Goal: Task Accomplishment & Management: Manage account settings

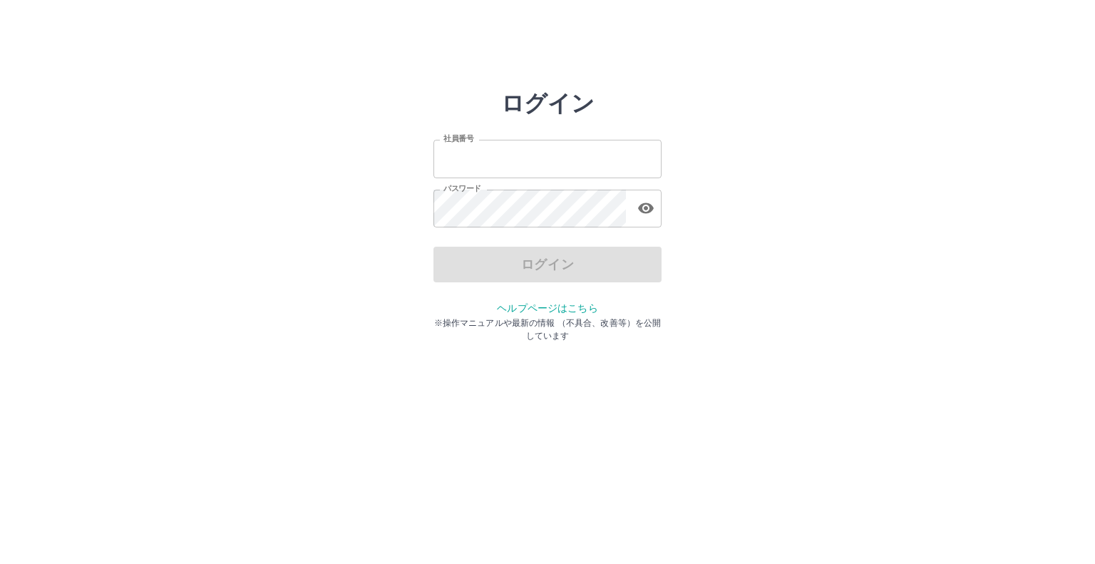
type input "*******"
click at [522, 263] on div "ログイン" at bounding box center [548, 265] width 228 height 36
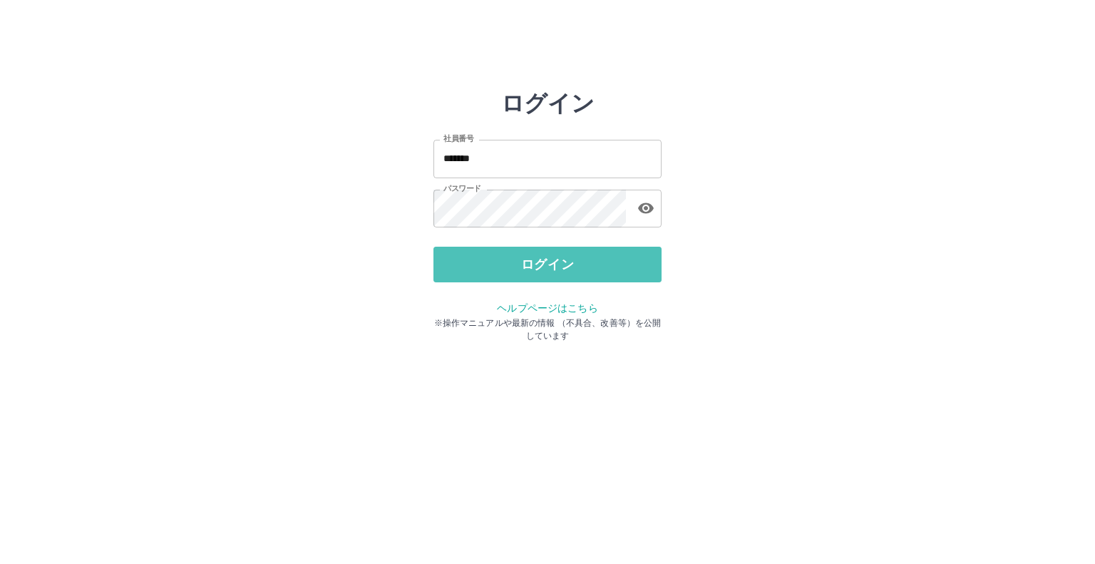
click at [522, 263] on button "ログイン" at bounding box center [548, 265] width 228 height 36
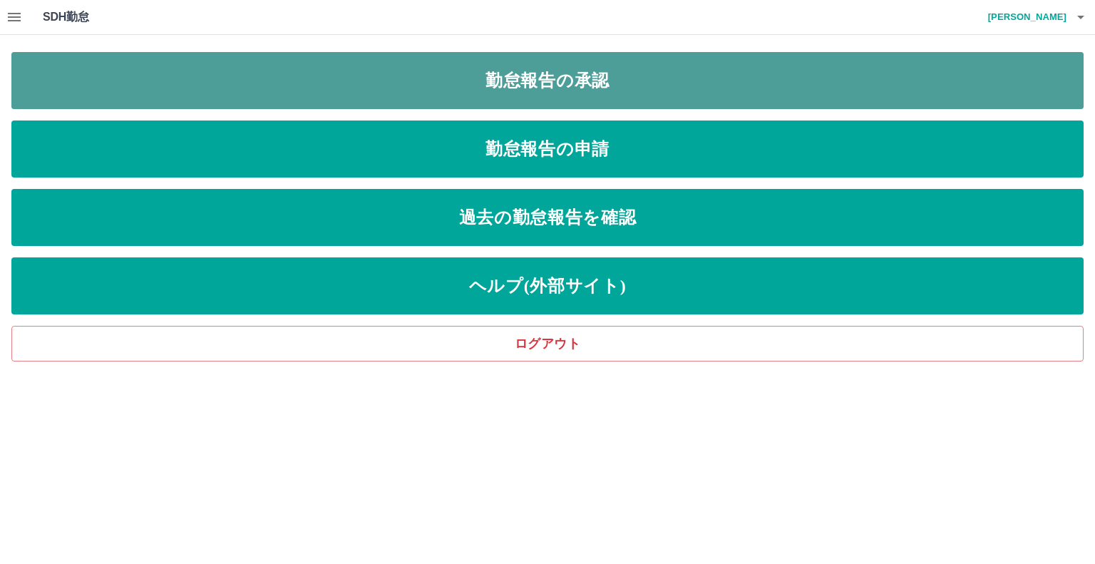
click at [448, 83] on link "勤怠報告の承認" at bounding box center [547, 80] width 1073 height 57
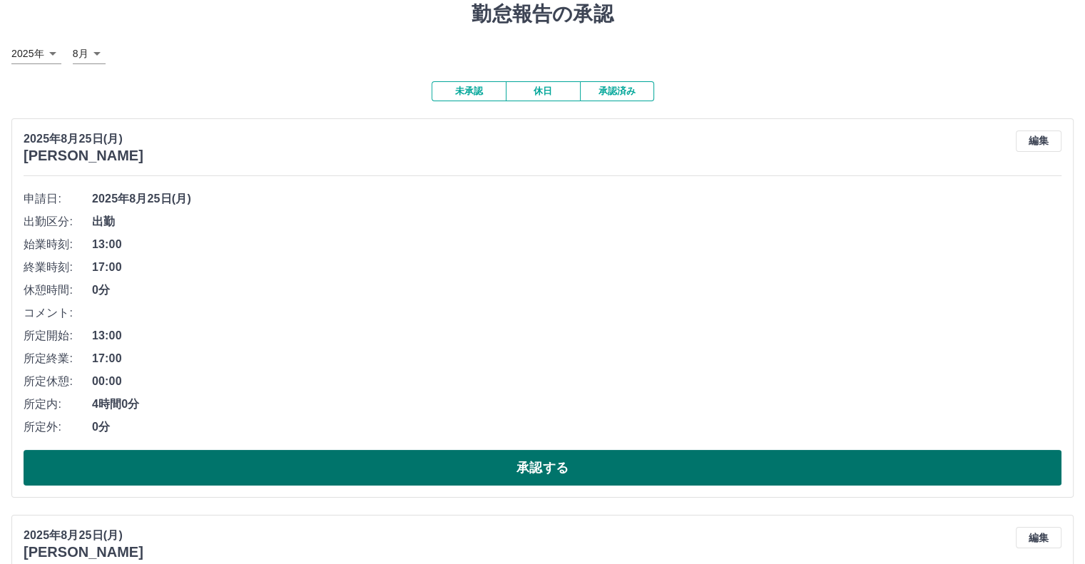
scroll to position [71, 0]
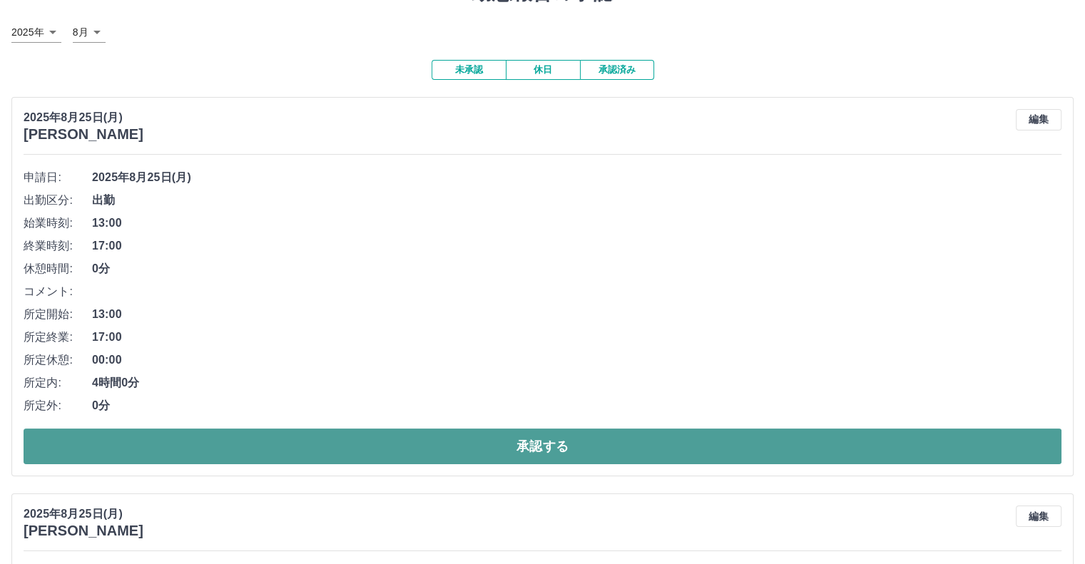
click at [245, 447] on button "承認する" at bounding box center [543, 447] width 1038 height 36
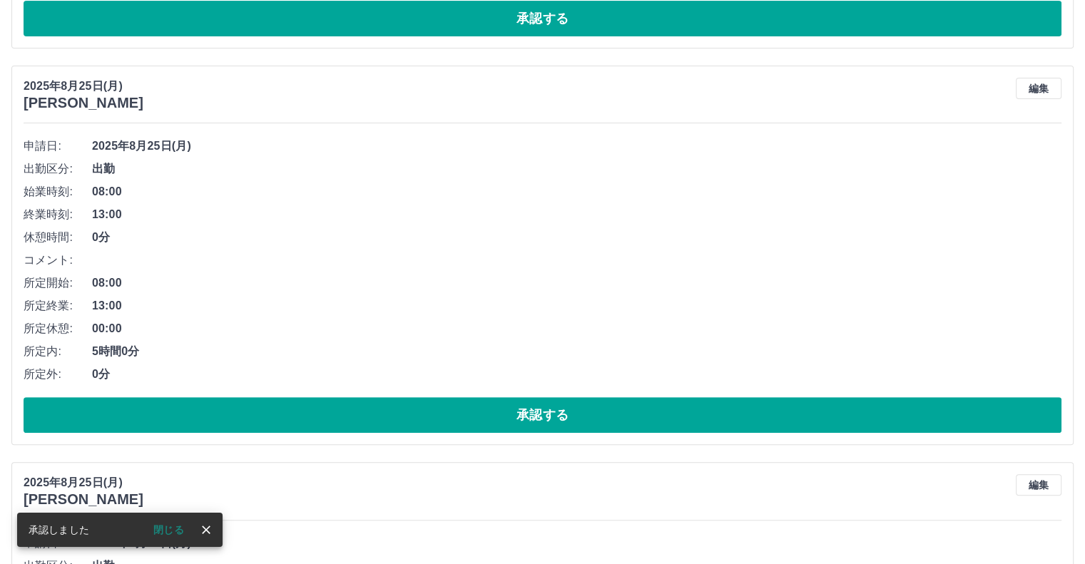
scroll to position [103, 0]
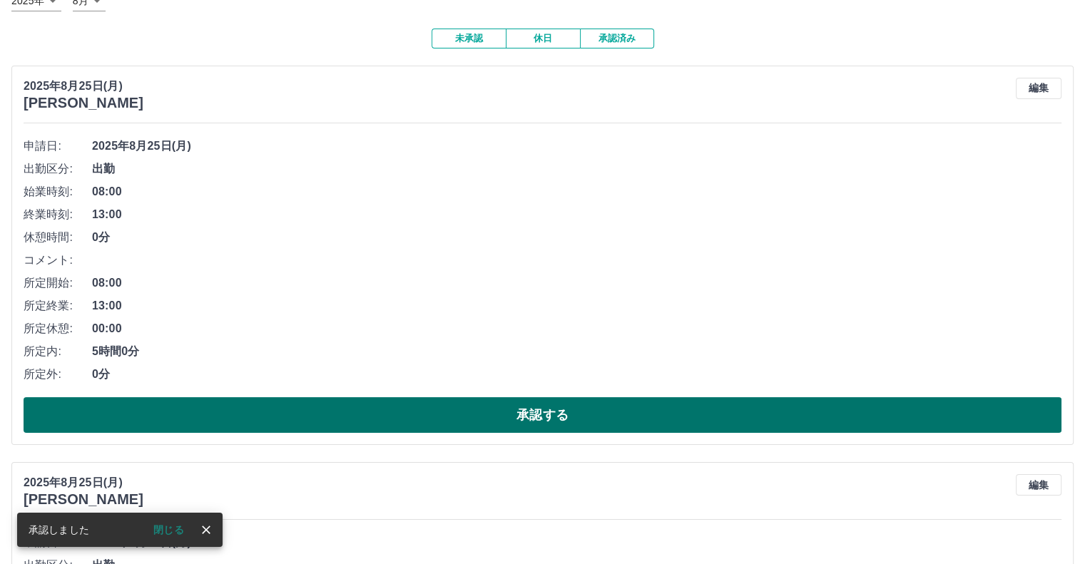
click at [293, 400] on button "承認する" at bounding box center [543, 415] width 1038 height 36
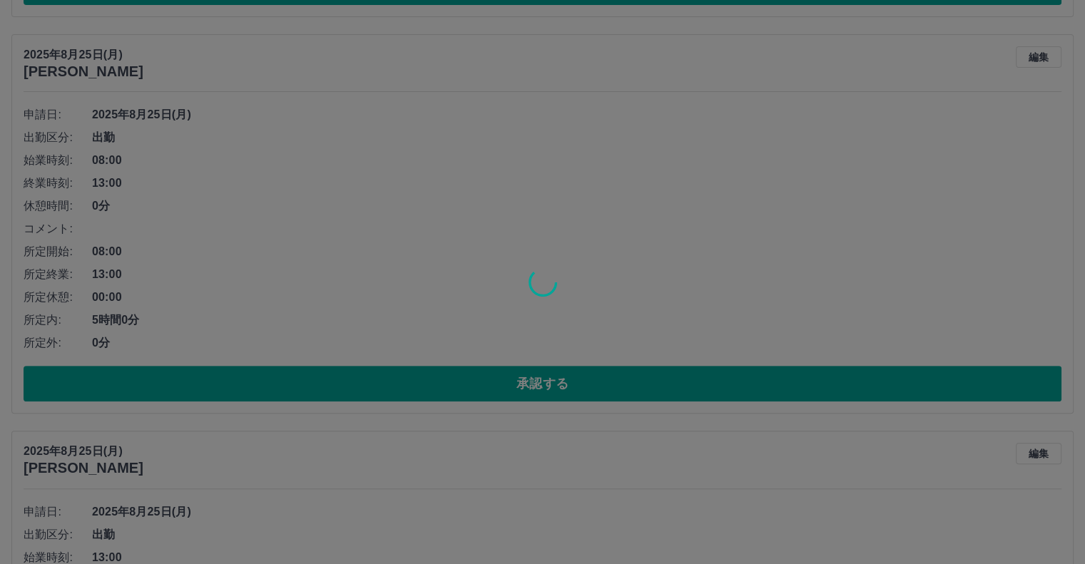
scroll to position [134, 0]
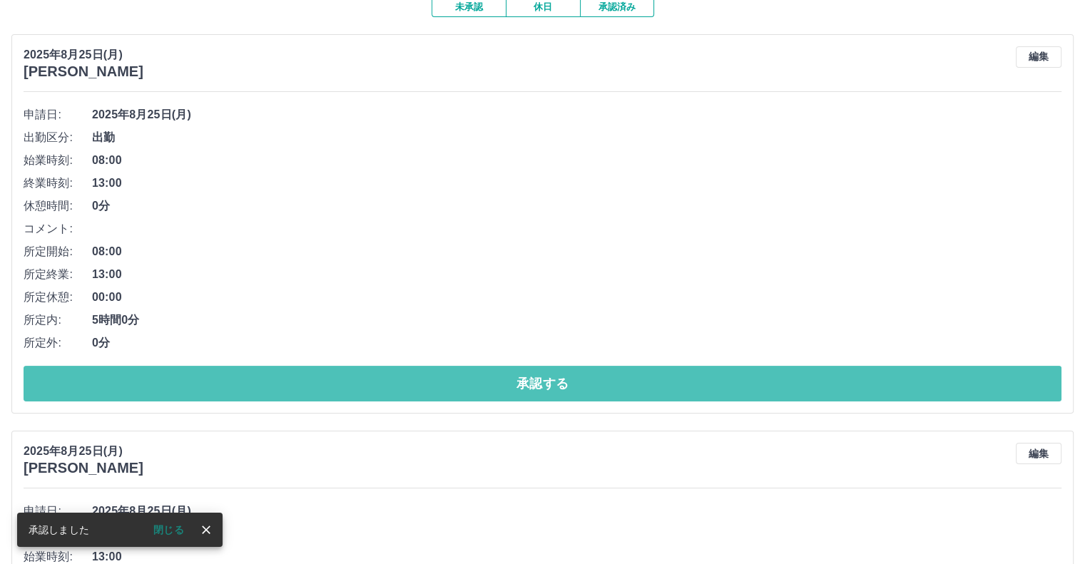
click at [348, 387] on button "承認する" at bounding box center [543, 384] width 1038 height 36
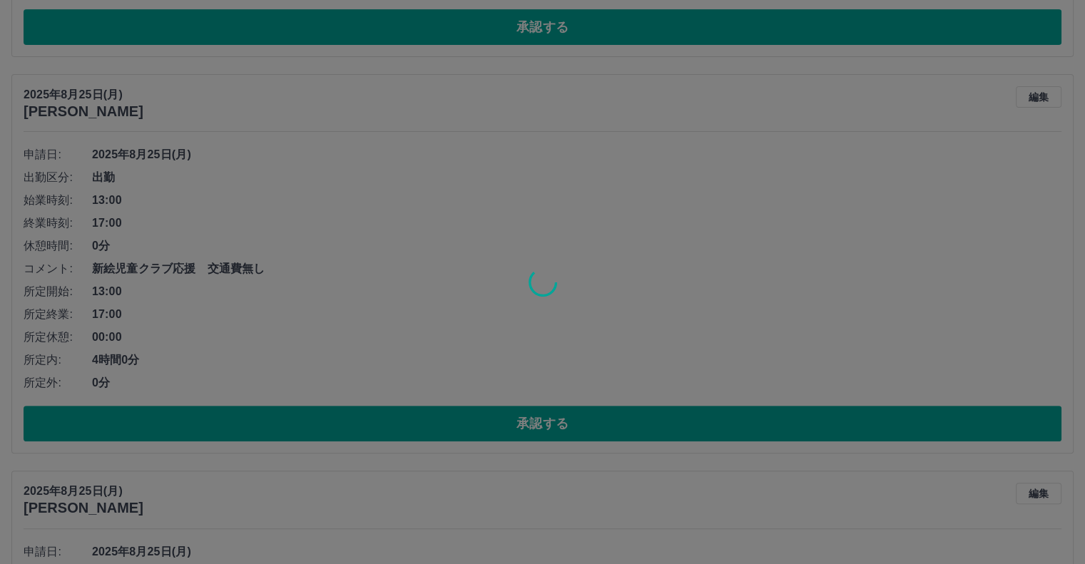
scroll to position [94, 0]
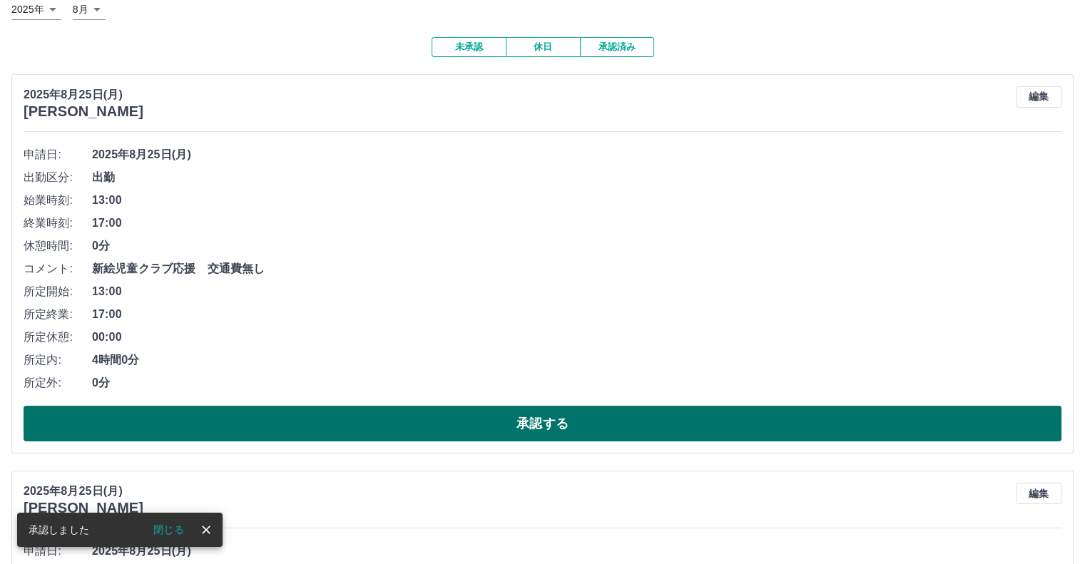
click at [354, 417] on button "承認する" at bounding box center [543, 424] width 1038 height 36
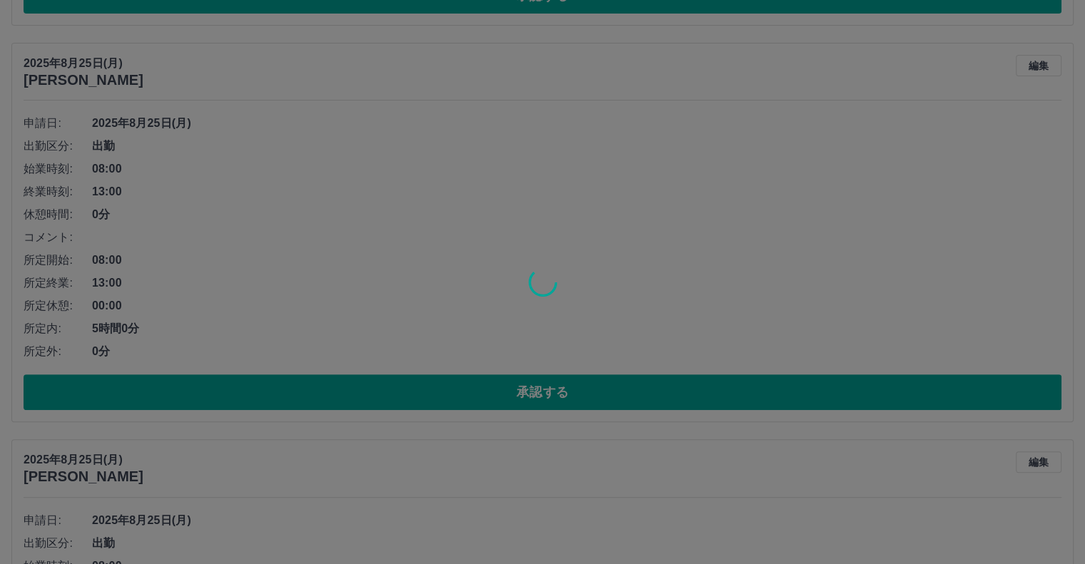
scroll to position [126, 0]
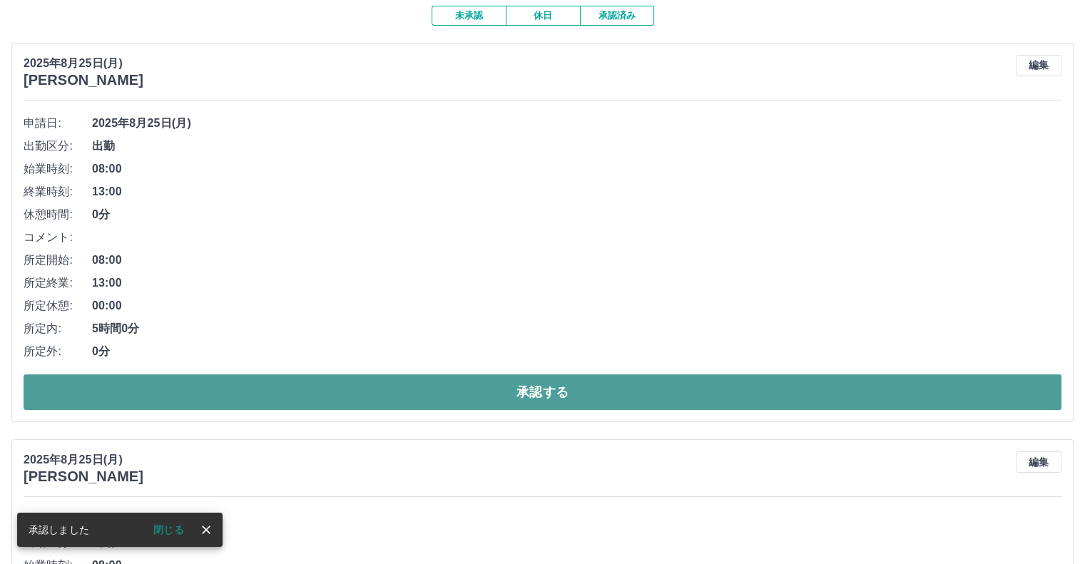
click at [357, 387] on button "承認する" at bounding box center [543, 392] width 1038 height 36
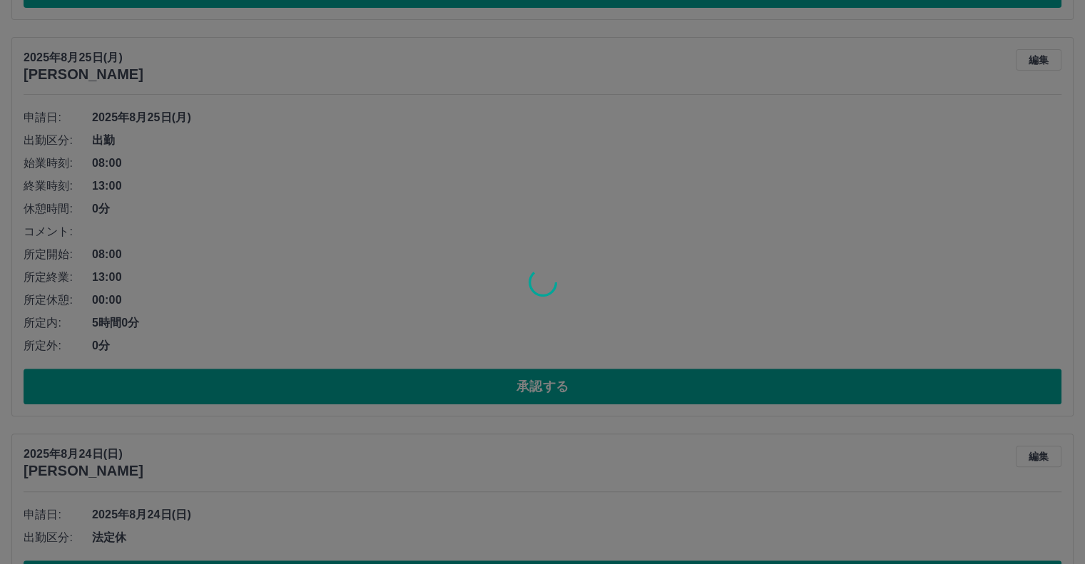
scroll to position [553, 0]
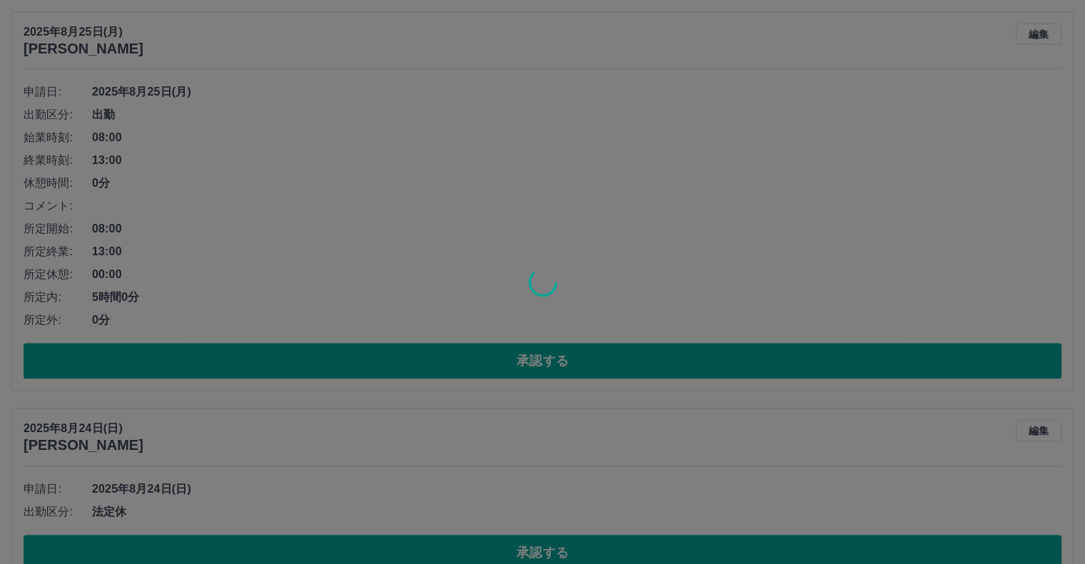
click at [364, 359] on div at bounding box center [542, 282] width 1085 height 564
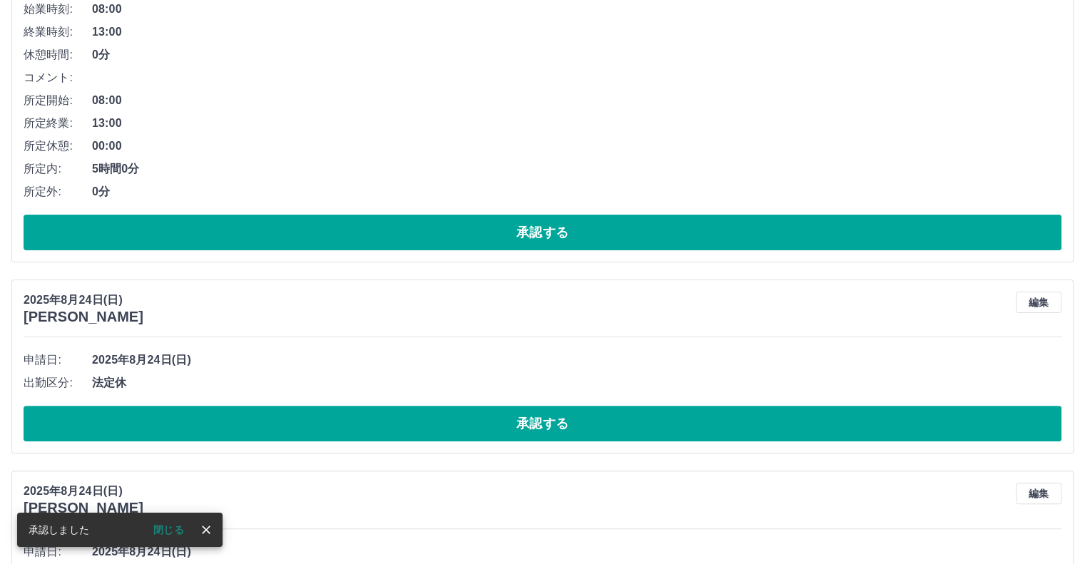
scroll to position [371, 0]
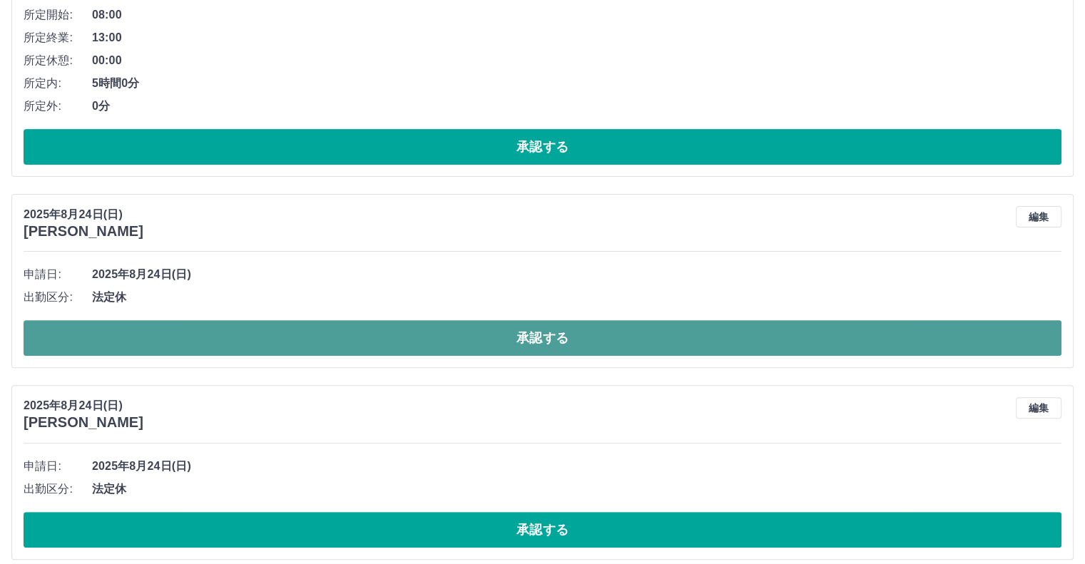
click at [369, 343] on button "承認する" at bounding box center [543, 338] width 1038 height 36
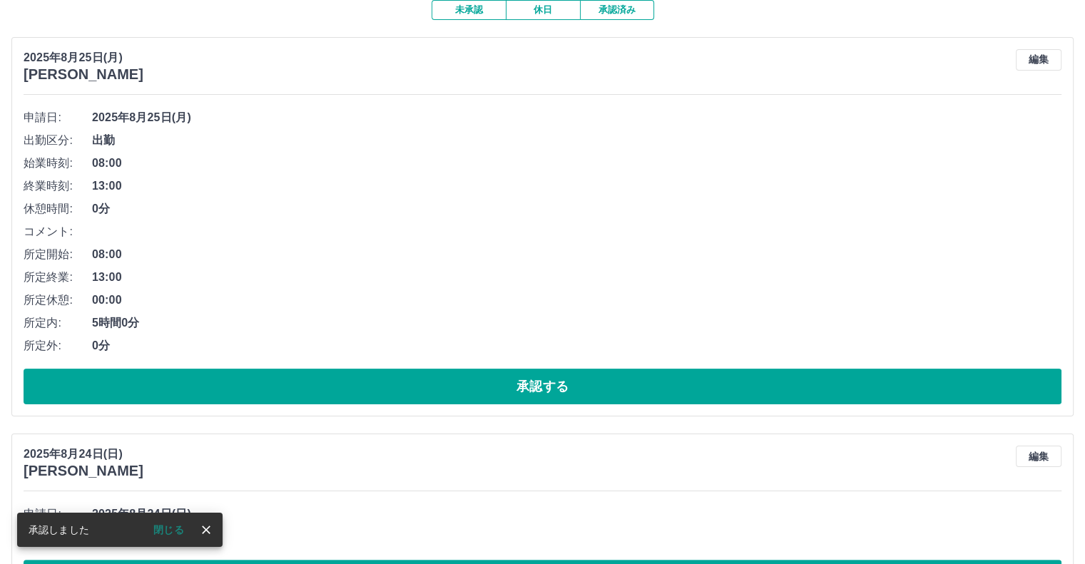
scroll to position [157, 0]
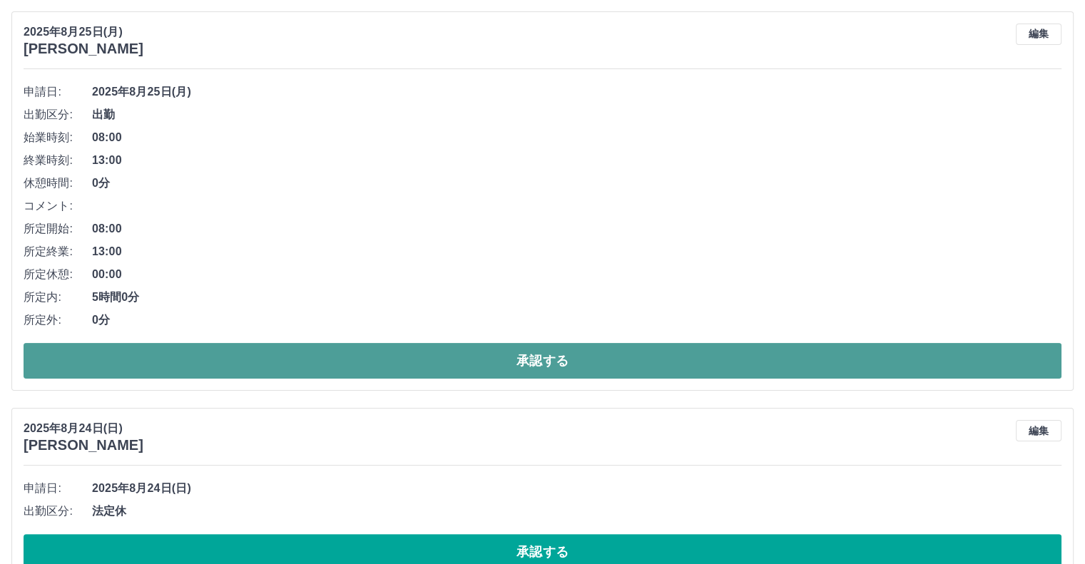
click at [366, 357] on button "承認する" at bounding box center [543, 361] width 1038 height 36
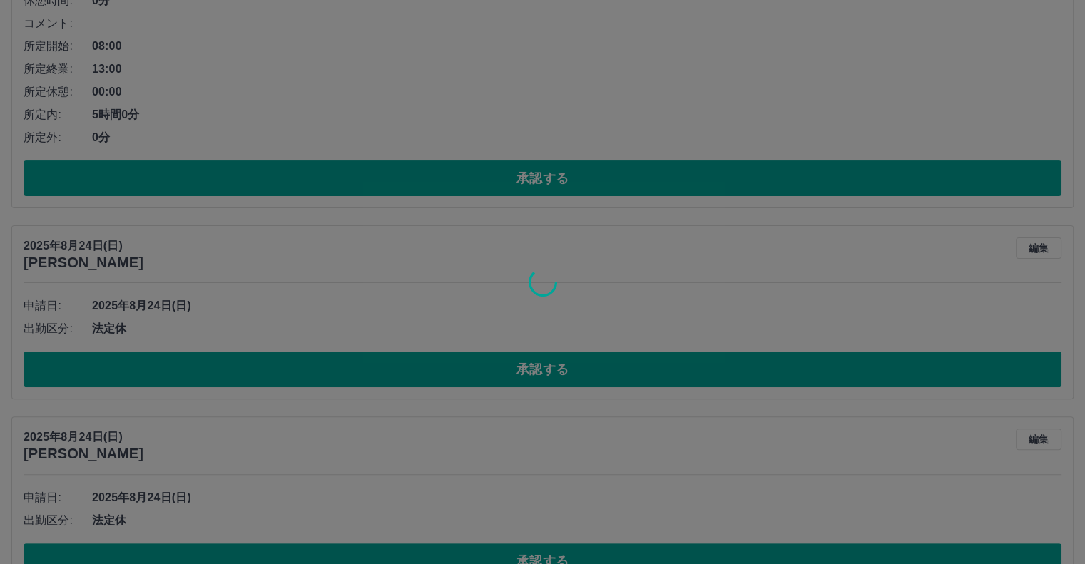
scroll to position [371, 0]
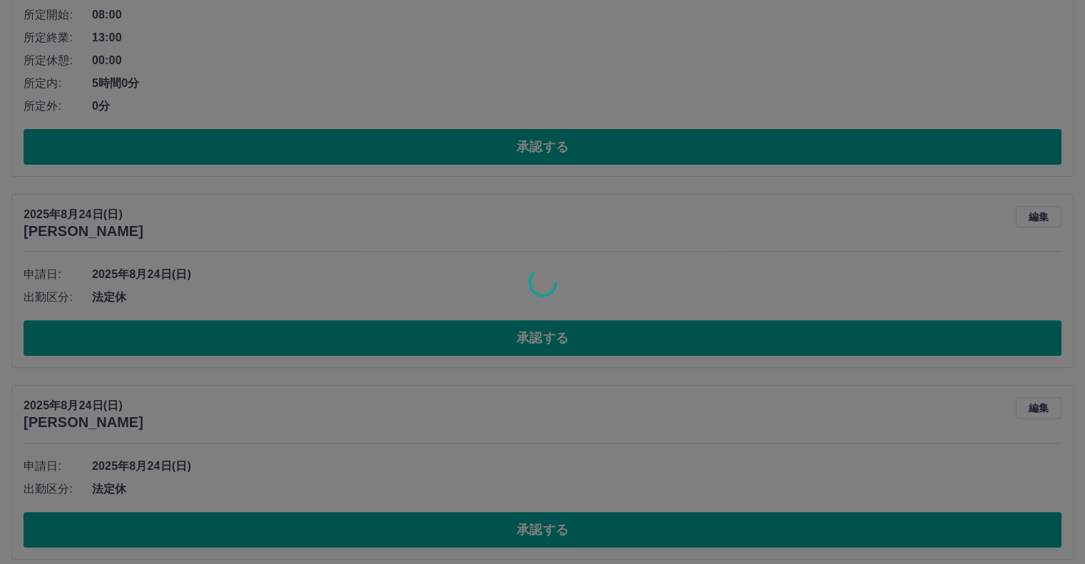
click at [384, 331] on div at bounding box center [542, 282] width 1085 height 564
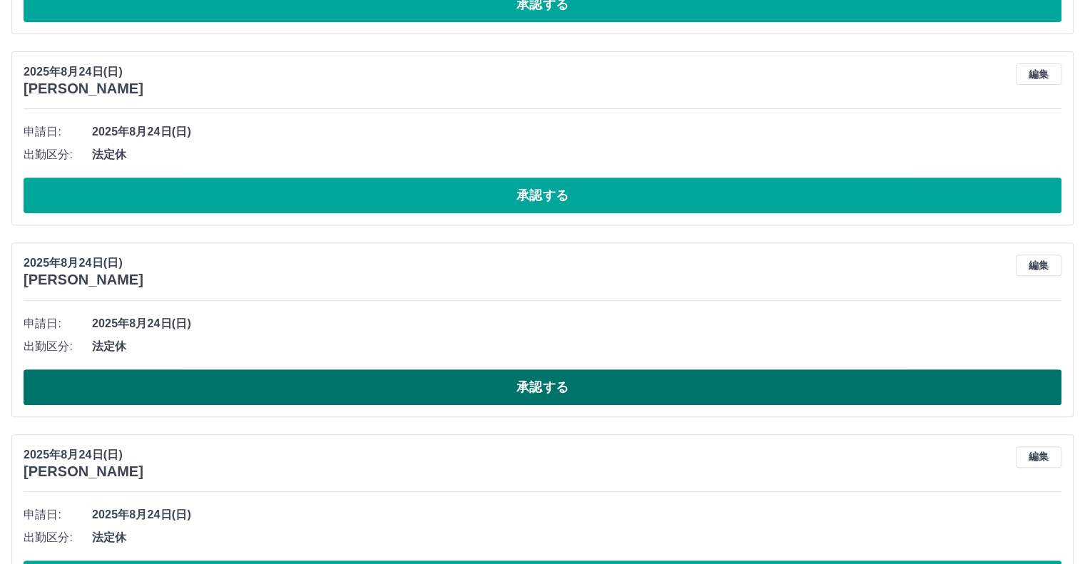
scroll to position [117, 0]
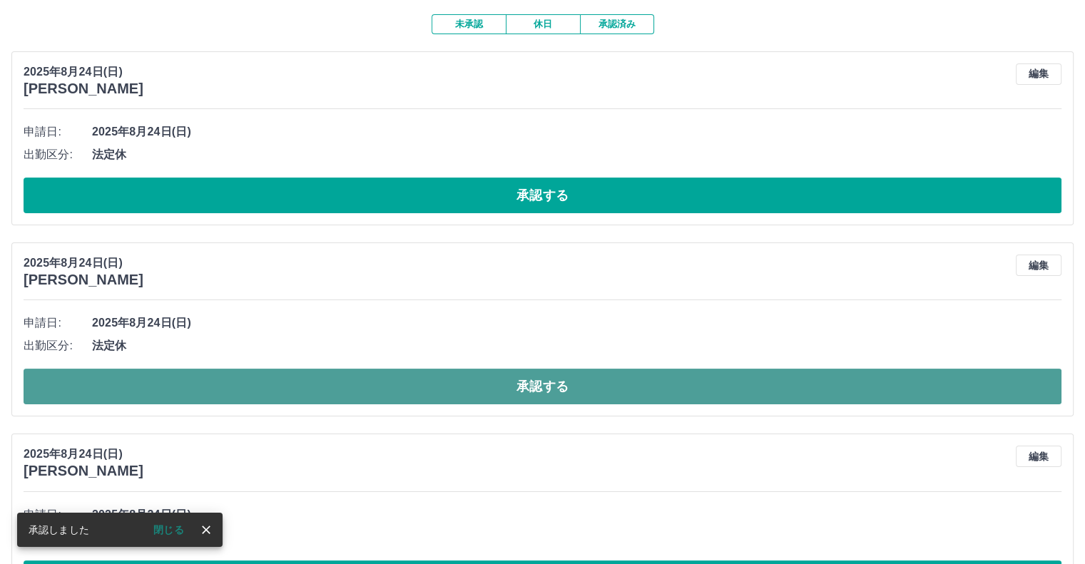
click at [364, 382] on button "承認する" at bounding box center [543, 387] width 1038 height 36
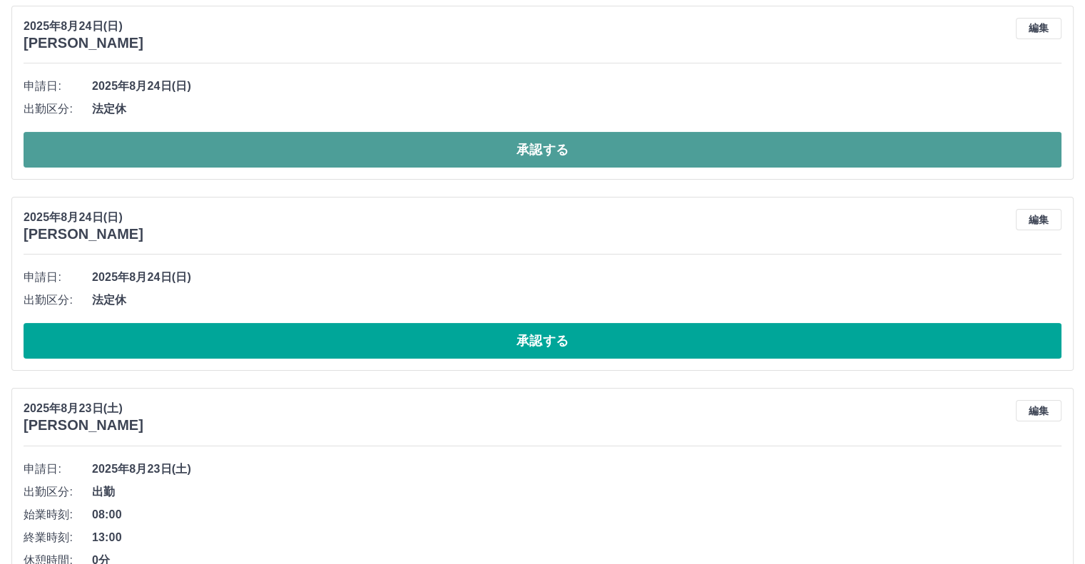
scroll to position [188, 0]
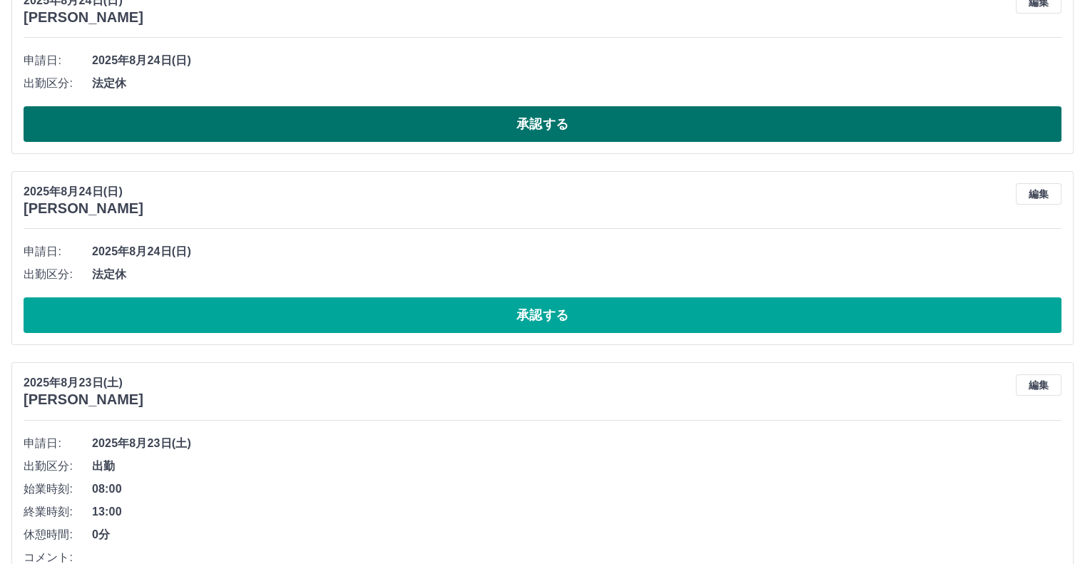
click at [328, 132] on button "承認する" at bounding box center [543, 124] width 1038 height 36
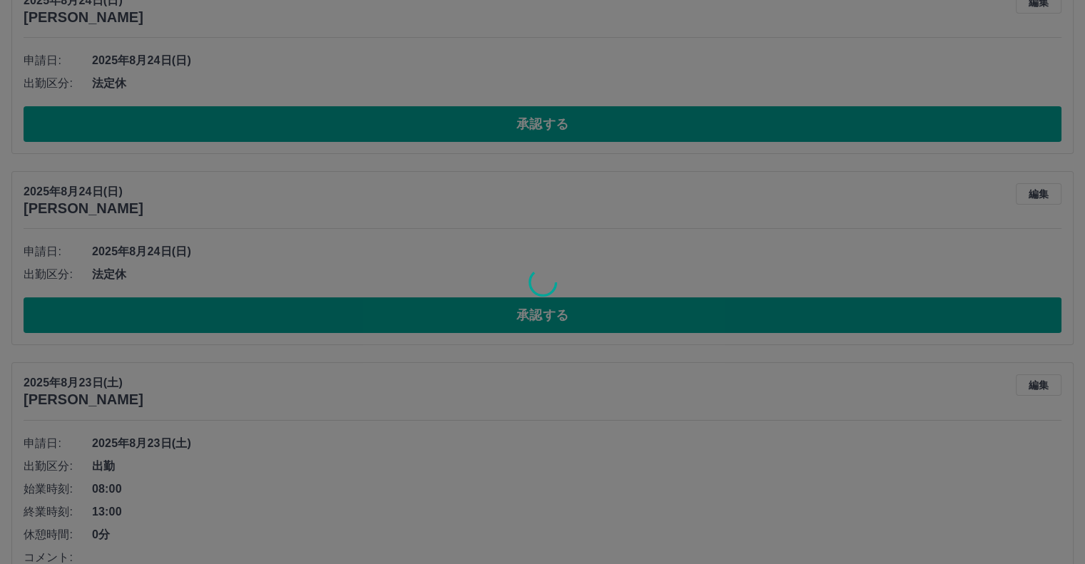
scroll to position [0, 0]
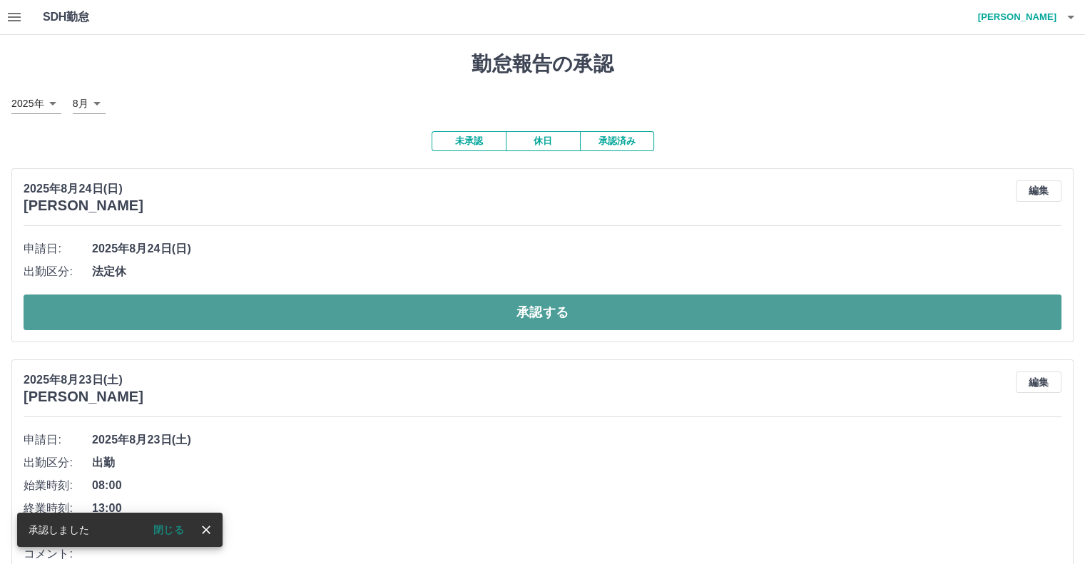
click at [311, 316] on button "承認する" at bounding box center [543, 313] width 1038 height 36
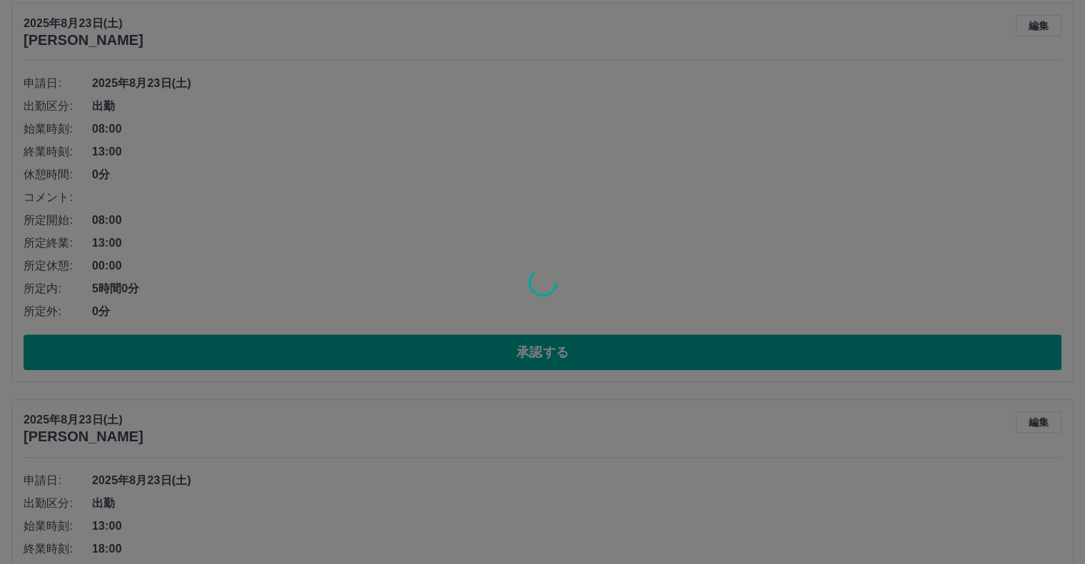
scroll to position [165, 0]
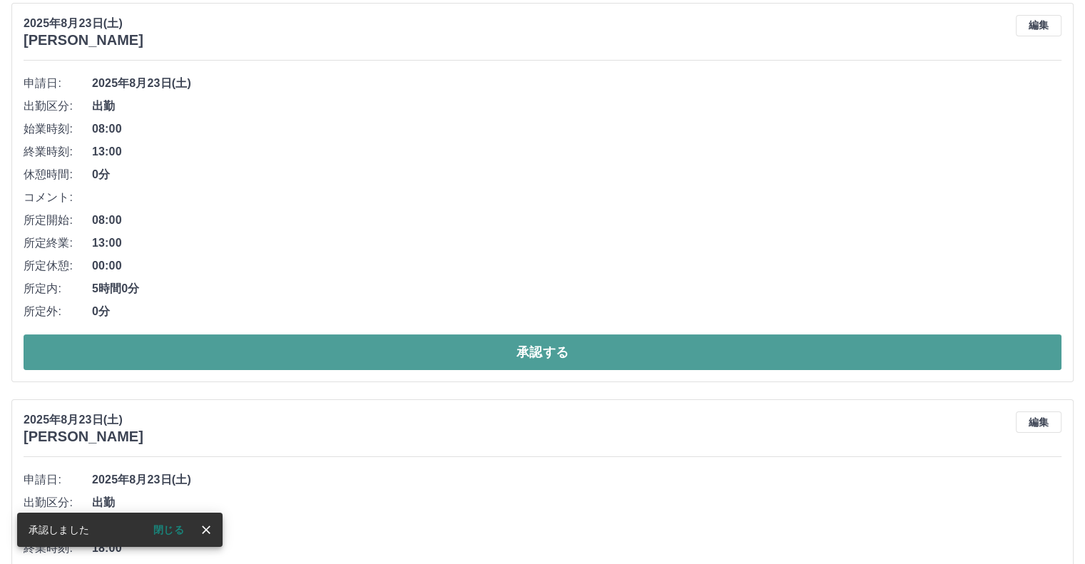
click at [300, 354] on button "承認する" at bounding box center [543, 352] width 1038 height 36
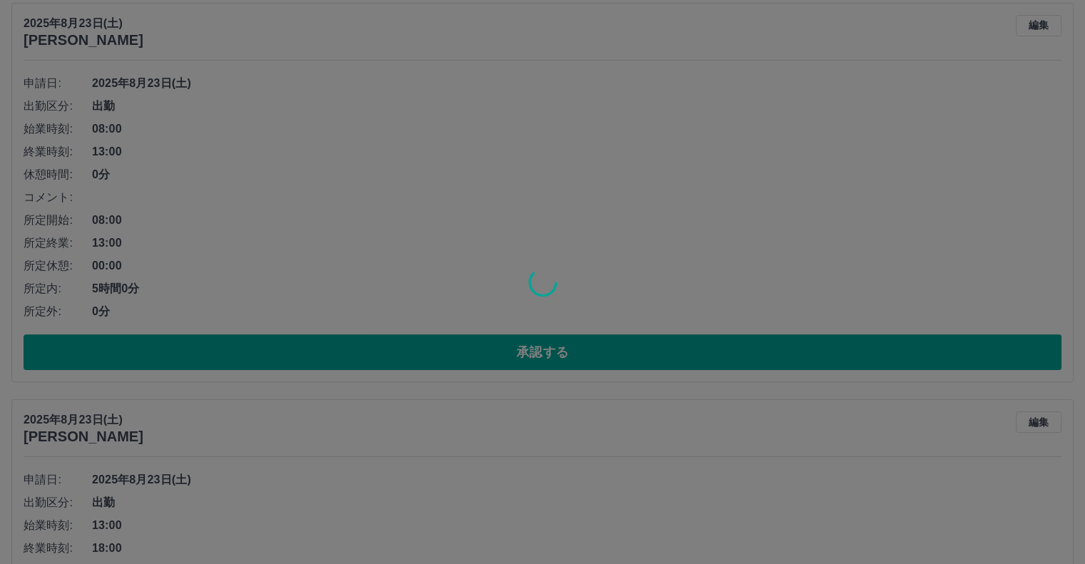
click at [299, 354] on div at bounding box center [542, 282] width 1085 height 564
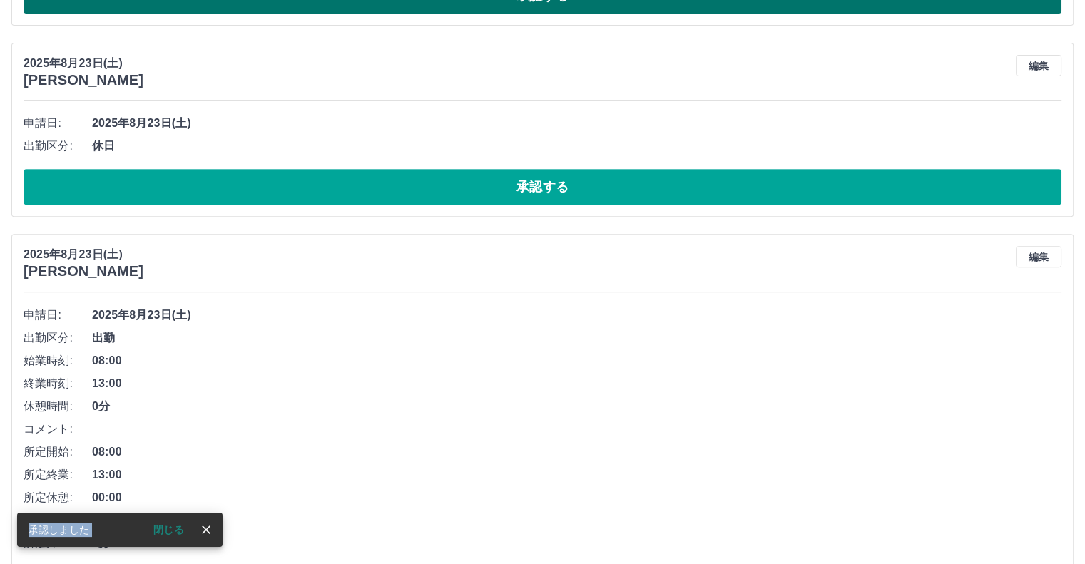
scroll to position [126, 0]
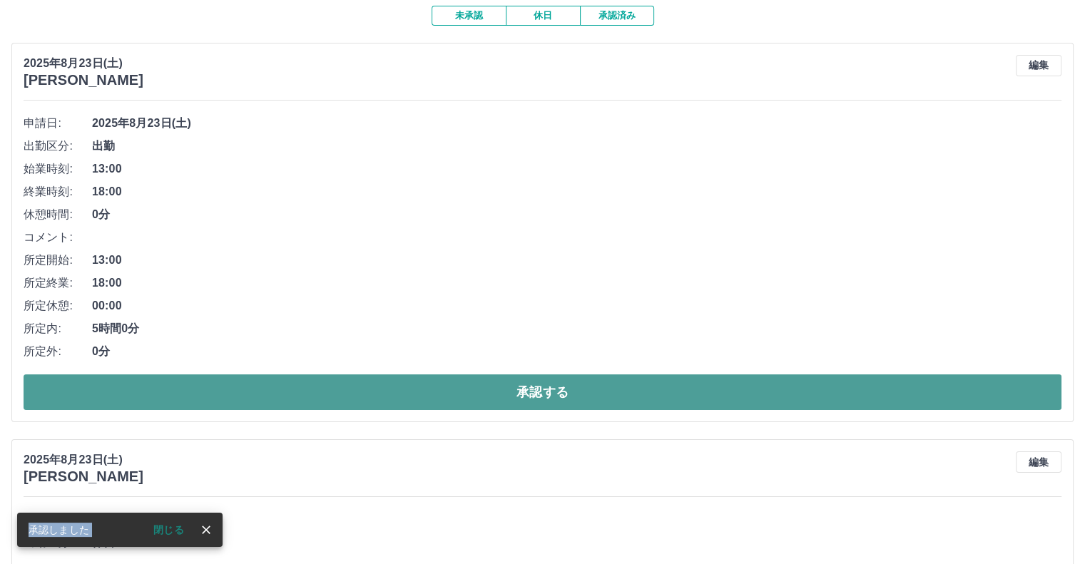
click at [277, 382] on button "承認する" at bounding box center [543, 392] width 1038 height 36
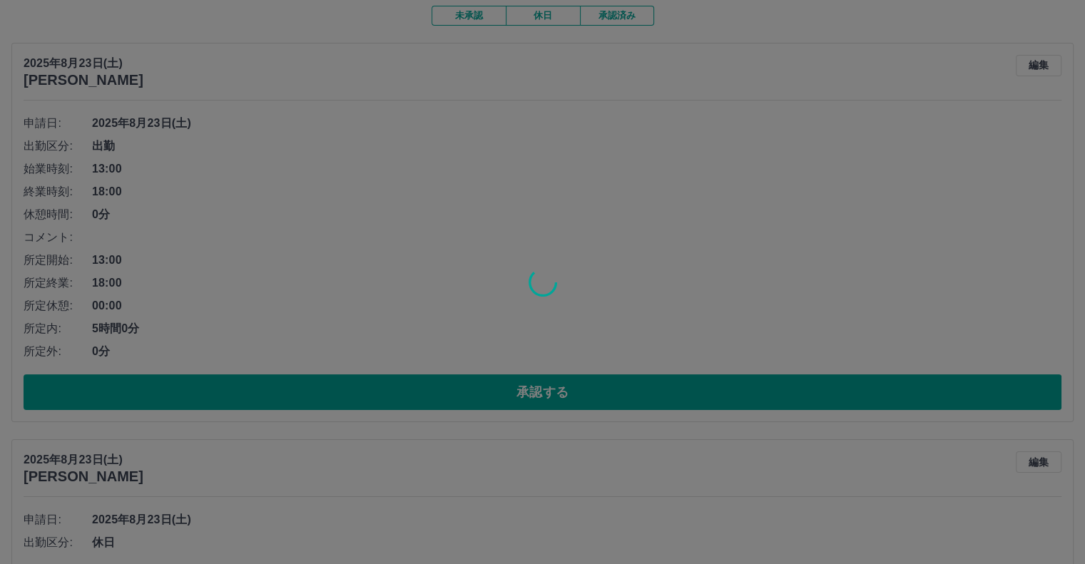
click at [274, 383] on div at bounding box center [542, 282] width 1085 height 564
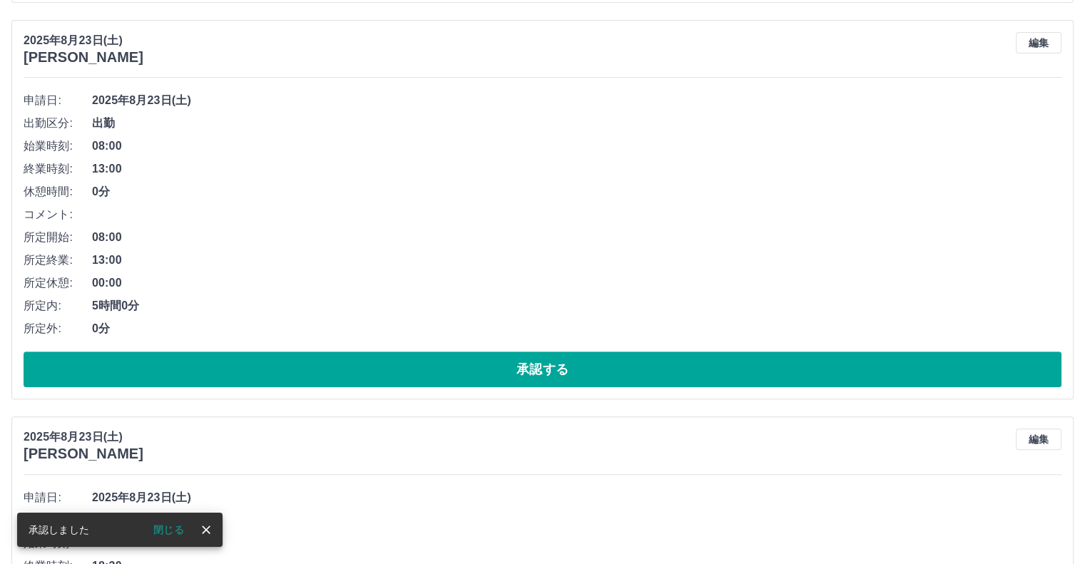
scroll to position [0, 0]
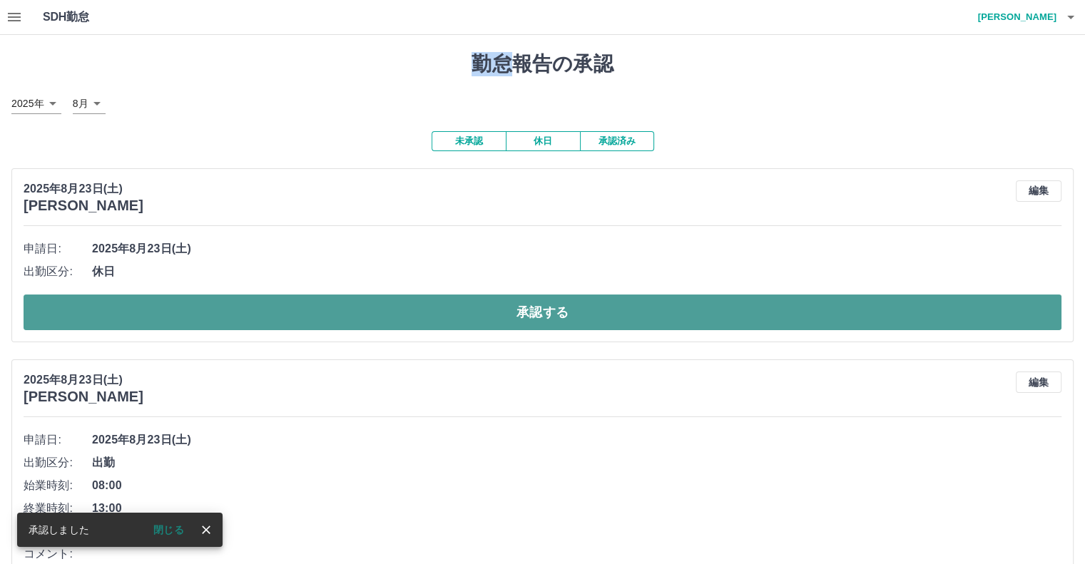
click at [304, 315] on button "承認する" at bounding box center [543, 313] width 1038 height 36
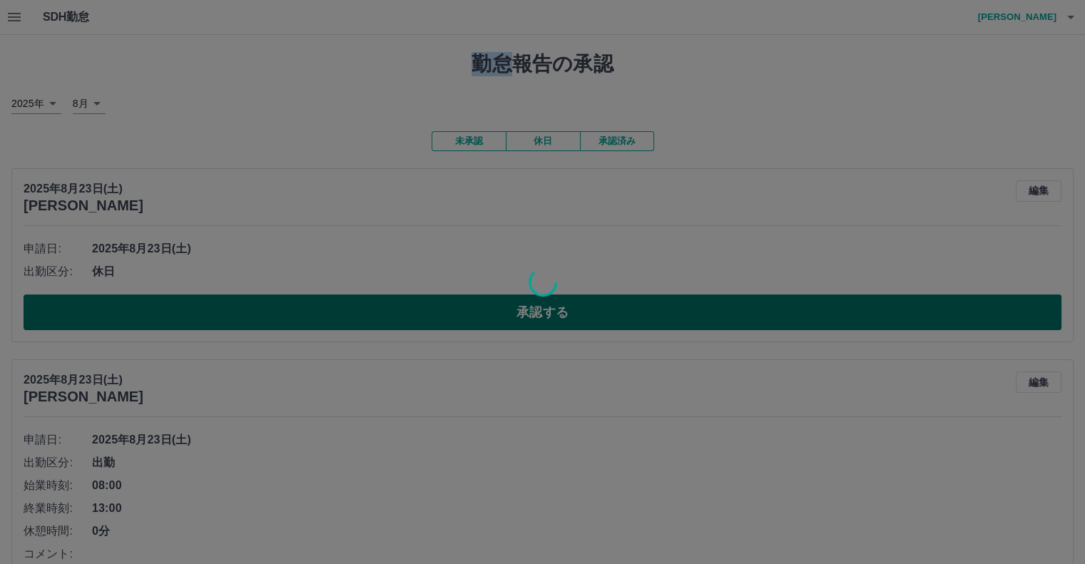
click at [304, 315] on div at bounding box center [542, 282] width 1085 height 564
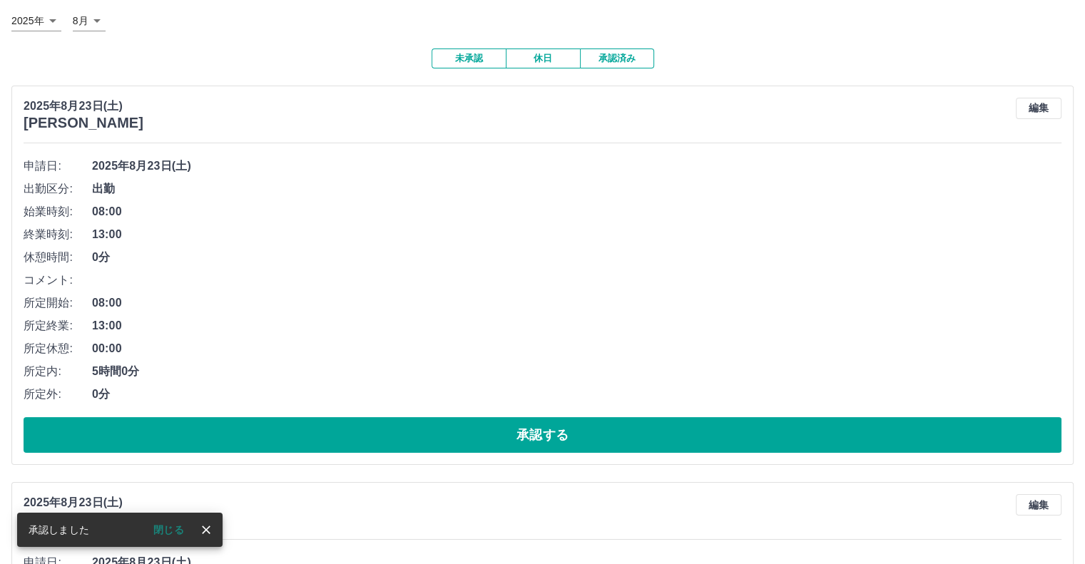
scroll to position [143, 0]
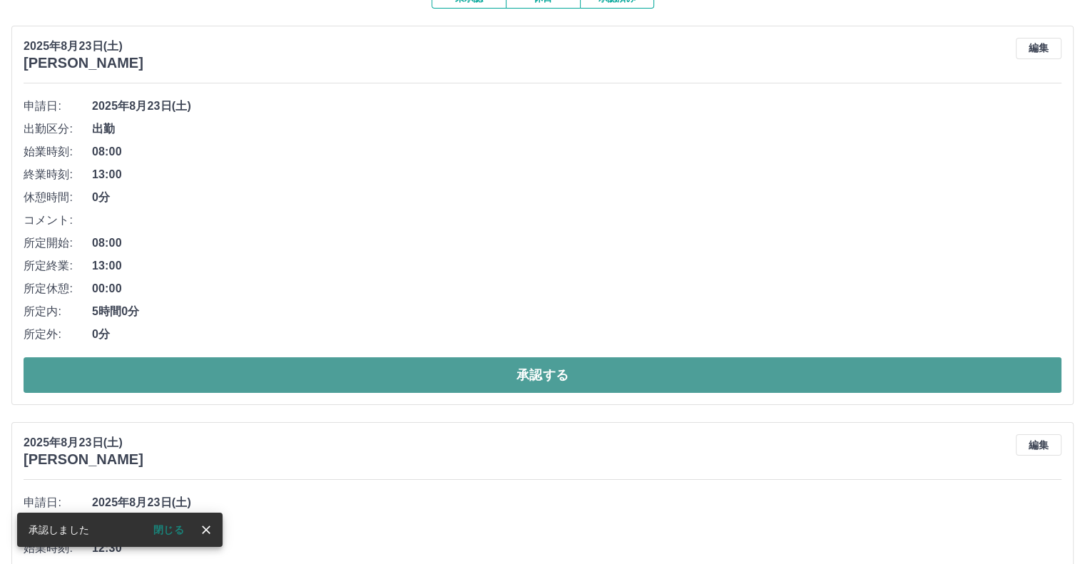
click at [284, 374] on button "承認する" at bounding box center [543, 375] width 1038 height 36
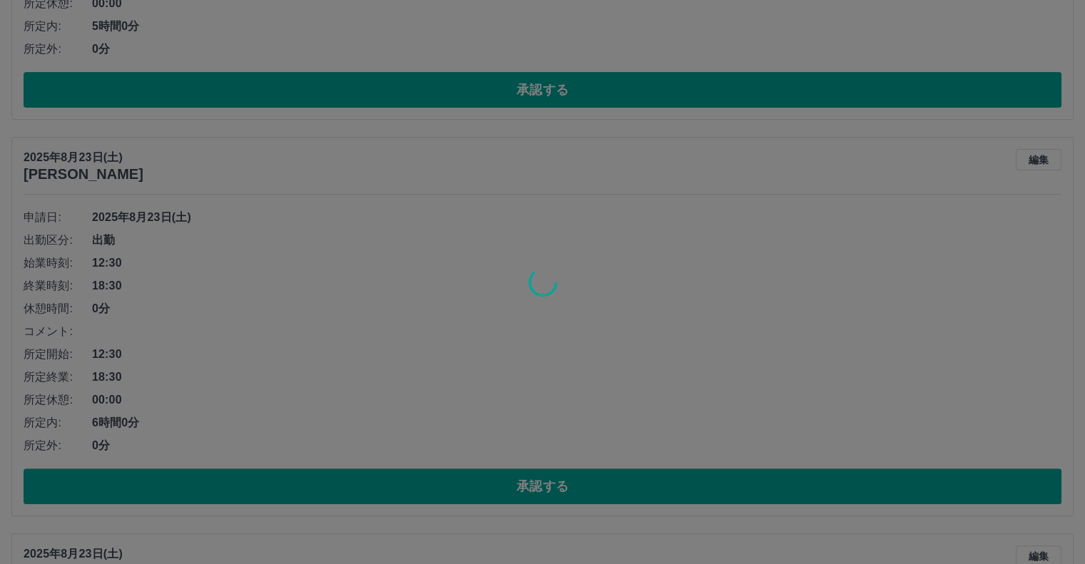
scroll to position [499, 0]
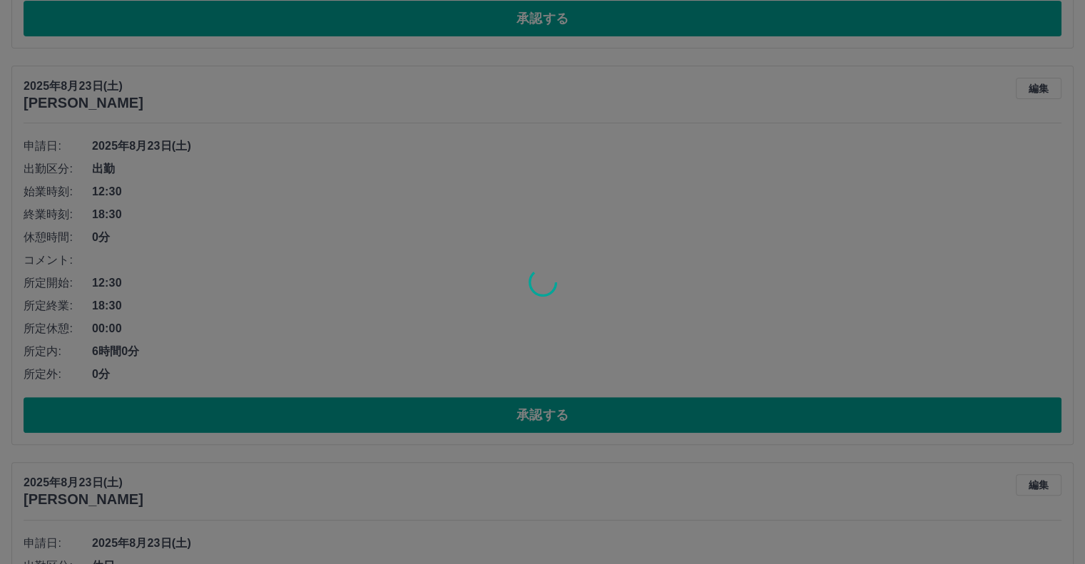
click at [287, 414] on div at bounding box center [542, 282] width 1085 height 564
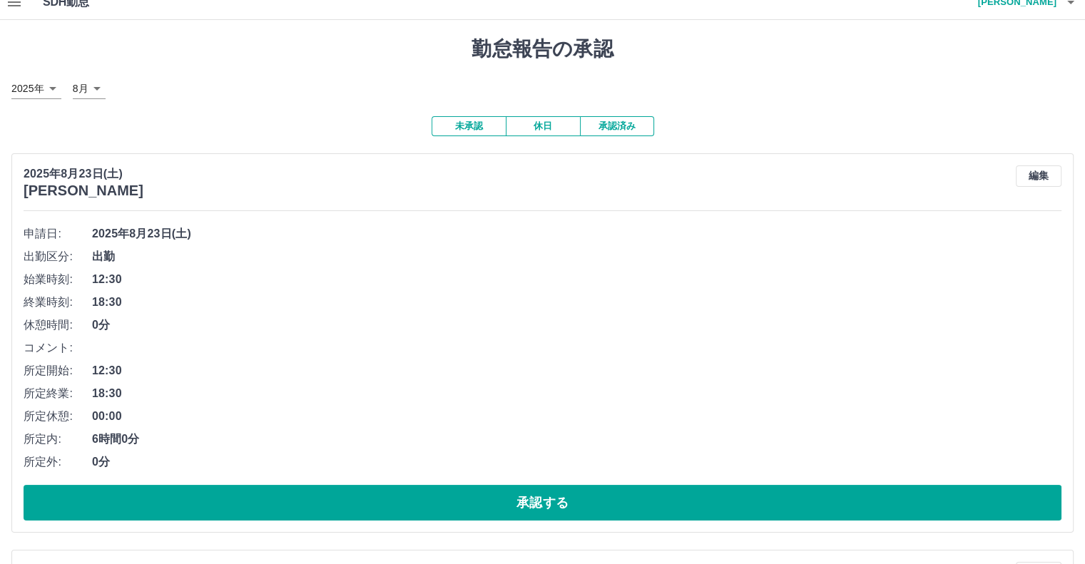
scroll to position [0, 0]
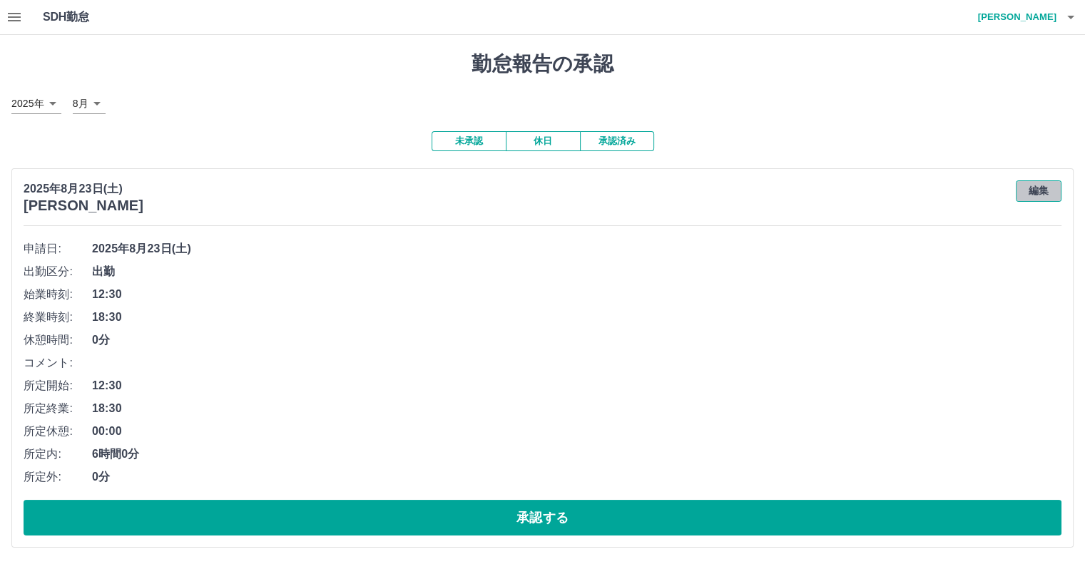
click at [1038, 193] on button "編集" at bounding box center [1039, 190] width 46 height 21
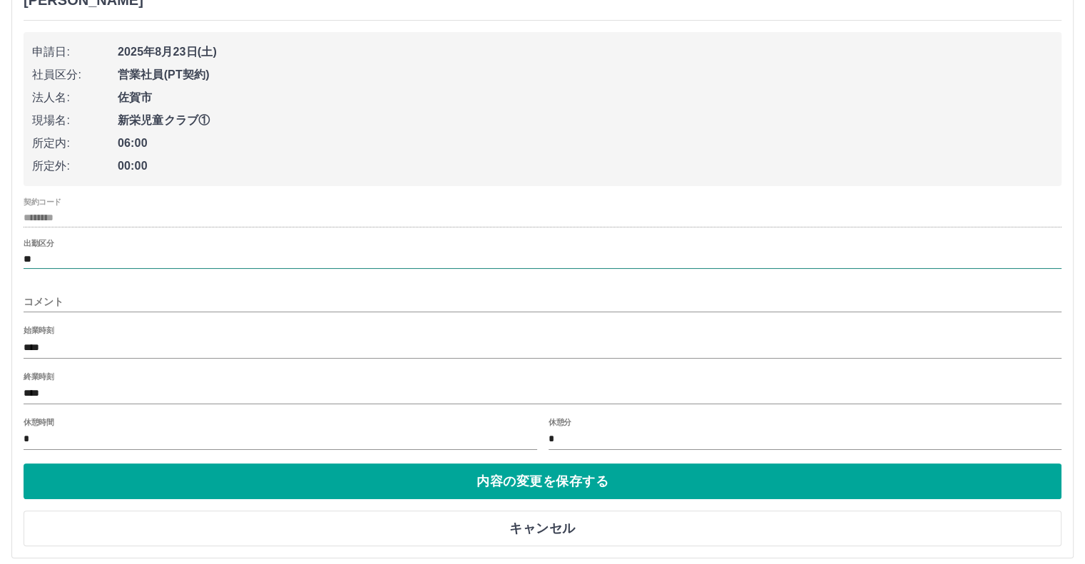
scroll to position [214, 0]
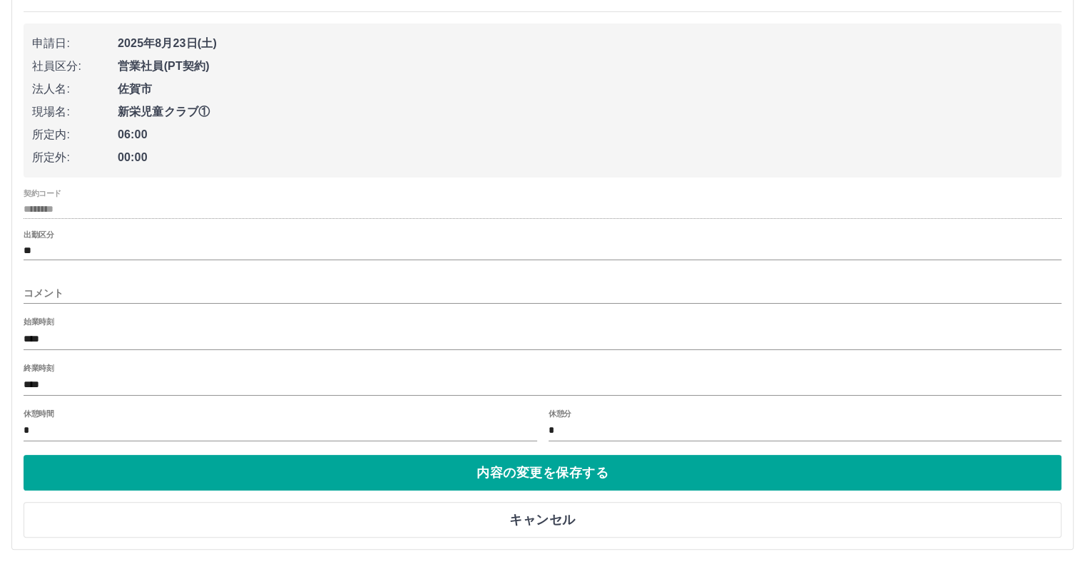
click at [104, 242] on div "出勤区分 **" at bounding box center [543, 245] width 1038 height 30
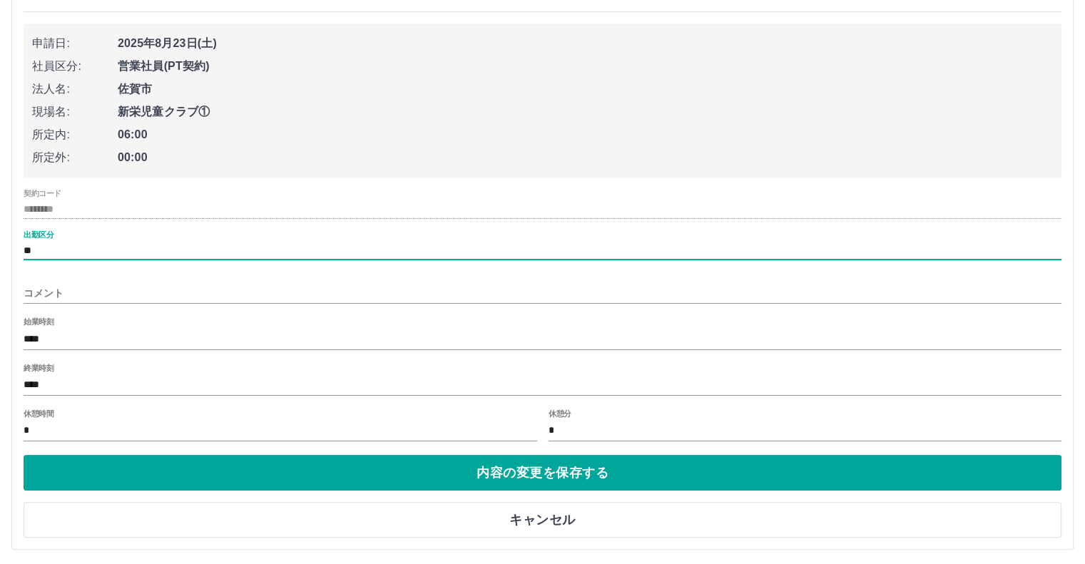
click at [76, 242] on input "**" at bounding box center [543, 251] width 1038 height 18
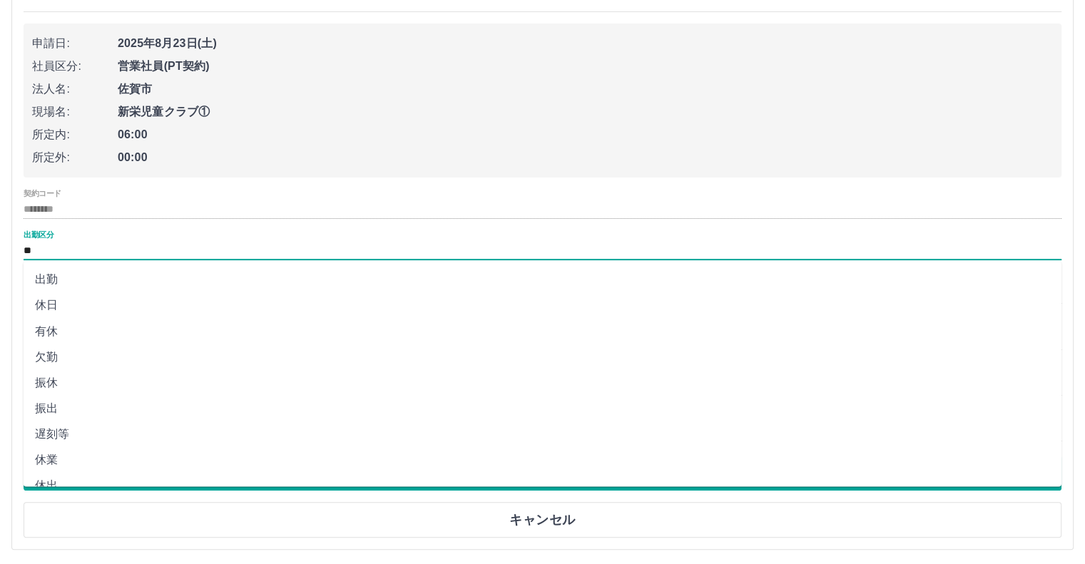
click at [60, 412] on li "振出" at bounding box center [543, 408] width 1038 height 26
type input "**"
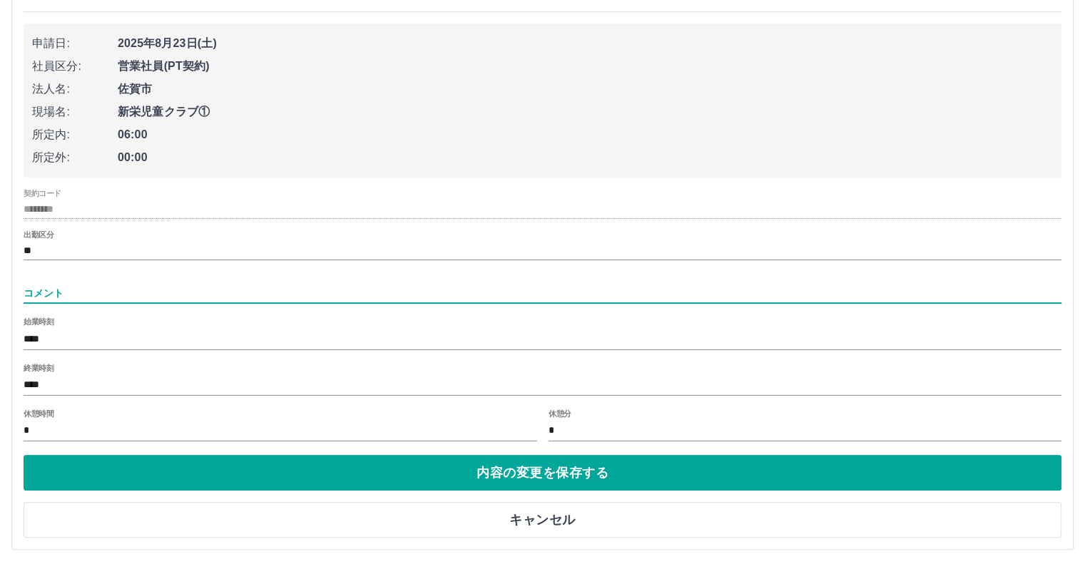
click at [79, 290] on input "コメント" at bounding box center [543, 293] width 1038 height 21
drag, startPoint x: 55, startPoint y: 293, endPoint x: 19, endPoint y: 287, distance: 36.9
click at [19, 287] on div "[DATE] [PERSON_NAME]日: [DATE] 社員区分: 営業社員(PT契約) 法人名: [GEOGRAPHIC_DATA] 現場名: 新栄児童…" at bounding box center [542, 252] width 1062 height 596
drag, startPoint x: 43, startPoint y: 293, endPoint x: 16, endPoint y: 284, distance: 28.0
click at [16, 284] on div "[DATE] [PERSON_NAME]日: [DATE] 社員区分: 営業社員(PT契約) 法人名: [GEOGRAPHIC_DATA] 現場名: 新栄児童…" at bounding box center [542, 252] width 1062 height 596
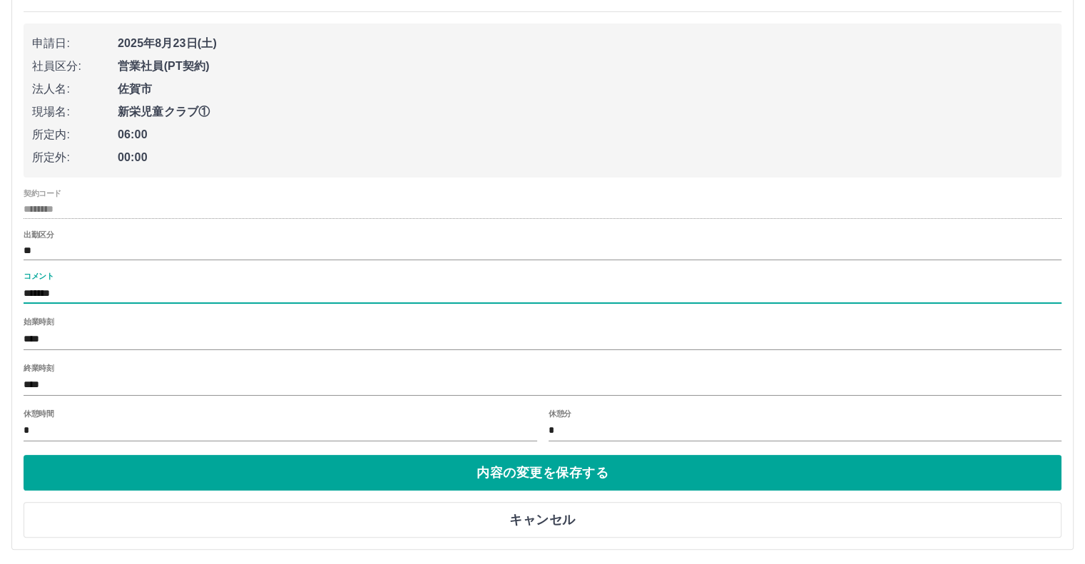
scroll to position [285, 0]
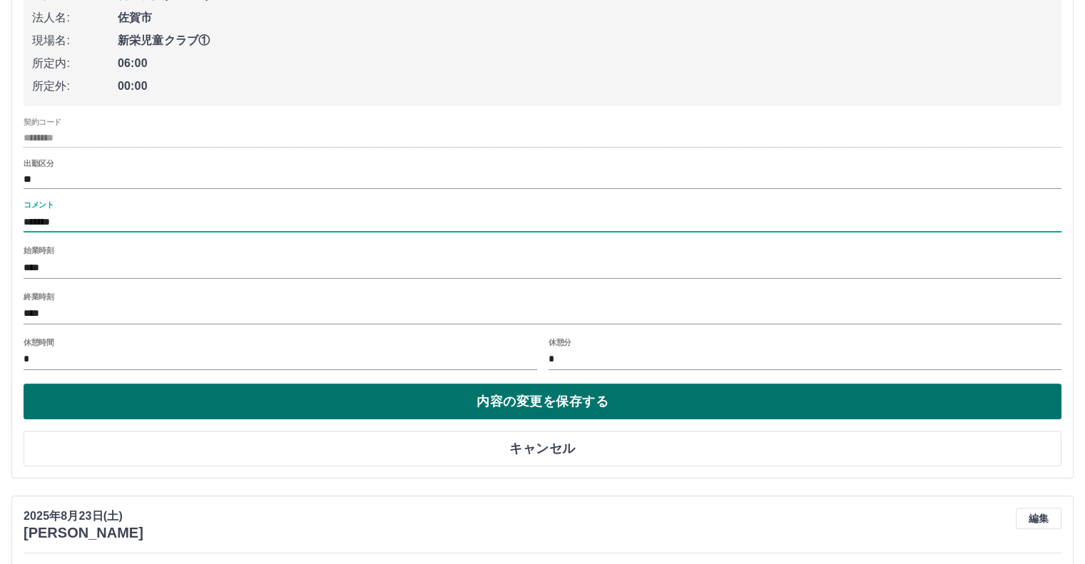
type input "*******"
click at [116, 408] on button "内容の変更を保存する" at bounding box center [543, 402] width 1038 height 36
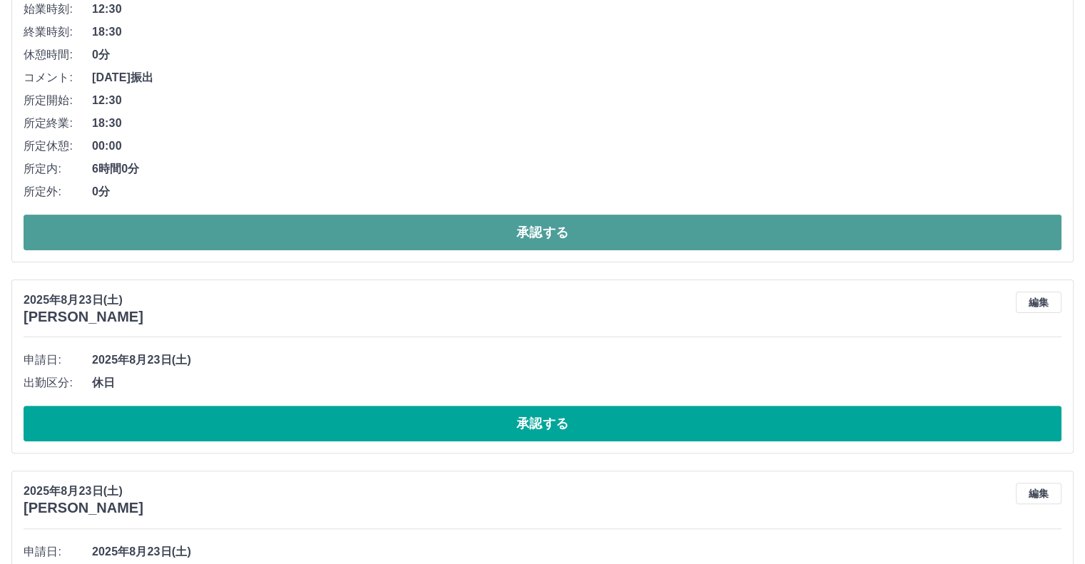
click at [175, 238] on button "承認する" at bounding box center [543, 233] width 1038 height 36
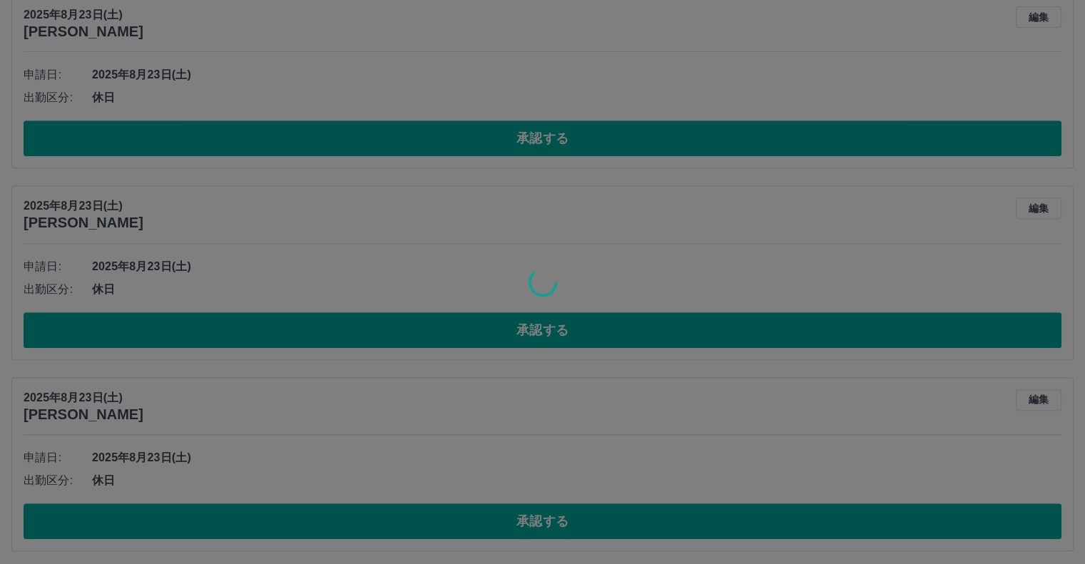
scroll to position [174, 0]
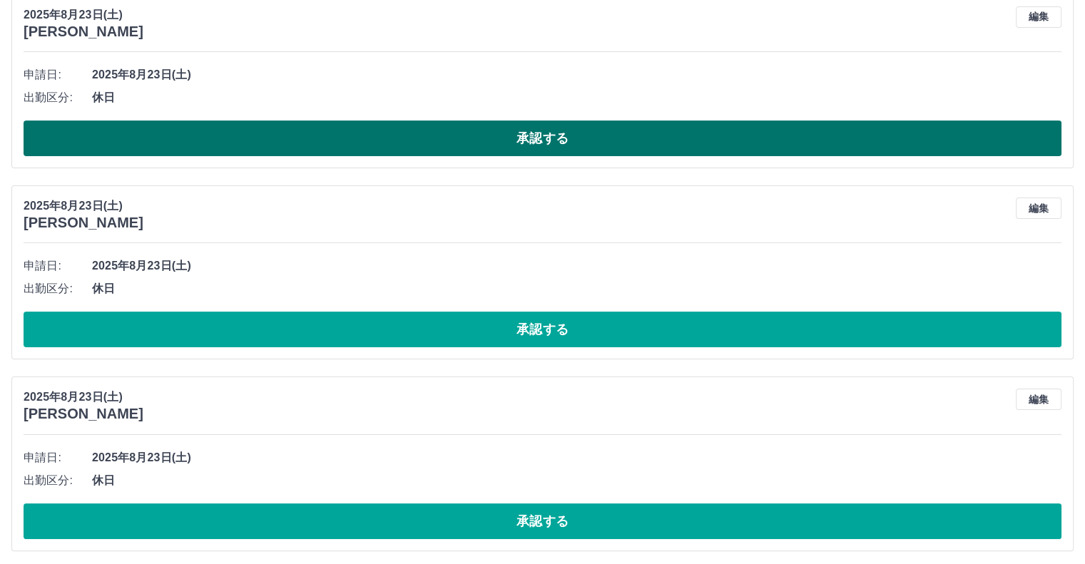
click at [185, 128] on button "承認する" at bounding box center [543, 139] width 1038 height 36
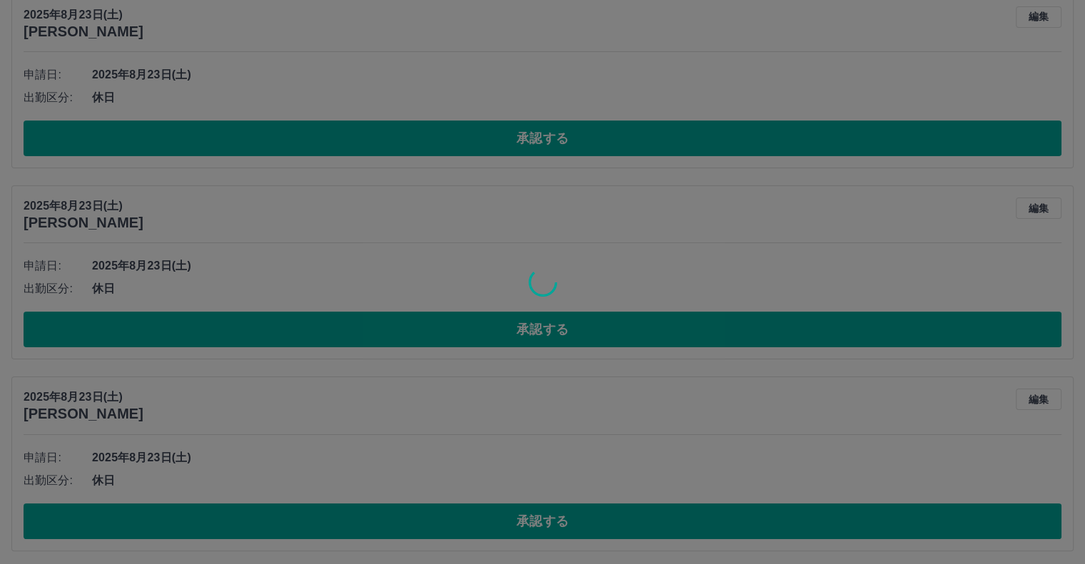
scroll to position [0, 0]
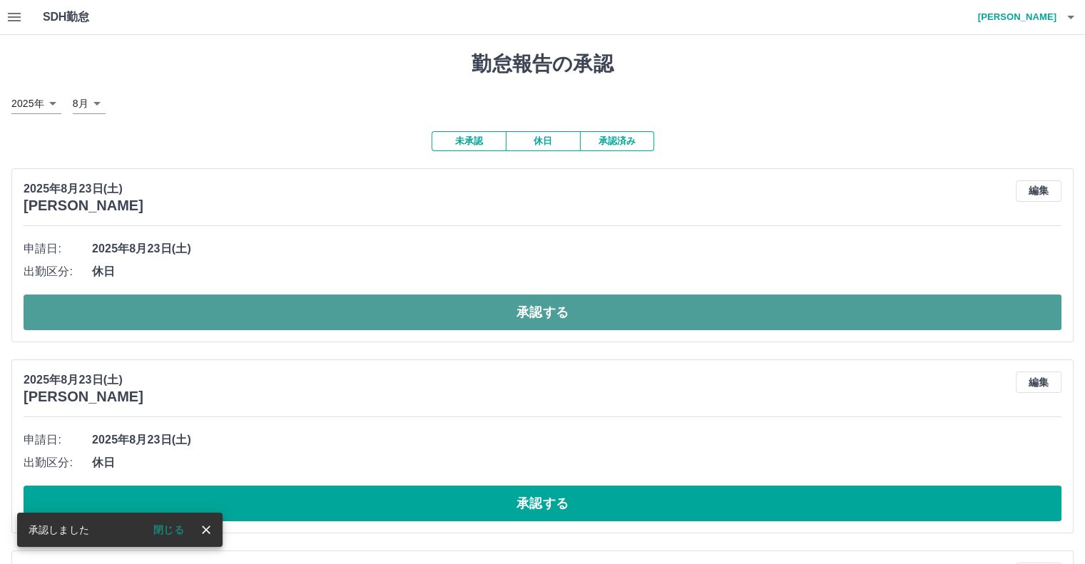
click at [151, 320] on button "承認する" at bounding box center [543, 313] width 1038 height 36
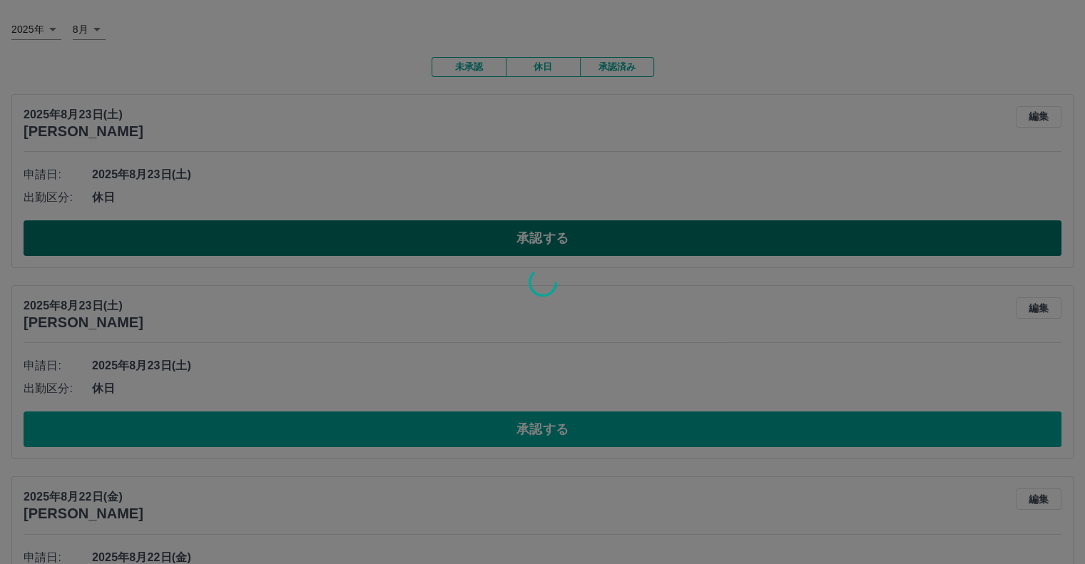
scroll to position [143, 0]
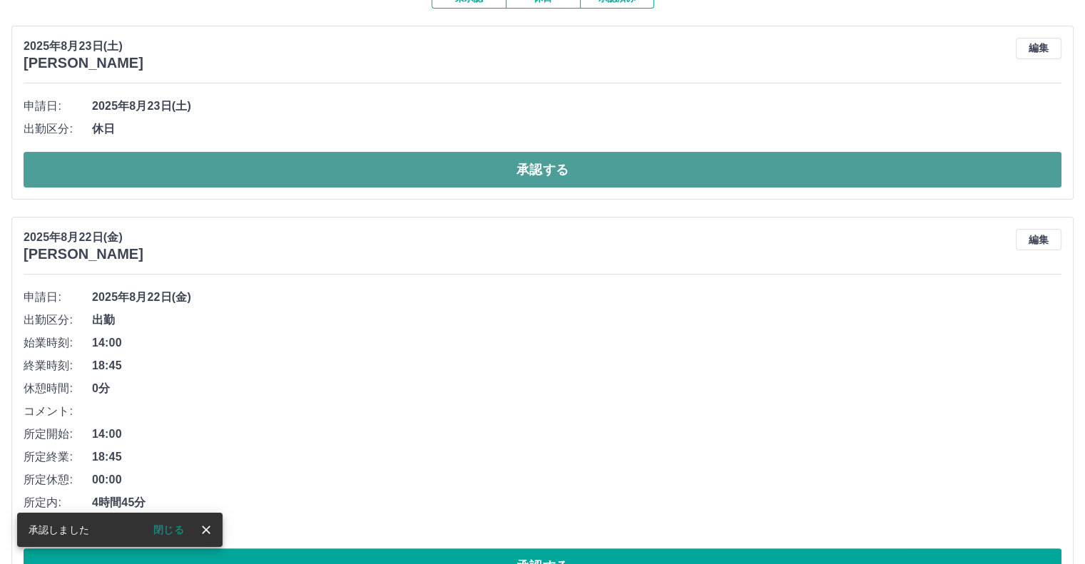
click at [154, 176] on button "承認する" at bounding box center [543, 170] width 1038 height 36
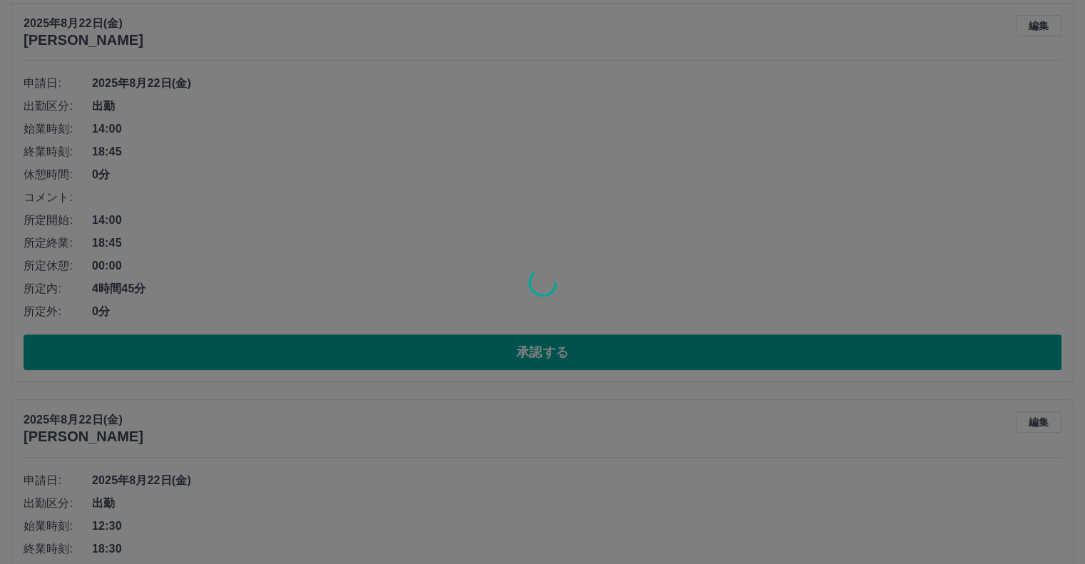
scroll to position [165, 0]
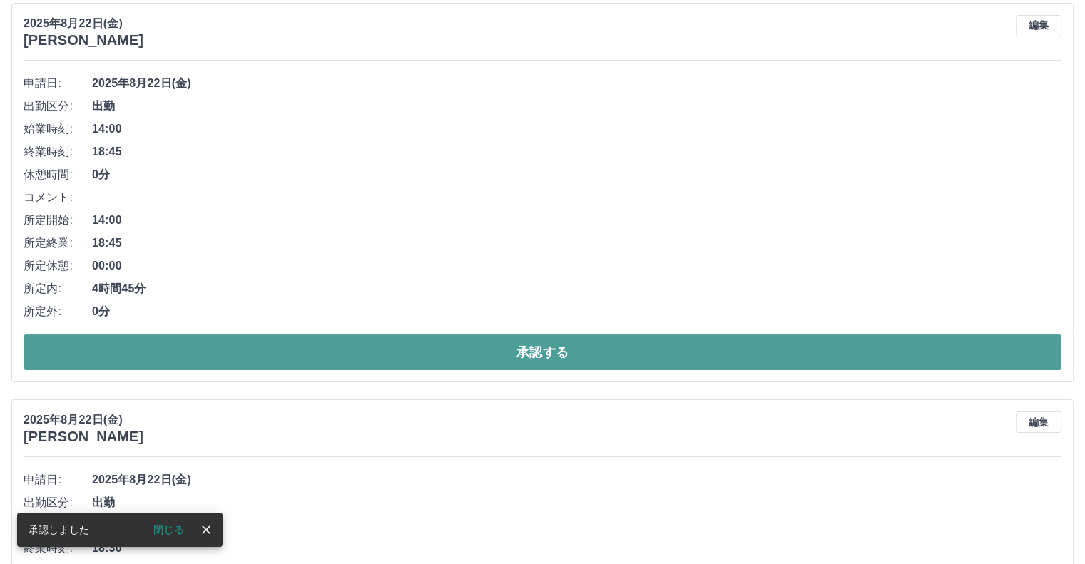
click at [205, 350] on button "承認する" at bounding box center [543, 352] width 1038 height 36
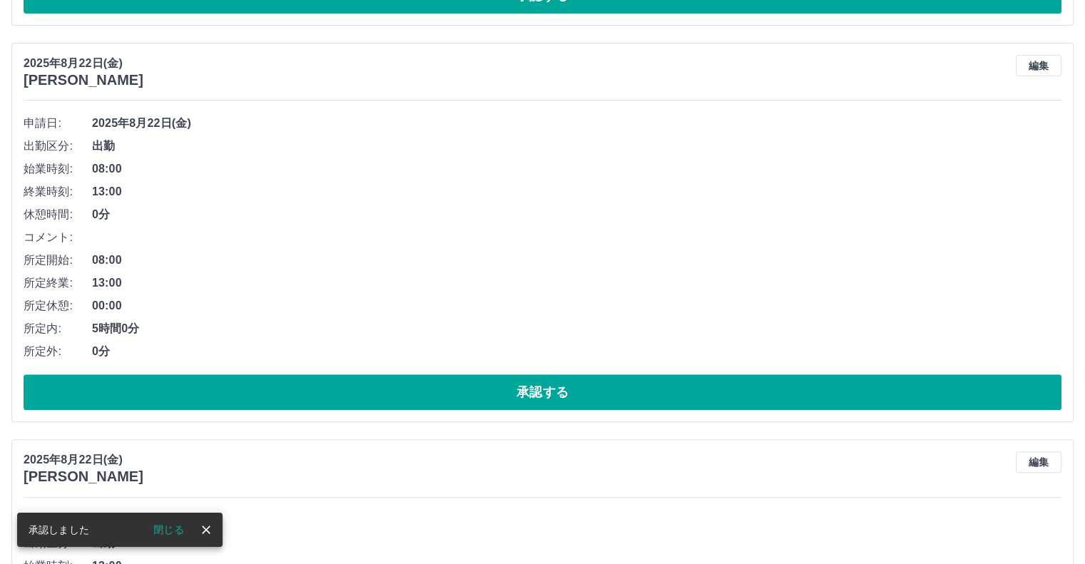
scroll to position [126, 0]
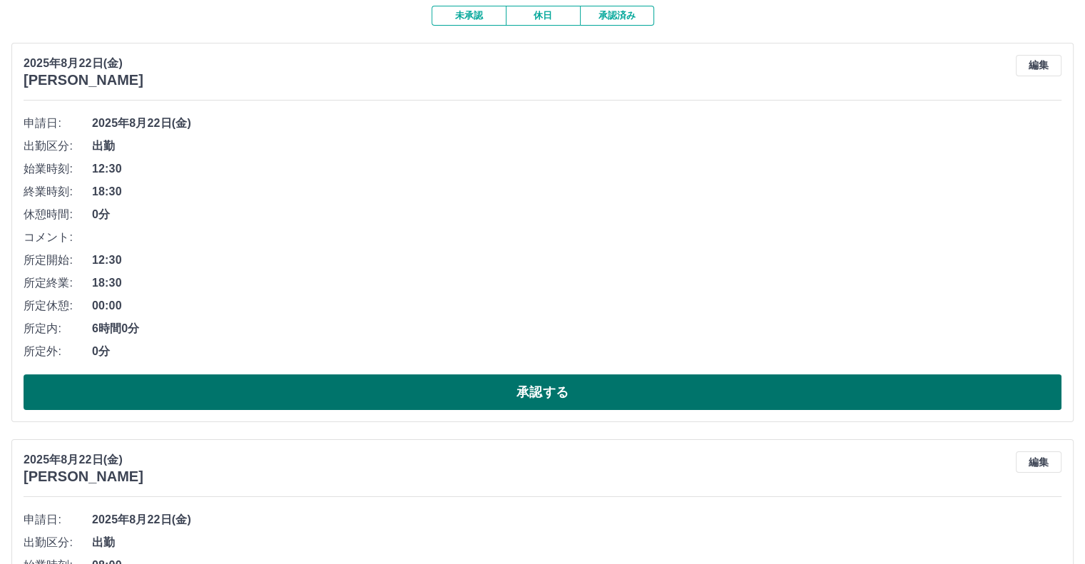
click at [208, 388] on button "承認する" at bounding box center [543, 392] width 1038 height 36
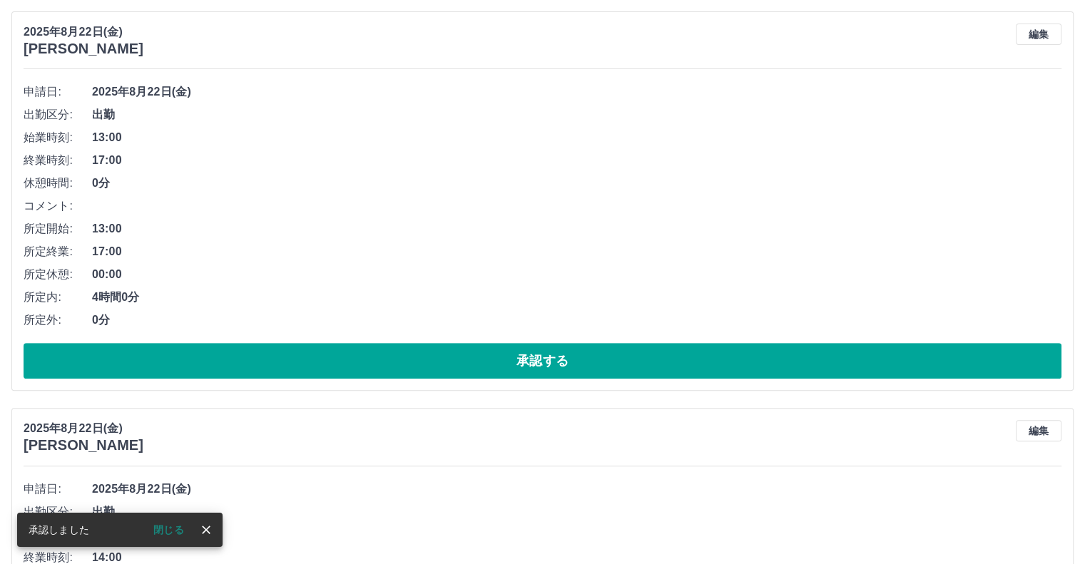
scroll to position [157, 0]
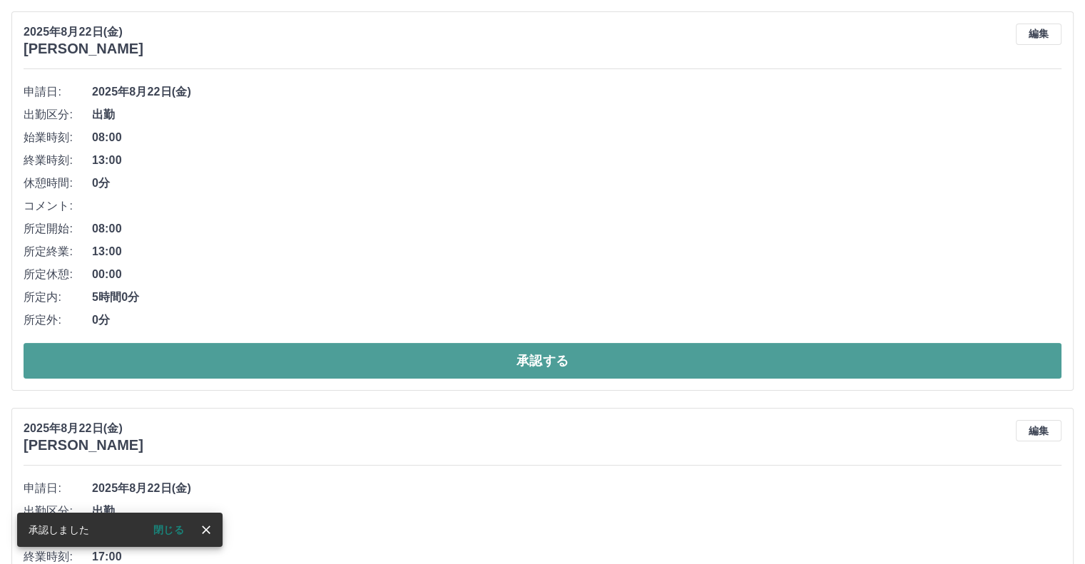
click at [237, 364] on button "承認する" at bounding box center [543, 361] width 1038 height 36
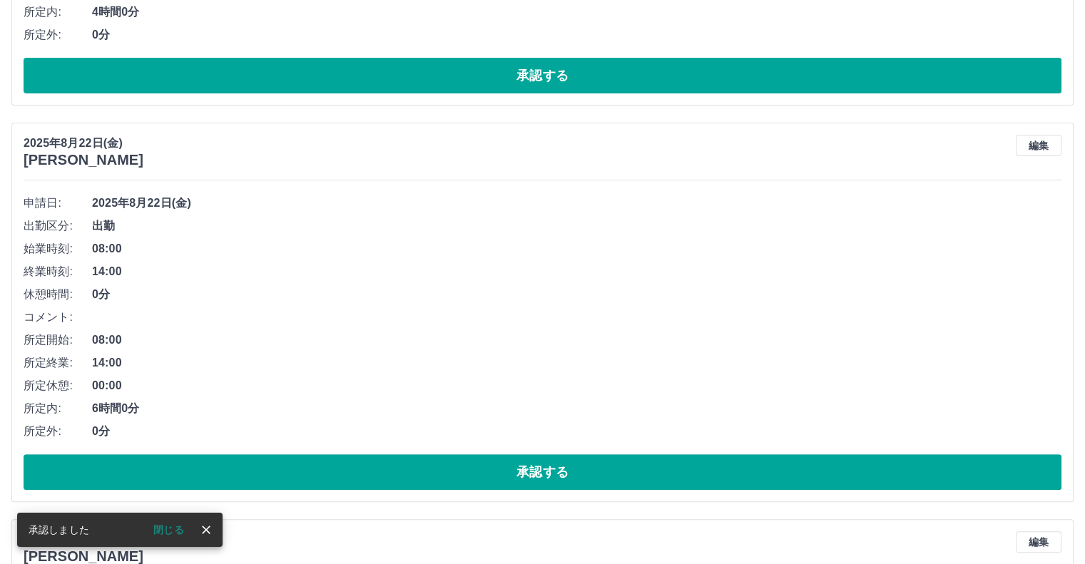
scroll to position [46, 0]
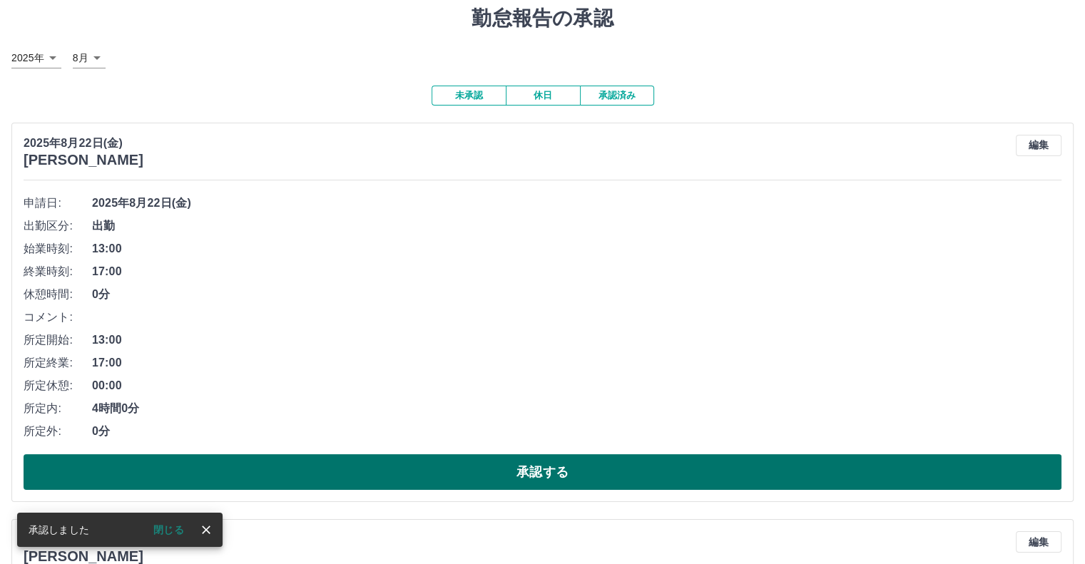
click at [315, 466] on button "承認する" at bounding box center [543, 472] width 1038 height 36
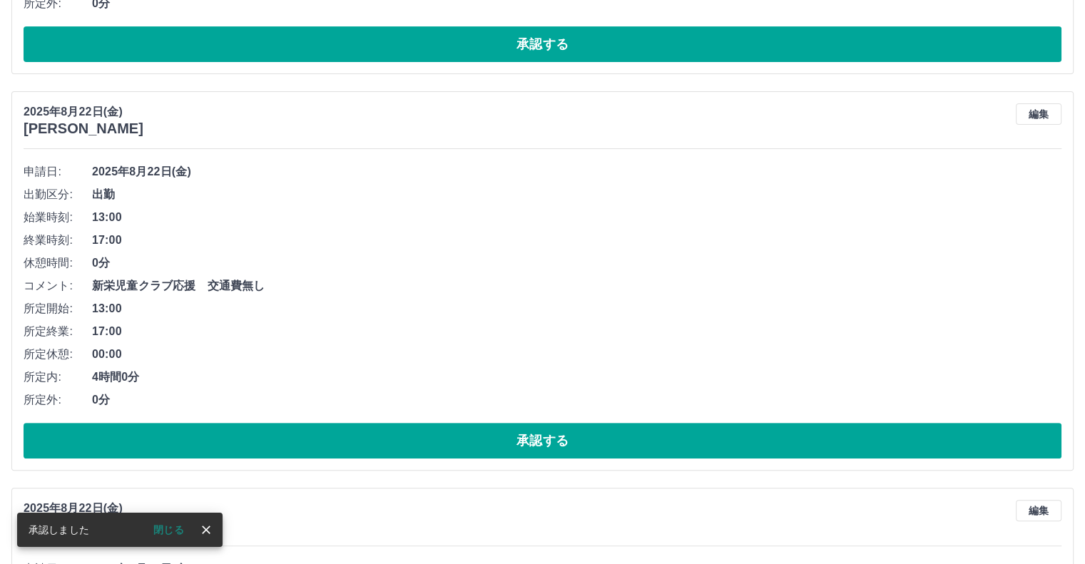
scroll to position [77, 0]
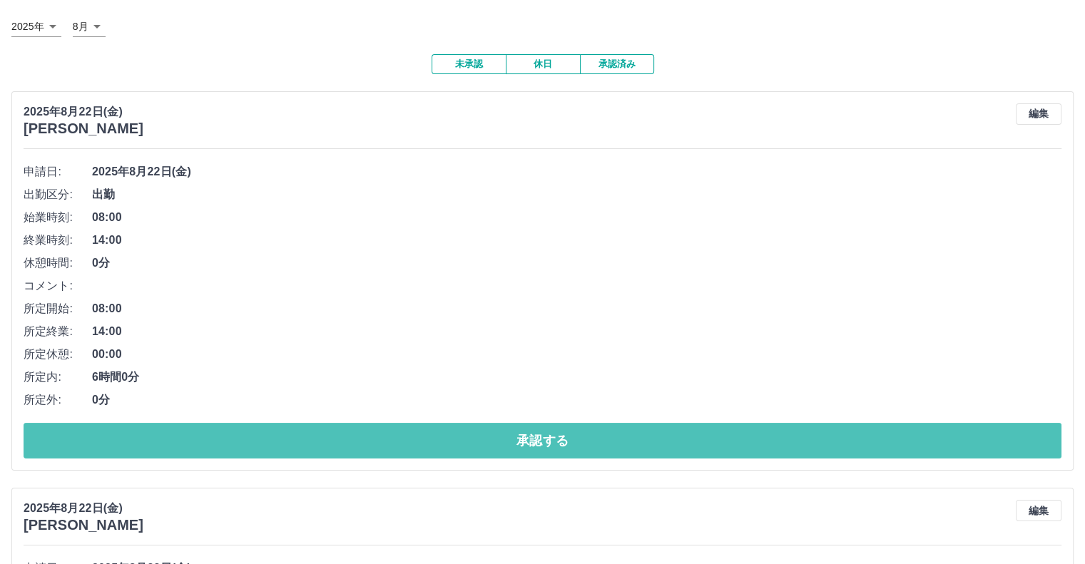
drag, startPoint x: 322, startPoint y: 436, endPoint x: 254, endPoint y: 407, distance: 74.4
click at [314, 434] on button "承認する" at bounding box center [543, 441] width 1038 height 36
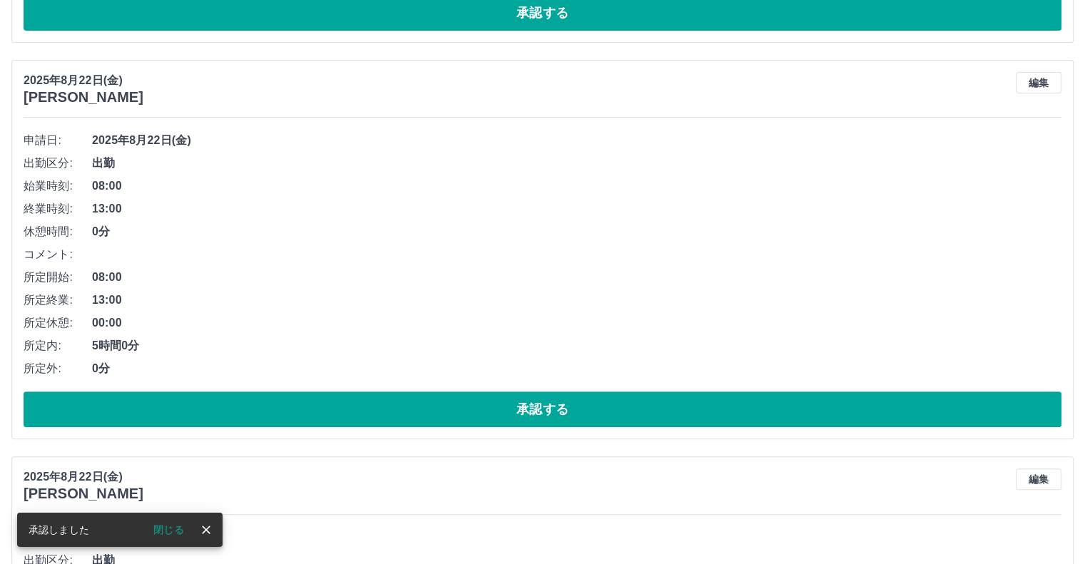
scroll to position [108, 0]
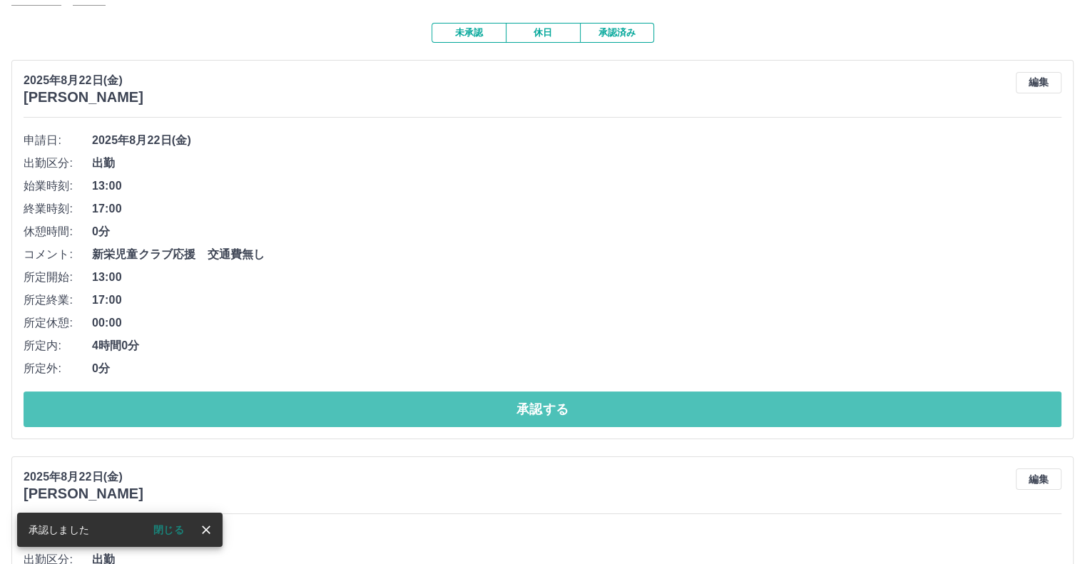
click at [256, 416] on button "承認する" at bounding box center [543, 410] width 1038 height 36
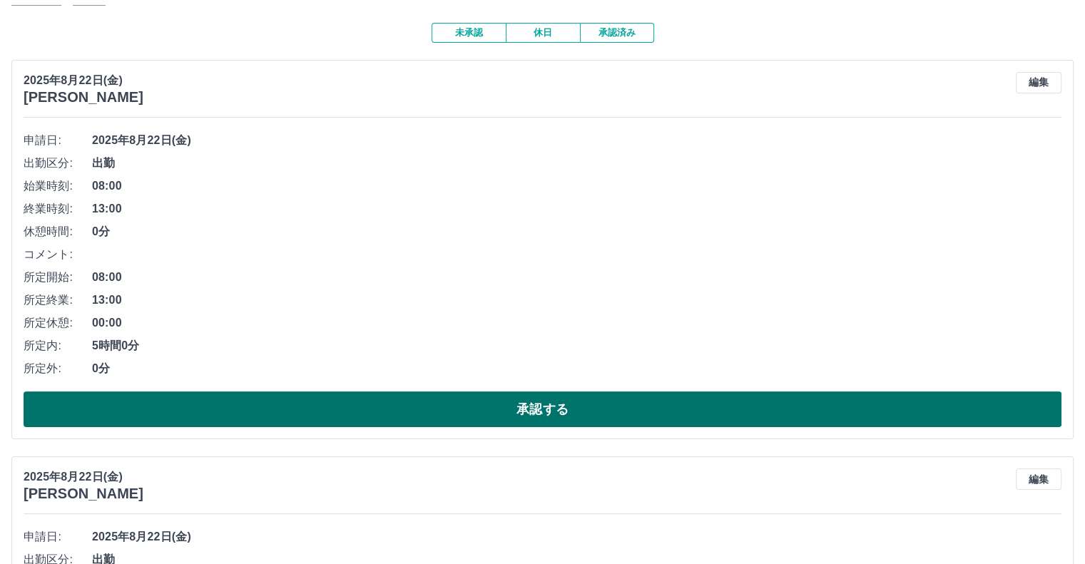
click at [254, 407] on button "承認する" at bounding box center [543, 410] width 1038 height 36
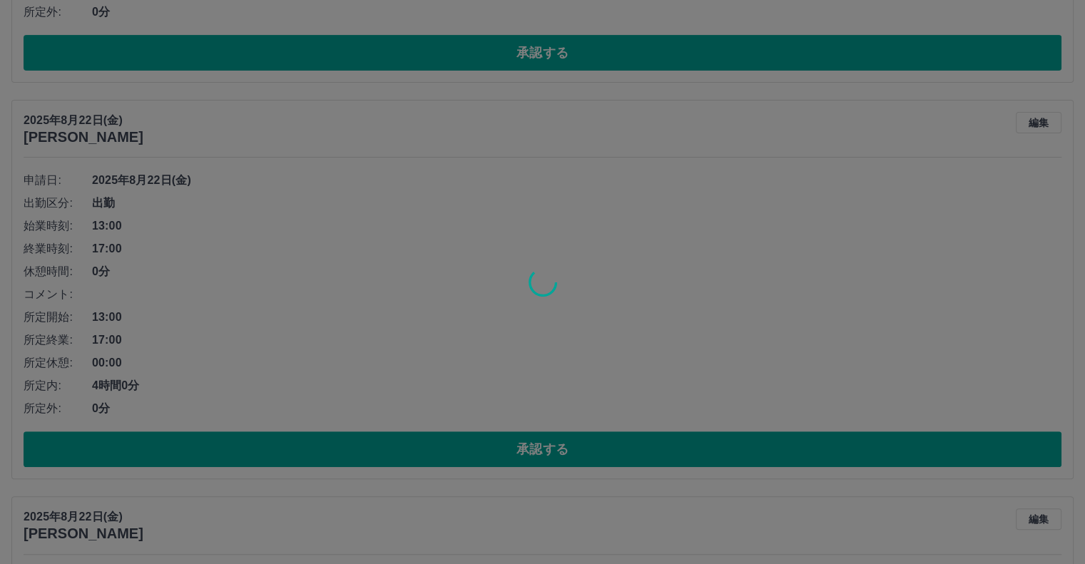
scroll to position [68, 0]
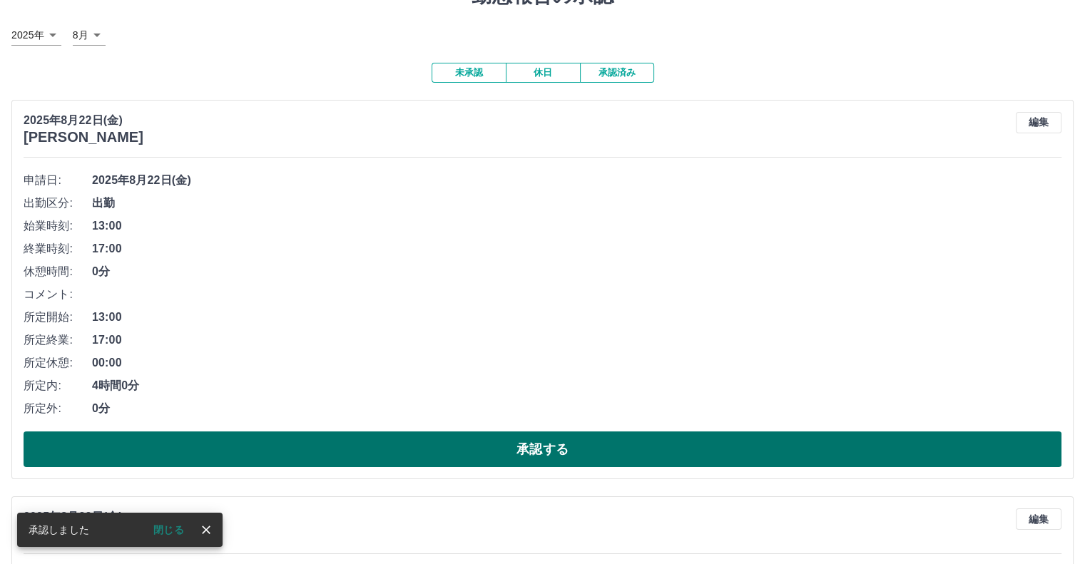
click at [314, 441] on button "承認する" at bounding box center [543, 449] width 1038 height 36
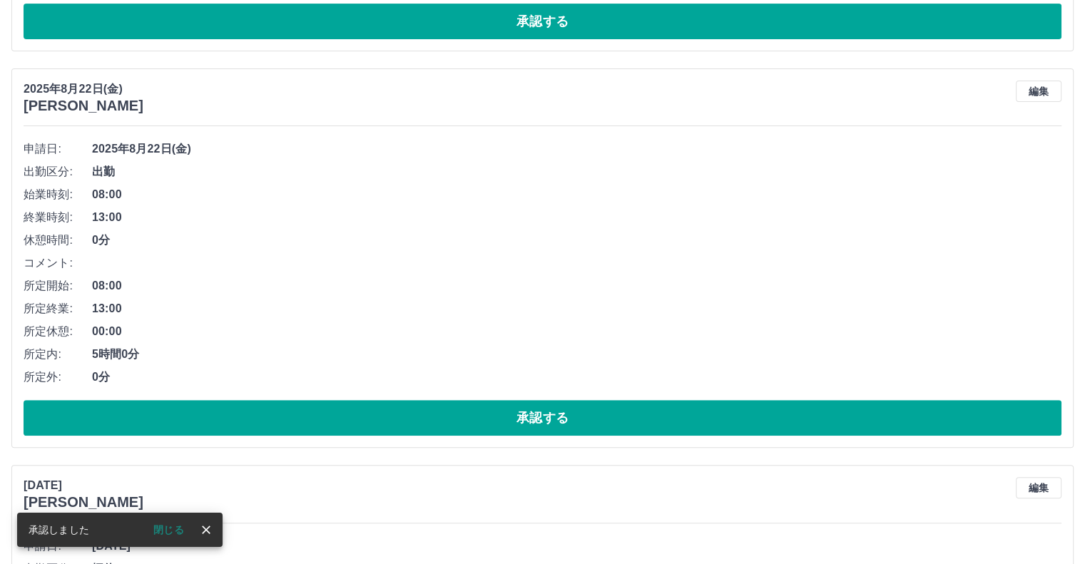
scroll to position [100, 0]
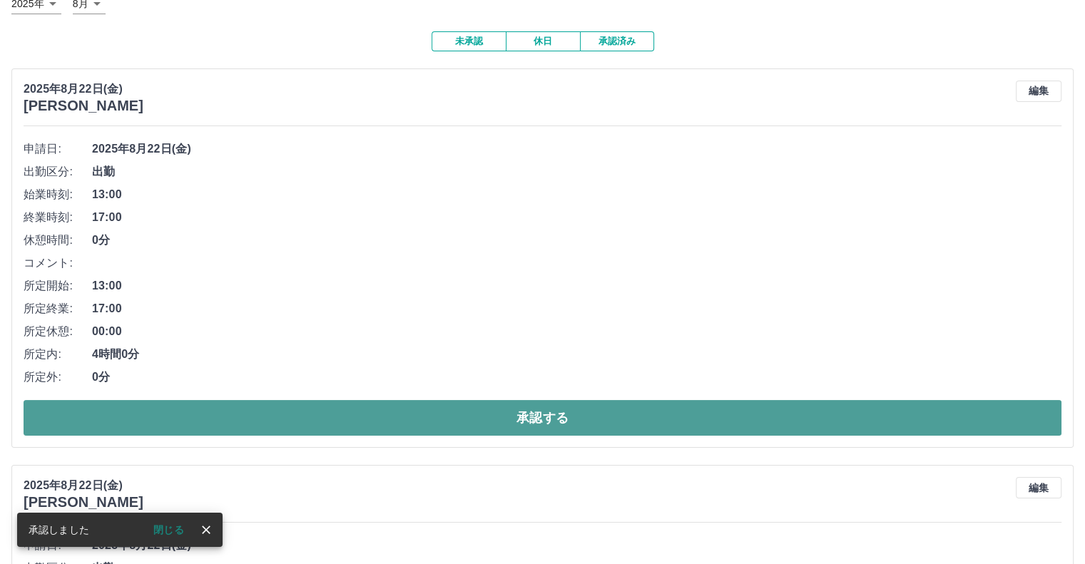
click at [302, 421] on button "承認する" at bounding box center [543, 418] width 1038 height 36
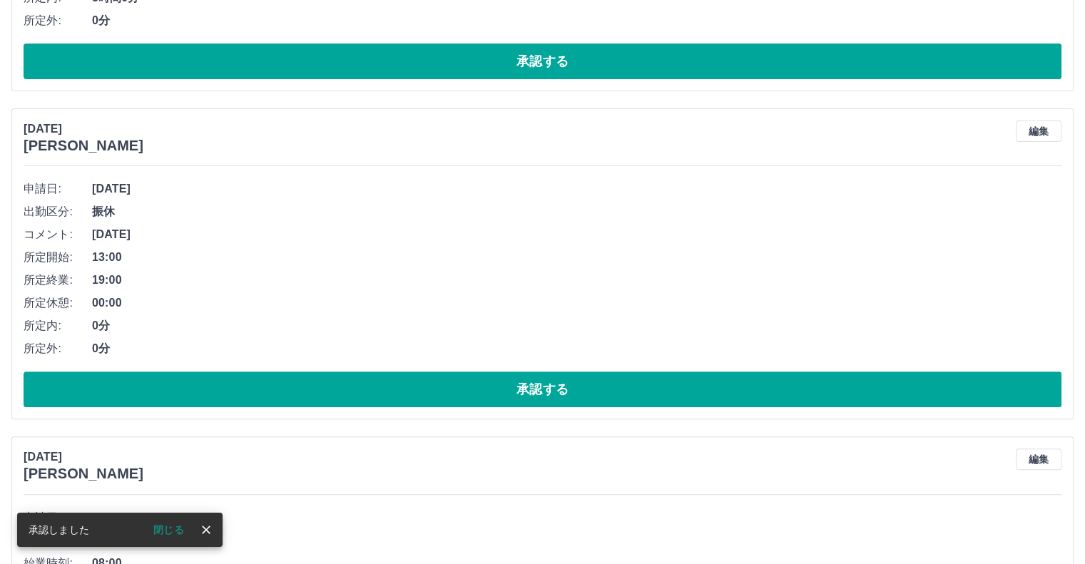
scroll to position [60, 0]
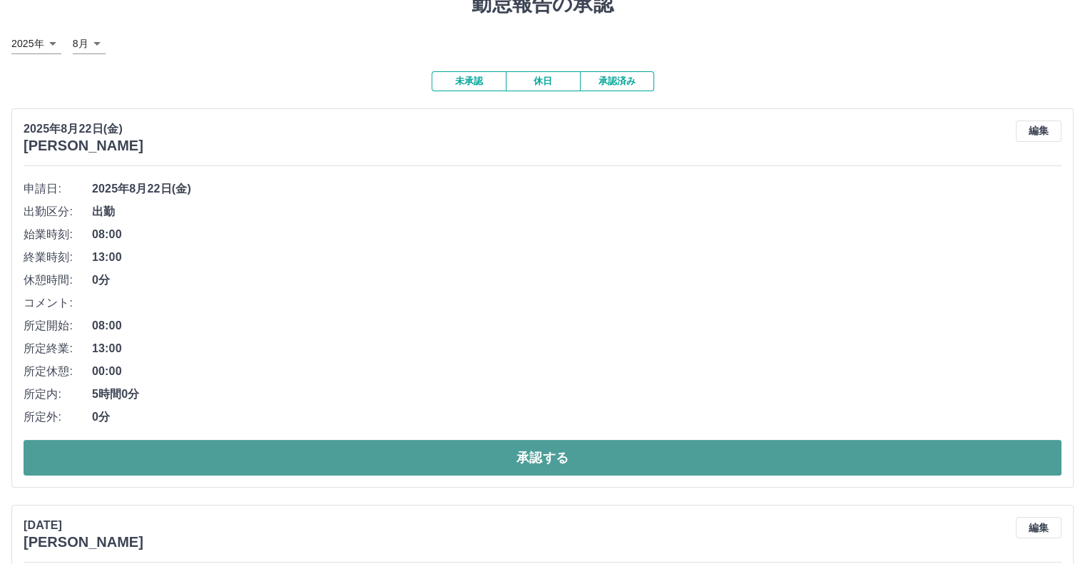
click at [223, 453] on button "承認する" at bounding box center [543, 458] width 1038 height 36
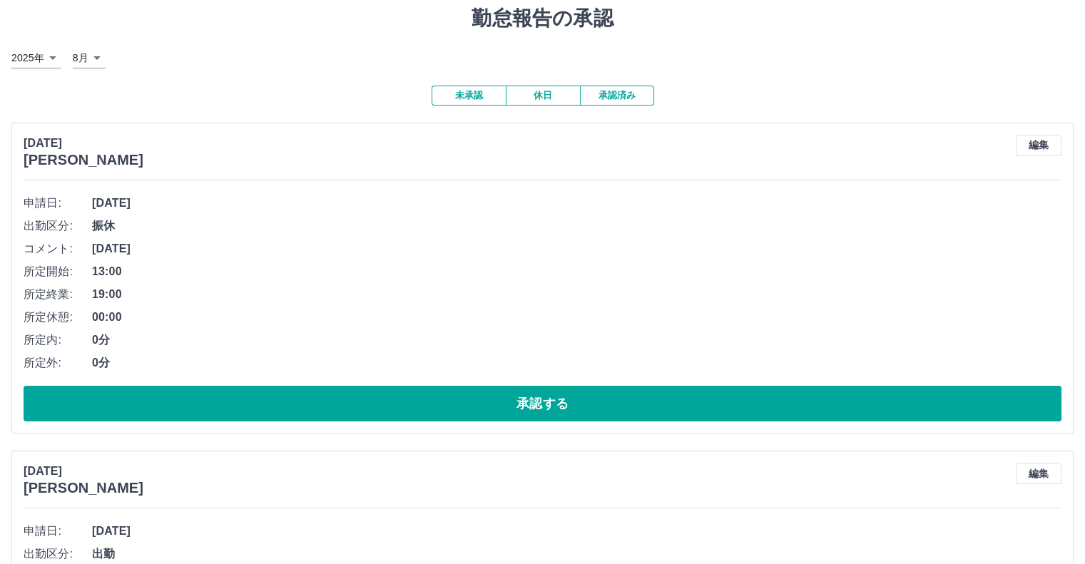
scroll to position [71, 0]
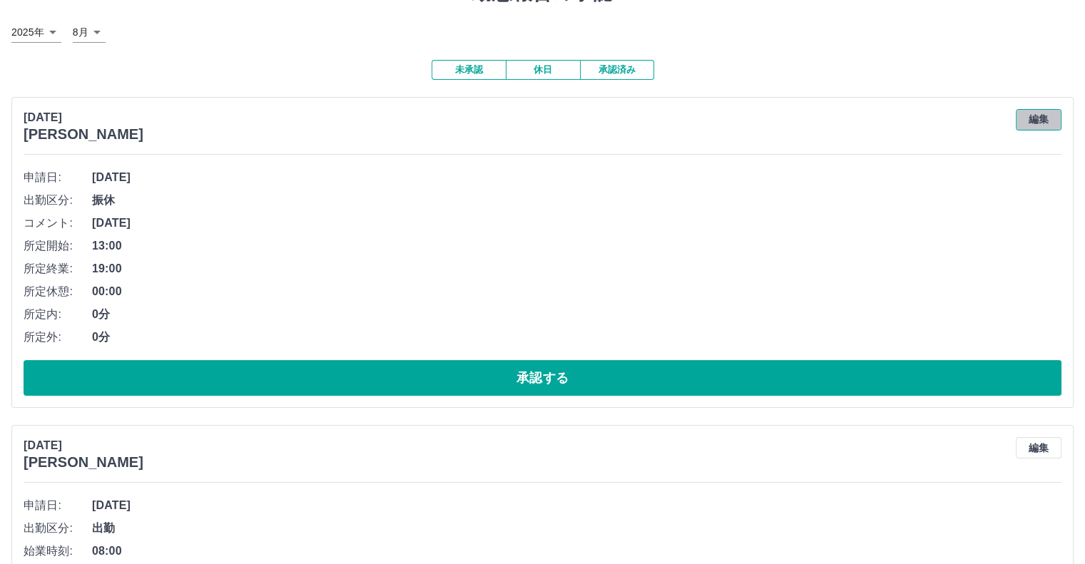
click at [1038, 121] on button "編集" at bounding box center [1039, 119] width 46 height 21
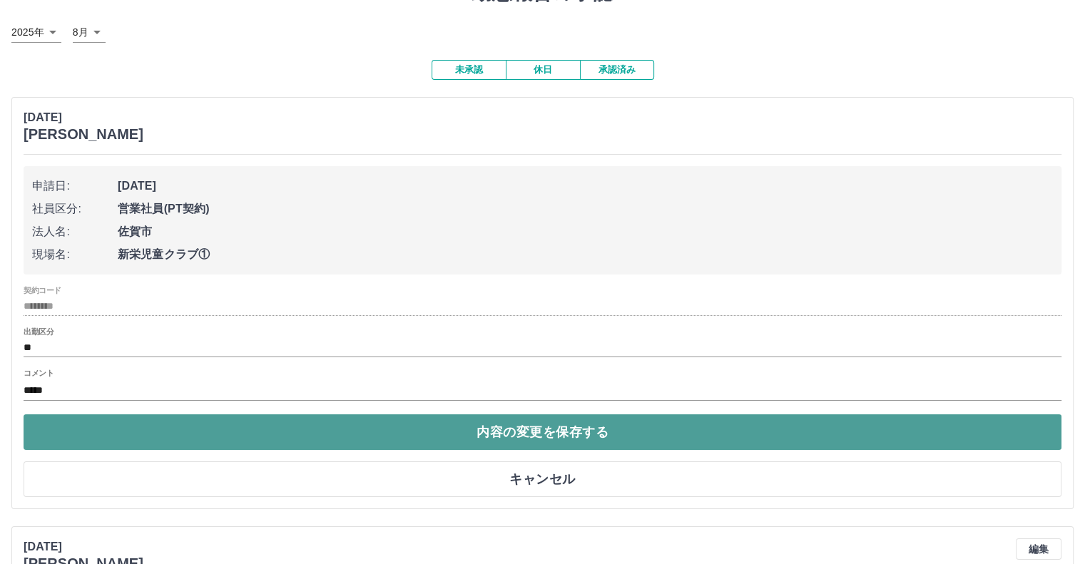
click at [241, 440] on button "内容の変更を保存する" at bounding box center [543, 432] width 1038 height 36
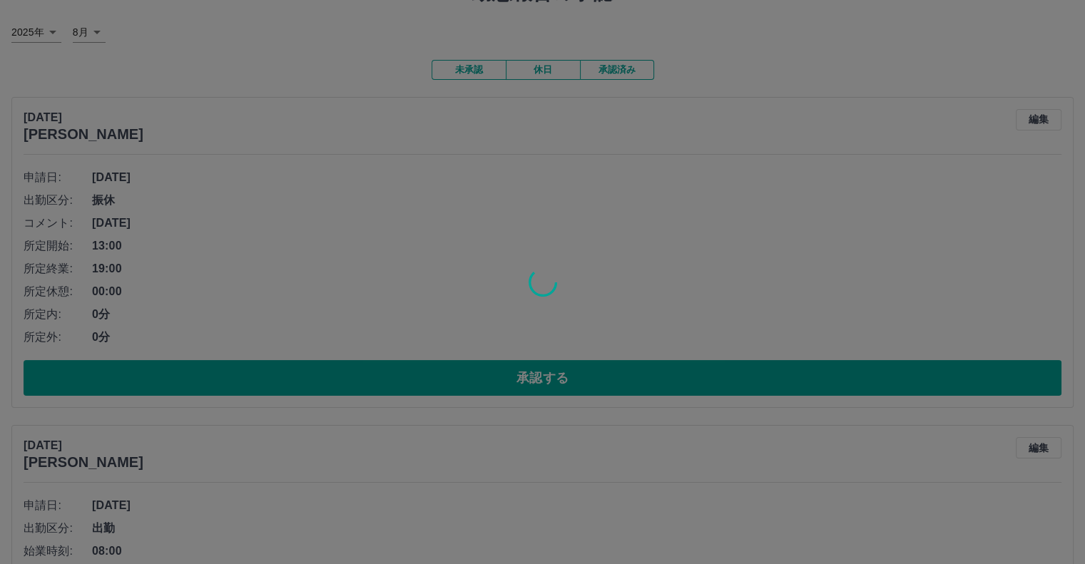
click at [235, 385] on div at bounding box center [542, 282] width 1085 height 564
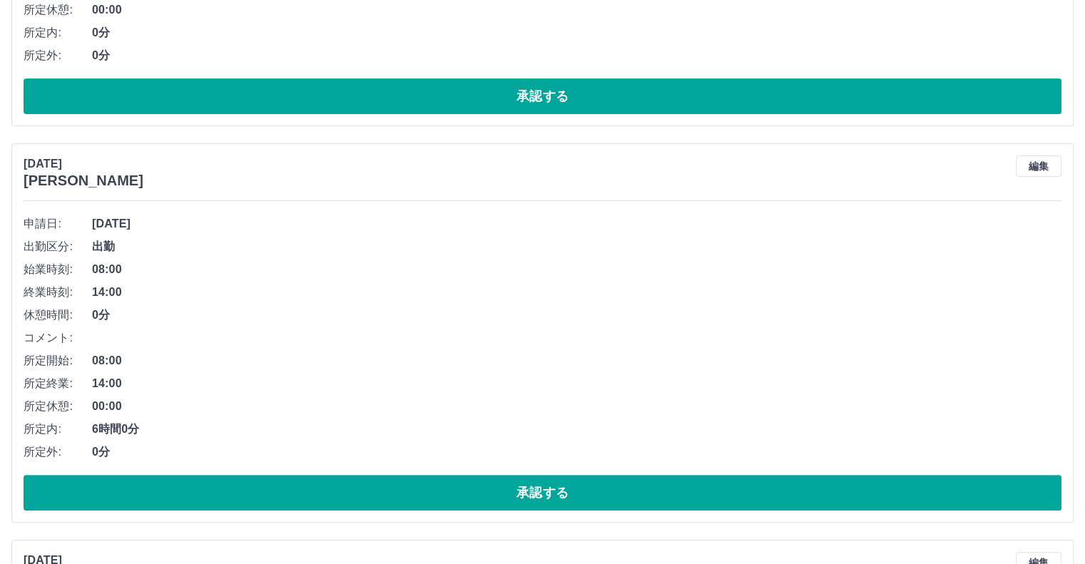
scroll to position [357, 0]
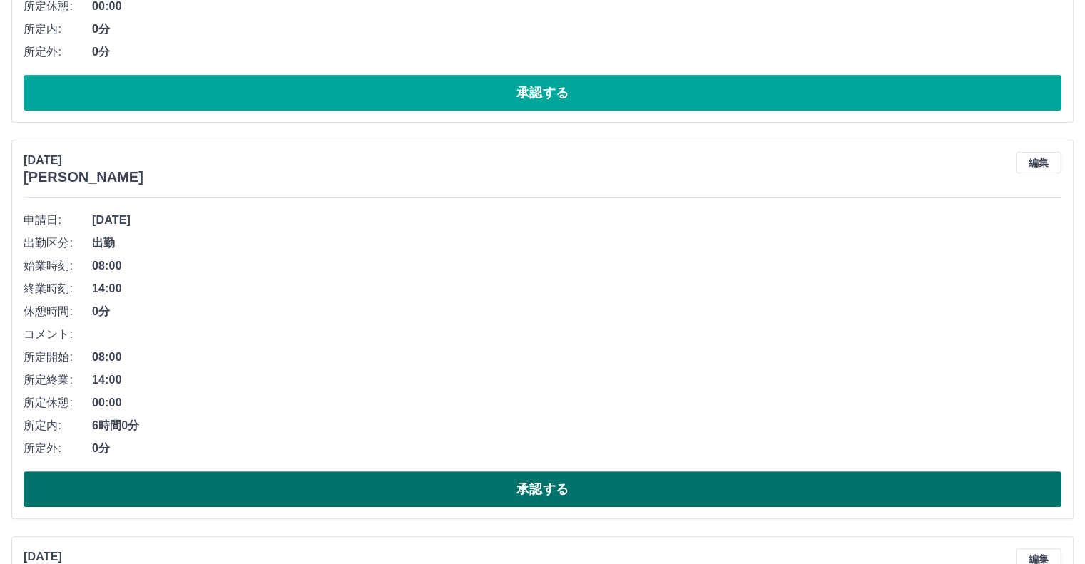
click at [197, 497] on button "承認する" at bounding box center [543, 489] width 1038 height 36
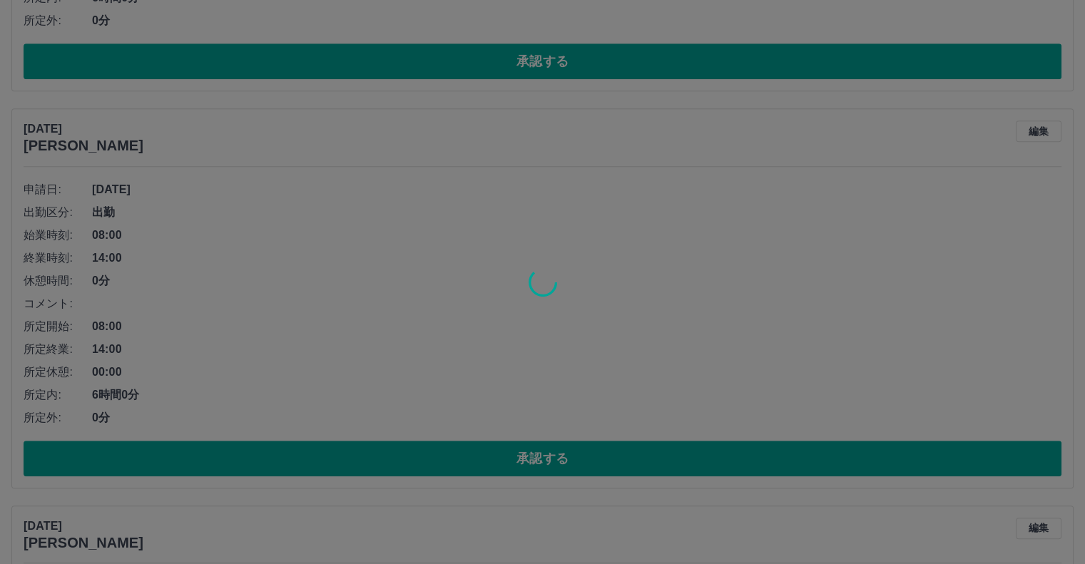
scroll to position [388, 0]
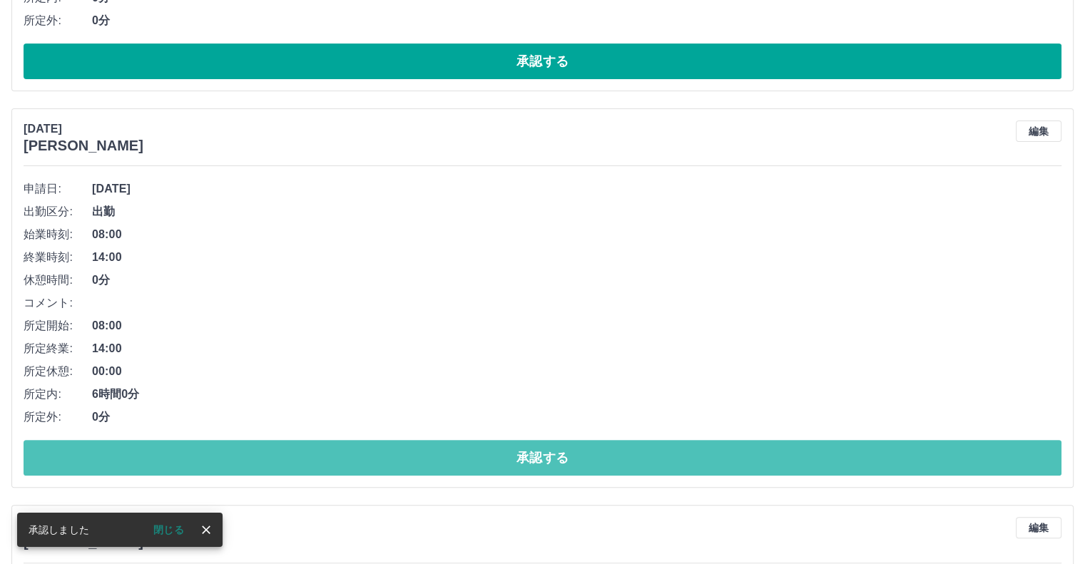
click at [237, 459] on button "承認する" at bounding box center [543, 458] width 1038 height 36
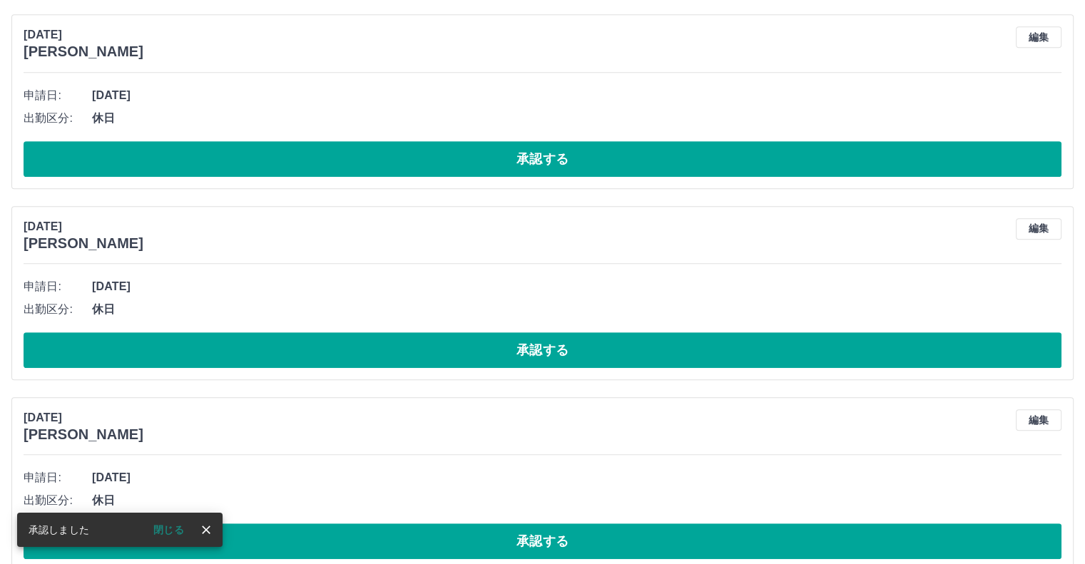
scroll to position [277, 0]
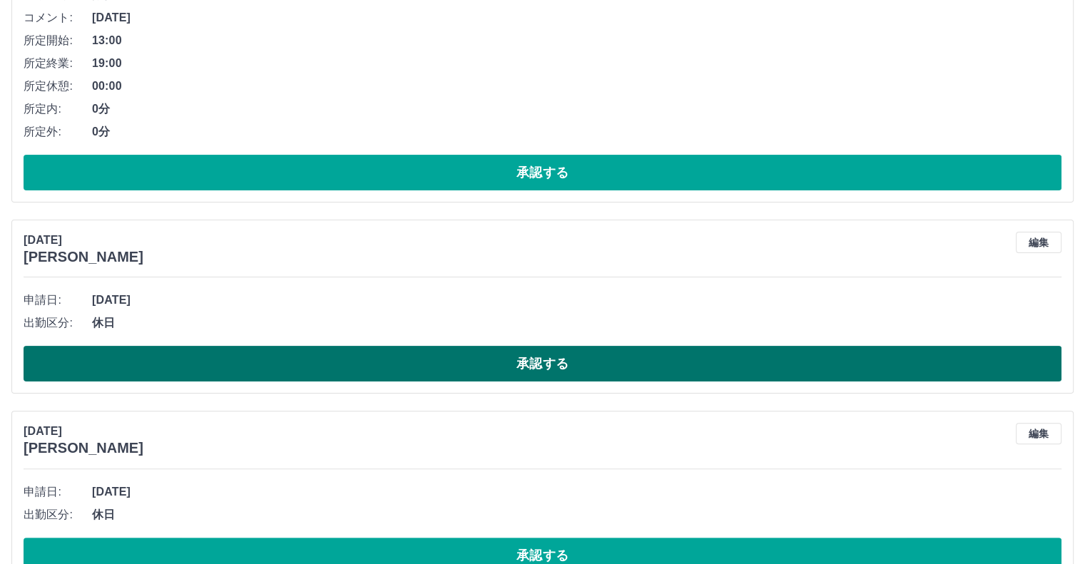
click at [273, 364] on button "承認する" at bounding box center [543, 364] width 1038 height 36
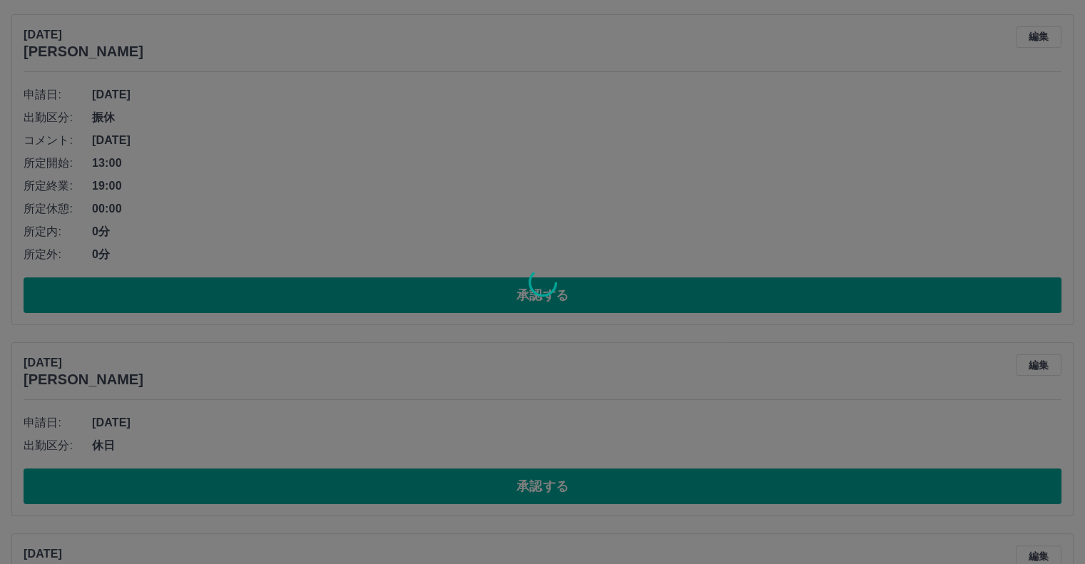
scroll to position [134, 0]
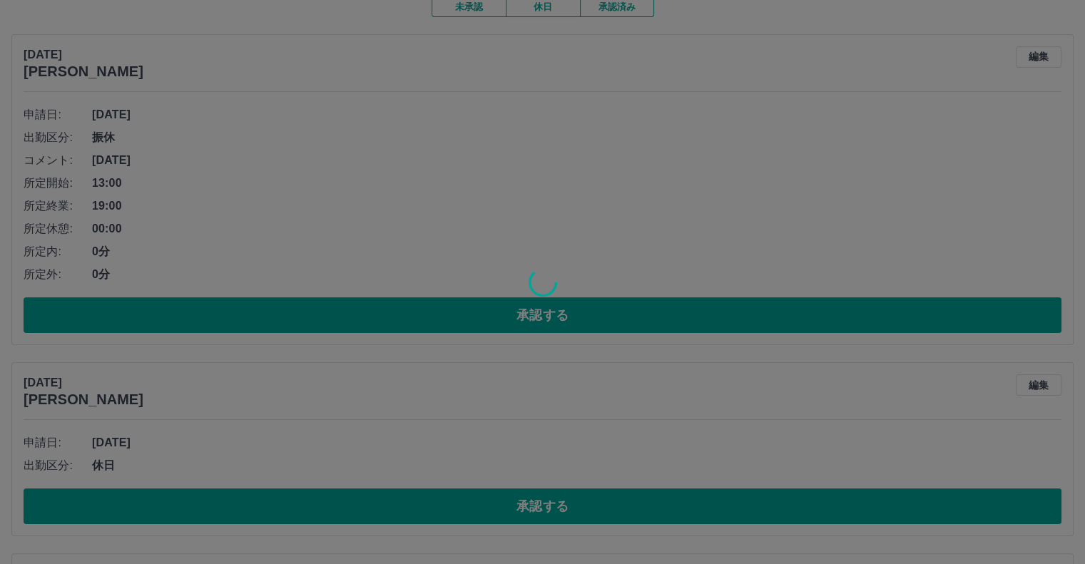
click at [301, 319] on div at bounding box center [542, 282] width 1085 height 564
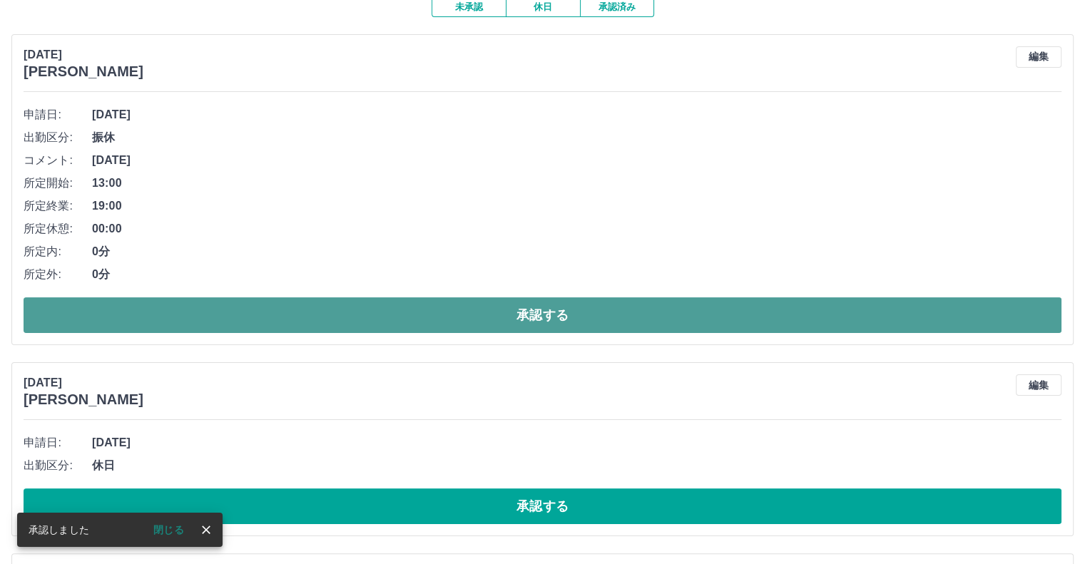
click at [300, 317] on button "承認する" at bounding box center [543, 315] width 1038 height 36
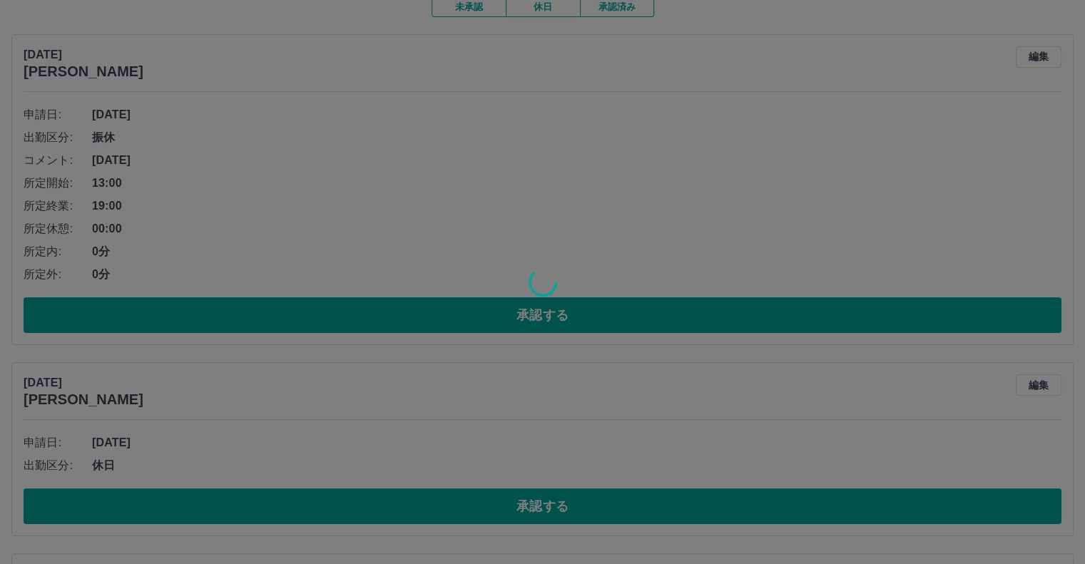
click at [300, 317] on div at bounding box center [542, 282] width 1085 height 564
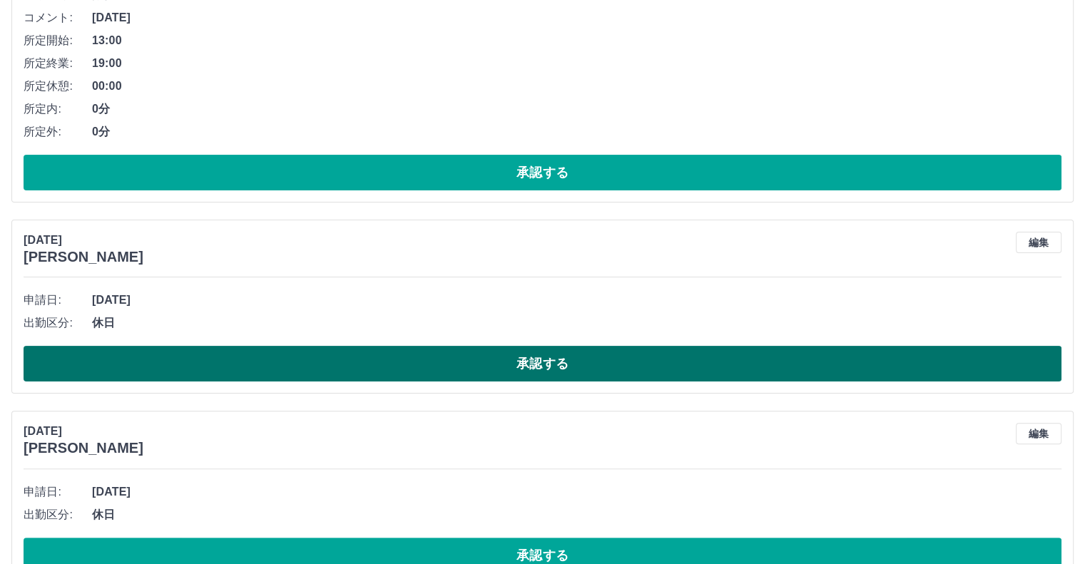
scroll to position [0, 0]
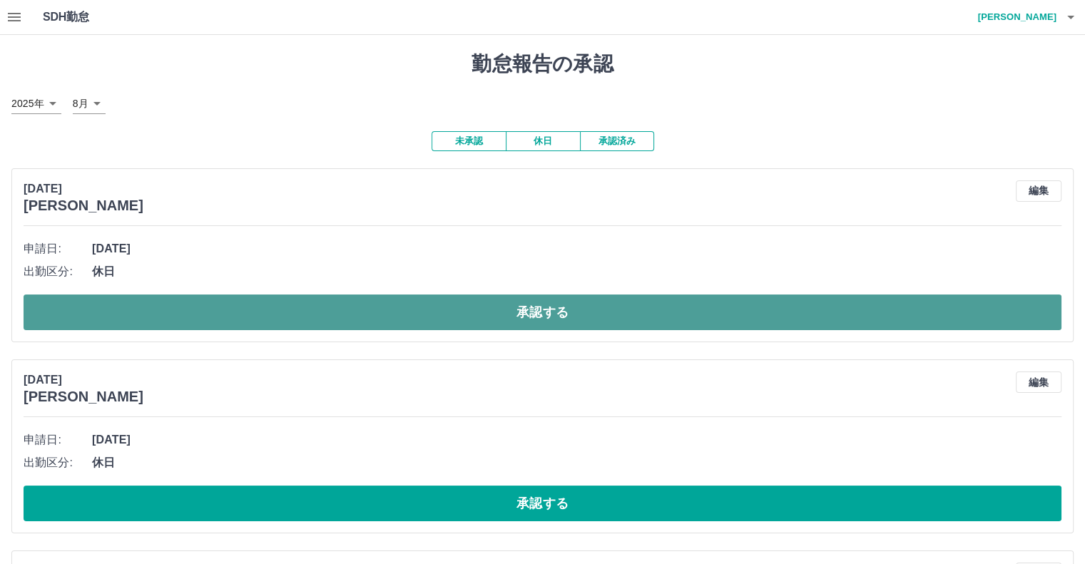
click at [261, 311] on button "承認する" at bounding box center [543, 313] width 1038 height 36
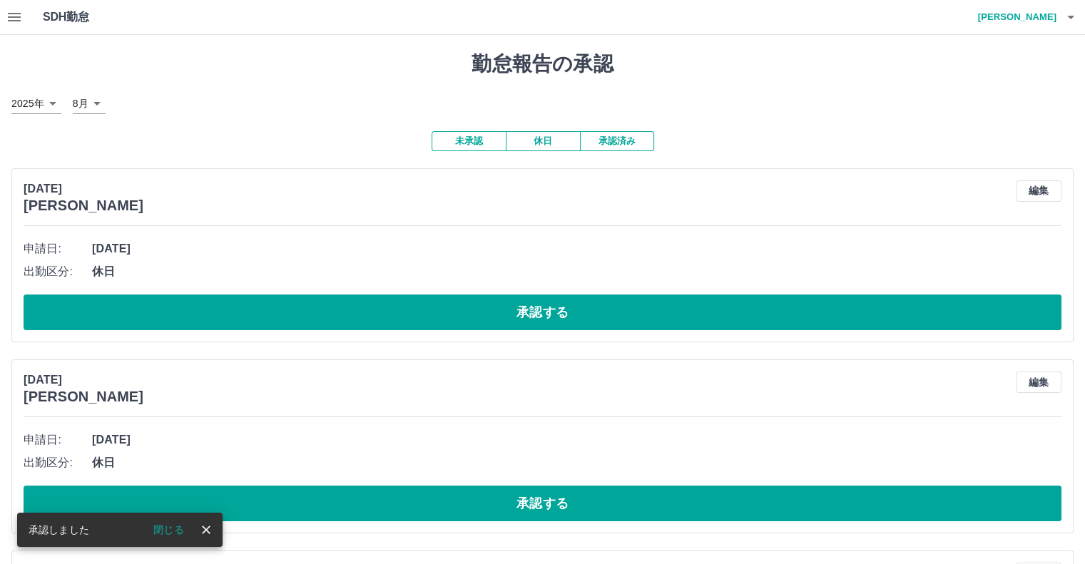
drag, startPoint x: 201, startPoint y: 287, endPoint x: 208, endPoint y: 350, distance: 63.1
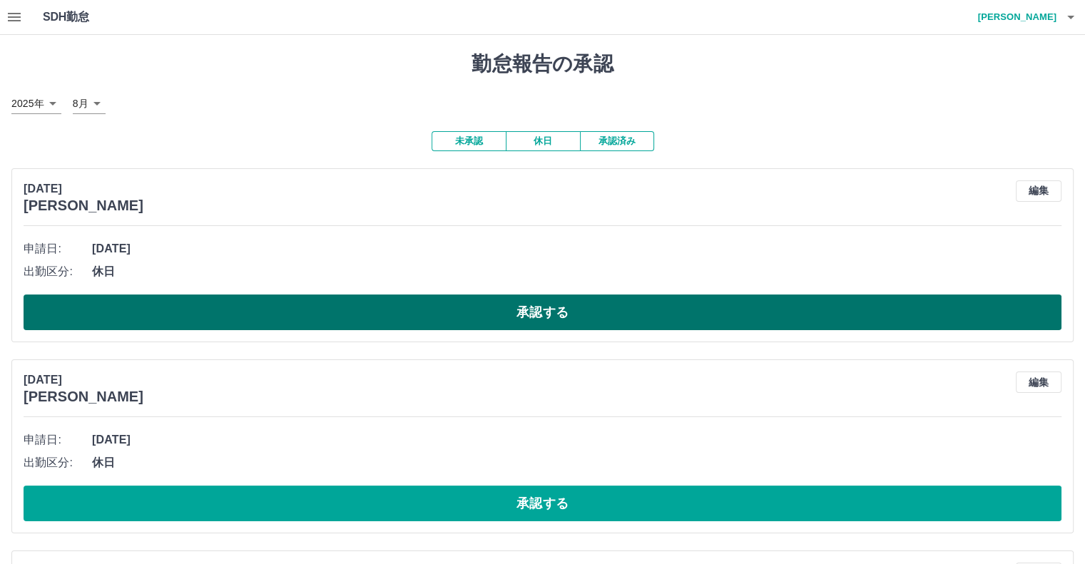
click at [255, 313] on button "承認する" at bounding box center [543, 313] width 1038 height 36
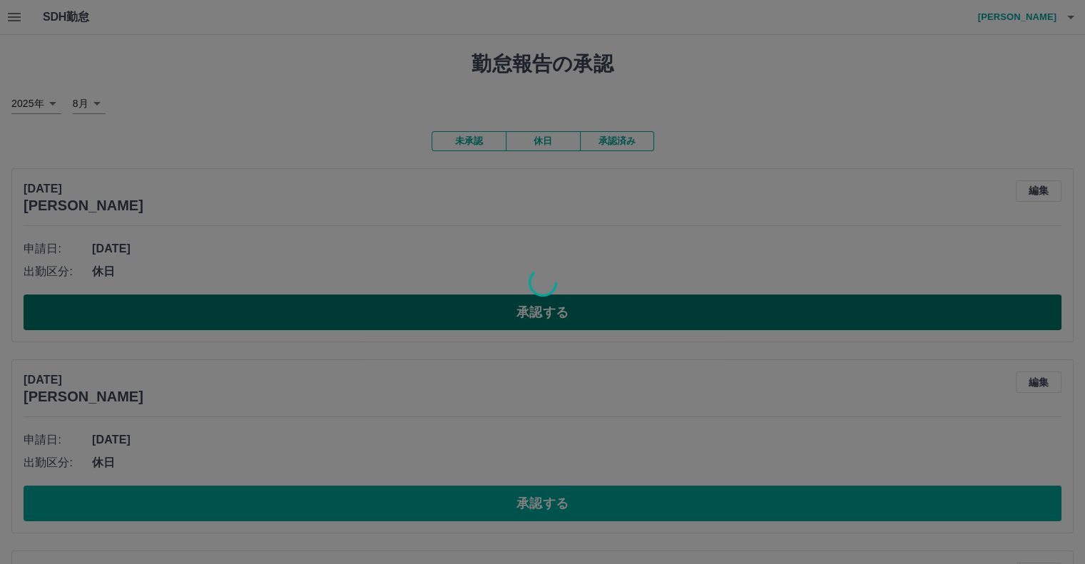
click at [255, 313] on div at bounding box center [542, 282] width 1085 height 564
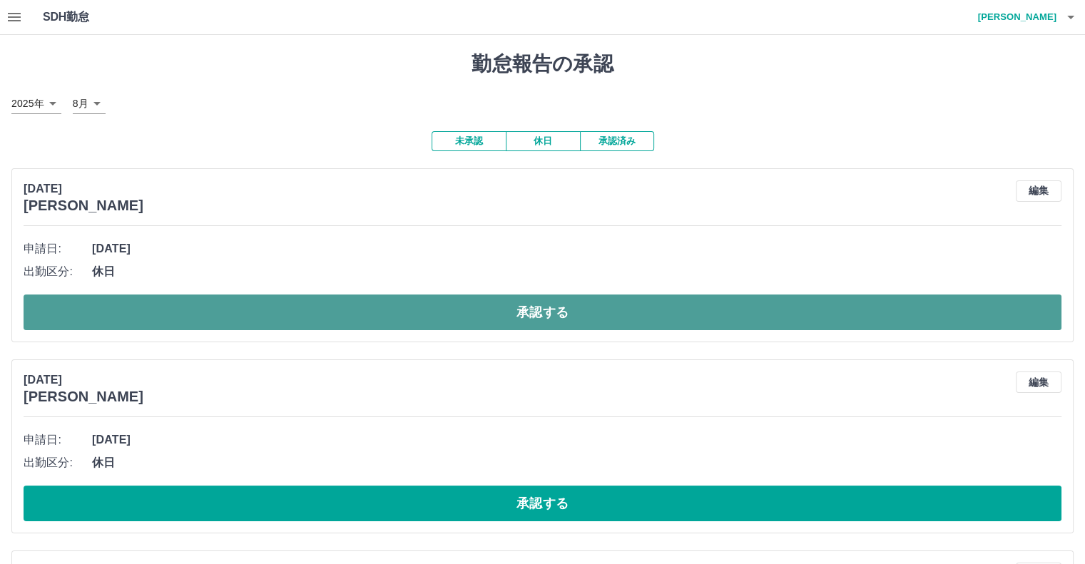
click at [257, 314] on button "承認する" at bounding box center [543, 313] width 1038 height 36
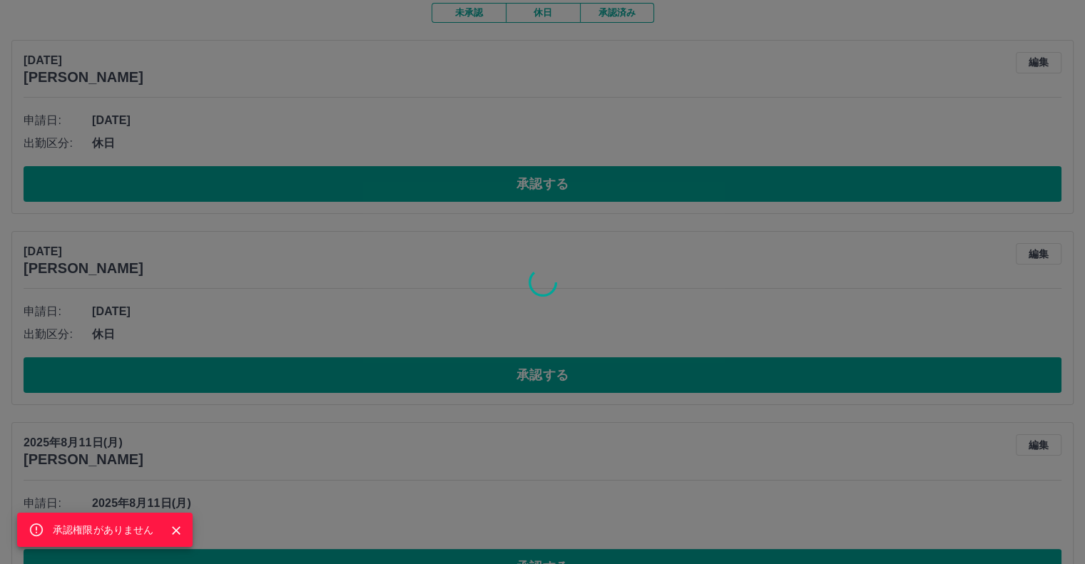
scroll to position [143, 0]
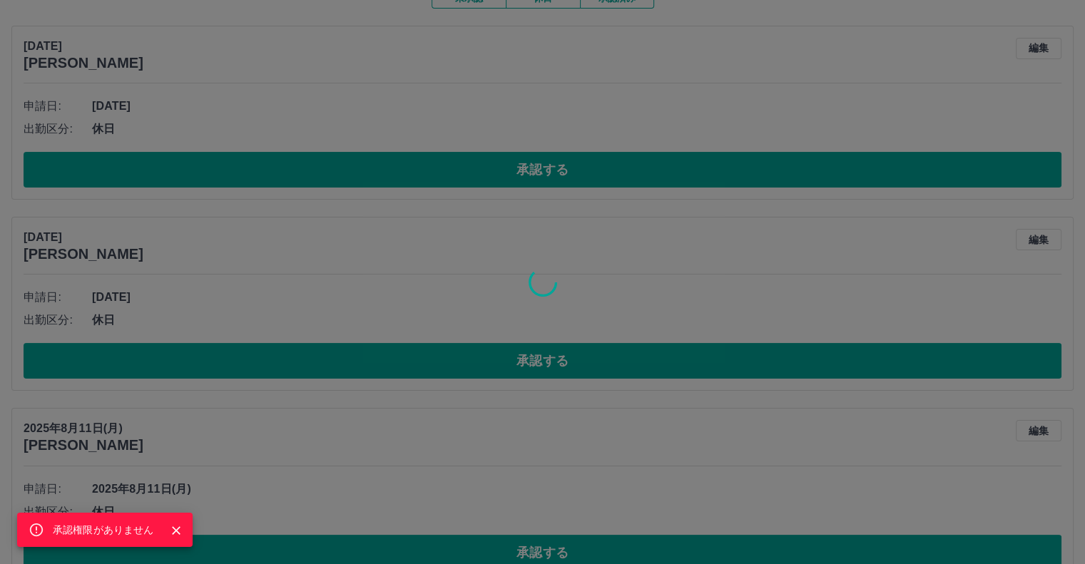
click at [261, 367] on div "承認権限がありません" at bounding box center [542, 282] width 1085 height 564
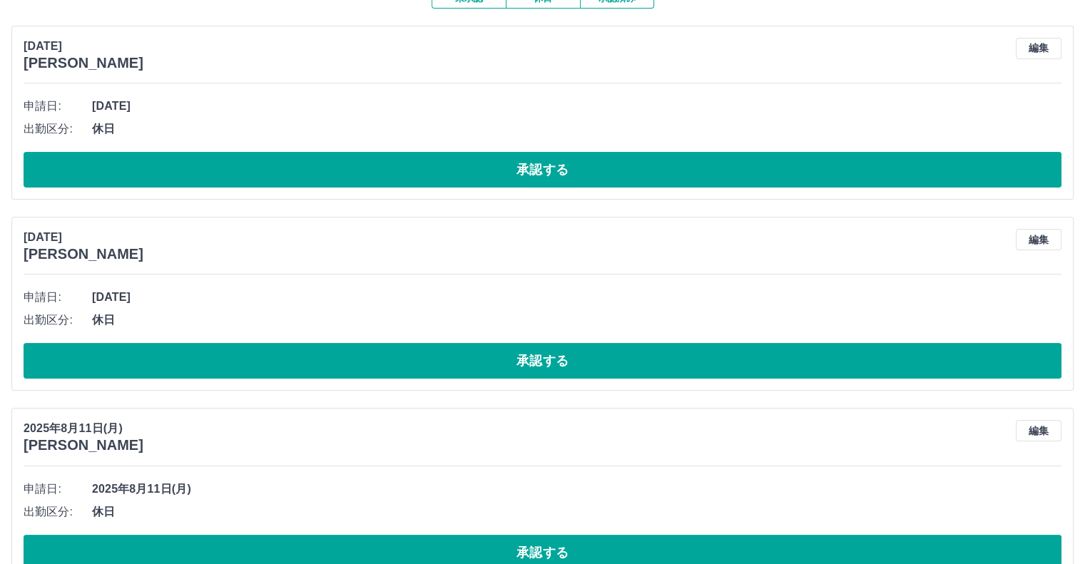
click at [261, 367] on div "承認権限がありません" at bounding box center [542, 282] width 1085 height 564
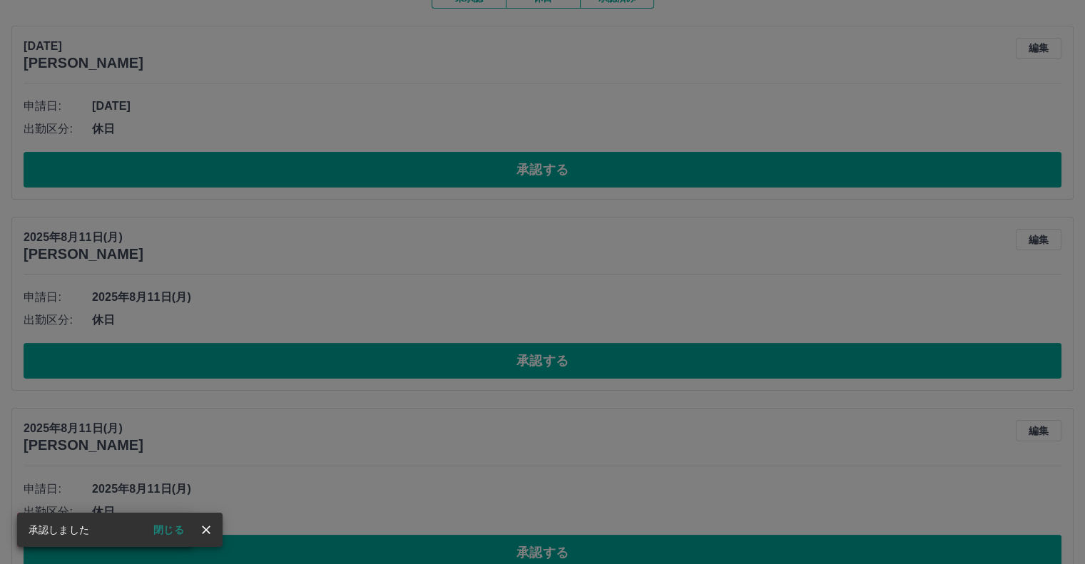
click at [319, 180] on div "承認権限がありません" at bounding box center [542, 282] width 1085 height 564
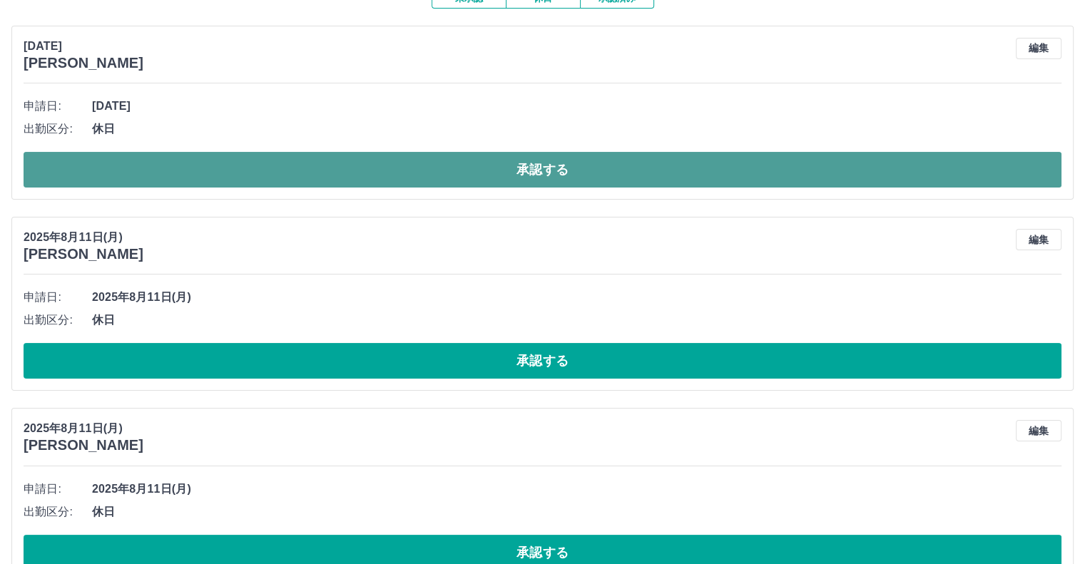
click at [320, 177] on button "承認する" at bounding box center [543, 170] width 1038 height 36
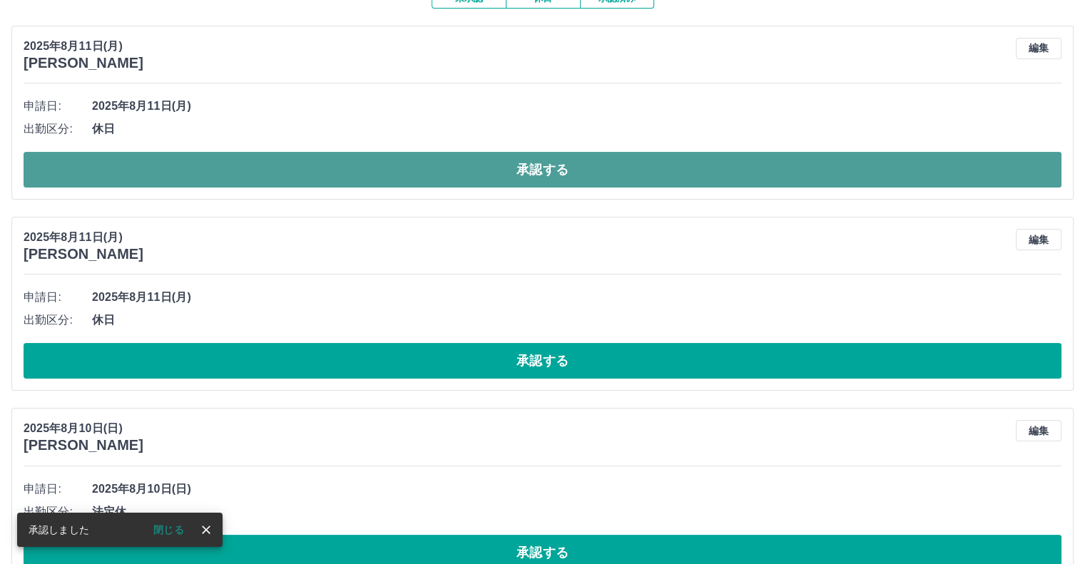
click at [313, 173] on button "承認する" at bounding box center [543, 170] width 1038 height 36
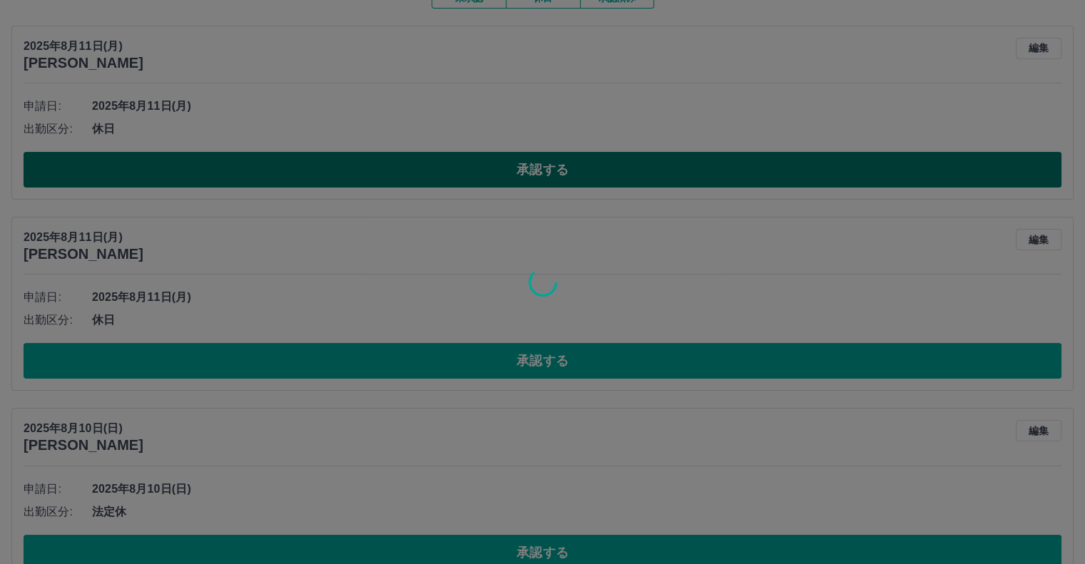
click at [313, 173] on div at bounding box center [542, 282] width 1085 height 564
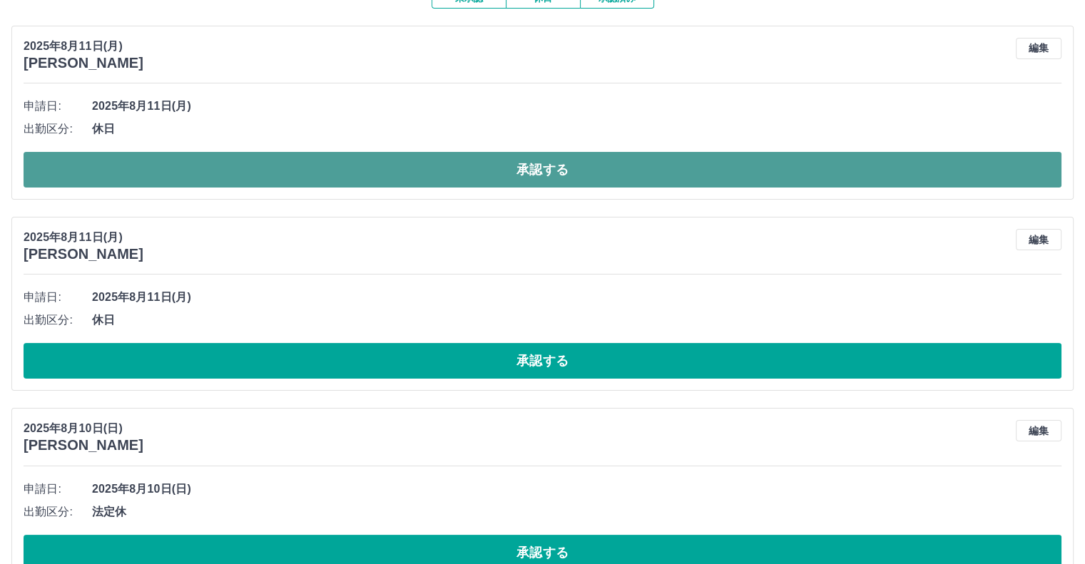
click at [314, 173] on button "承認する" at bounding box center [543, 170] width 1038 height 36
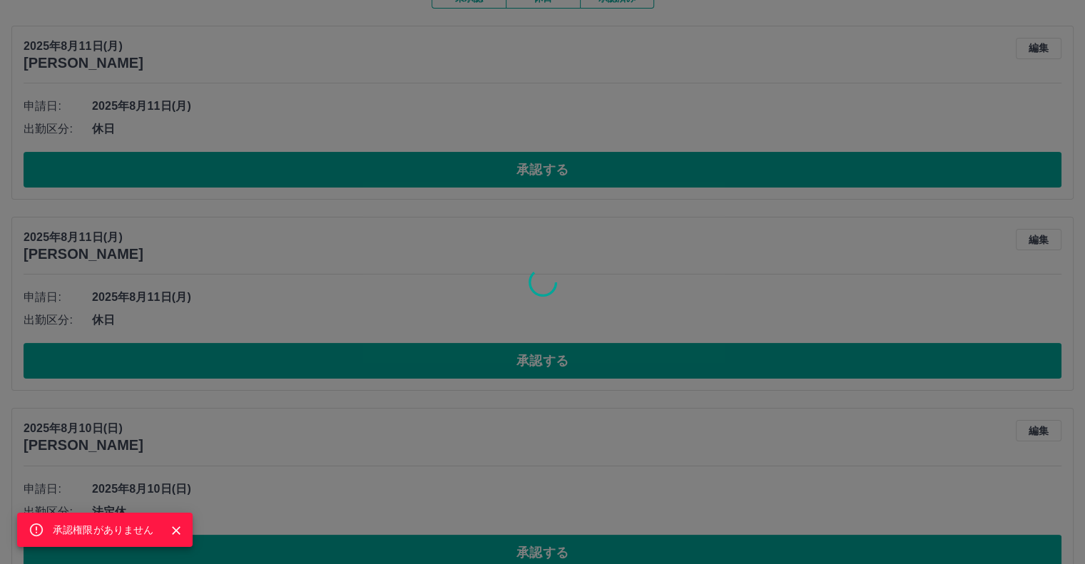
click at [258, 367] on div "承認権限がありません" at bounding box center [542, 282] width 1085 height 564
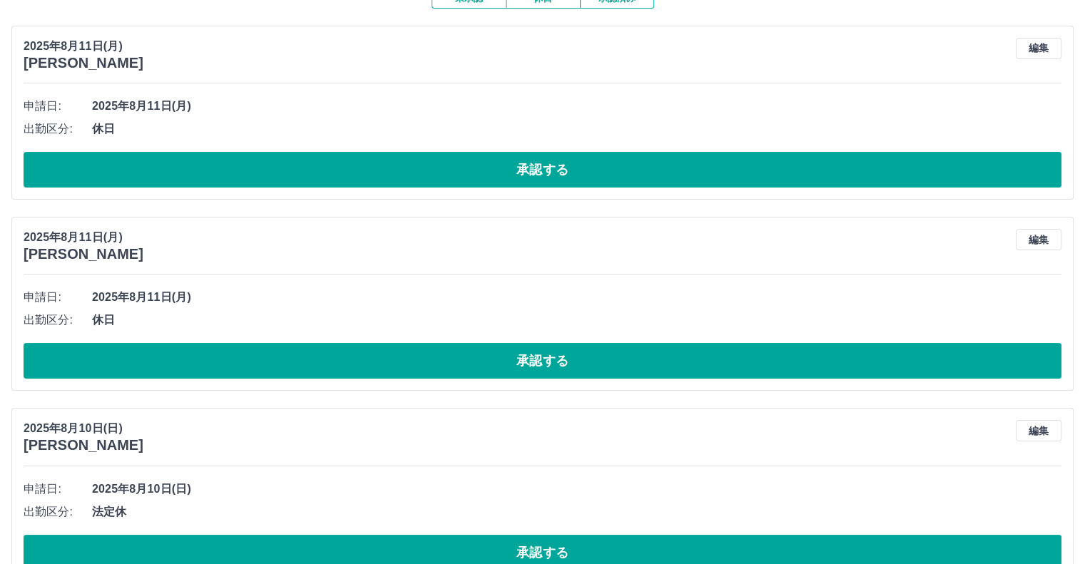
click at [258, 367] on button "承認する" at bounding box center [543, 361] width 1038 height 36
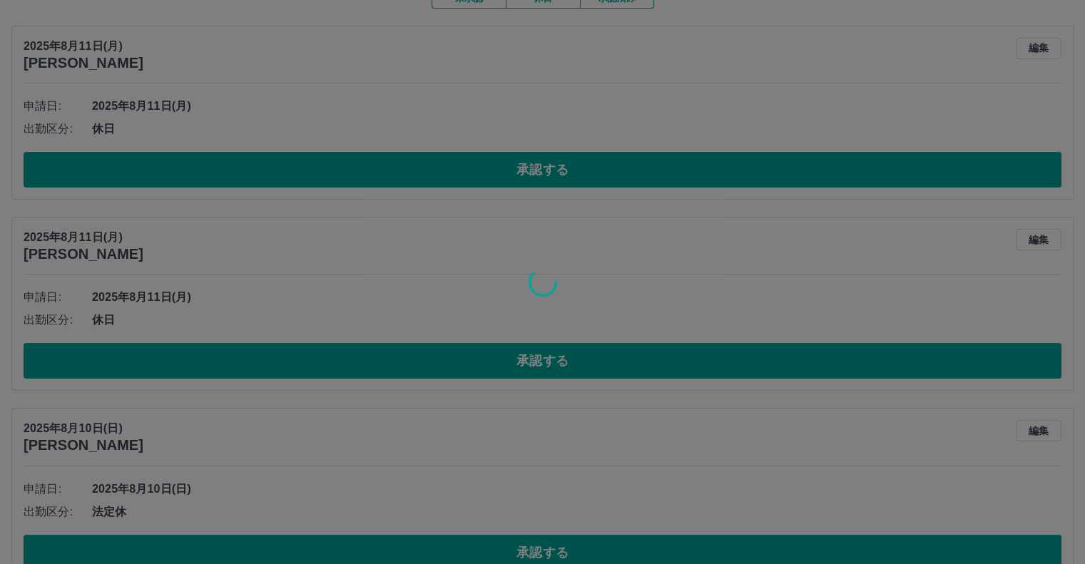
click at [258, 367] on div at bounding box center [542, 282] width 1085 height 564
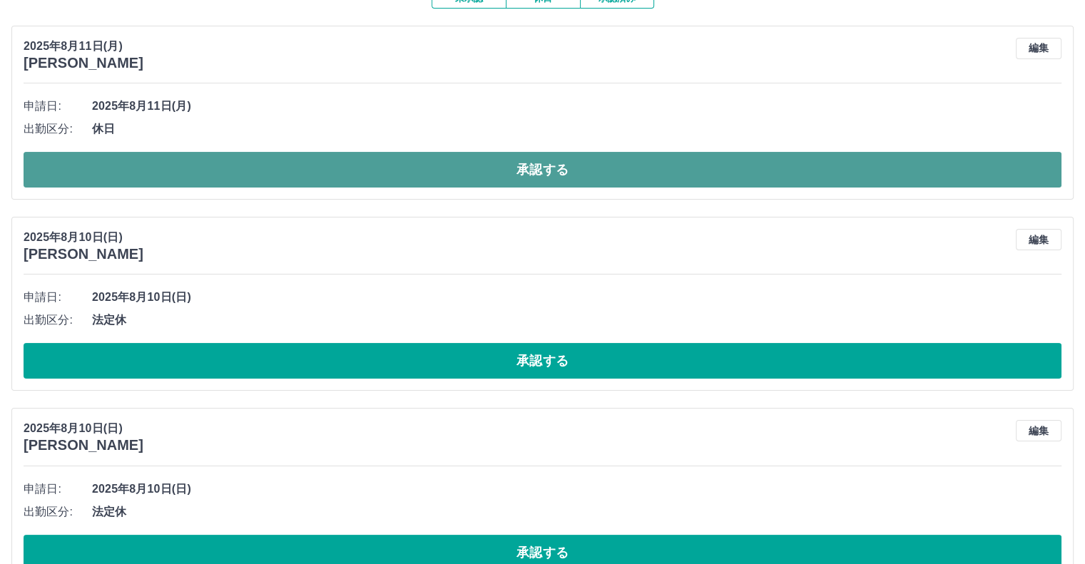
click at [231, 166] on button "承認する" at bounding box center [543, 170] width 1038 height 36
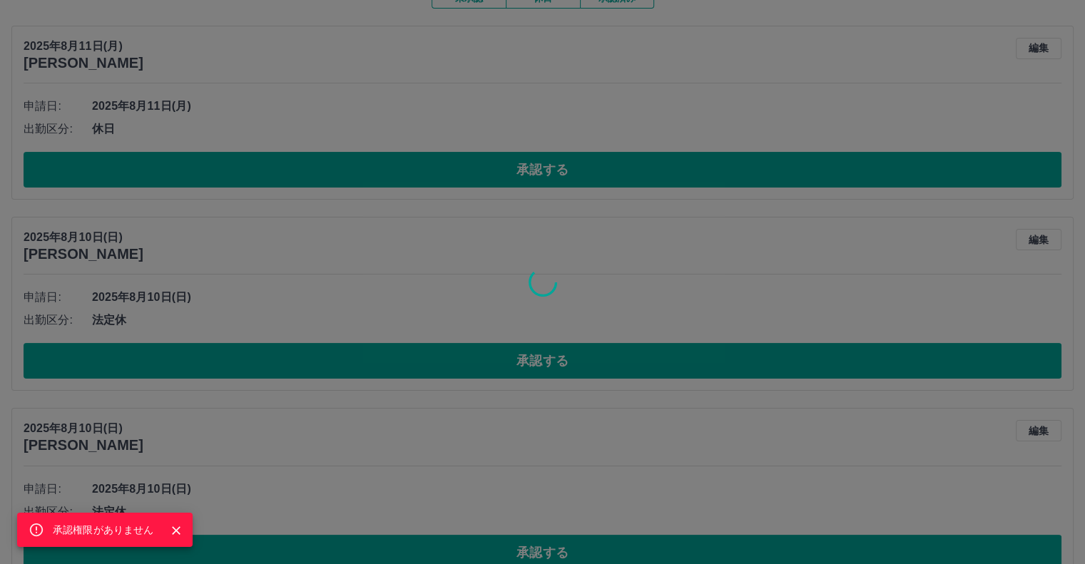
click at [228, 365] on div "承認権限がありません" at bounding box center [542, 282] width 1085 height 564
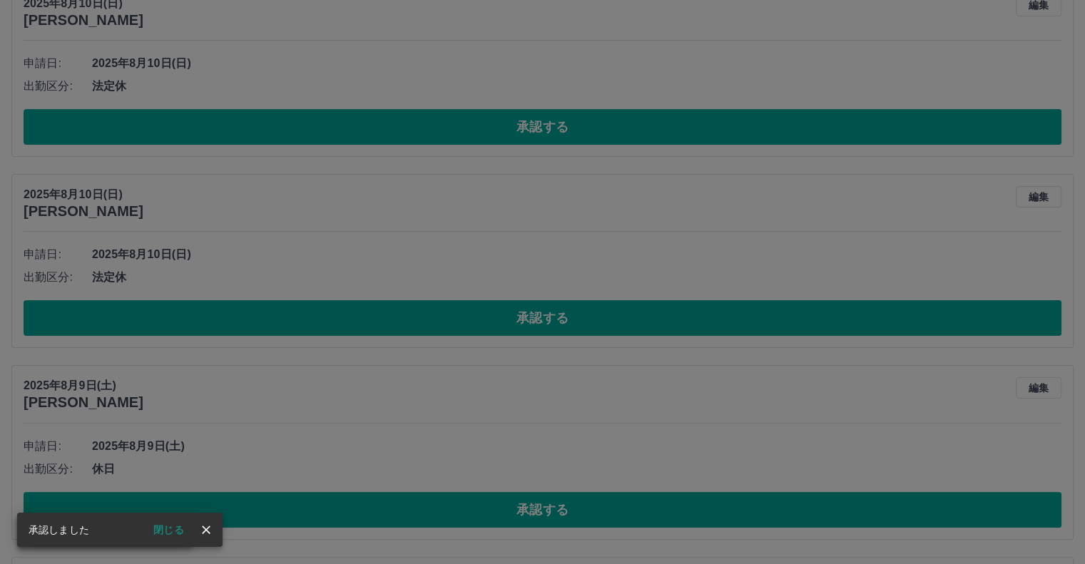
scroll to position [214, 0]
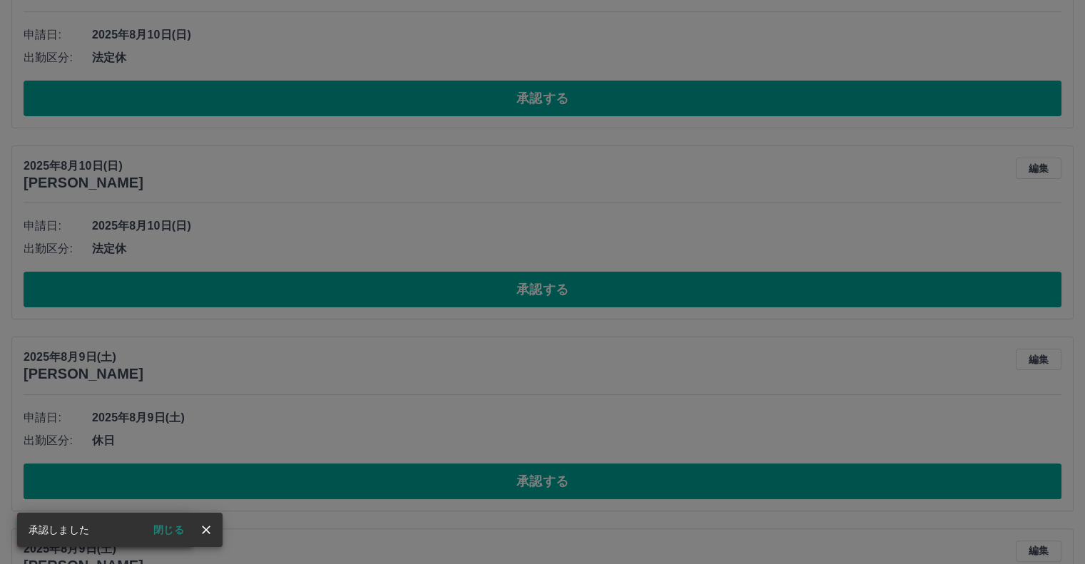
click at [260, 290] on div "承認権限がありません" at bounding box center [542, 282] width 1085 height 564
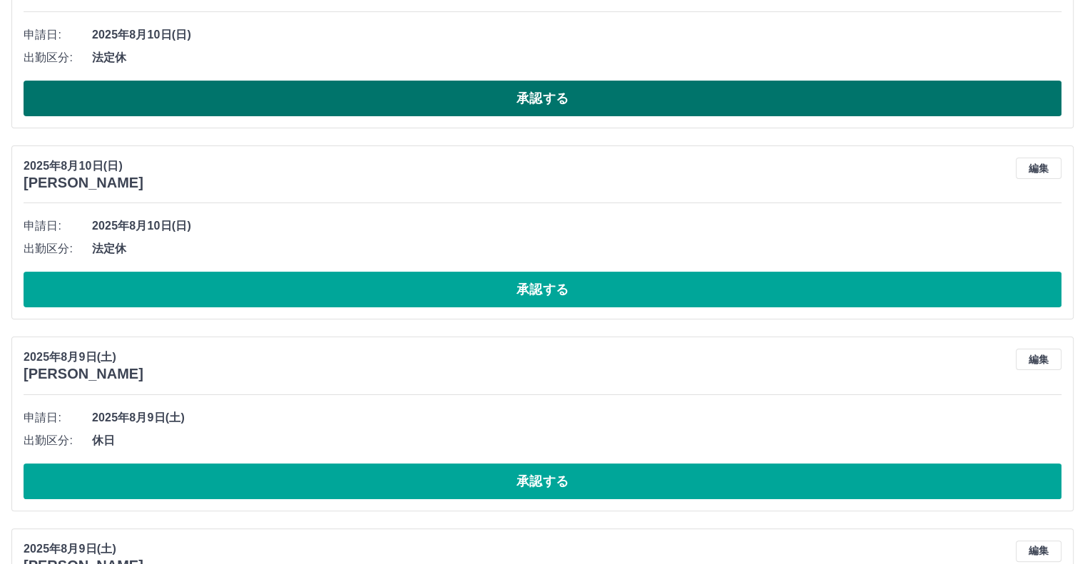
scroll to position [143, 0]
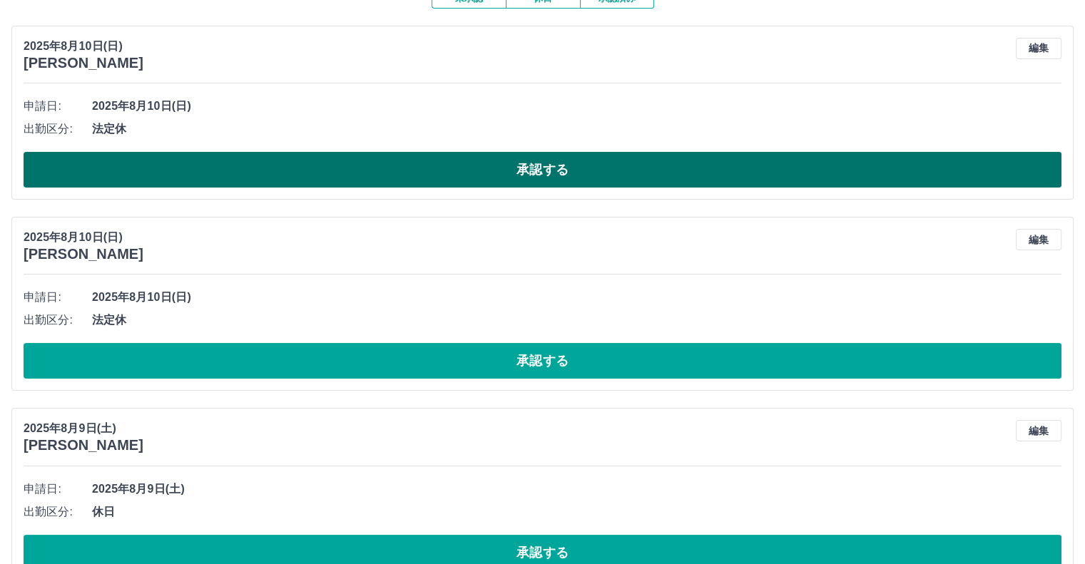
click at [230, 177] on button "承認する" at bounding box center [543, 170] width 1038 height 36
click at [230, 177] on div at bounding box center [542, 282] width 1085 height 564
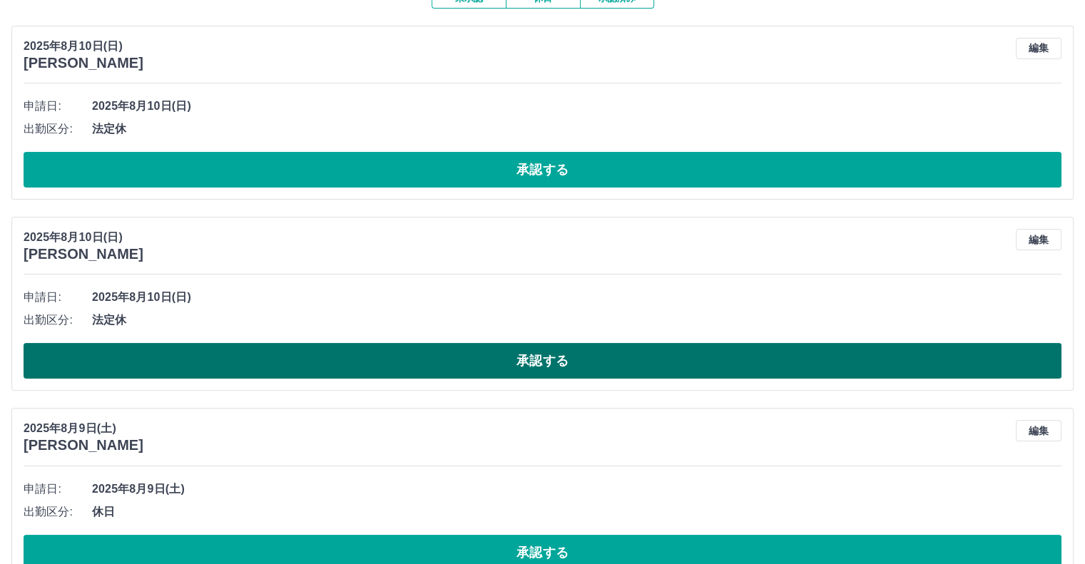
click at [229, 370] on button "承認する" at bounding box center [543, 361] width 1038 height 36
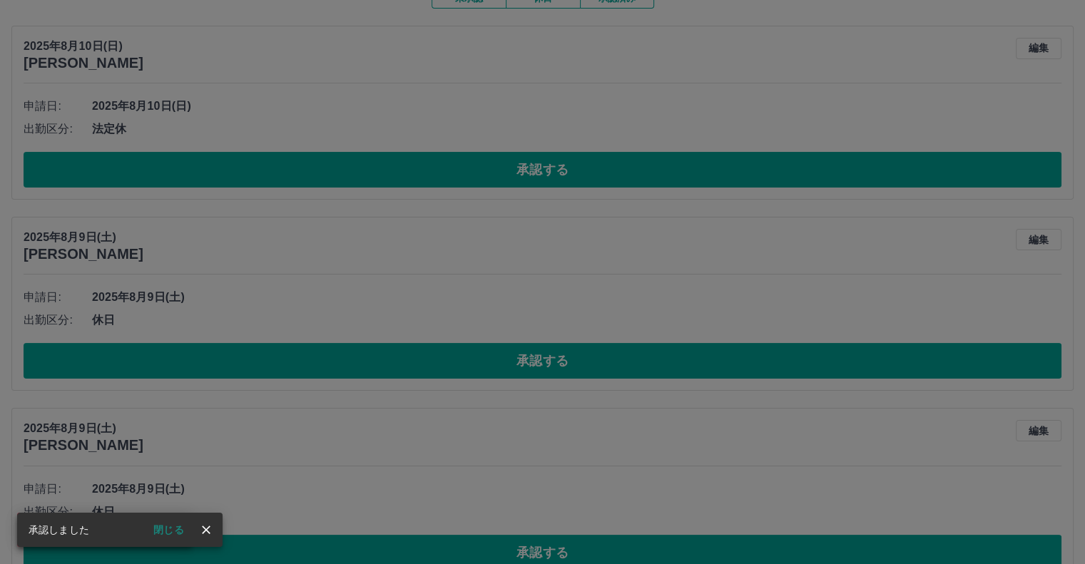
click at [255, 367] on div "承認権限がありません" at bounding box center [542, 282] width 1085 height 564
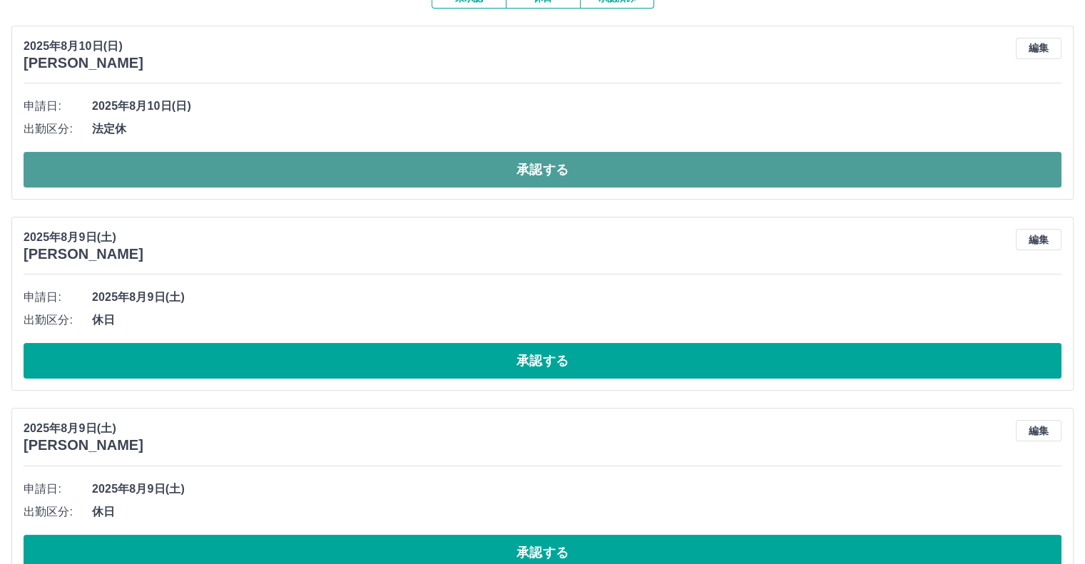
click at [317, 168] on button "承認する" at bounding box center [543, 170] width 1038 height 36
click at [317, 168] on div "承認権限がありません" at bounding box center [542, 282] width 1085 height 564
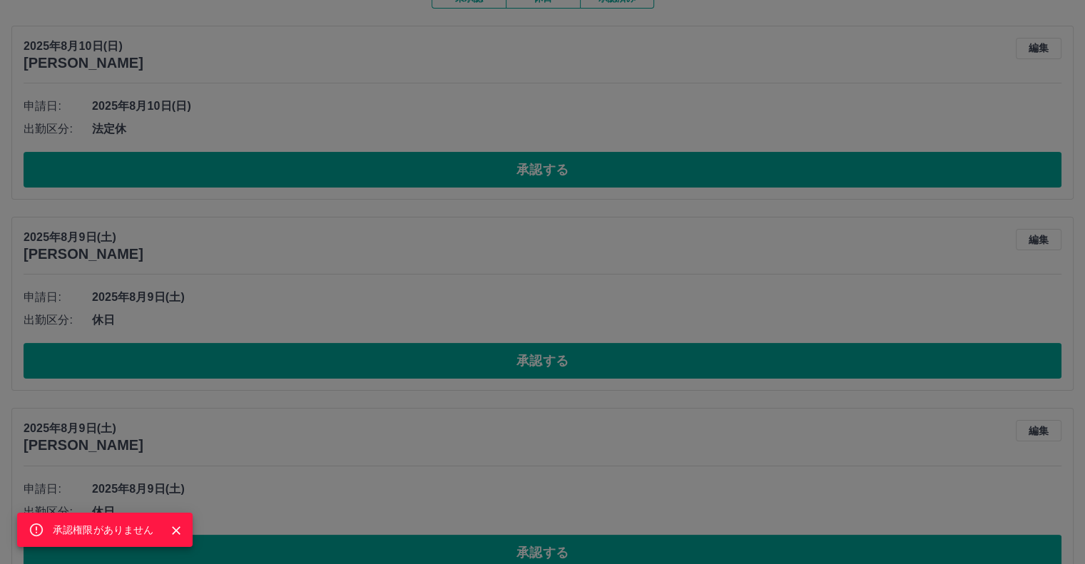
click at [277, 354] on div "承認権限がありません" at bounding box center [542, 282] width 1085 height 564
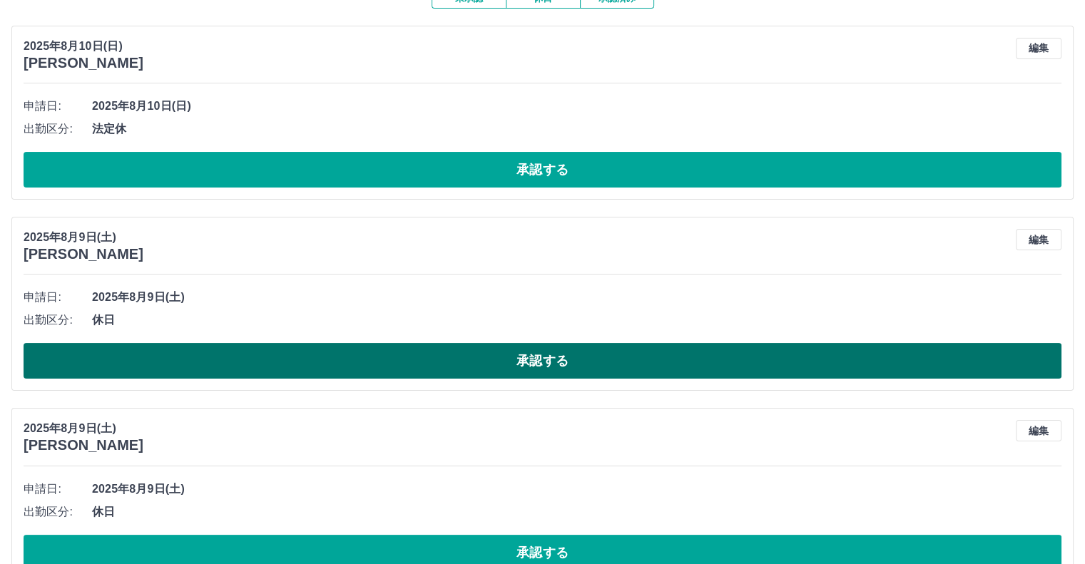
click at [275, 357] on button "承認する" at bounding box center [543, 361] width 1038 height 36
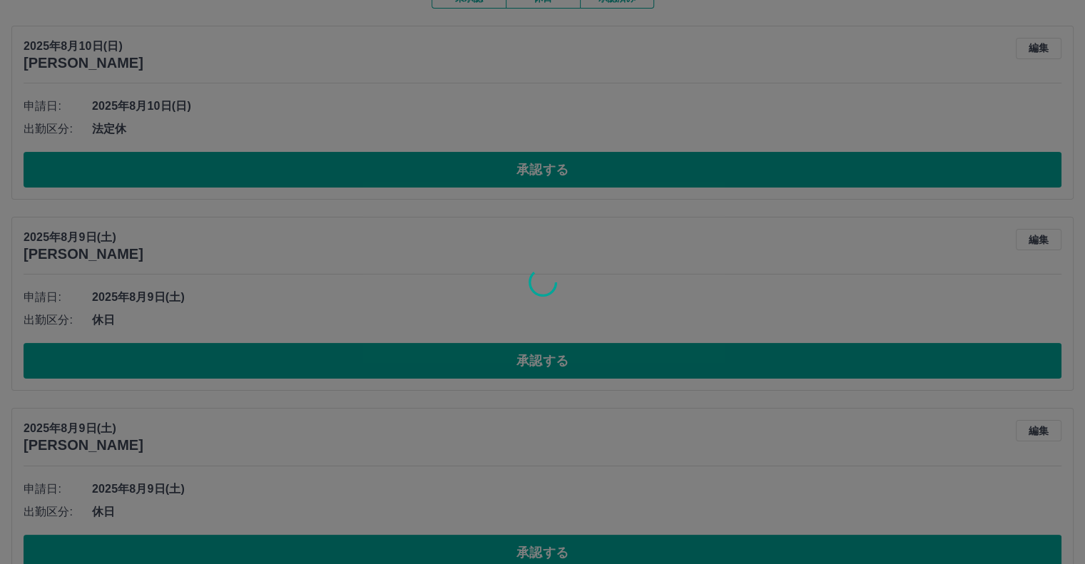
click at [272, 356] on div at bounding box center [542, 282] width 1085 height 564
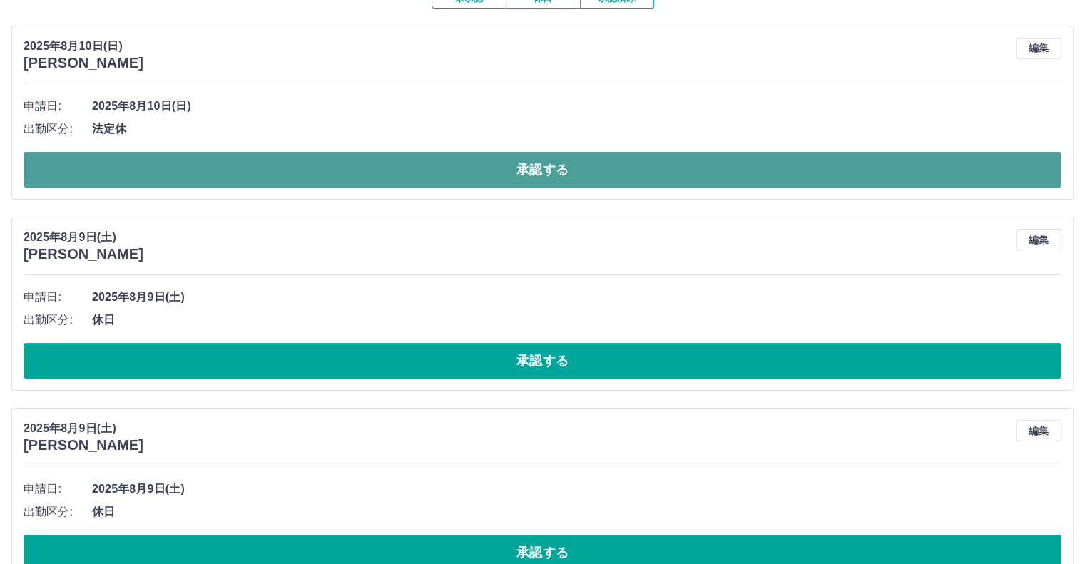
click at [262, 179] on button "承認する" at bounding box center [543, 170] width 1038 height 36
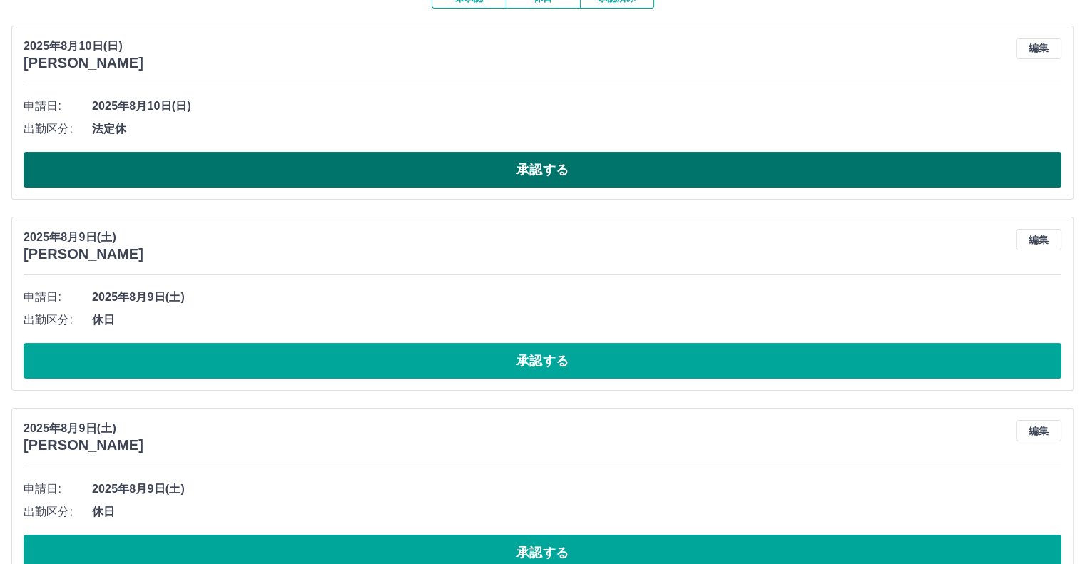
click at [262, 179] on button "承認する" at bounding box center [543, 170] width 1038 height 36
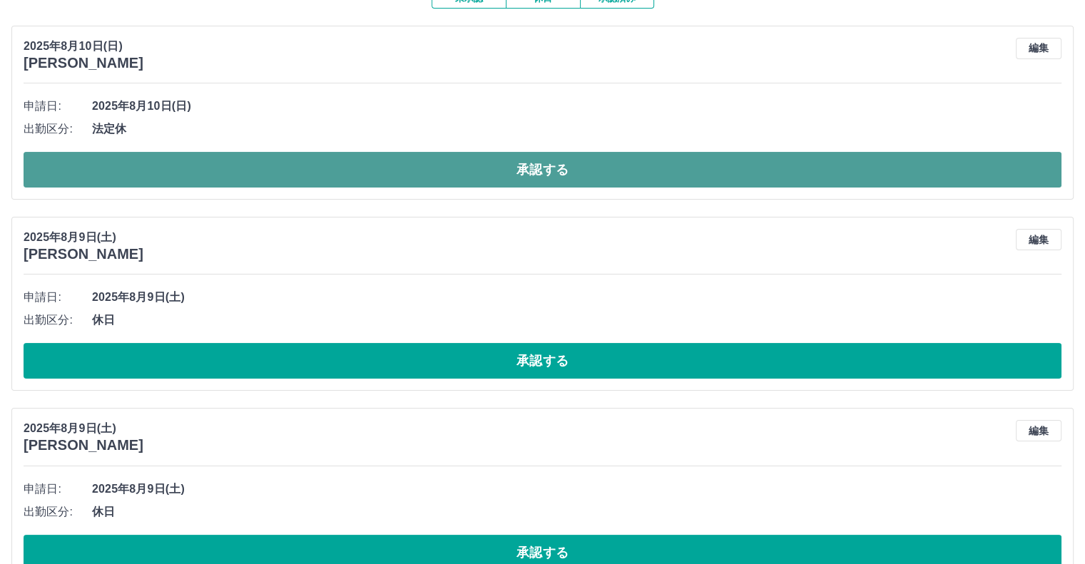
click at [262, 179] on button "承認する" at bounding box center [543, 170] width 1038 height 36
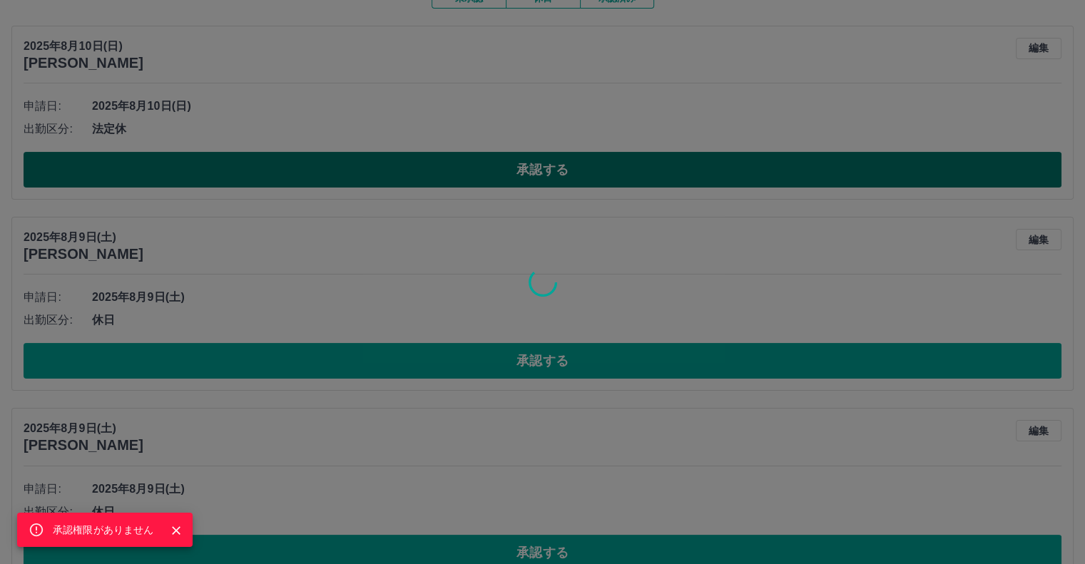
click at [261, 175] on div "承認権限がありません" at bounding box center [542, 282] width 1085 height 564
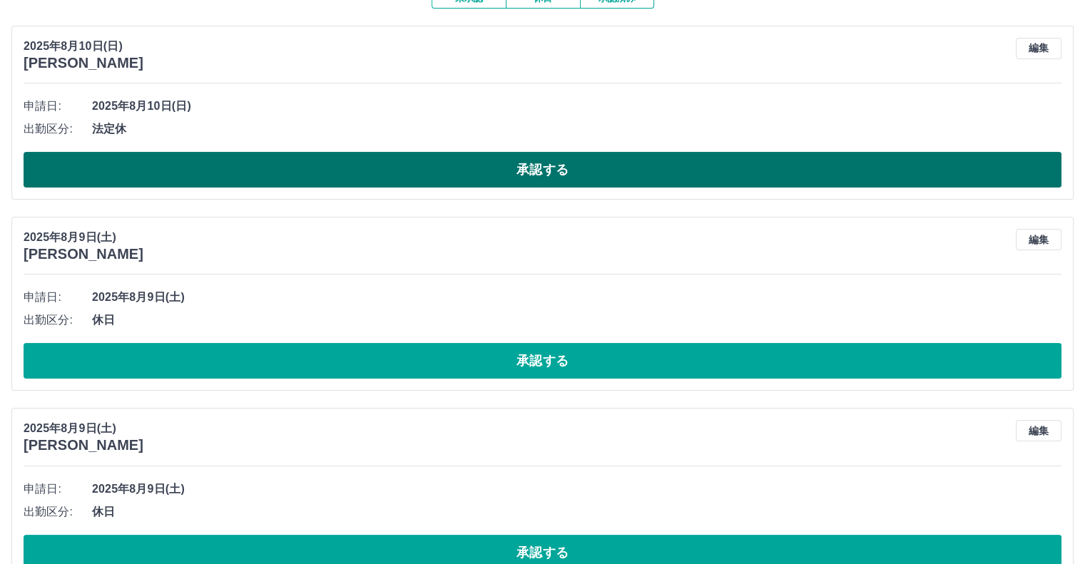
click at [250, 179] on button "承認する" at bounding box center [543, 170] width 1038 height 36
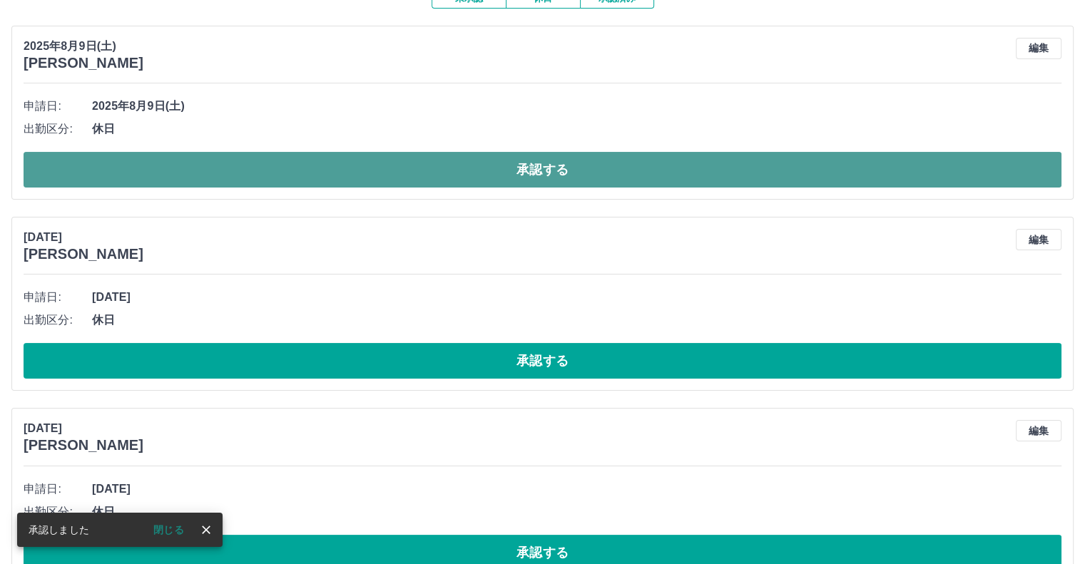
click at [225, 177] on button "承認する" at bounding box center [543, 170] width 1038 height 36
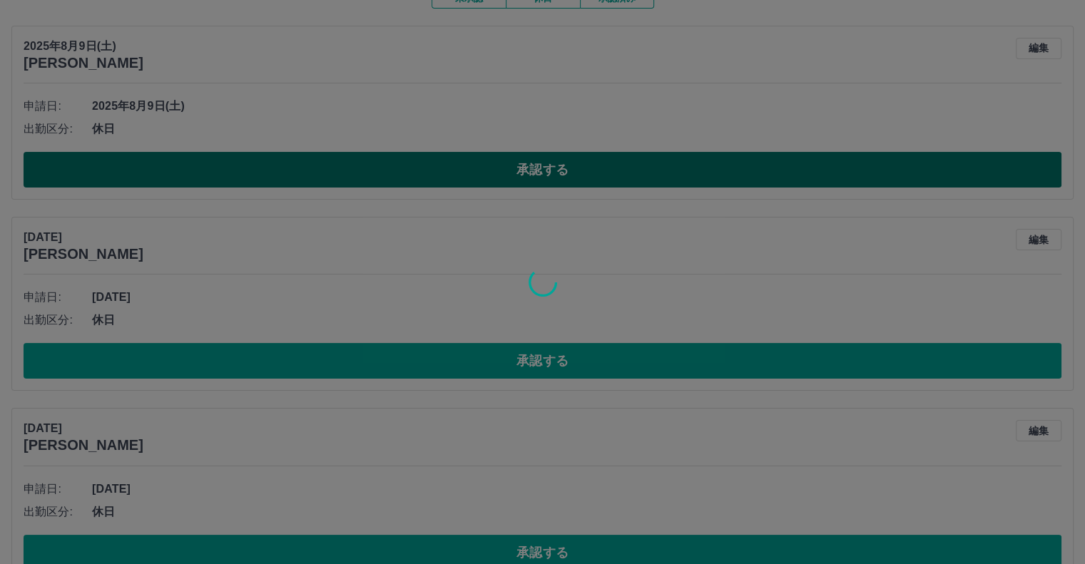
click at [225, 177] on div at bounding box center [542, 282] width 1085 height 564
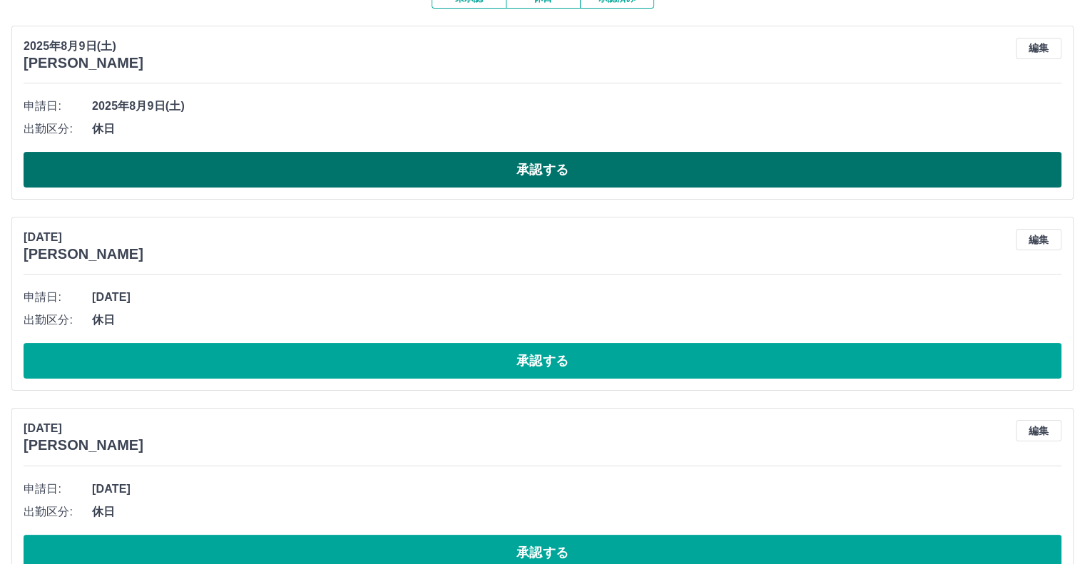
click at [225, 177] on button "承認する" at bounding box center [543, 170] width 1038 height 36
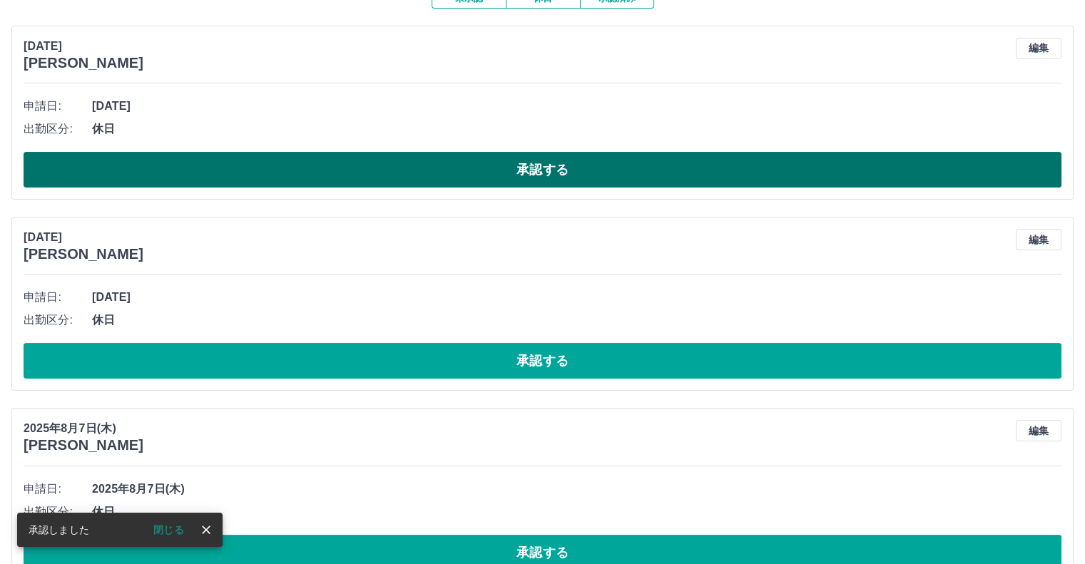
drag, startPoint x: 260, startPoint y: 141, endPoint x: 237, endPoint y: 178, distance: 42.6
click at [237, 178] on div "申請日: [DATE] 出勤区分: 休日 承認する" at bounding box center [543, 141] width 1038 height 93
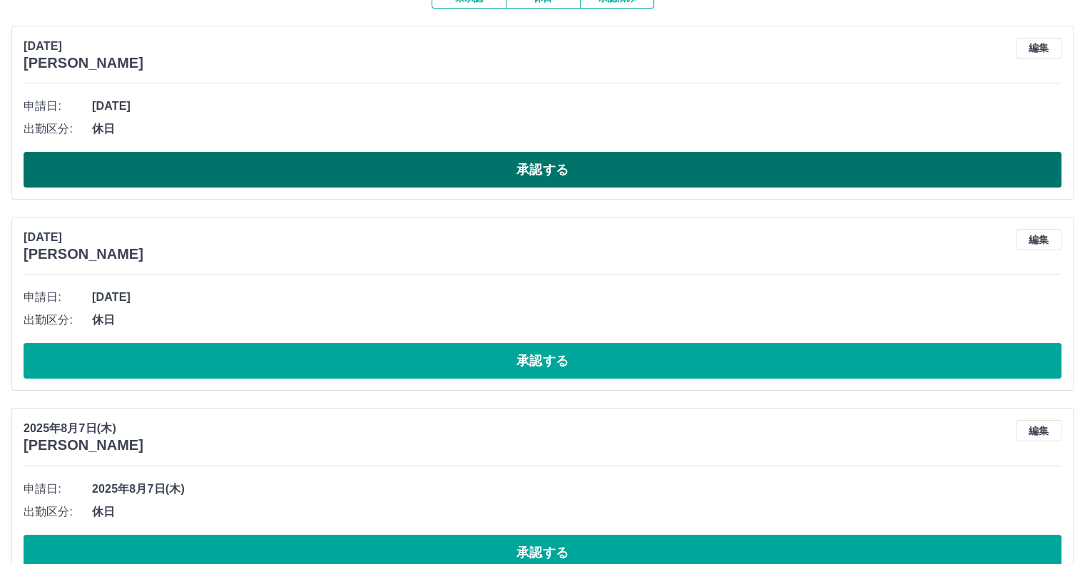
click at [237, 174] on button "承認する" at bounding box center [543, 170] width 1038 height 36
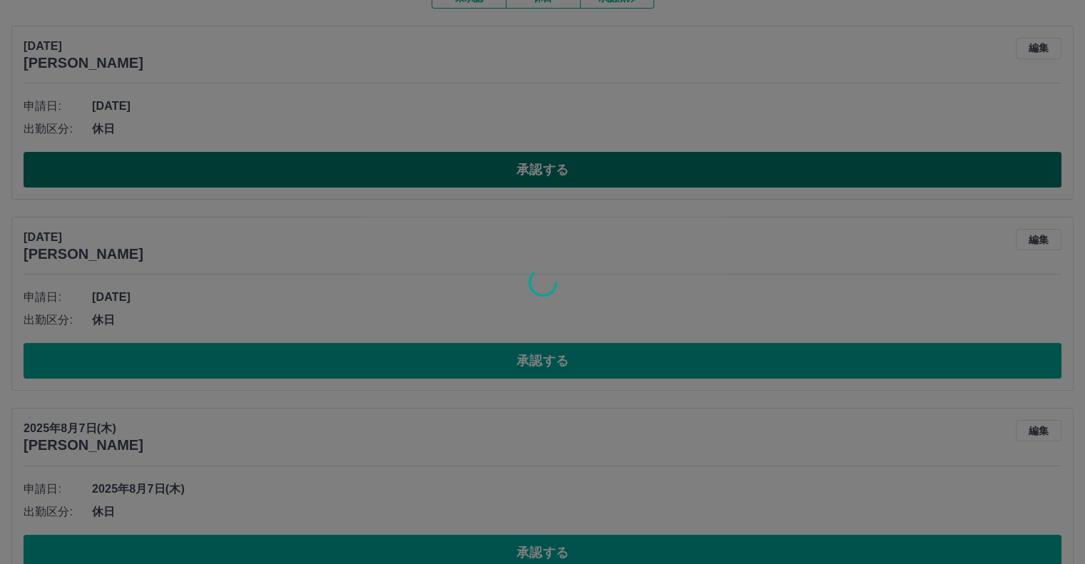
click at [237, 174] on div at bounding box center [542, 282] width 1085 height 564
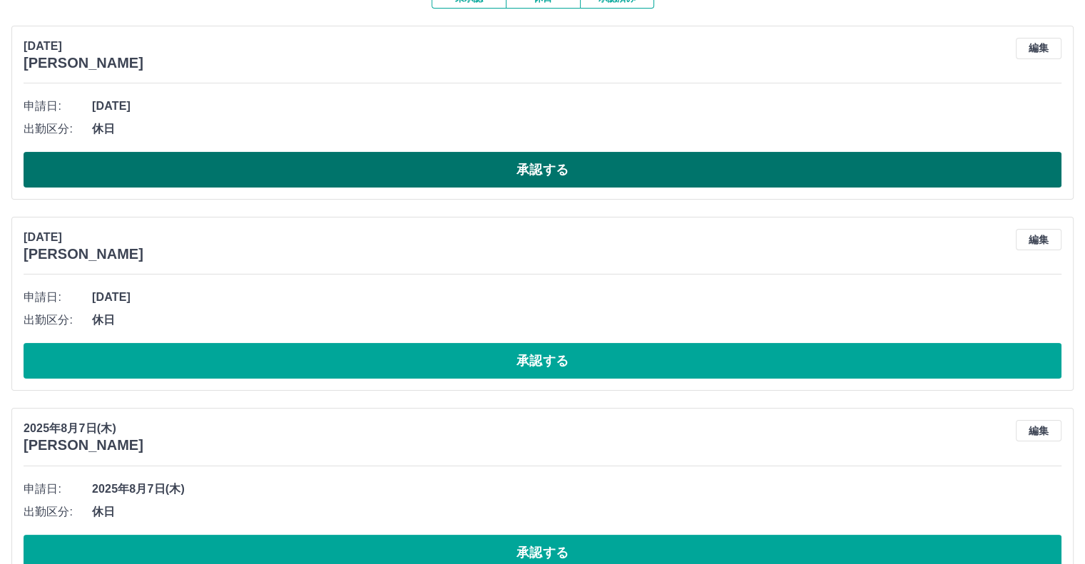
click at [237, 174] on div at bounding box center [542, 282] width 1085 height 564
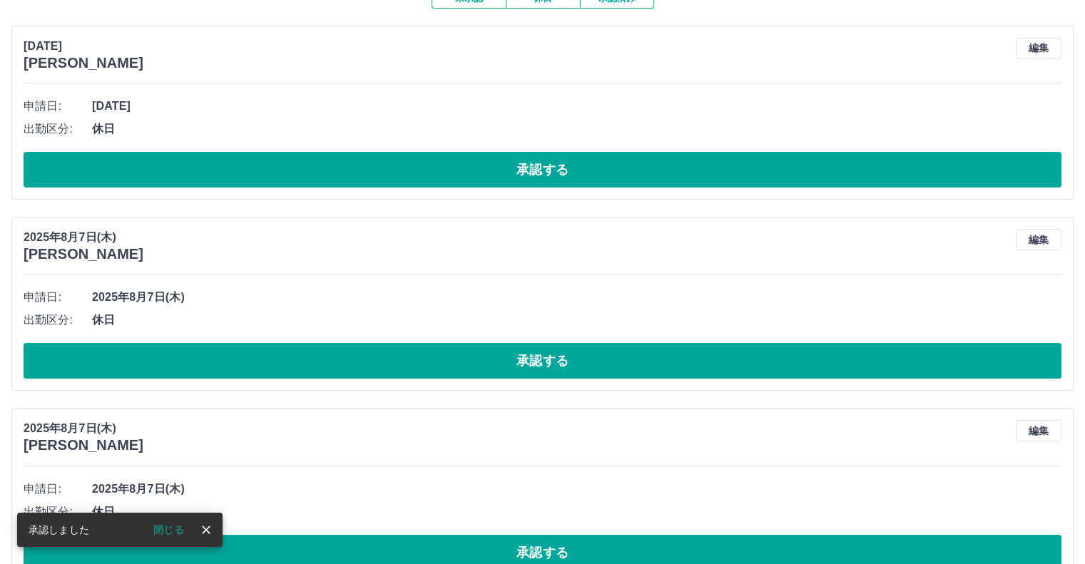
click at [237, 174] on button "承認する" at bounding box center [543, 170] width 1038 height 36
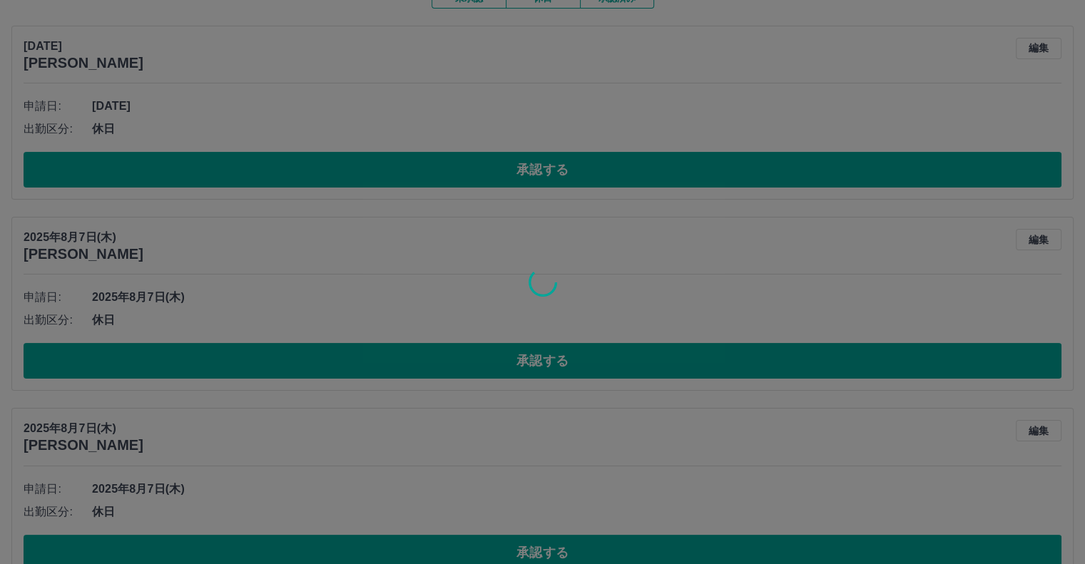
click at [237, 174] on div at bounding box center [542, 282] width 1085 height 564
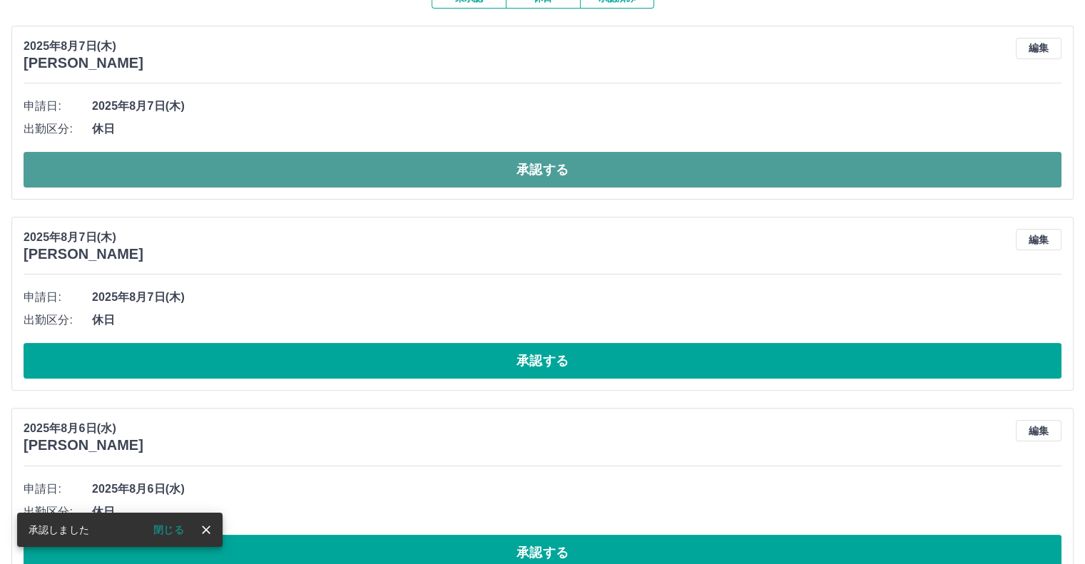
click at [160, 169] on button "承認する" at bounding box center [543, 170] width 1038 height 36
click at [172, 171] on button "承認する" at bounding box center [543, 170] width 1038 height 36
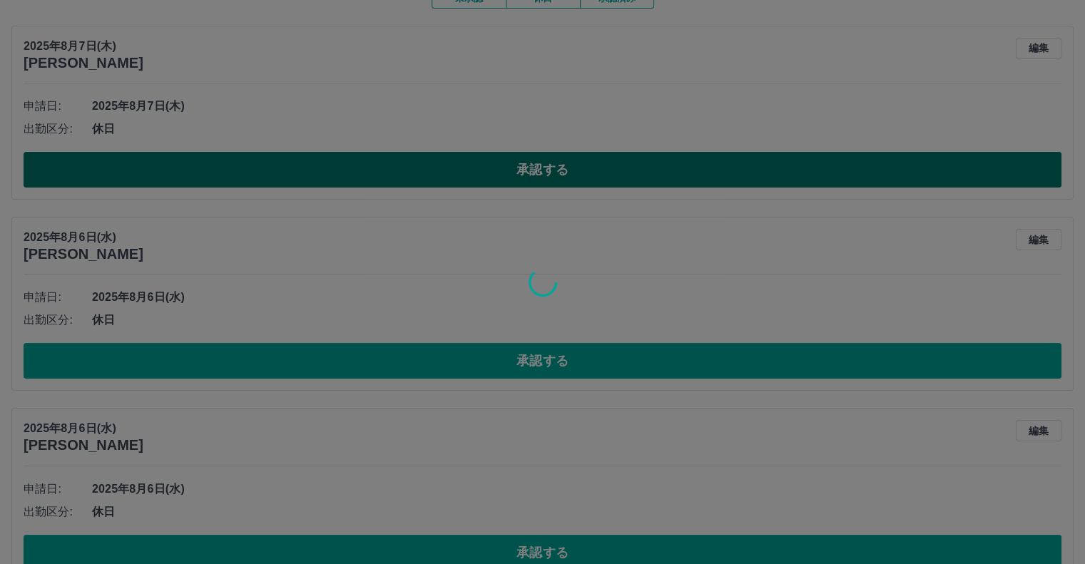
click at [172, 171] on div at bounding box center [542, 282] width 1085 height 564
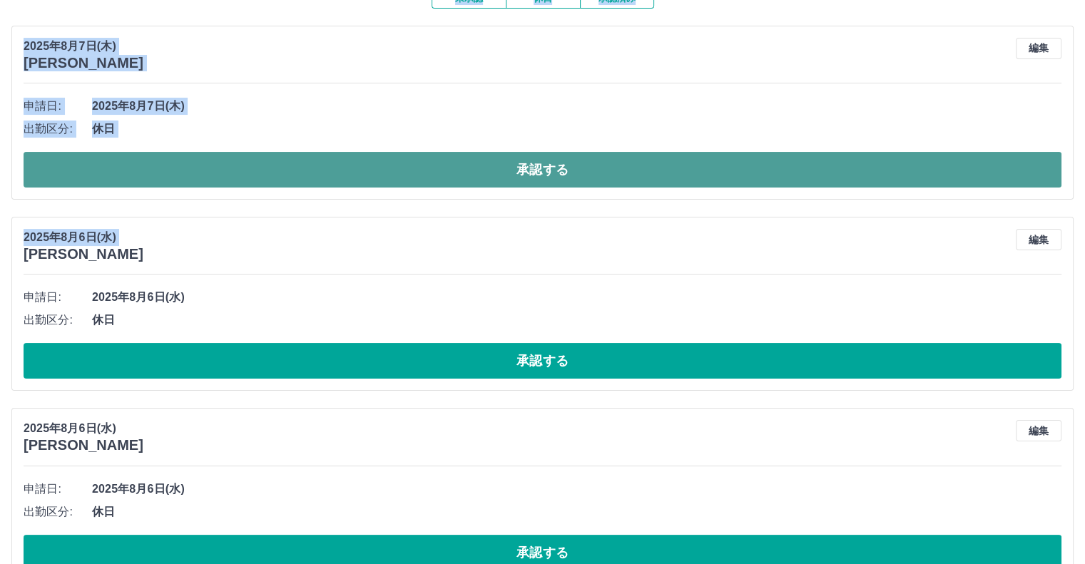
click at [195, 165] on button "承認する" at bounding box center [543, 170] width 1038 height 36
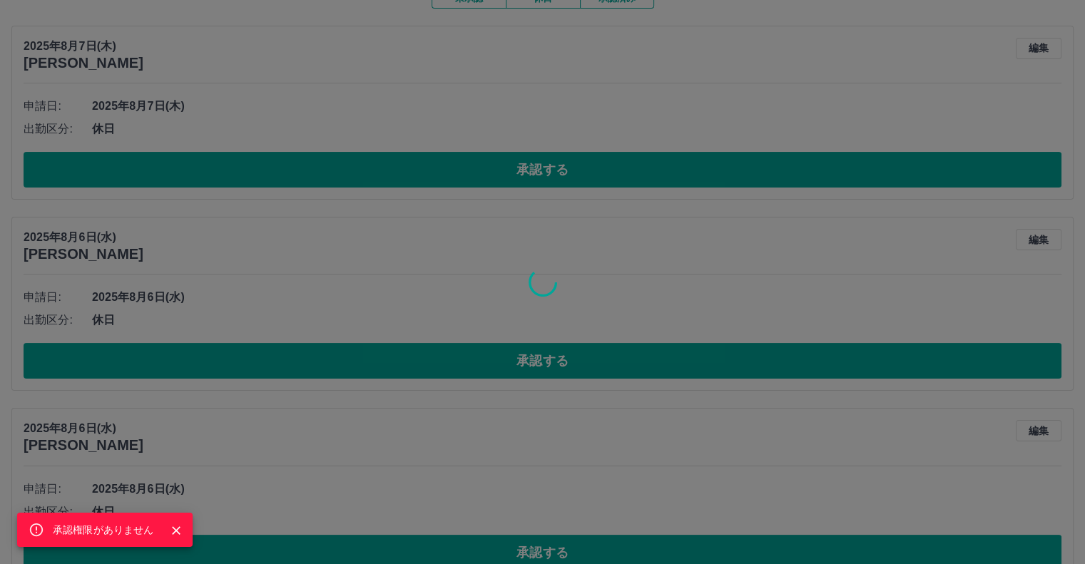
click at [237, 359] on div "承認権限がありません" at bounding box center [542, 282] width 1085 height 564
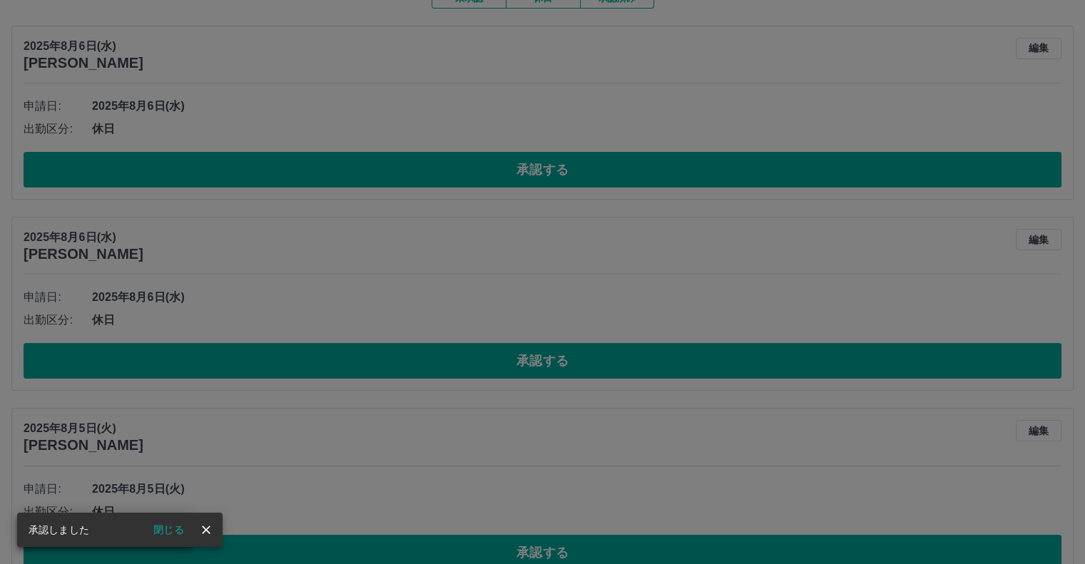
click at [270, 170] on div "承認権限がありません" at bounding box center [542, 282] width 1085 height 564
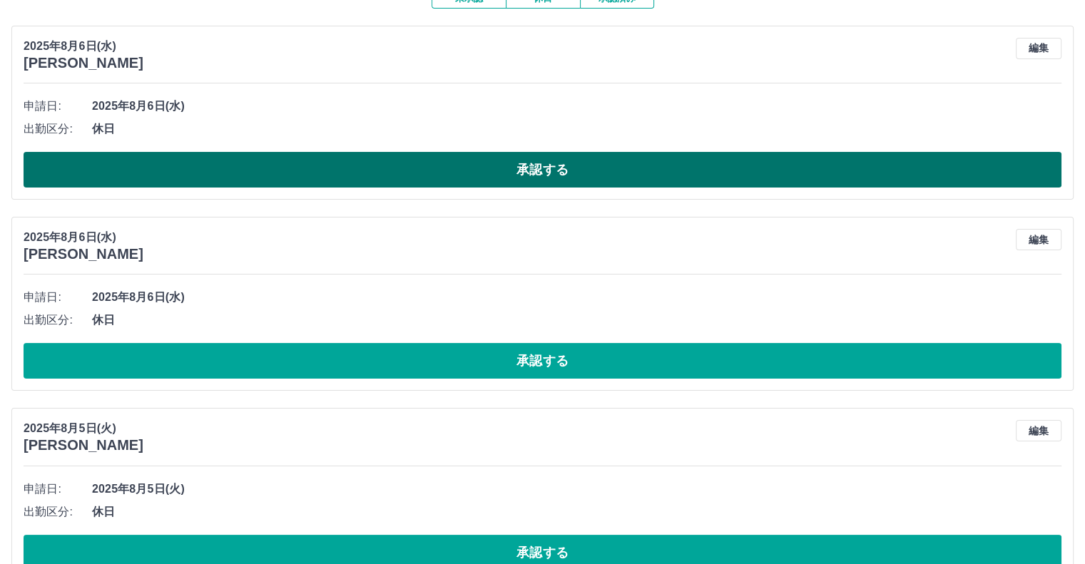
click at [269, 170] on button "承認する" at bounding box center [543, 170] width 1038 height 36
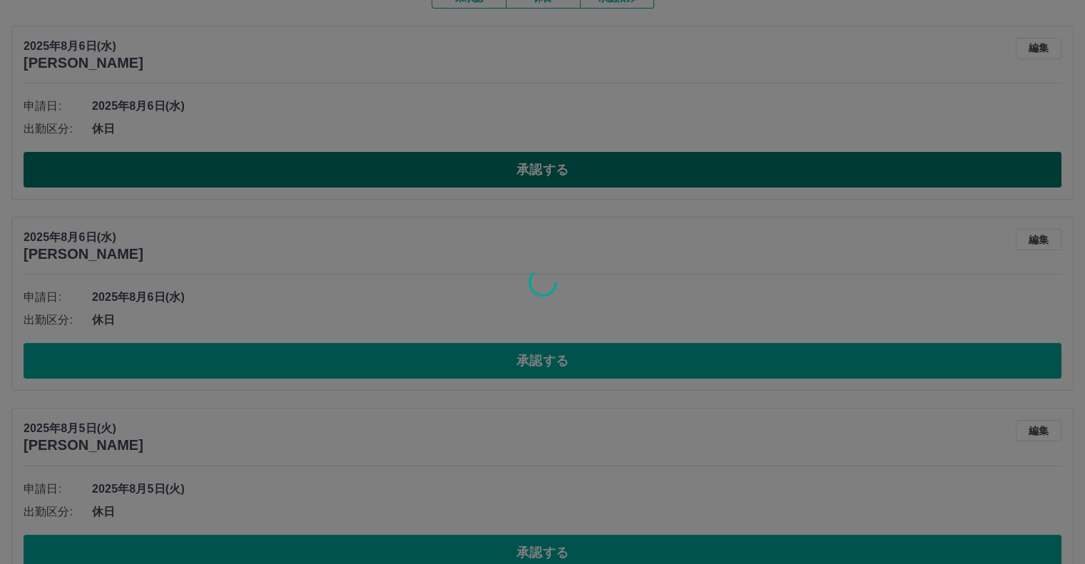
click at [269, 170] on div at bounding box center [542, 282] width 1085 height 564
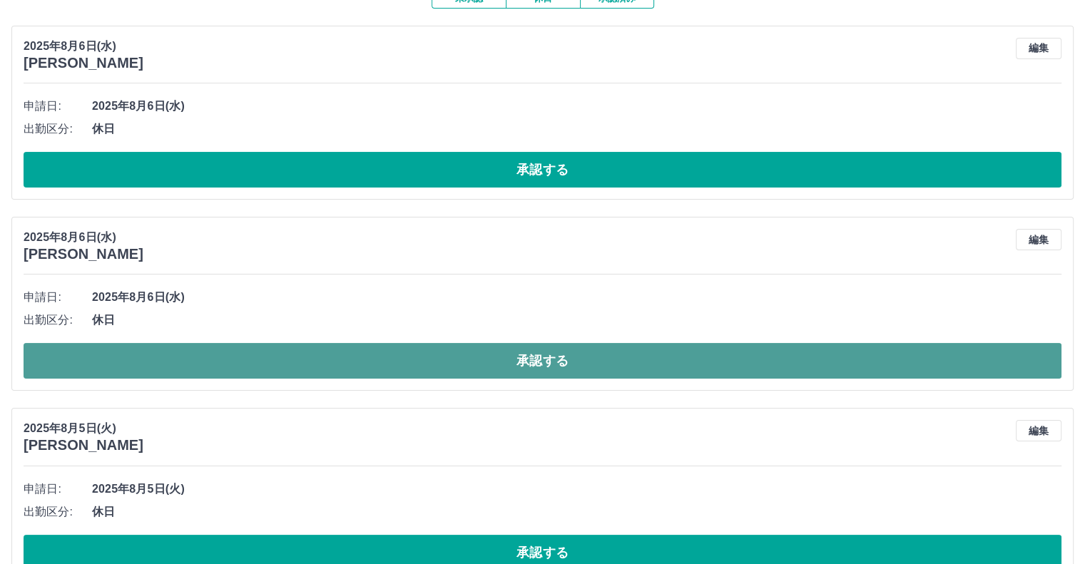
click at [193, 367] on button "承認する" at bounding box center [543, 361] width 1038 height 36
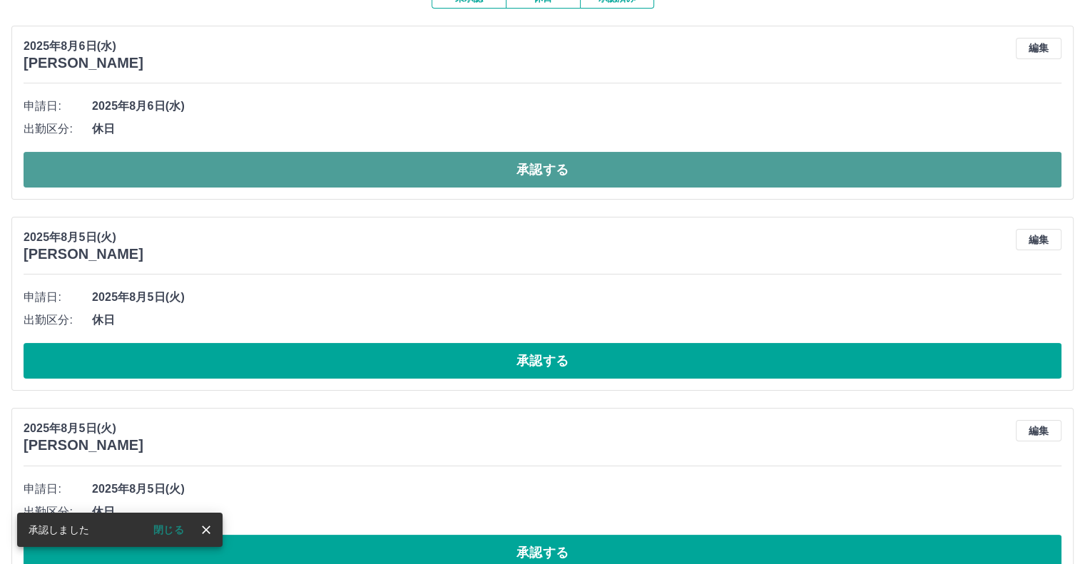
click at [205, 168] on button "承認する" at bounding box center [543, 170] width 1038 height 36
click at [205, 168] on div at bounding box center [542, 282] width 1085 height 564
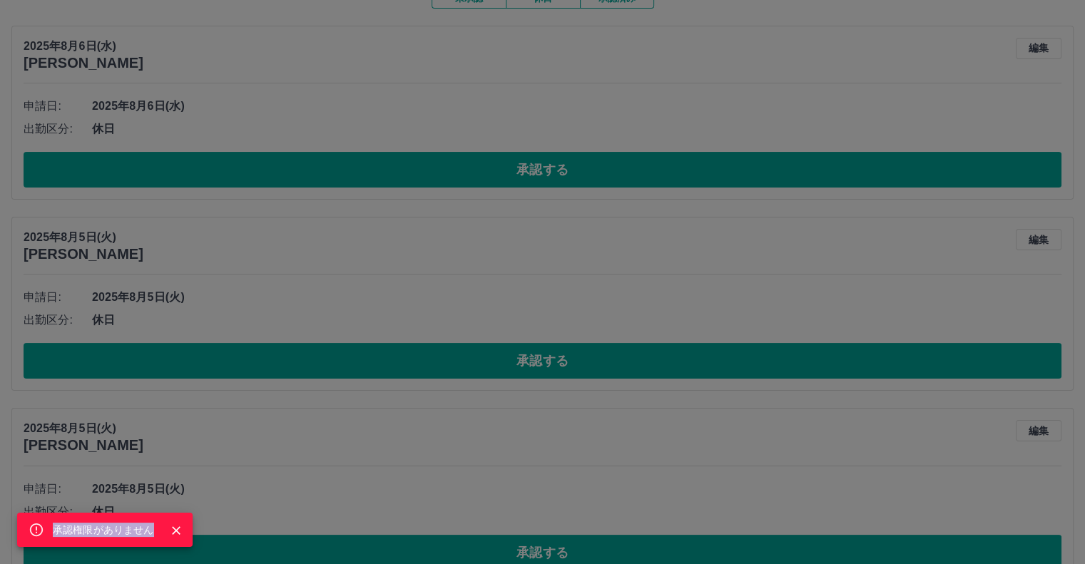
click at [207, 169] on div "承認権限がありません" at bounding box center [542, 282] width 1085 height 564
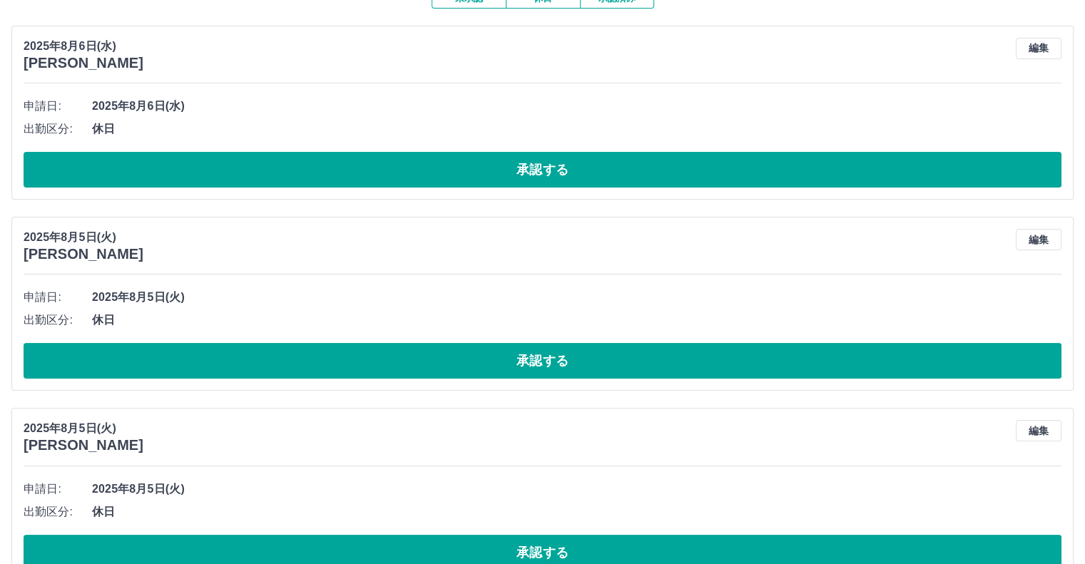
click at [207, 169] on button "承認する" at bounding box center [543, 170] width 1038 height 36
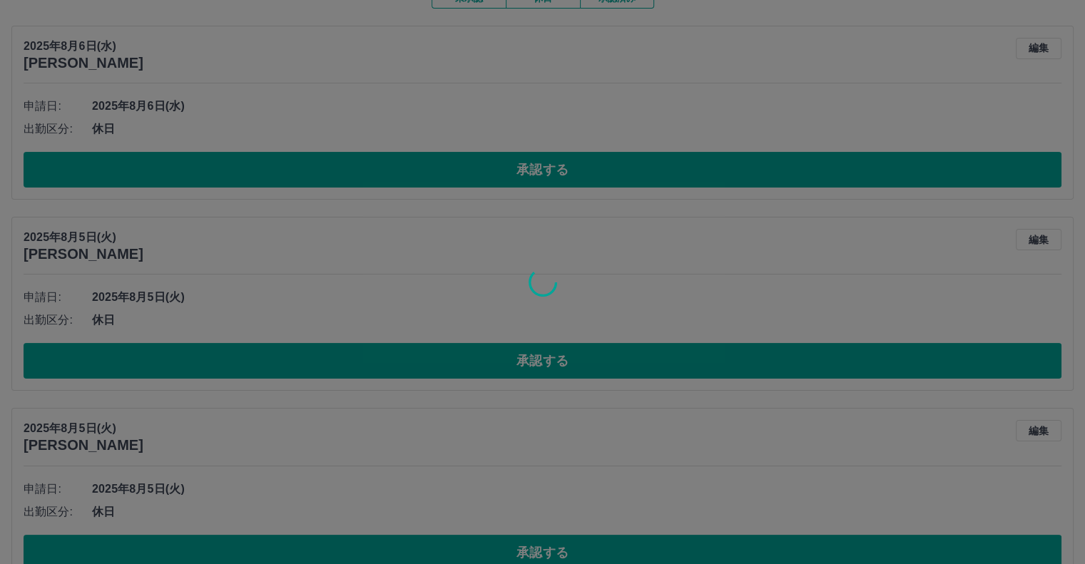
click at [207, 169] on div at bounding box center [542, 282] width 1085 height 564
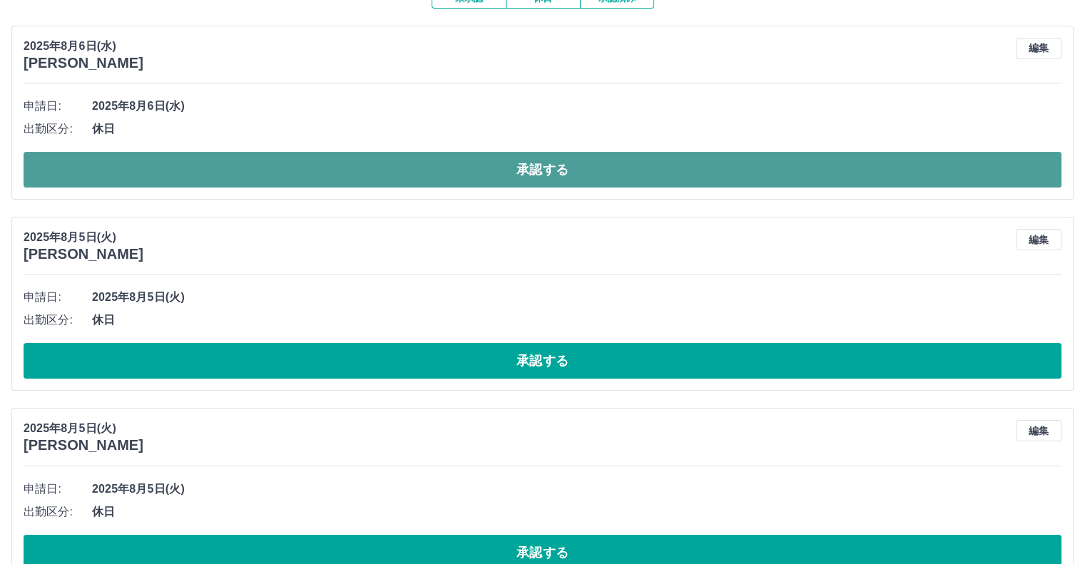
click at [354, 167] on button "承認する" at bounding box center [543, 170] width 1038 height 36
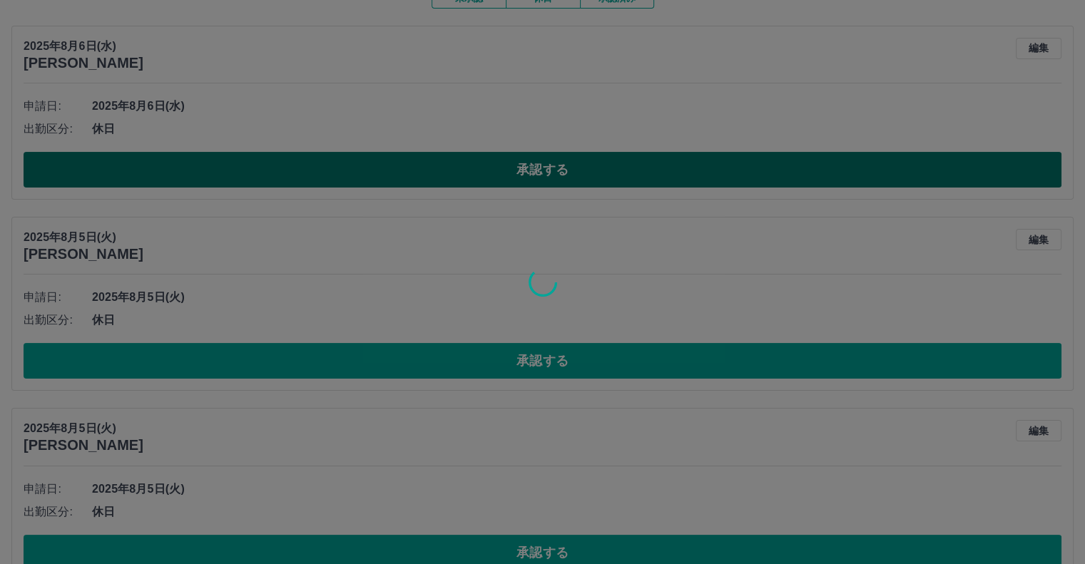
click at [354, 167] on div at bounding box center [542, 282] width 1085 height 564
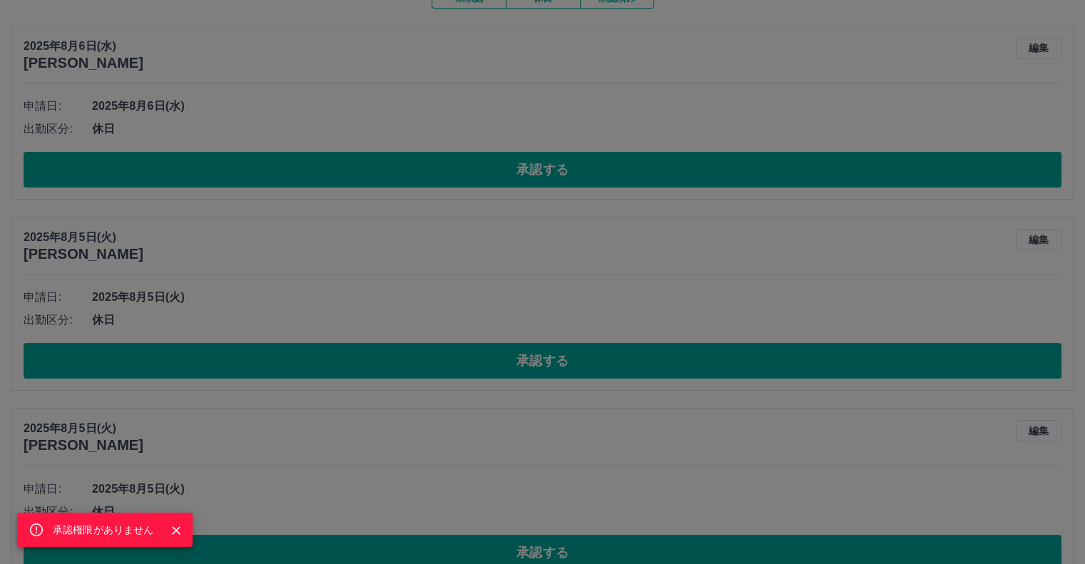
click at [265, 400] on div "承認権限がありません" at bounding box center [542, 282] width 1085 height 564
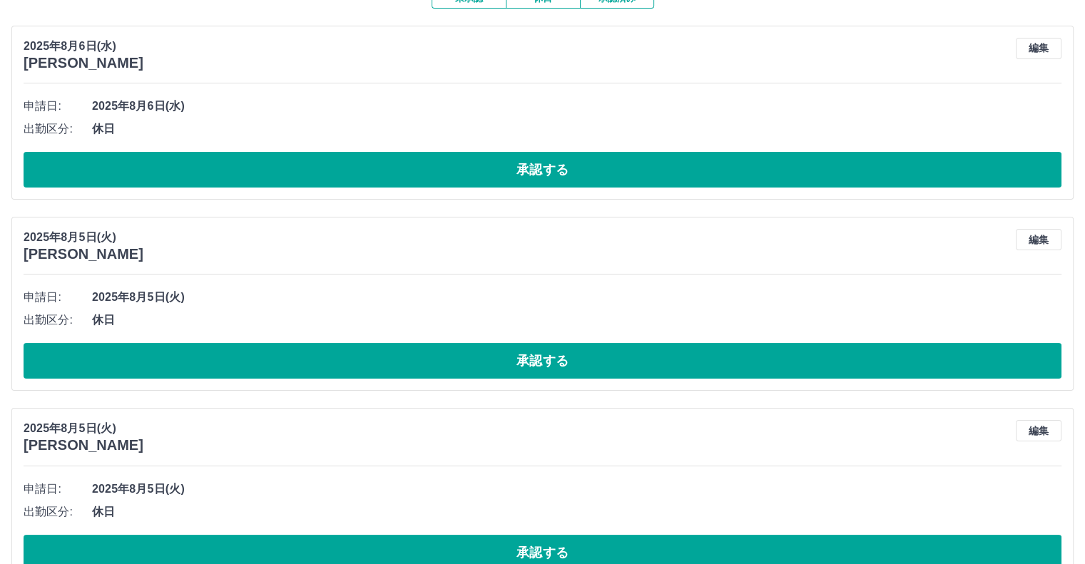
drag, startPoint x: 267, startPoint y: 389, endPoint x: 272, endPoint y: 382, distance: 9.7
click at [271, 384] on div "[DATE] [PERSON_NAME] 編集 申請日: [DATE] 出勤区分: 休日 承認する" at bounding box center [542, 304] width 1062 height 174
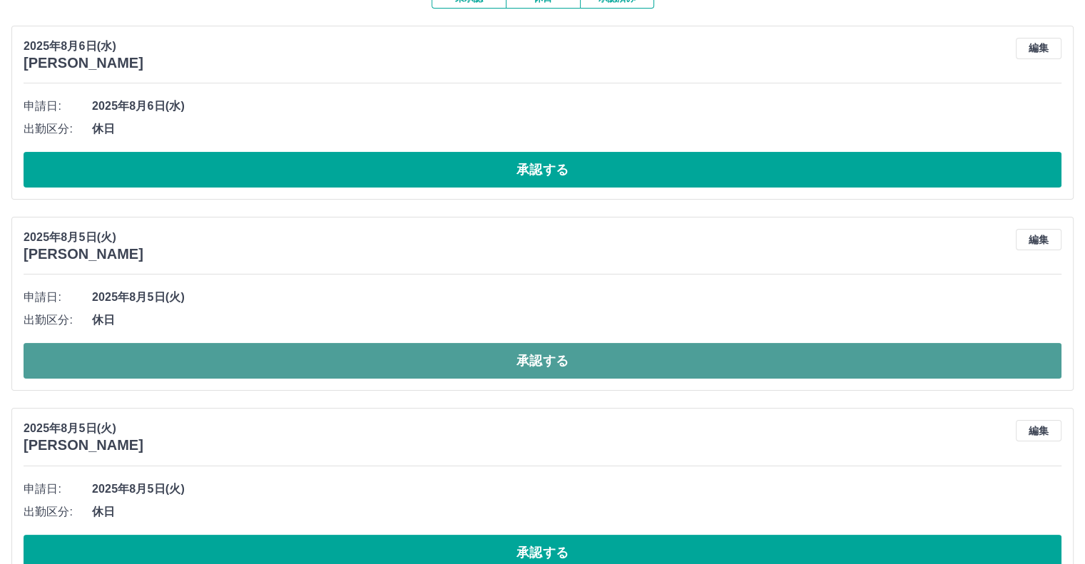
click at [277, 369] on button "承認する" at bounding box center [543, 361] width 1038 height 36
click at [277, 369] on div "承認権限がありません" at bounding box center [542, 282] width 1085 height 564
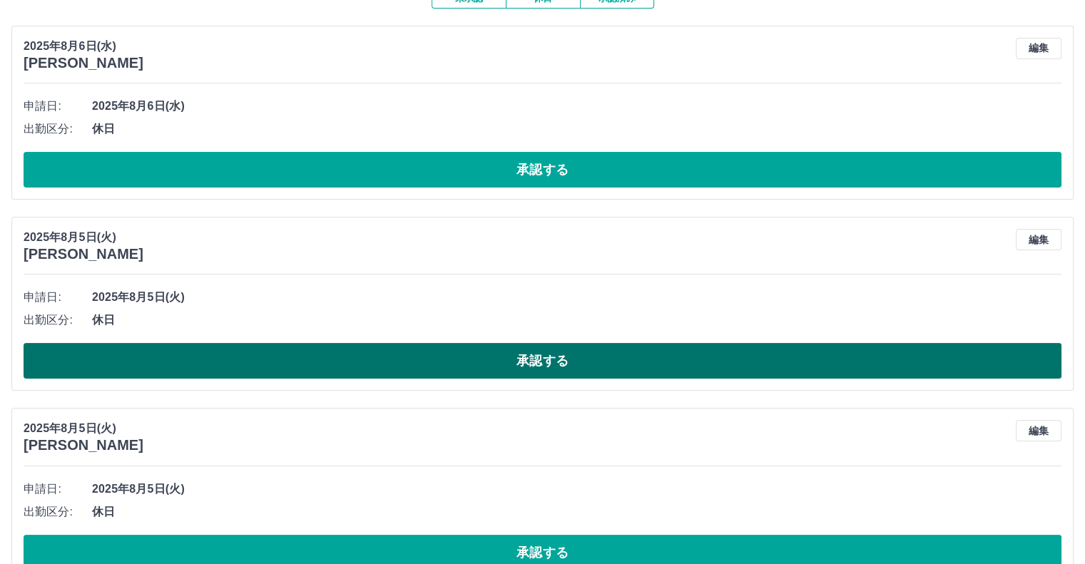
click at [277, 369] on button "承認する" at bounding box center [543, 361] width 1038 height 36
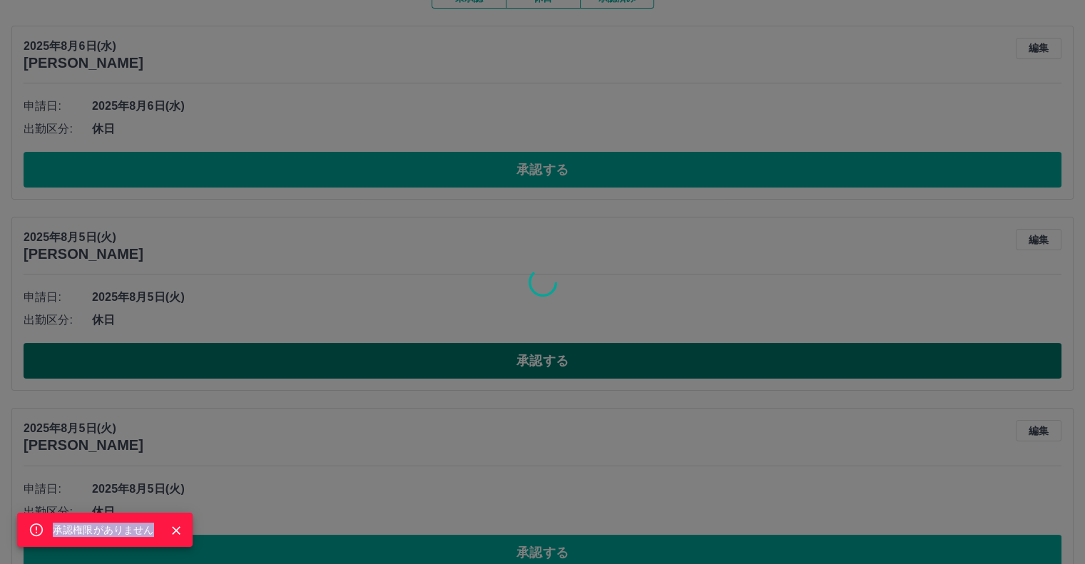
click at [277, 369] on div "承認権限がありません" at bounding box center [542, 282] width 1085 height 564
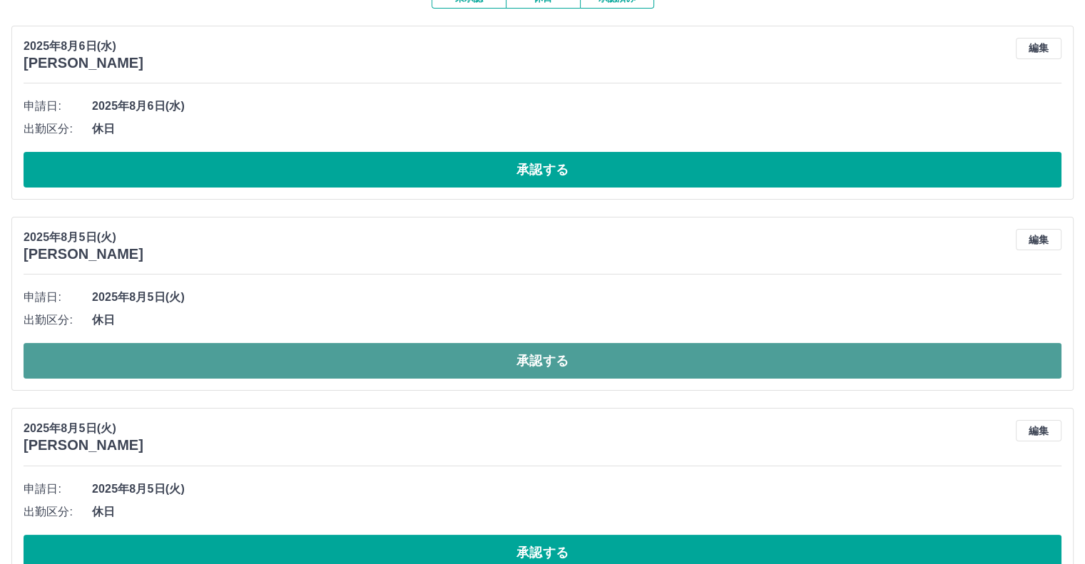
click at [277, 369] on button "承認する" at bounding box center [543, 361] width 1038 height 36
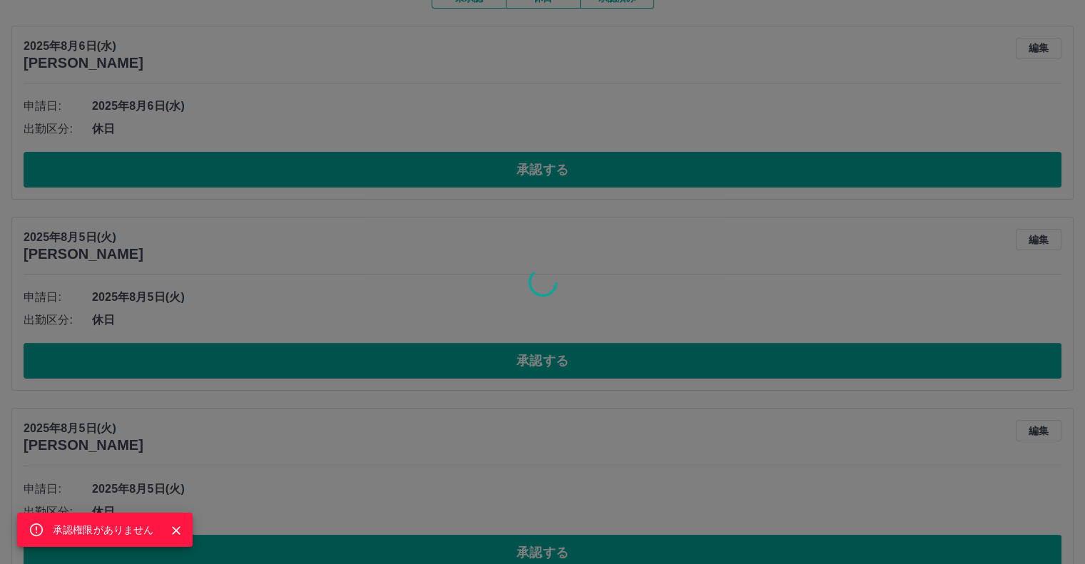
click at [272, 363] on div "承認権限がありません" at bounding box center [542, 282] width 1085 height 564
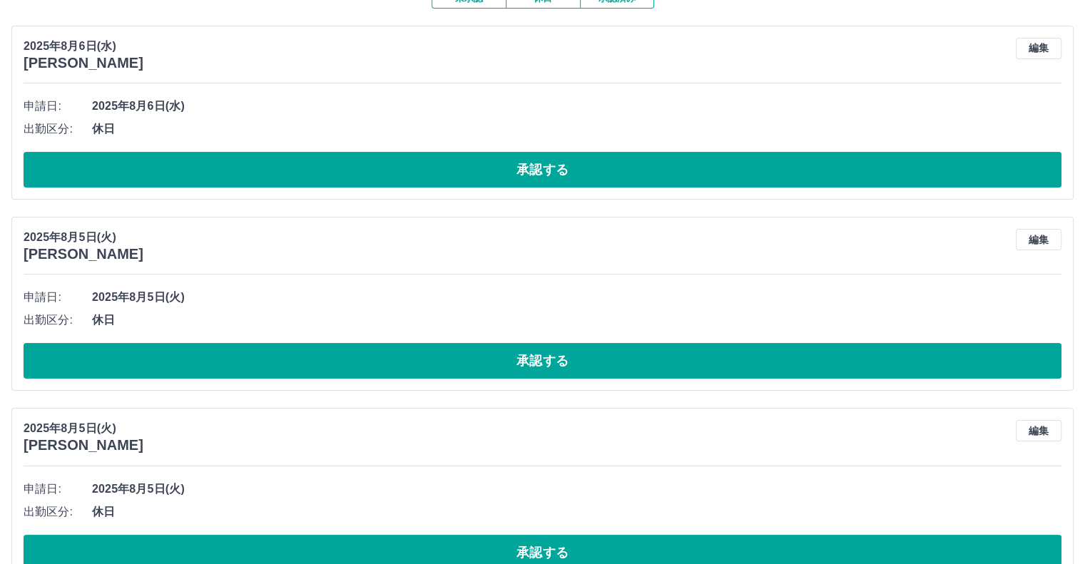
click at [272, 363] on button "承認する" at bounding box center [543, 361] width 1038 height 36
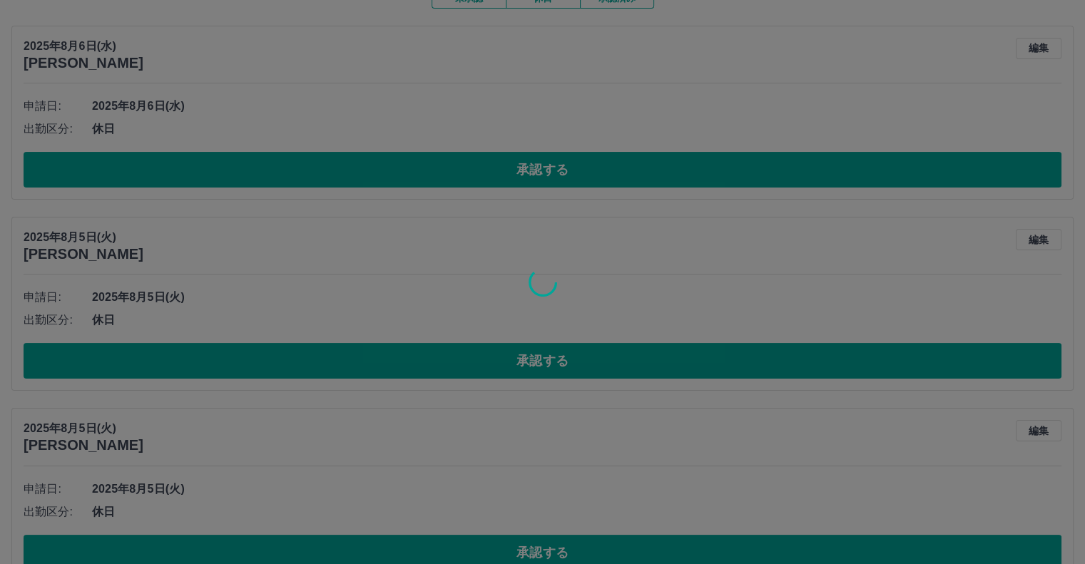
click at [272, 363] on div at bounding box center [542, 282] width 1085 height 564
click at [272, 363] on div "承認権限がありません" at bounding box center [542, 282] width 1085 height 564
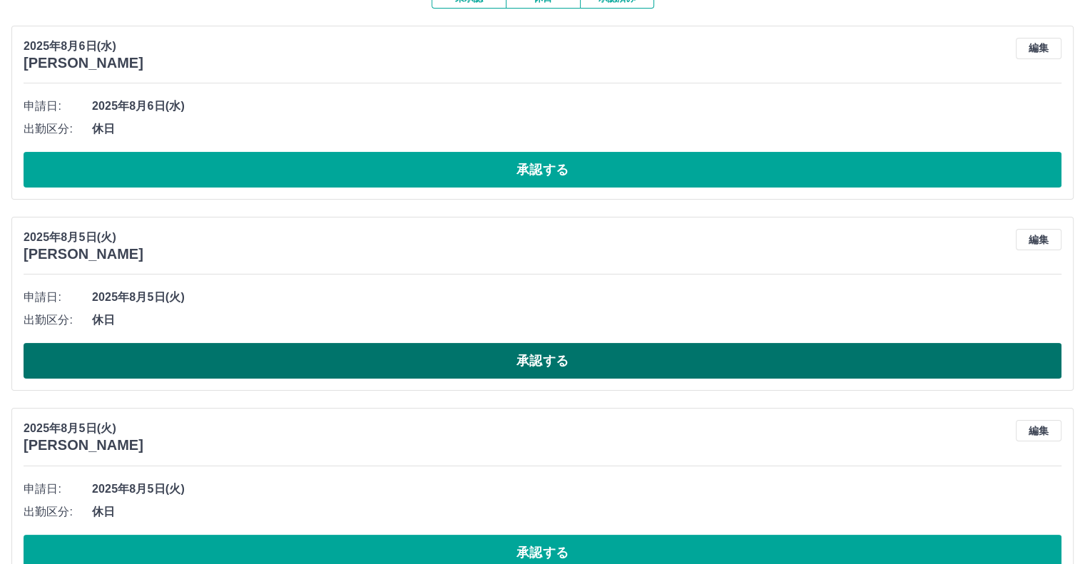
click at [265, 359] on button "承認する" at bounding box center [543, 361] width 1038 height 36
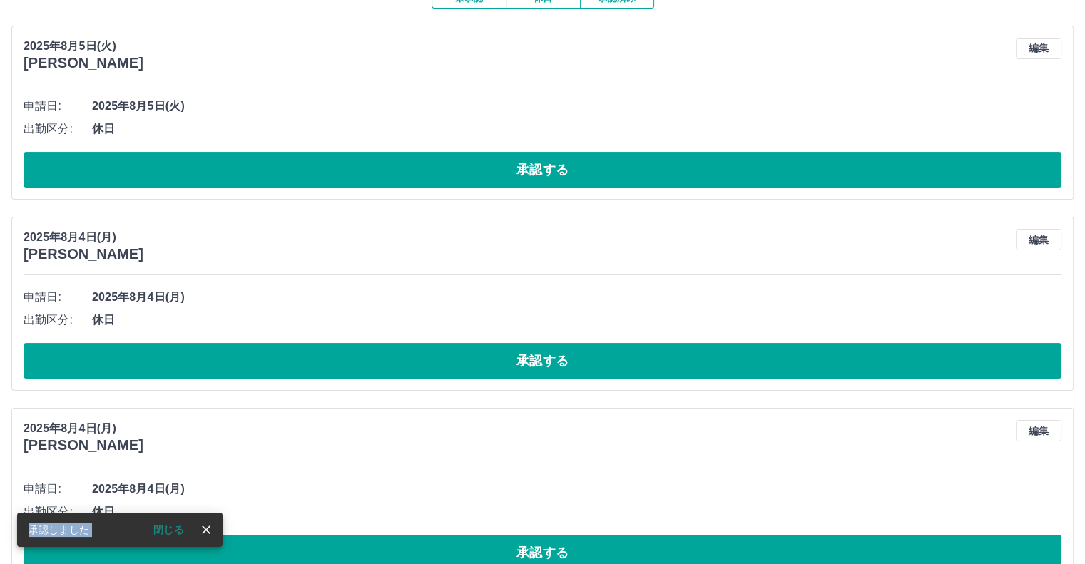
click at [203, 527] on icon "close" at bounding box center [206, 530] width 14 height 14
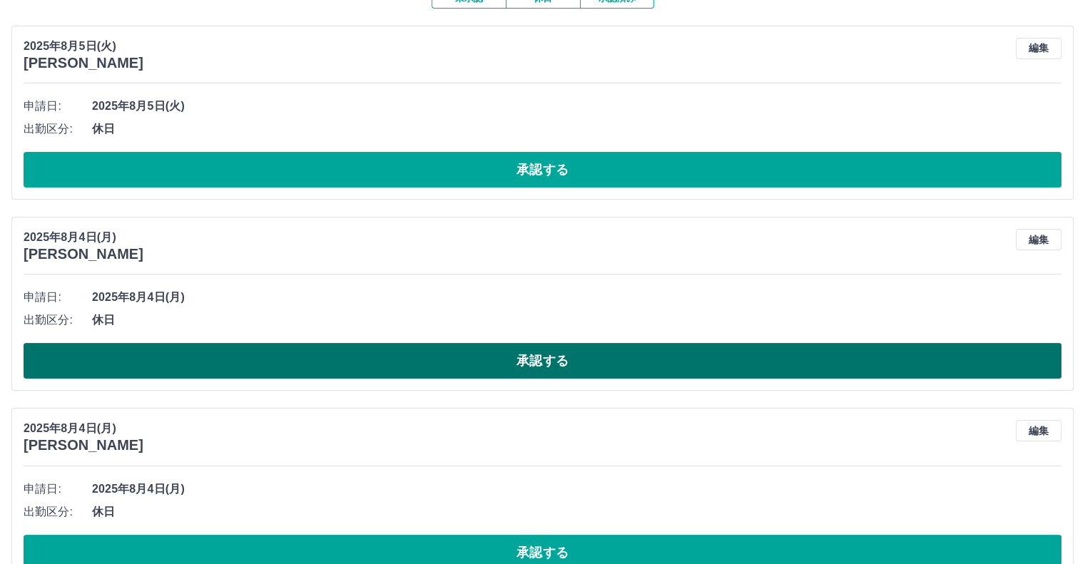
click at [196, 370] on button "承認する" at bounding box center [543, 361] width 1038 height 36
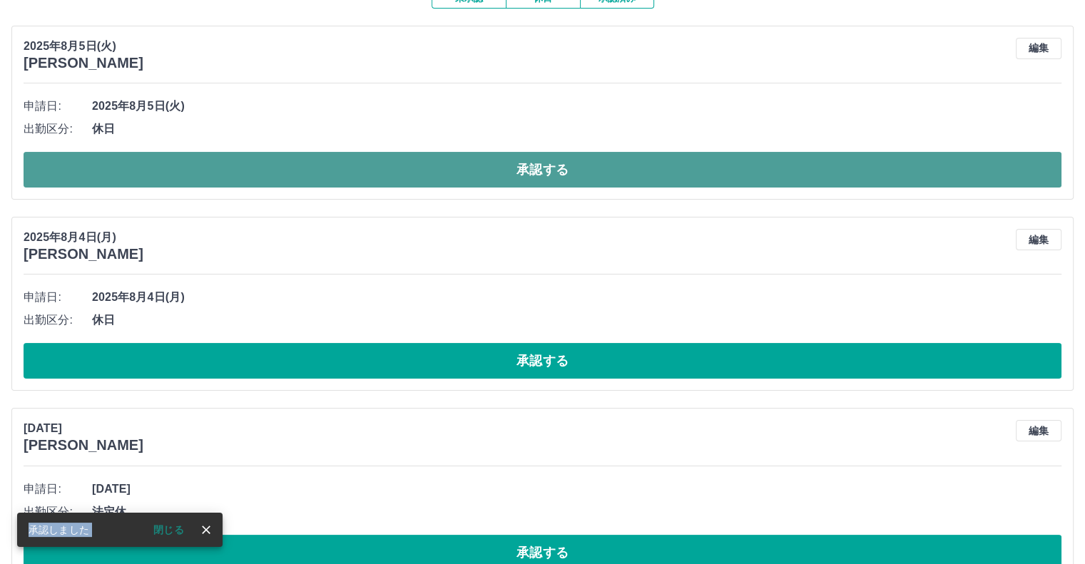
click at [235, 170] on button "承認する" at bounding box center [543, 170] width 1038 height 36
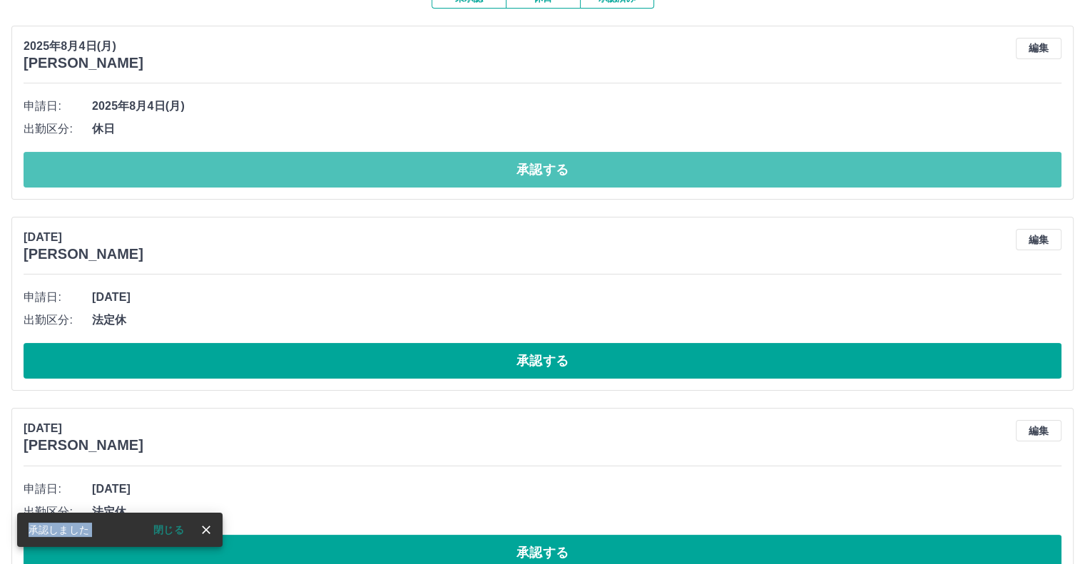
click at [234, 170] on button "承認する" at bounding box center [543, 170] width 1038 height 36
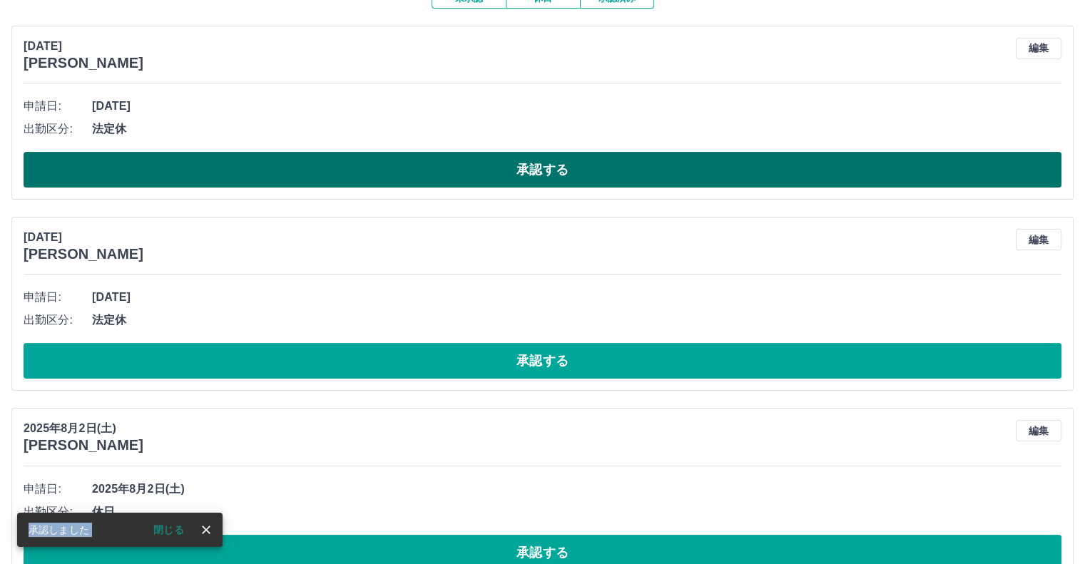
click at [267, 168] on button "承認する" at bounding box center [543, 170] width 1038 height 36
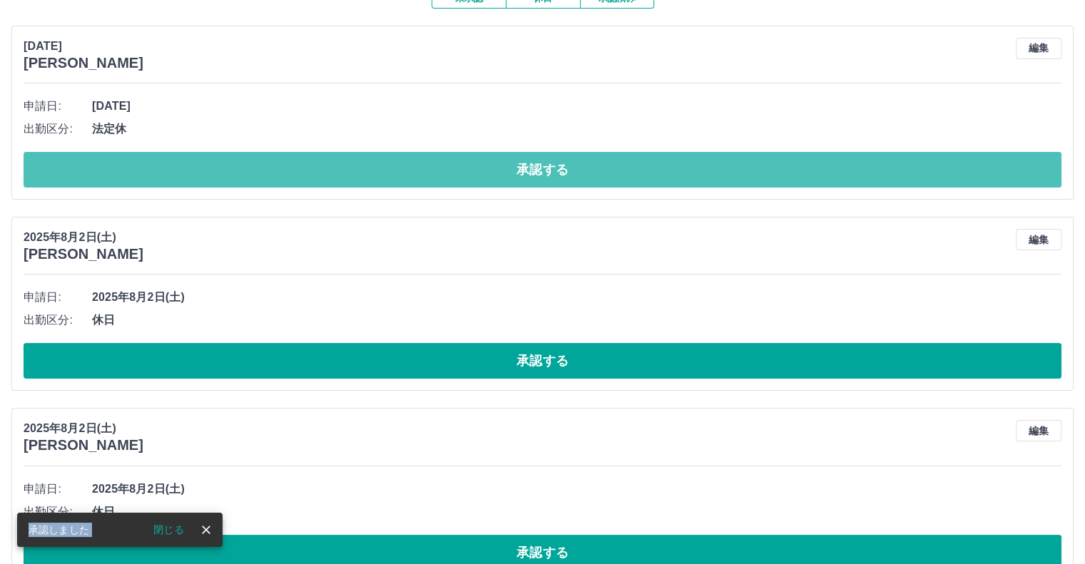
click at [267, 167] on button "承認する" at bounding box center [543, 170] width 1038 height 36
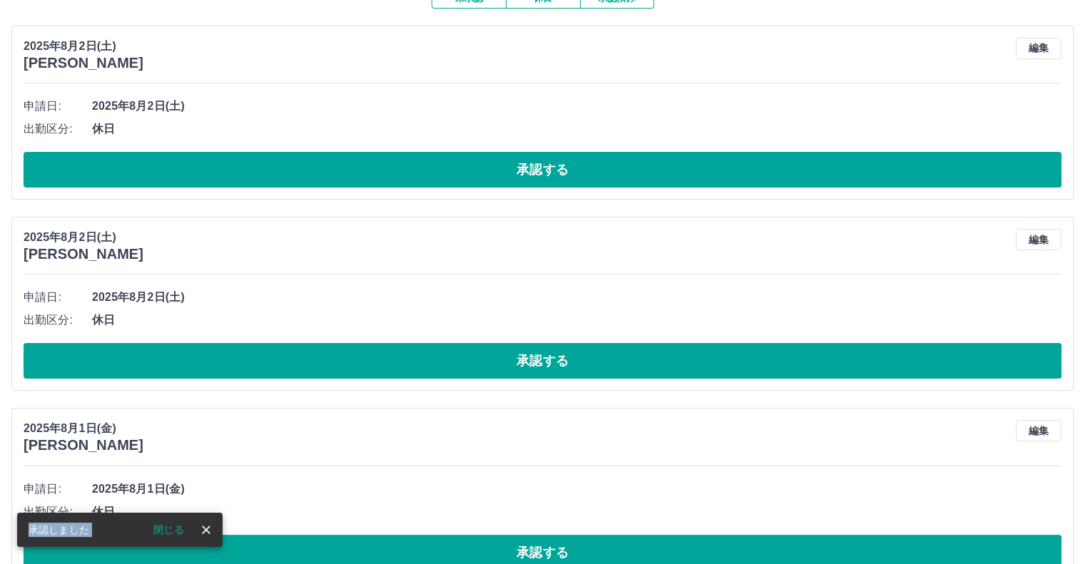
click at [267, 167] on button "承認する" at bounding box center [543, 170] width 1038 height 36
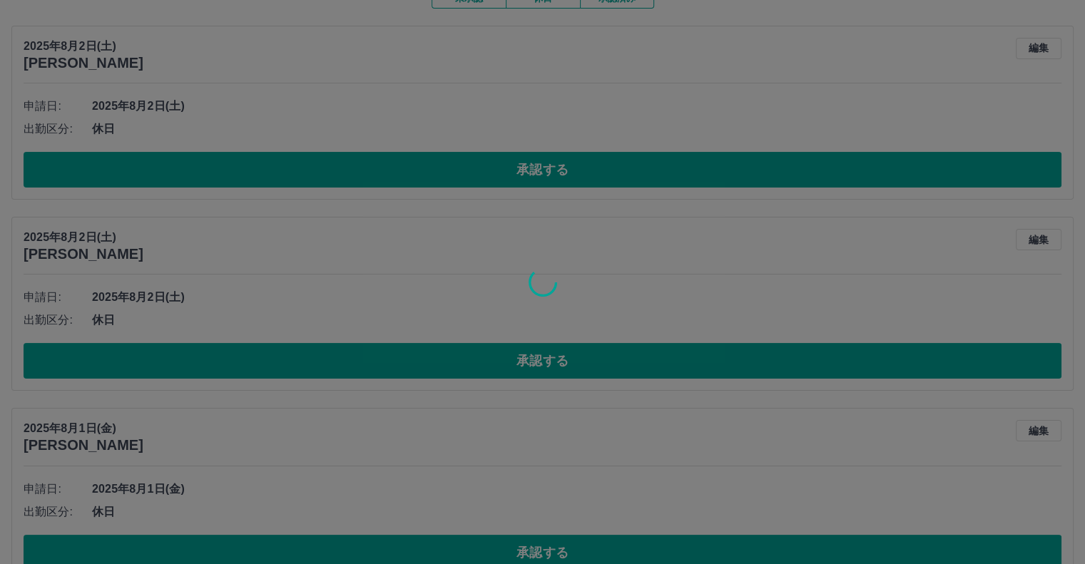
click at [255, 159] on div at bounding box center [542, 282] width 1085 height 564
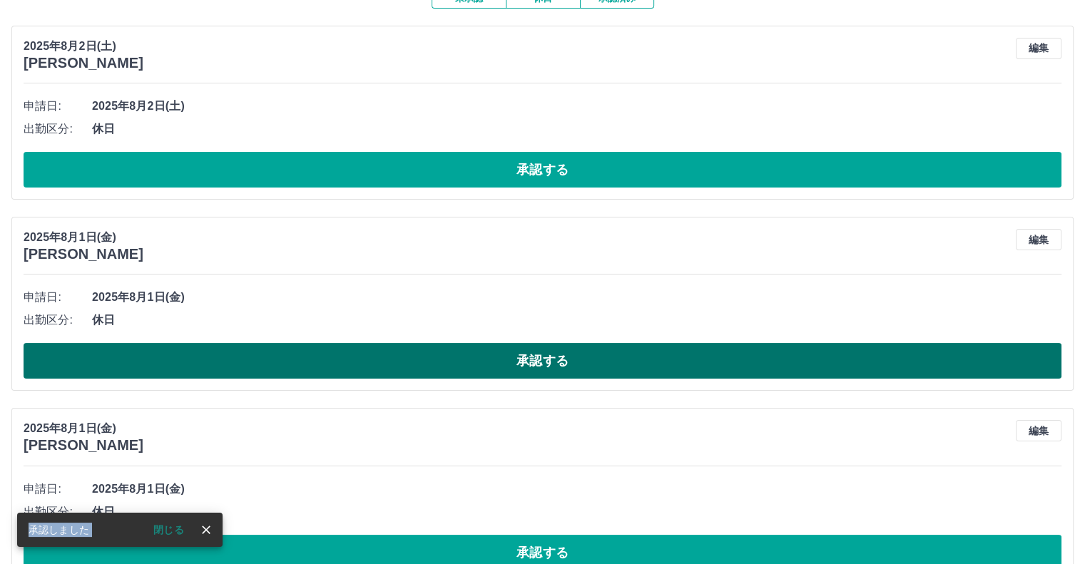
click at [175, 362] on button "承認する" at bounding box center [543, 361] width 1038 height 36
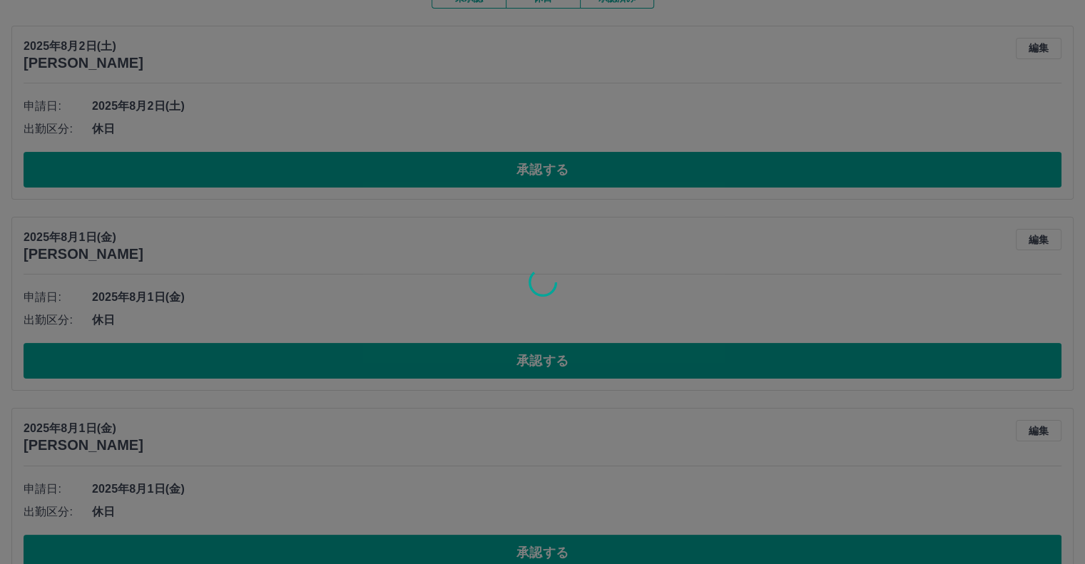
scroll to position [0, 0]
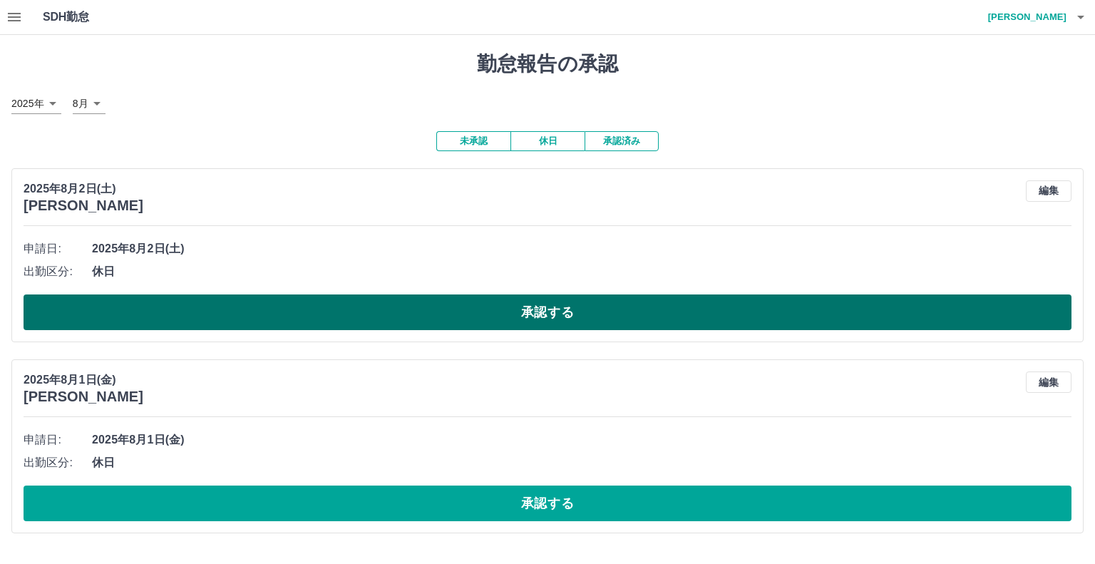
click at [189, 312] on button "承認する" at bounding box center [548, 313] width 1048 height 36
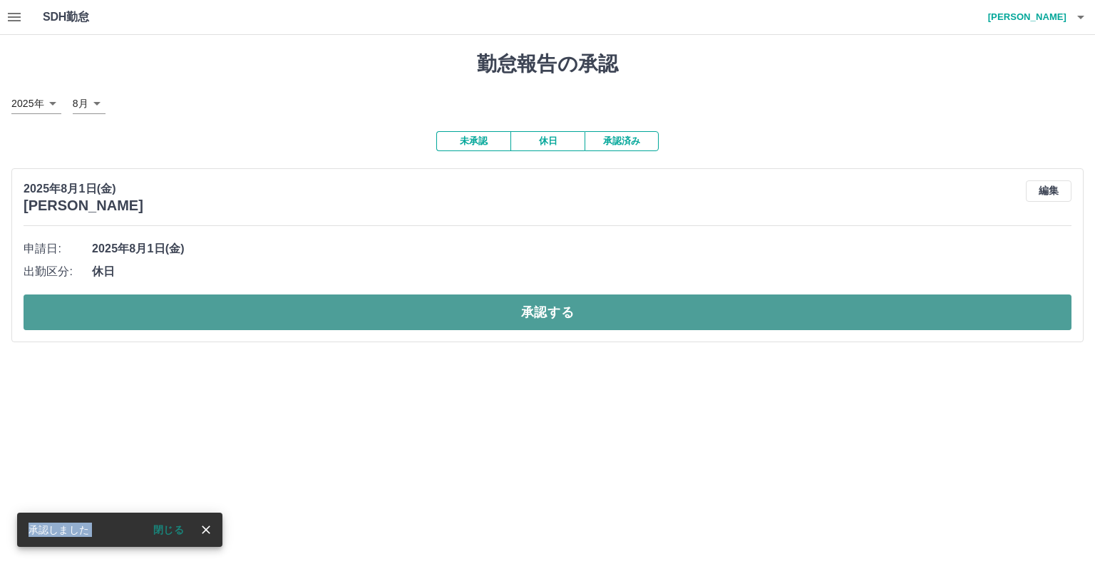
click at [200, 308] on button "承認する" at bounding box center [548, 313] width 1048 height 36
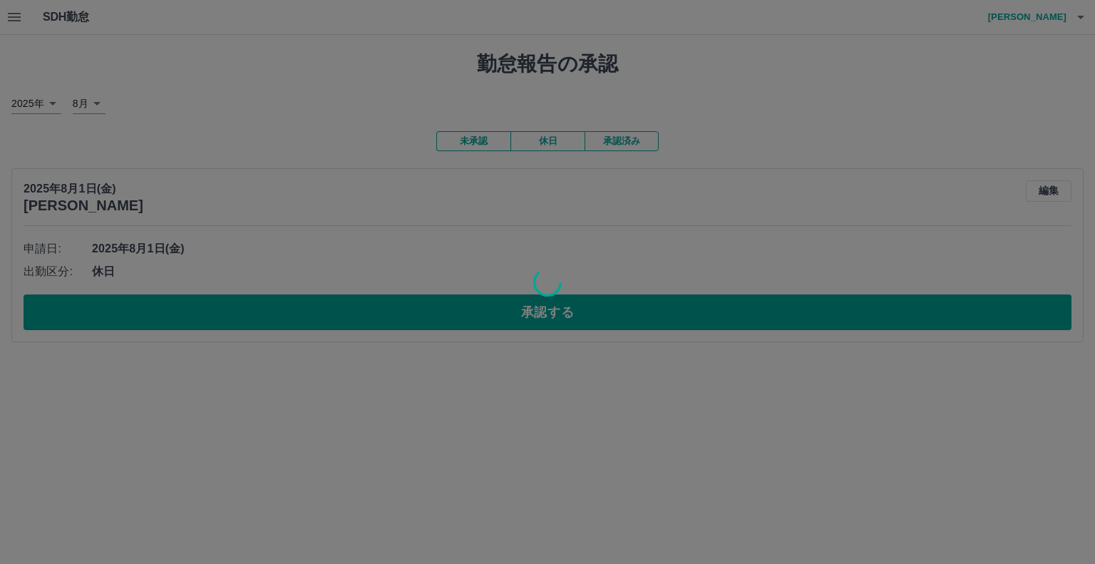
click at [200, 310] on div at bounding box center [547, 282] width 1095 height 564
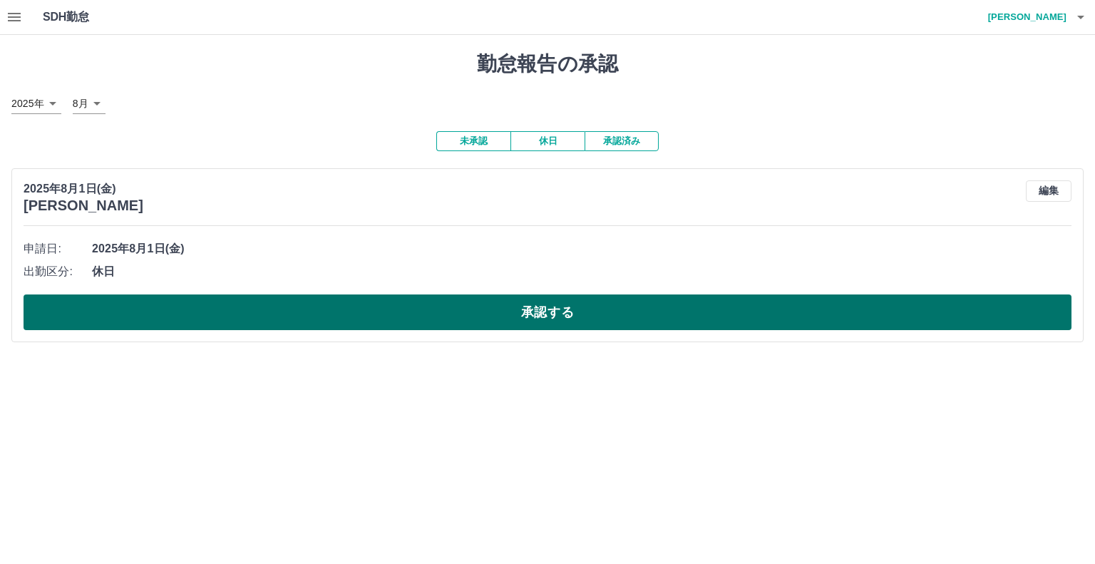
click at [178, 322] on button "承認する" at bounding box center [548, 313] width 1048 height 36
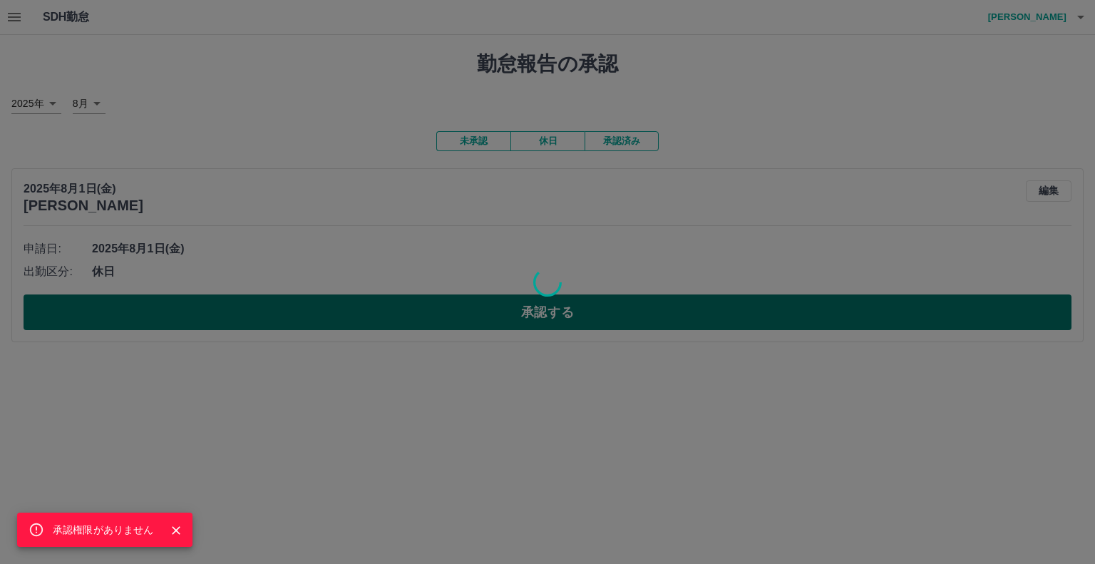
click at [178, 322] on div "承認権限がありません" at bounding box center [547, 282] width 1095 height 564
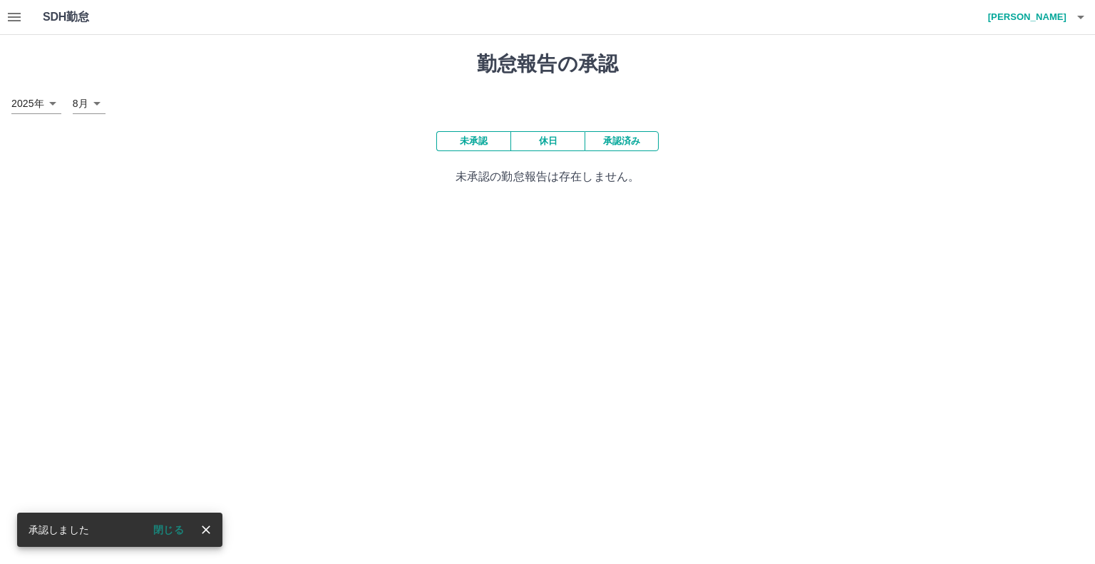
click at [178, 203] on html "SDH勤怠 [PERSON_NAME] 承認権限がありません 承認しました 閉じる 勤怠報告の承認 [DATE] **** 8月 * 未承認 休日 承認済み …" at bounding box center [547, 101] width 1095 height 203
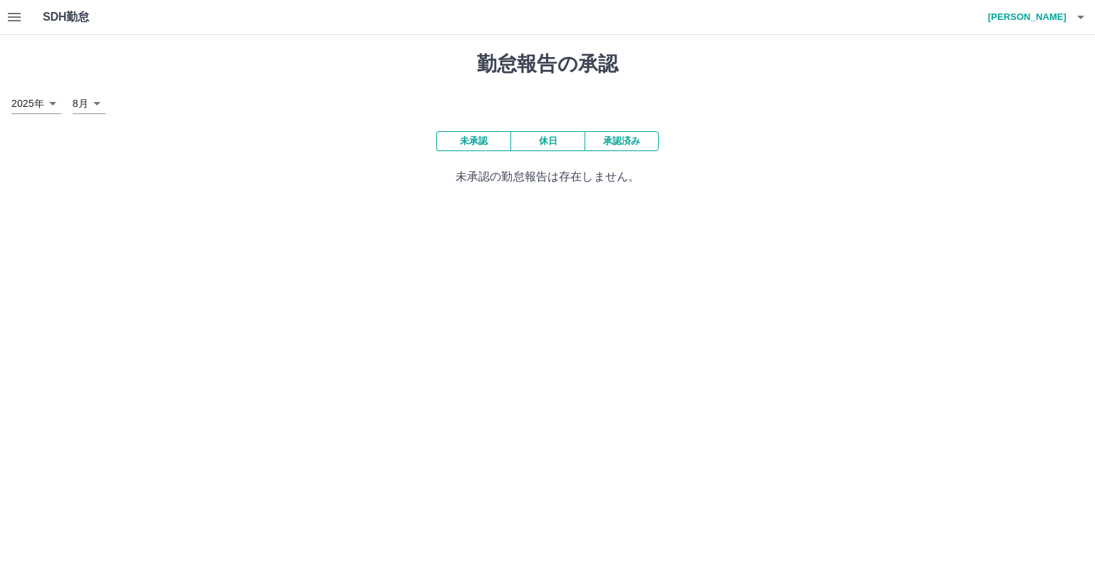
click at [19, 14] on icon "button" at bounding box center [14, 17] width 13 height 9
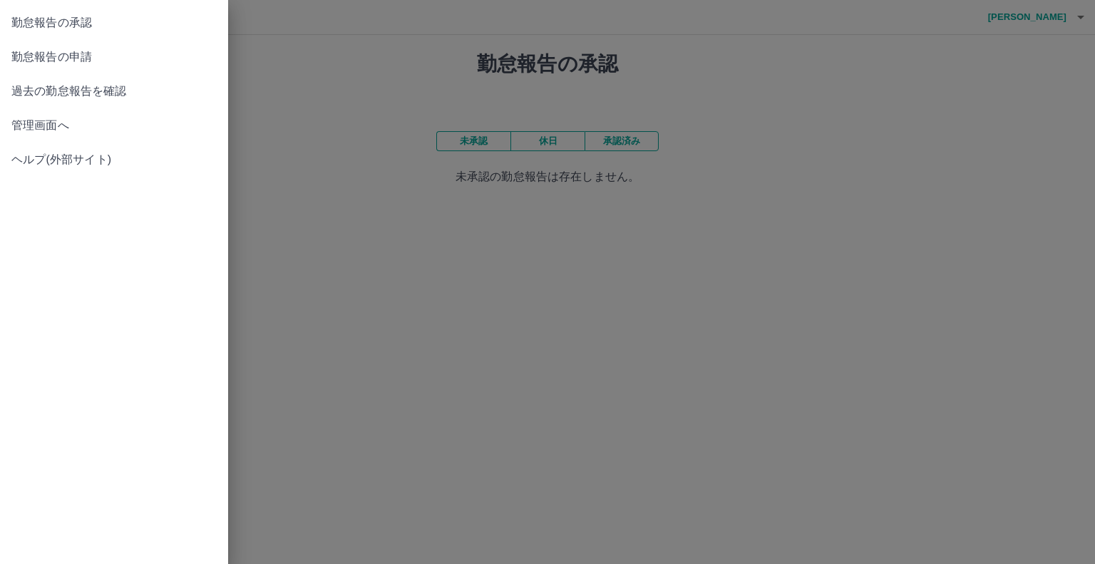
click at [63, 121] on span "管理画面へ" at bounding box center [113, 125] width 205 height 17
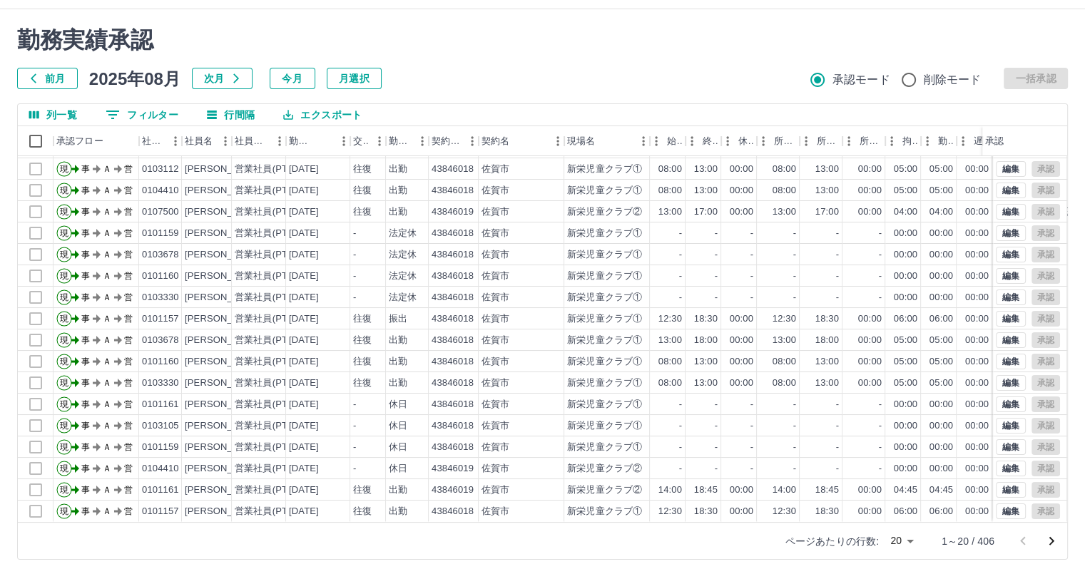
scroll to position [39, 0]
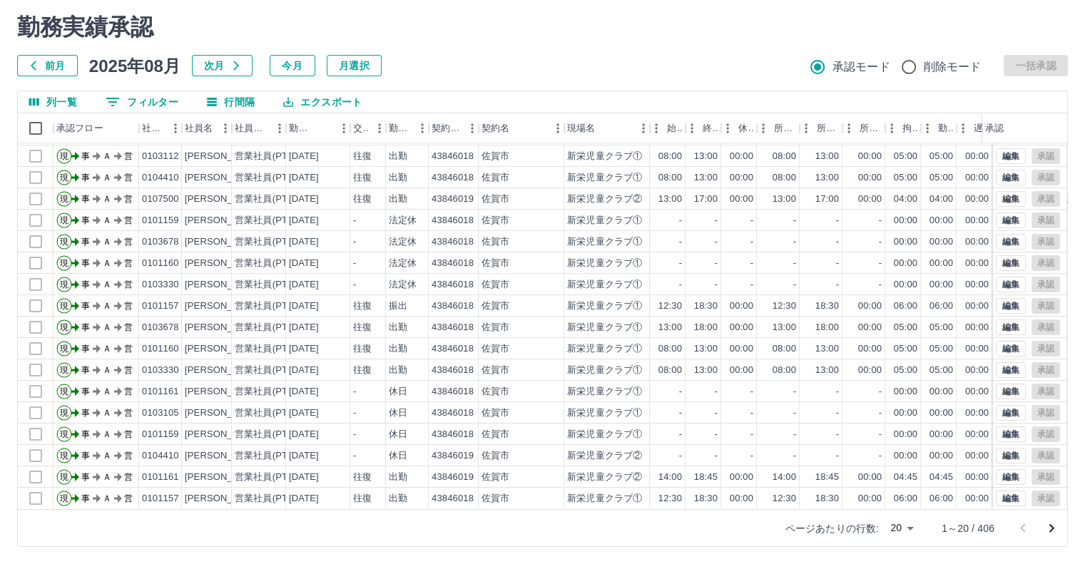
click at [909, 526] on body "SDH勤怠 [PERSON_NAME] 勤務実績承認 前月 [DATE] 次月 今月 月選択 承認モード 削除モード 一括承認 列一覧 0 フィルター 行間隔…" at bounding box center [542, 262] width 1085 height 603
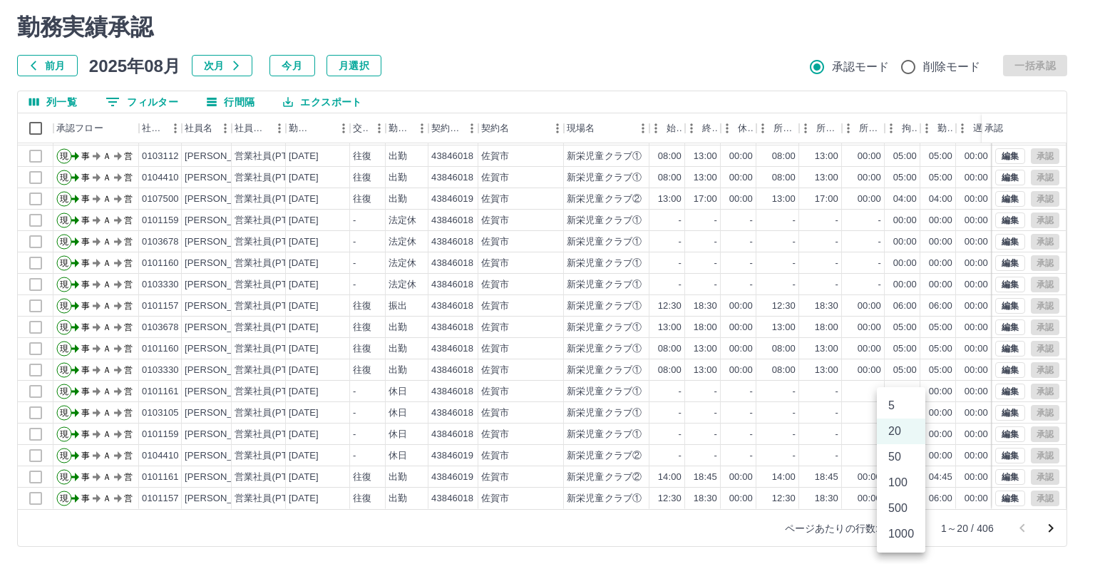
click at [894, 506] on li "500" at bounding box center [901, 509] width 48 height 26
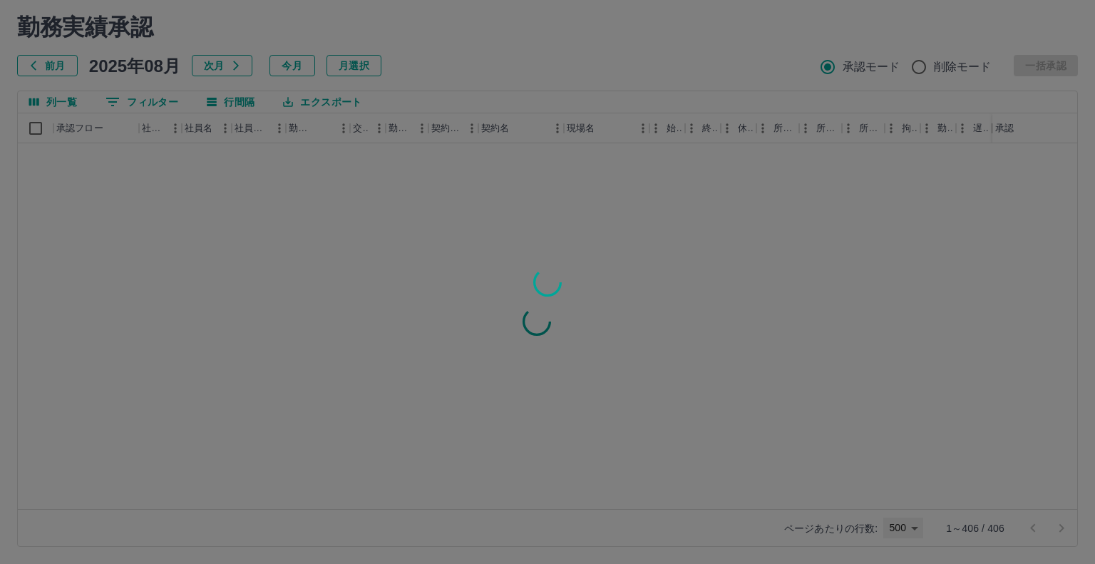
type input "***"
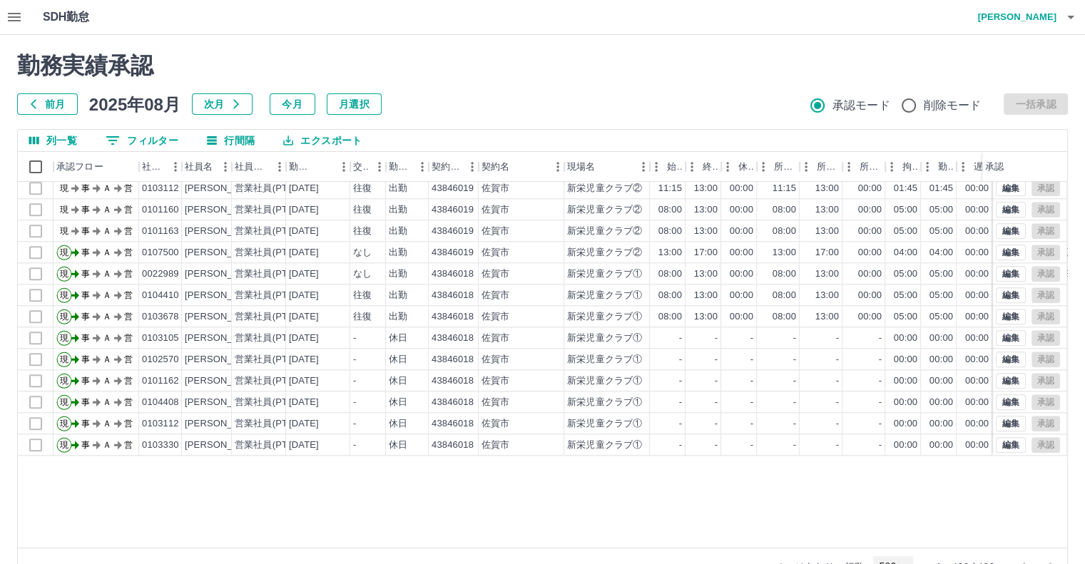
scroll to position [1284, 0]
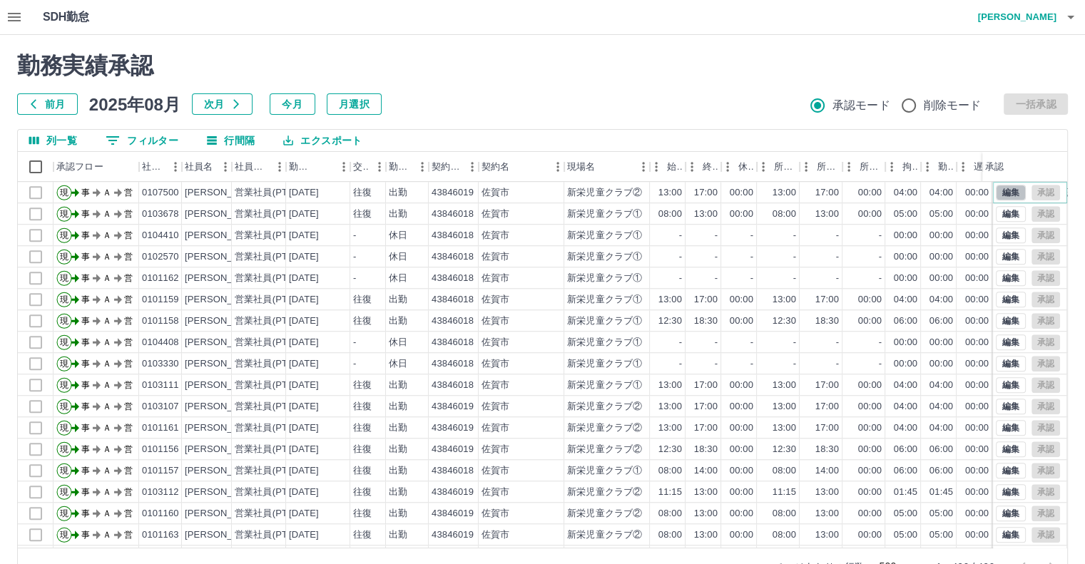
click at [1007, 190] on button "編集" at bounding box center [1011, 193] width 30 height 16
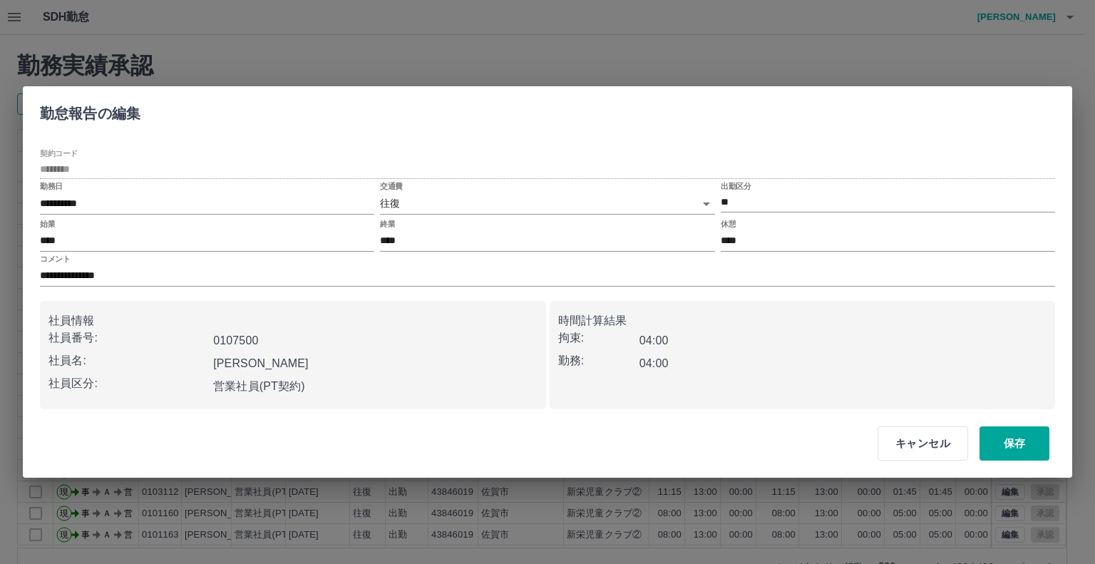
click at [414, 193] on body "SDH勤怠 [PERSON_NAME] 勤務実績承認 前月 [DATE] 次月 今月 月選択 承認モード 削除モード 一括承認 列一覧 0 フィルター 行間隔…" at bounding box center [547, 301] width 1095 height 603
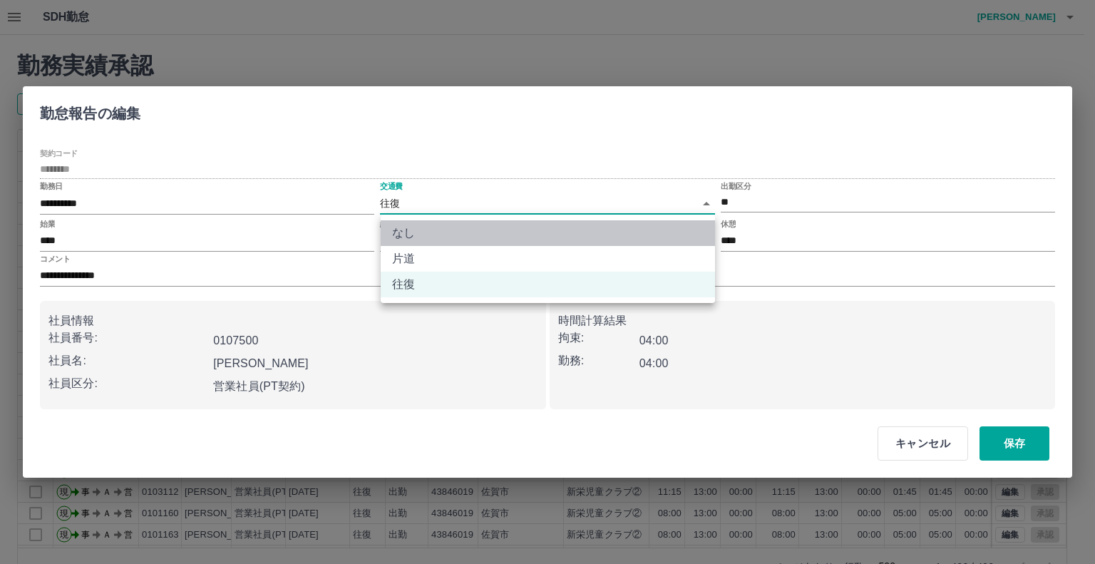
click at [421, 233] on li "なし" at bounding box center [548, 233] width 334 height 26
type input "****"
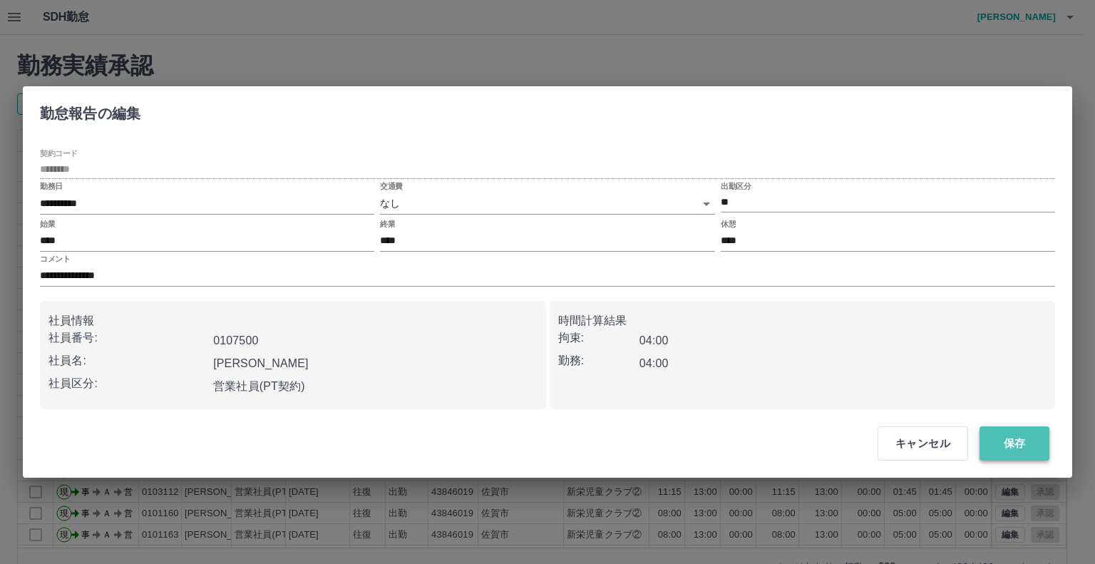
click at [1001, 441] on button "保存" at bounding box center [1015, 443] width 70 height 34
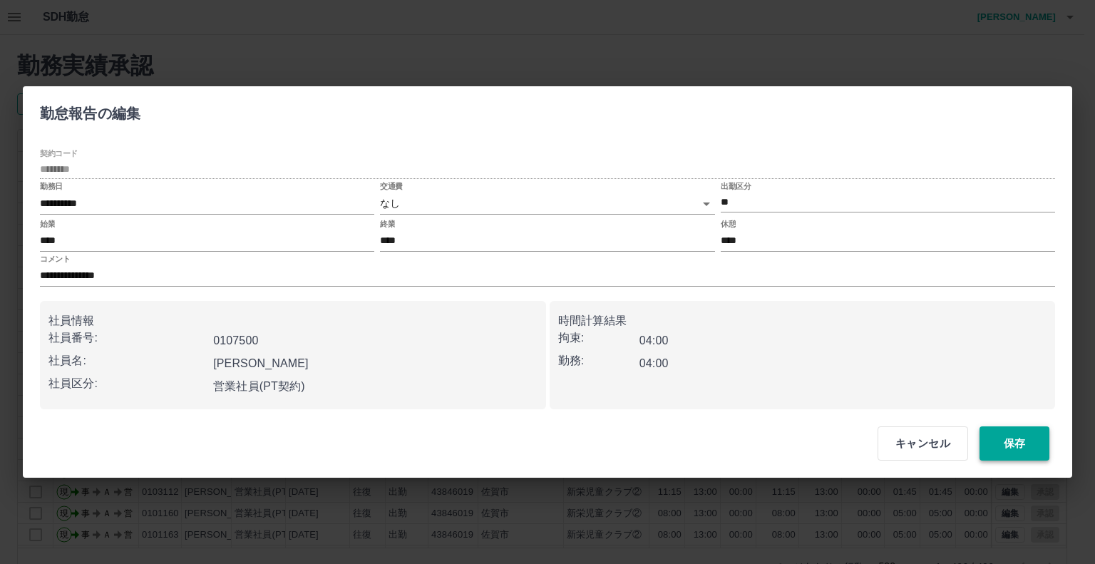
click at [1001, 441] on button "保存" at bounding box center [1015, 443] width 70 height 34
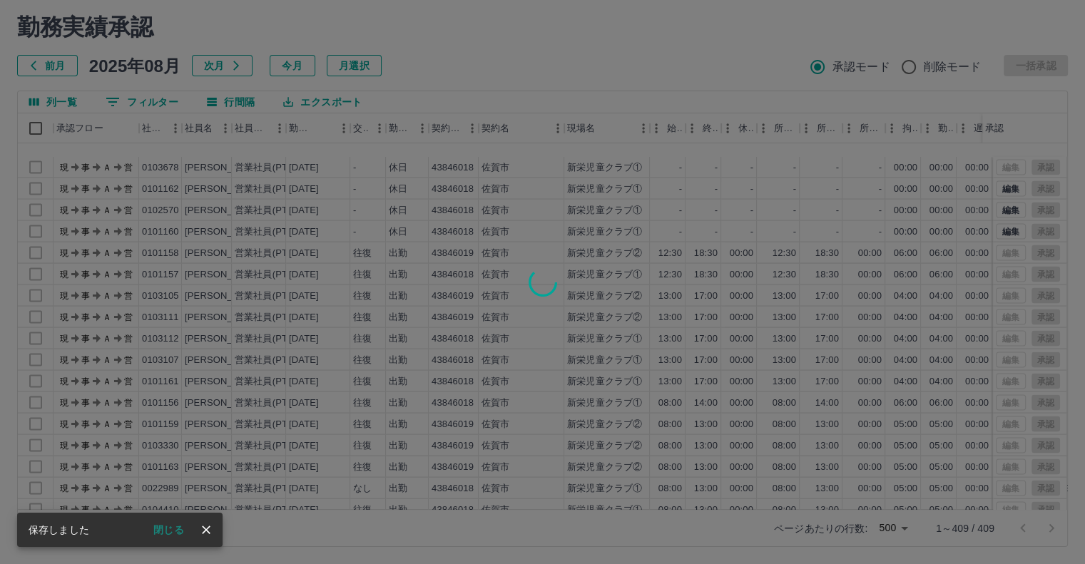
scroll to position [8395, 0]
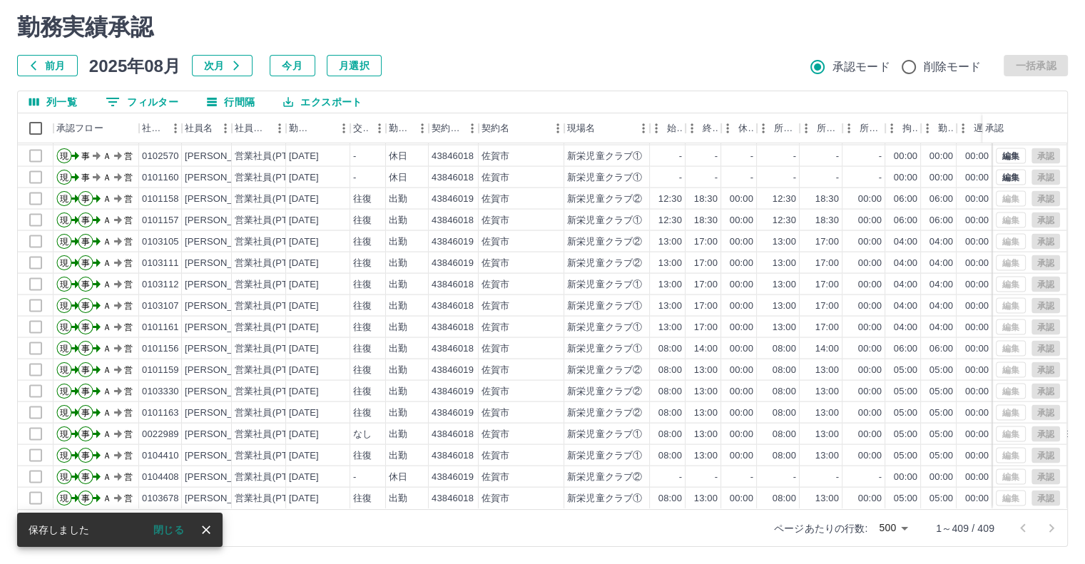
click at [203, 527] on icon "close" at bounding box center [206, 530] width 9 height 9
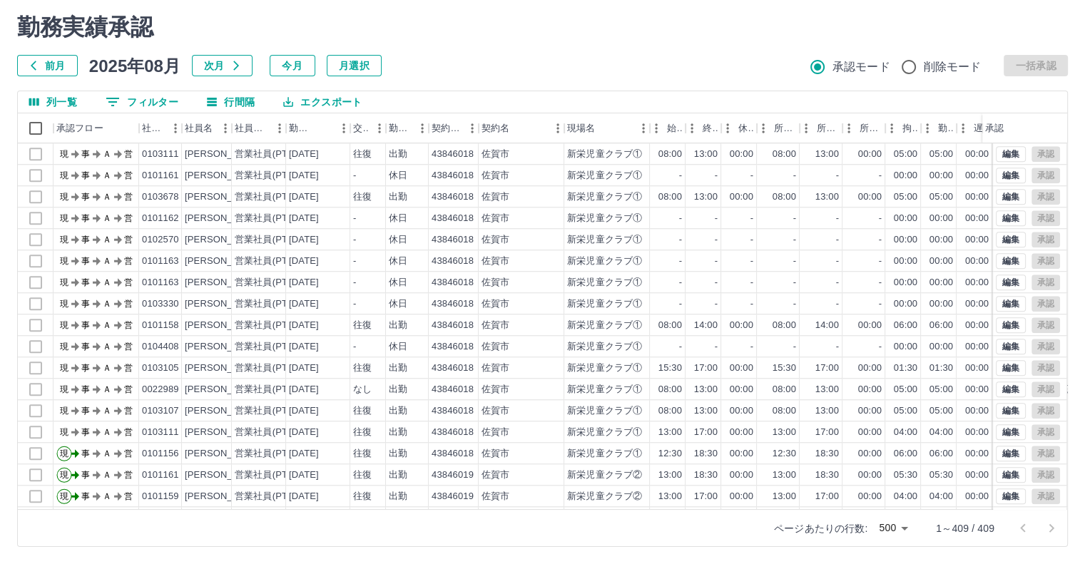
scroll to position [6755, 0]
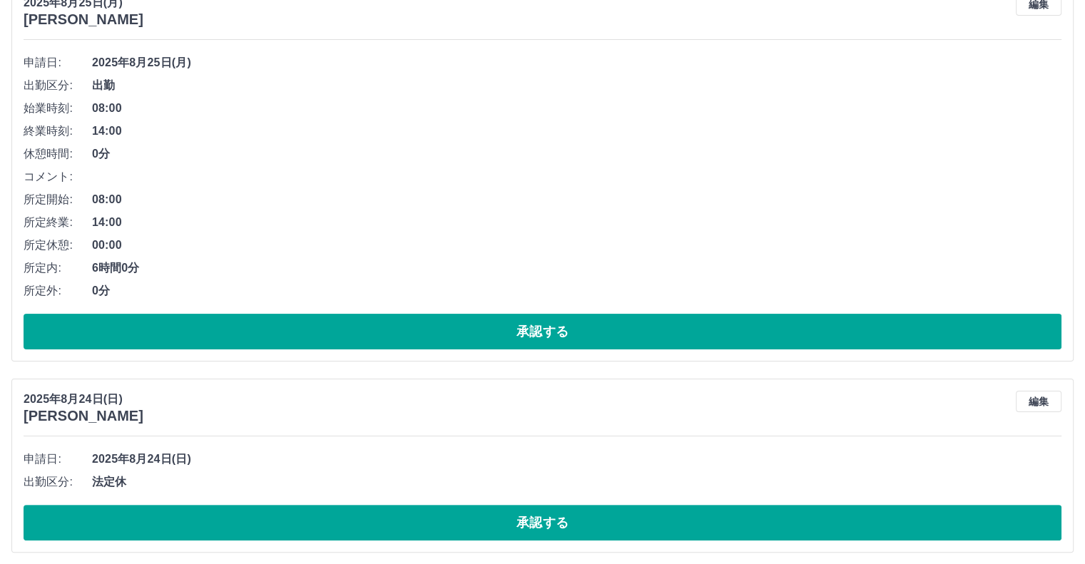
scroll to position [214, 0]
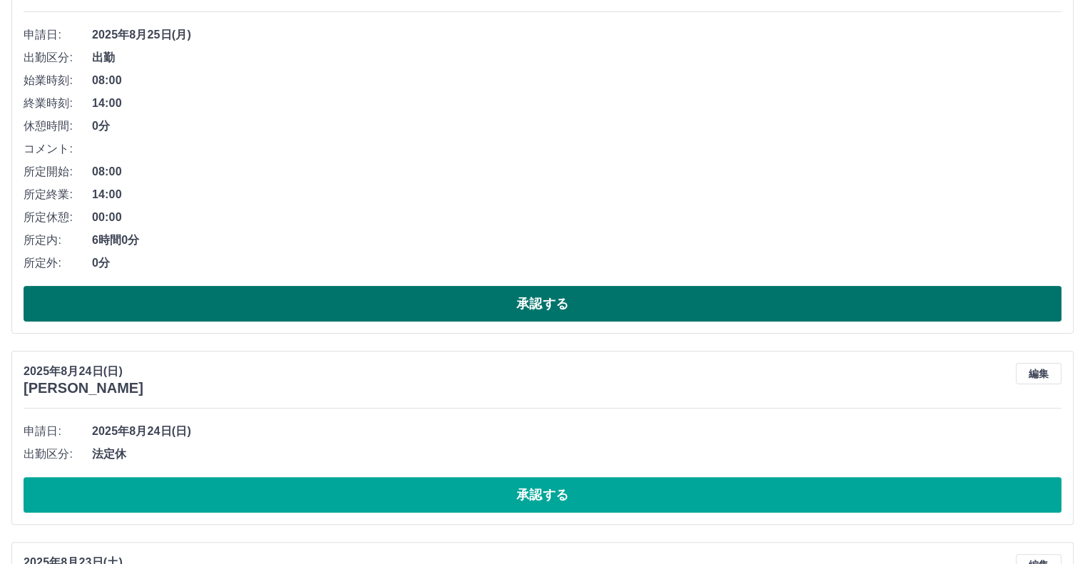
click at [205, 310] on button "承認する" at bounding box center [543, 304] width 1038 height 36
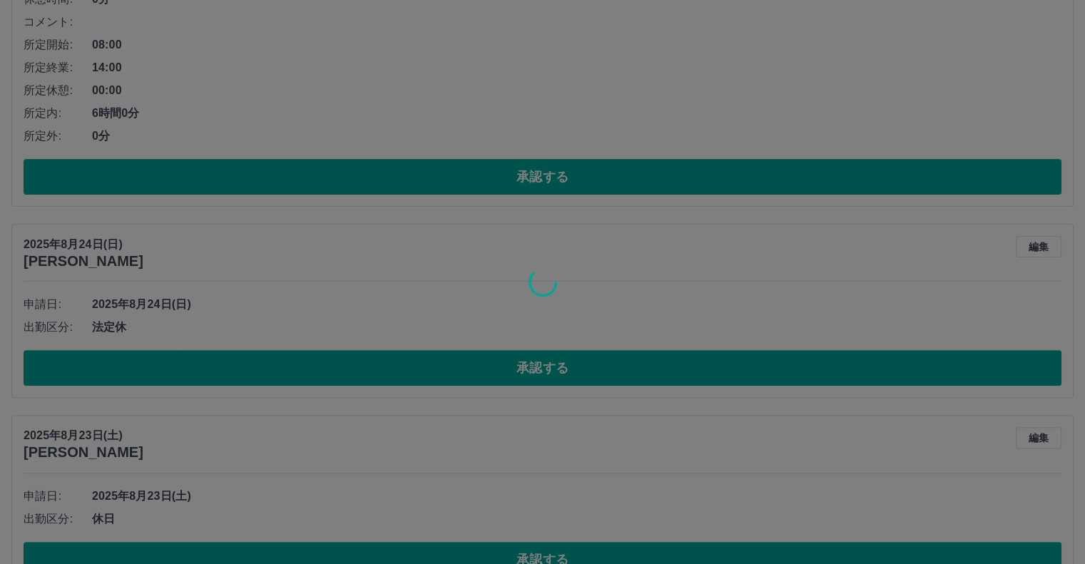
scroll to position [357, 0]
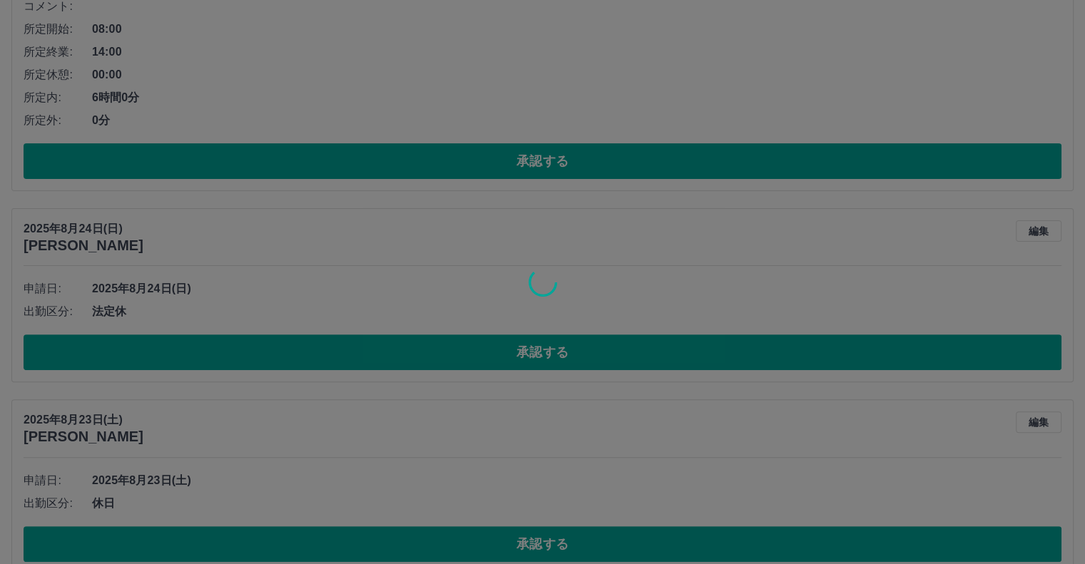
click at [217, 354] on div at bounding box center [542, 282] width 1085 height 564
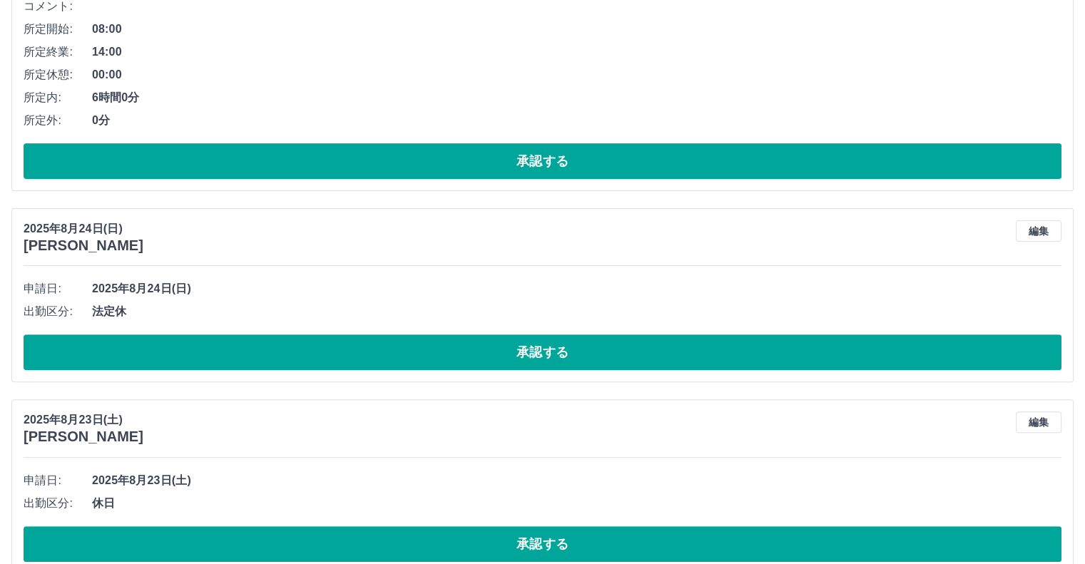
scroll to position [0, 0]
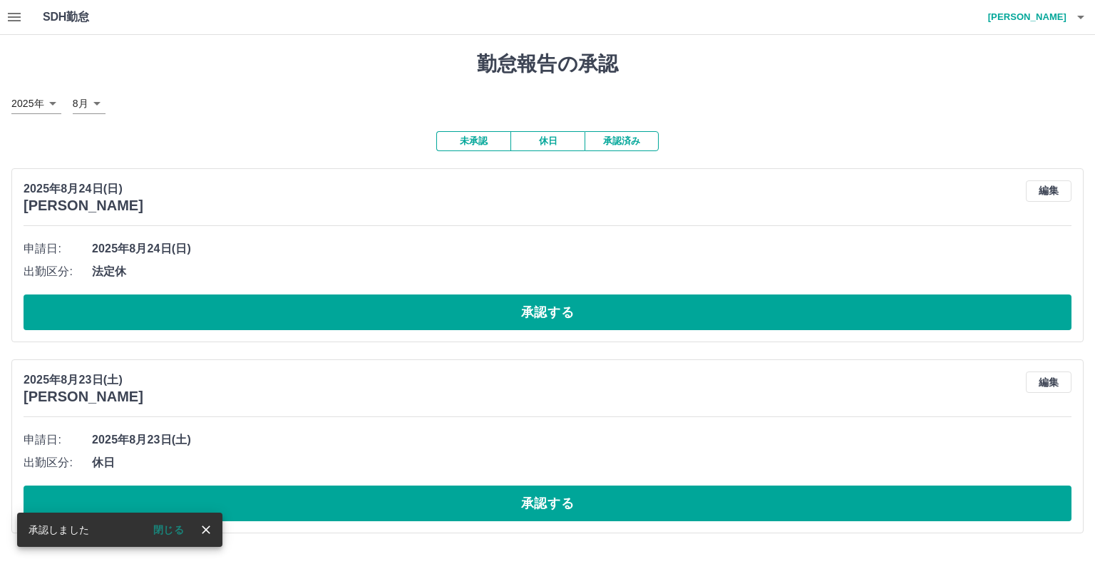
click at [217, 354] on div "[DATE] [PERSON_NAME] 編集 申請日: [DATE] 出勤区分: 法定休 承認する [DATE] [PERSON_NAME] 編集 申請日:…" at bounding box center [547, 351] width 1073 height 366
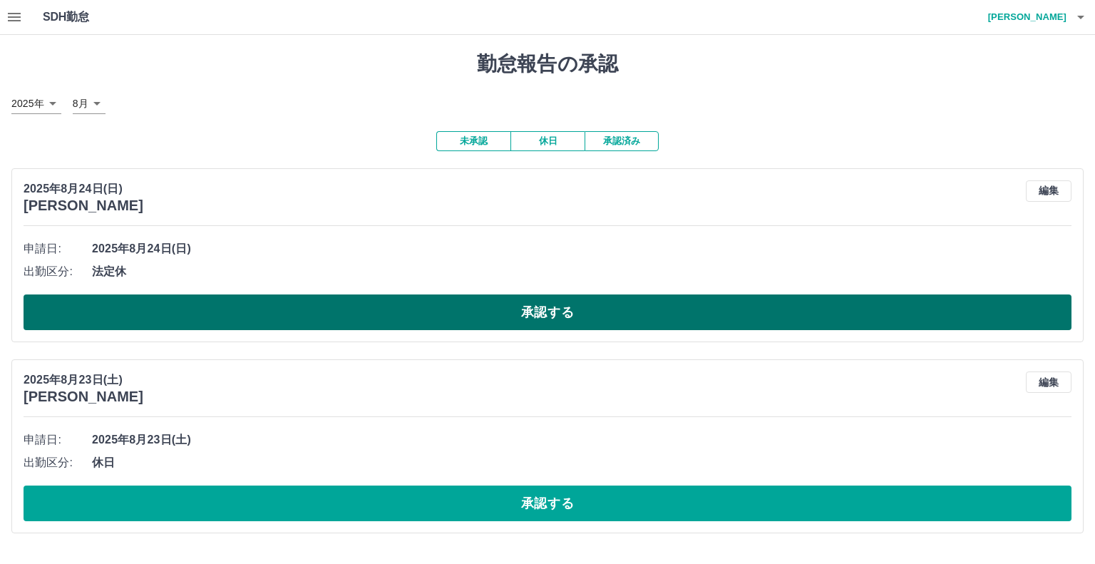
click at [230, 317] on button "承認する" at bounding box center [548, 313] width 1048 height 36
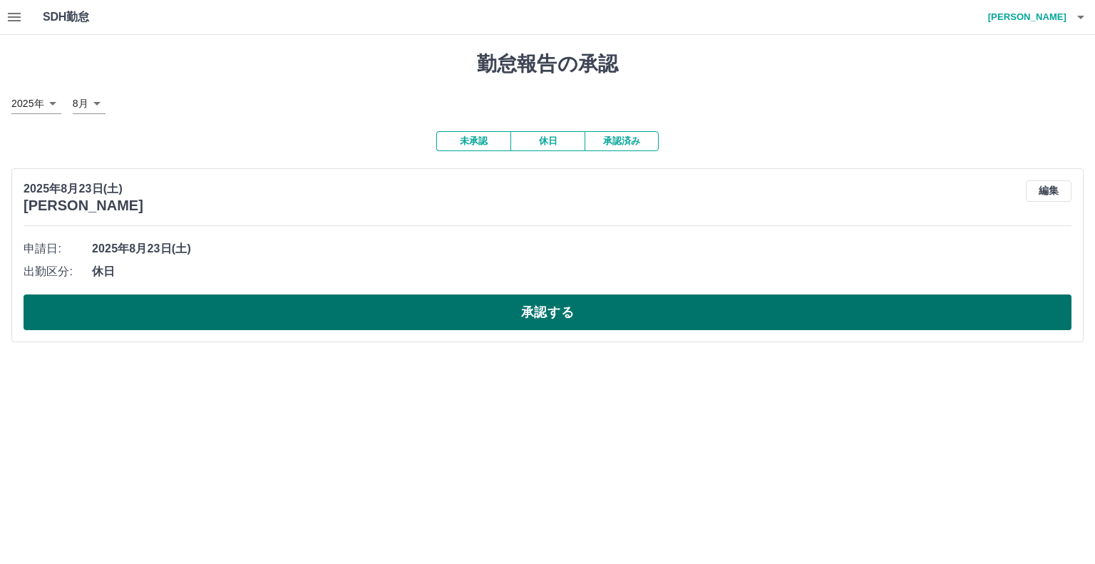
click at [217, 317] on button "承認する" at bounding box center [548, 313] width 1048 height 36
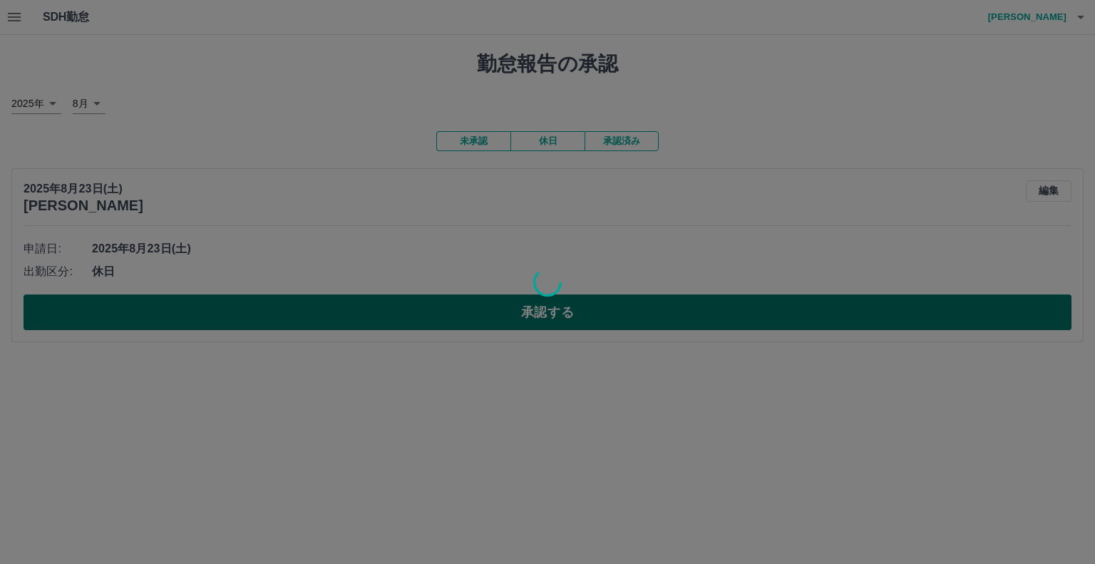
click at [217, 317] on div at bounding box center [547, 282] width 1095 height 564
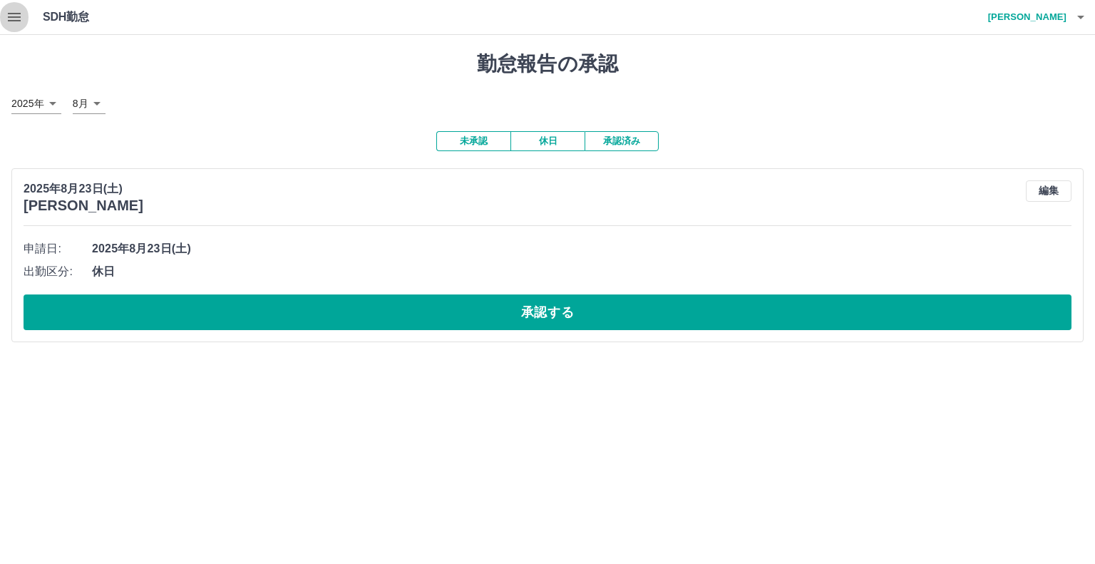
click at [18, 18] on icon "button" at bounding box center [14, 17] width 17 height 17
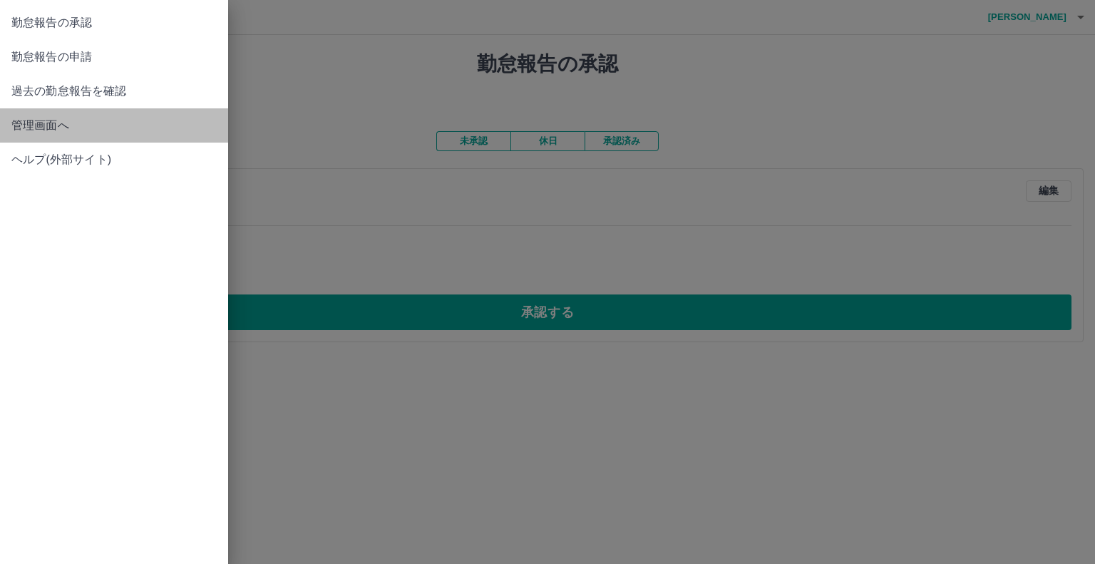
click at [86, 138] on link "管理画面へ" at bounding box center [114, 125] width 228 height 34
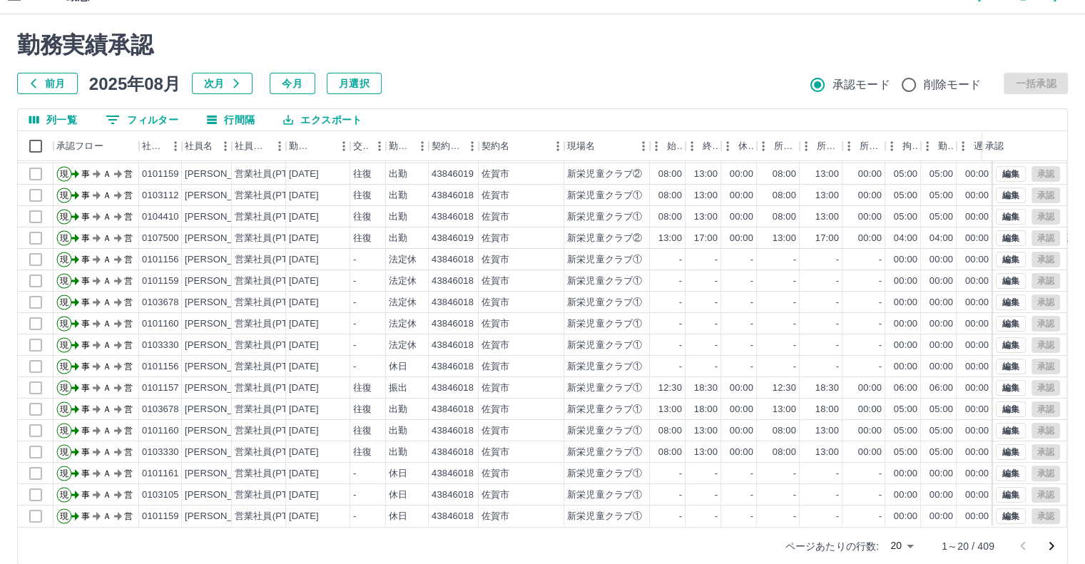
scroll to position [39, 0]
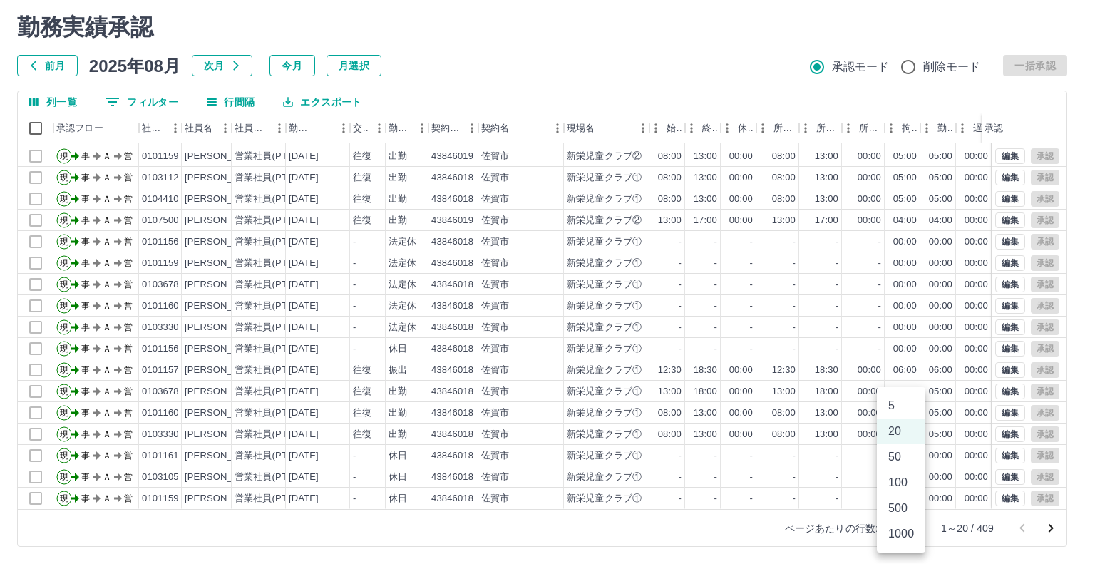
click at [906, 527] on body "SDH勤怠 [PERSON_NAME] 勤務実績承認 前月 [DATE] 次月 今月 月選択 承認モード 削除モード 一括承認 列一覧 0 フィルター 行間隔…" at bounding box center [547, 262] width 1095 height 603
click at [904, 453] on li "50" at bounding box center [901, 457] width 48 height 26
type input "**"
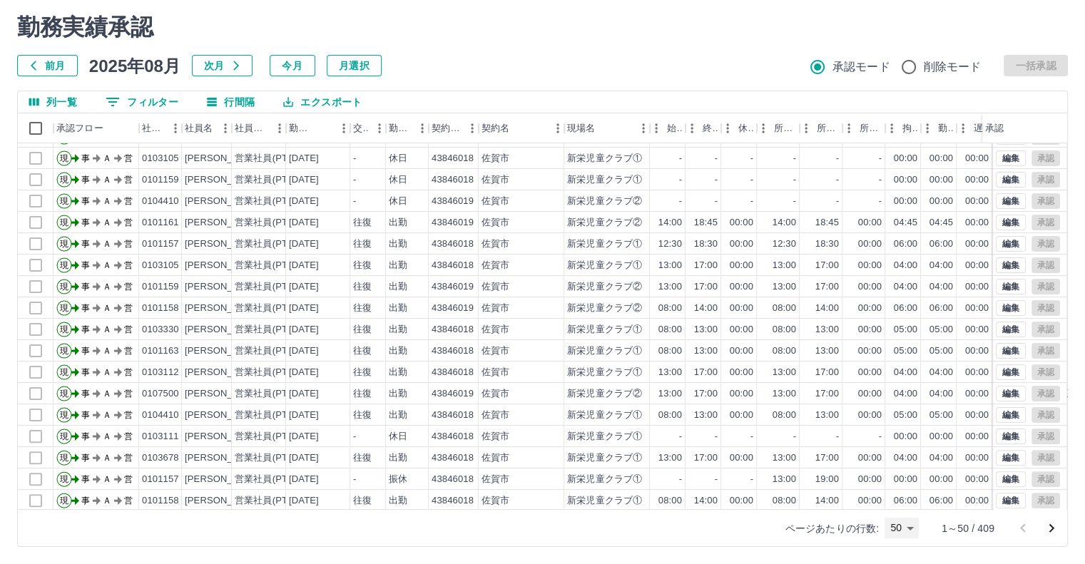
scroll to position [357, 0]
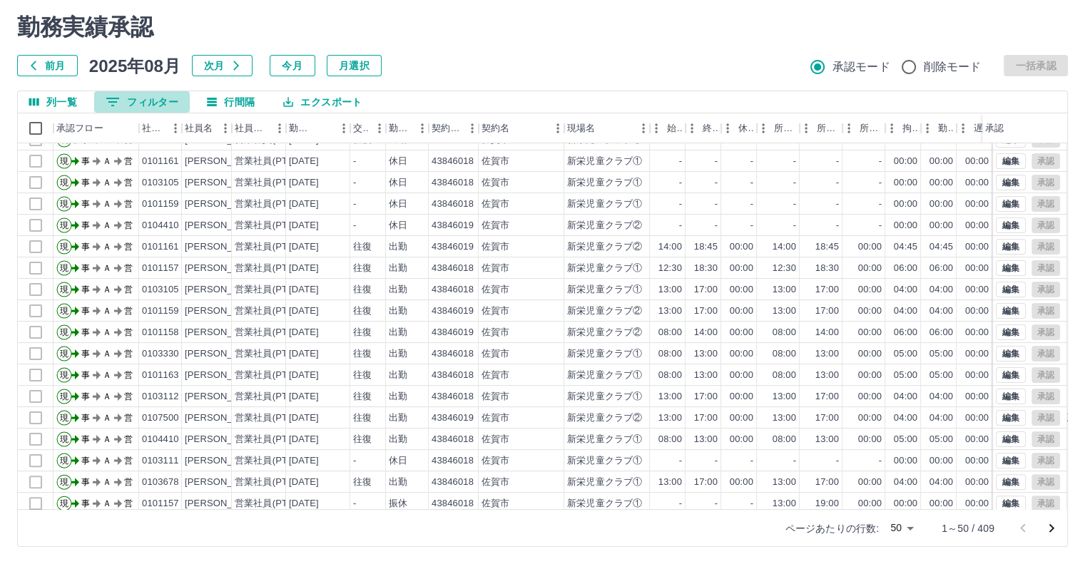
click at [109, 98] on icon "フィルター表示" at bounding box center [112, 102] width 13 height 9
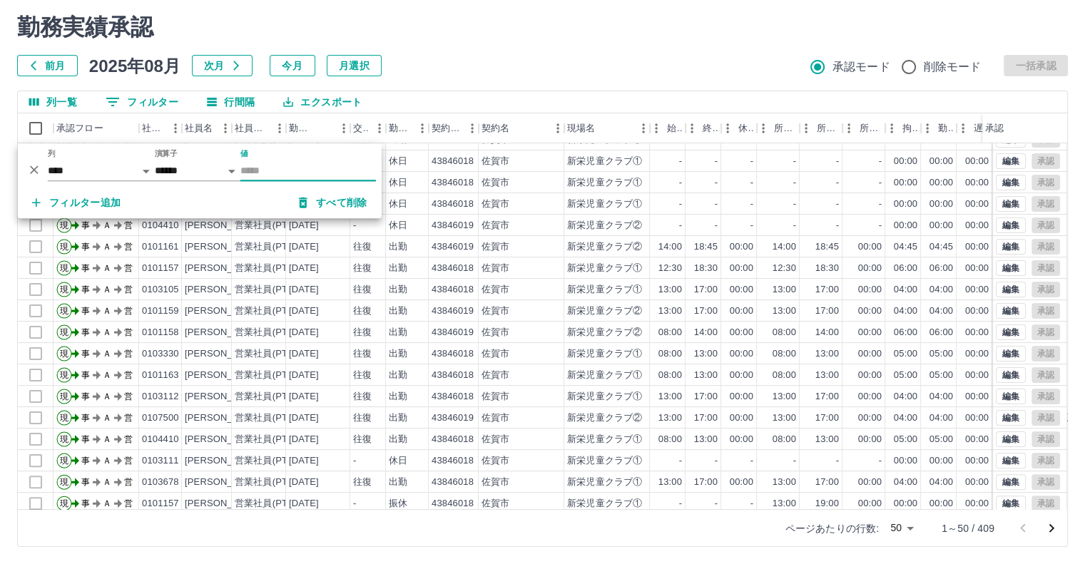
click at [251, 160] on input "値" at bounding box center [308, 170] width 136 height 21
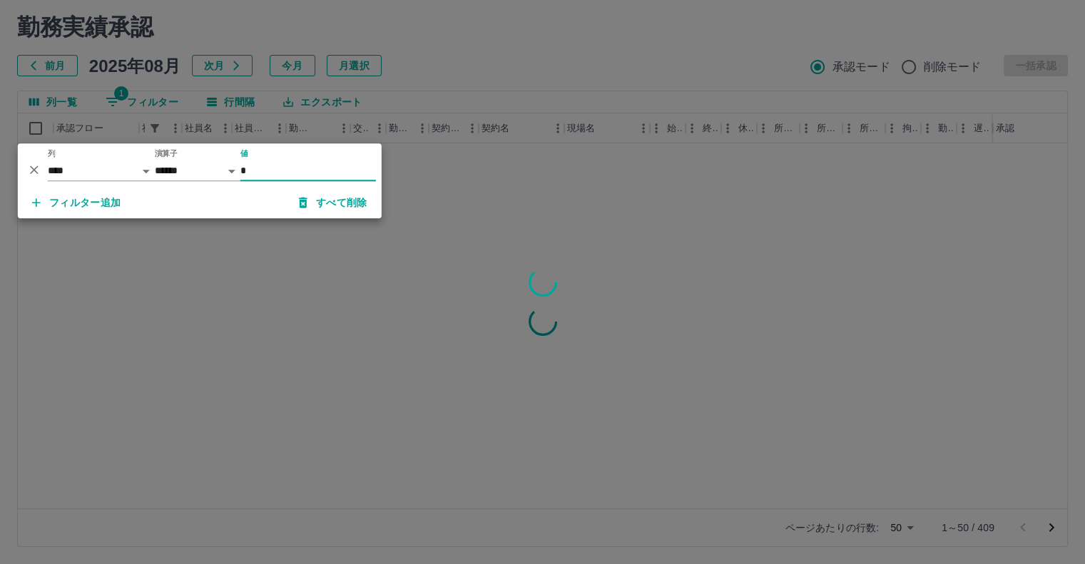
scroll to position [0, 0]
type input "*******"
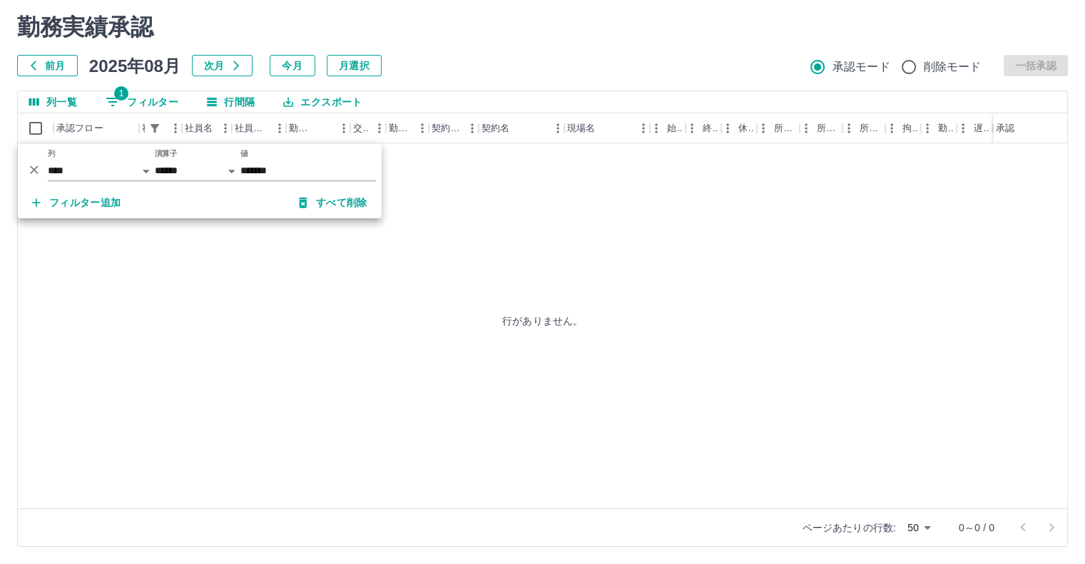
click at [180, 262] on div "行がありません。" at bounding box center [542, 320] width 1049 height 355
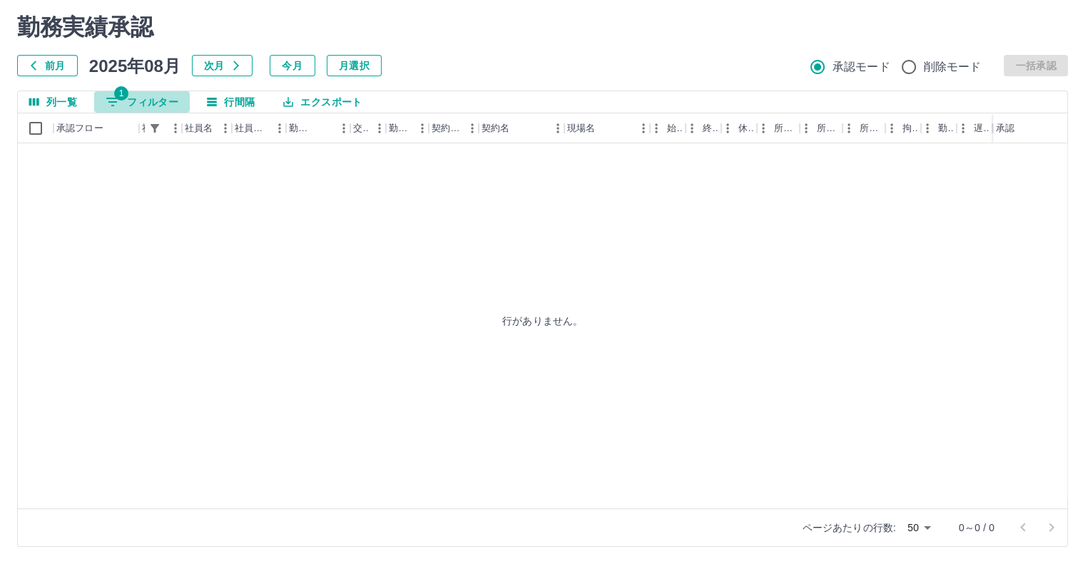
click at [127, 103] on button "1 フィルター" at bounding box center [142, 101] width 96 height 21
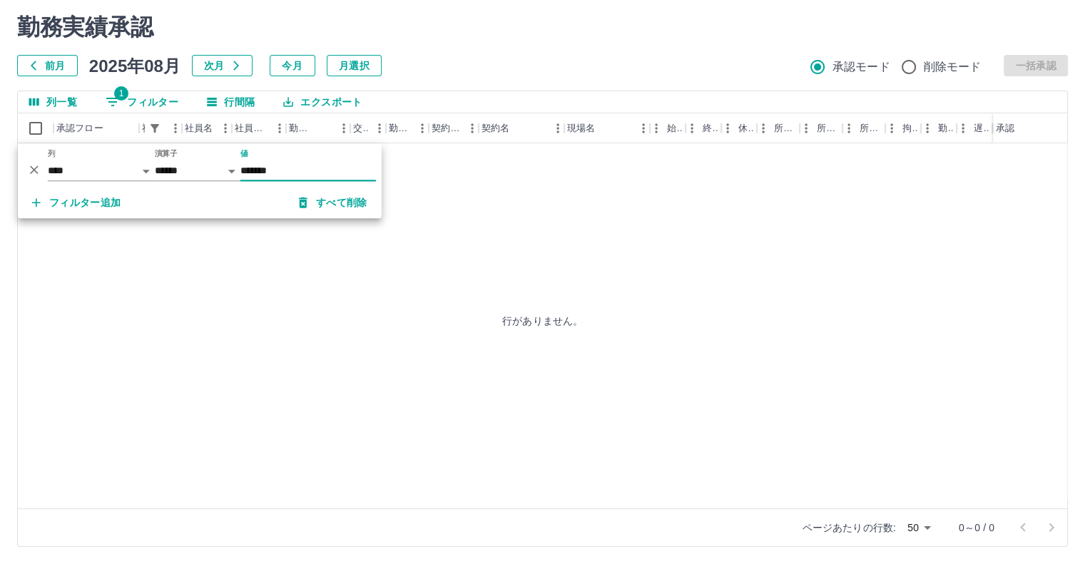
drag, startPoint x: 308, startPoint y: 165, endPoint x: 241, endPoint y: 163, distance: 67.1
click at [241, 163] on input "*******" at bounding box center [308, 170] width 136 height 21
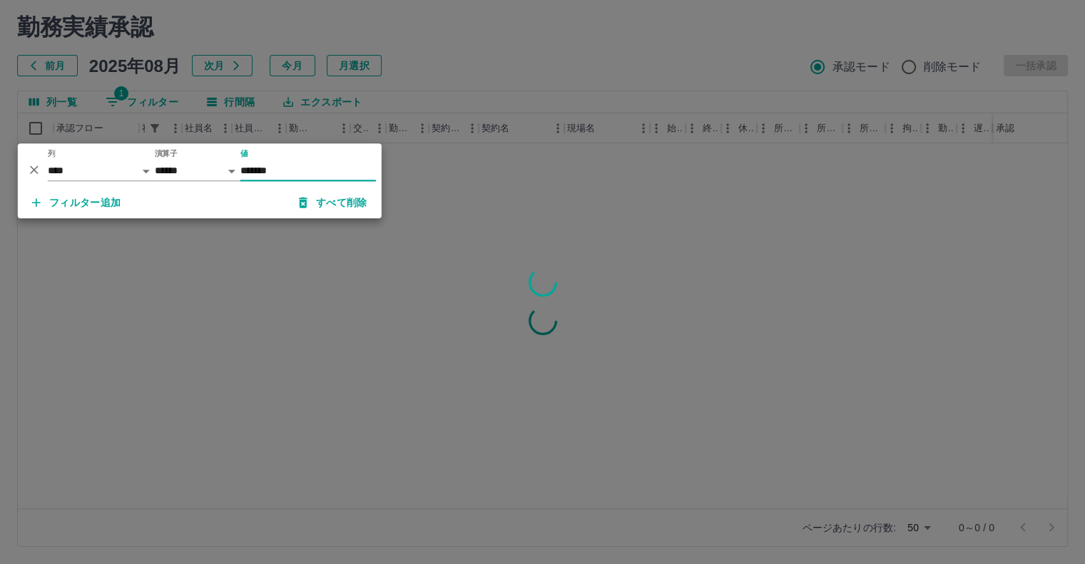
type input "*******"
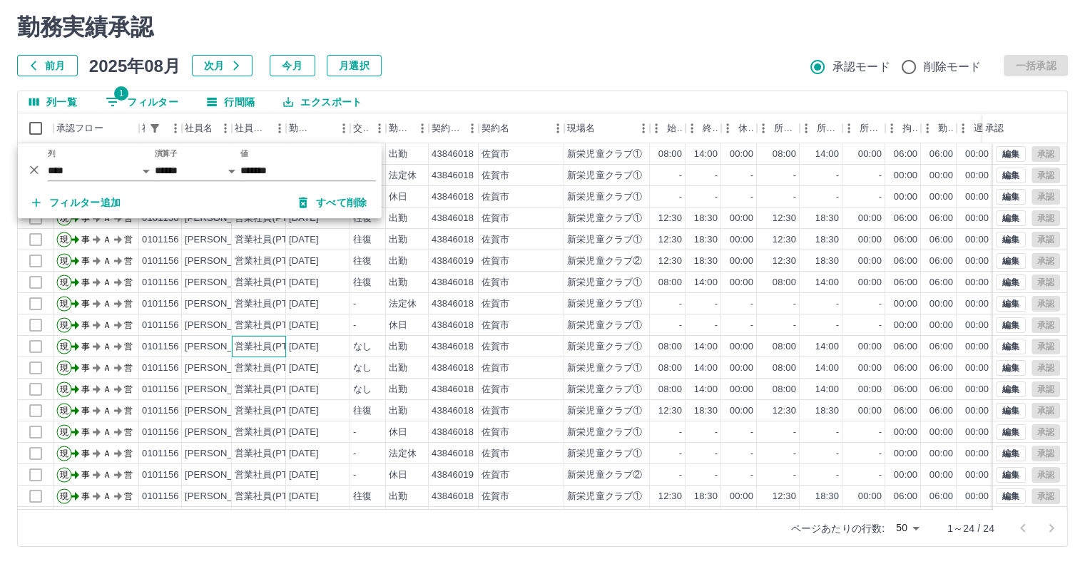
click at [281, 350] on div "営業社員(PT契約)" at bounding box center [272, 347] width 75 height 14
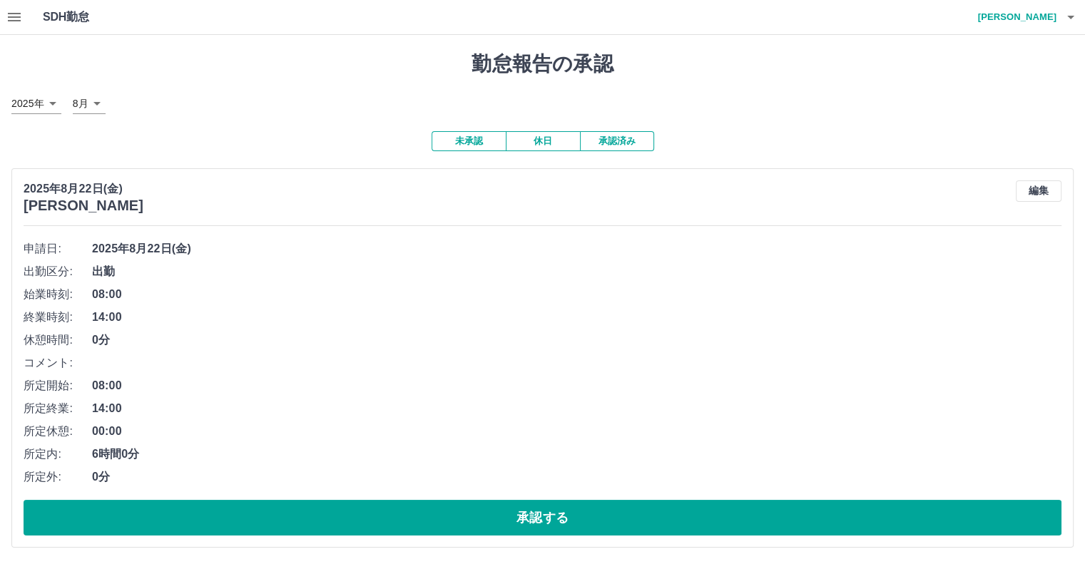
scroll to position [1, 0]
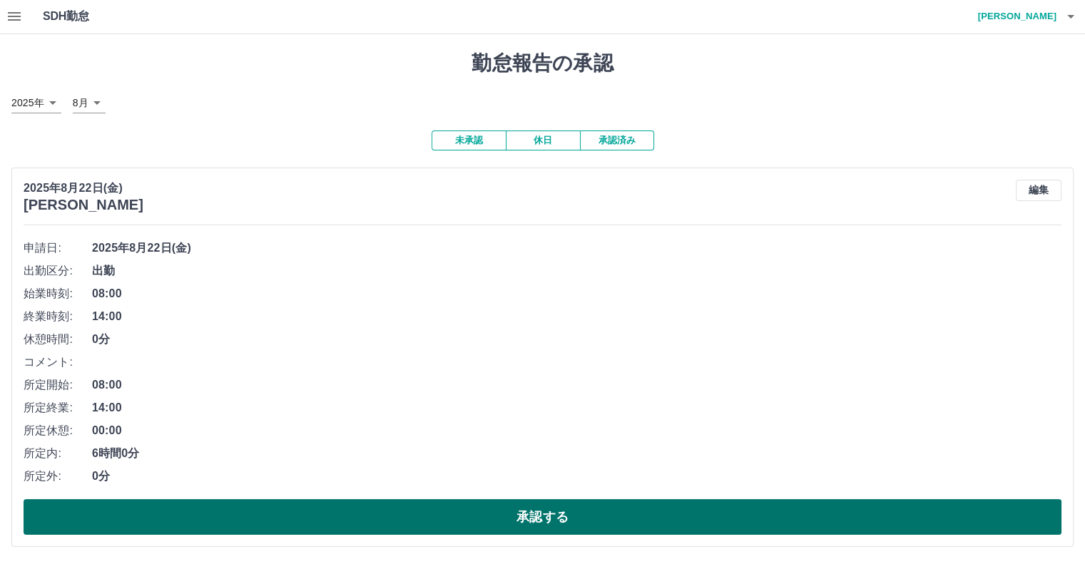
click at [220, 521] on button "承認する" at bounding box center [543, 517] width 1038 height 36
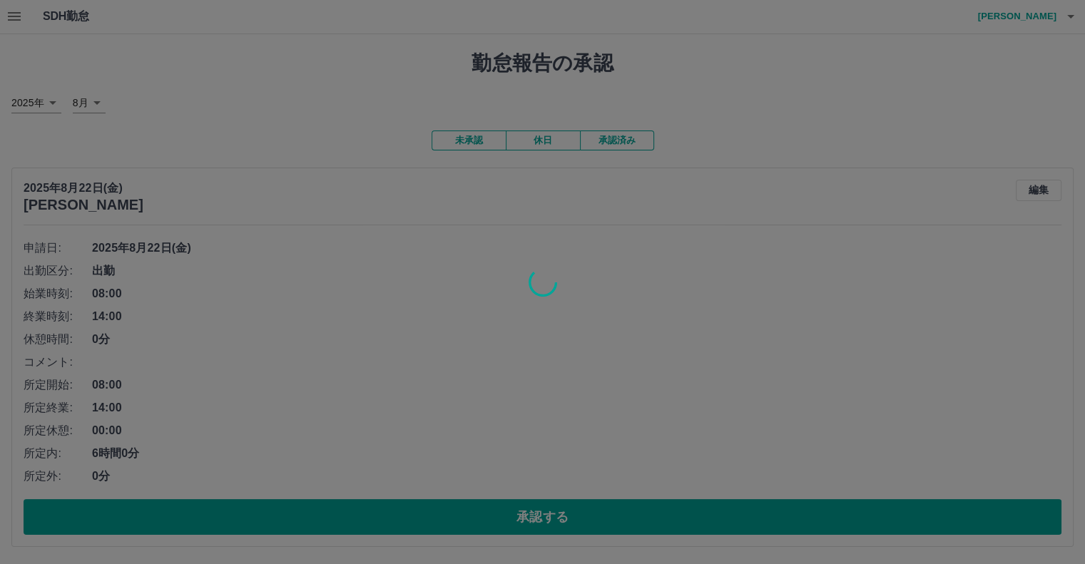
scroll to position [0, 0]
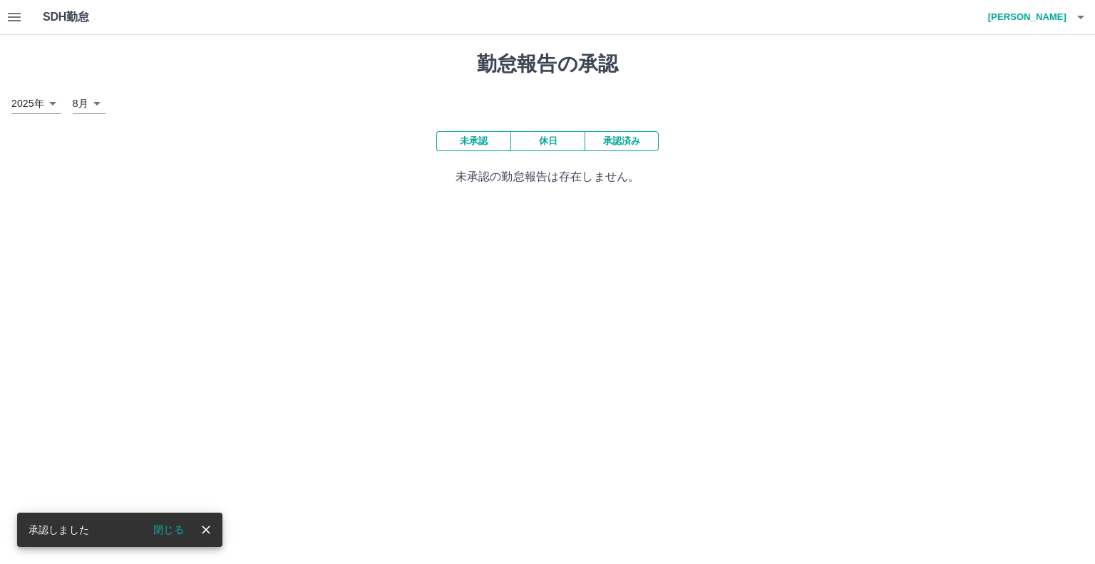
click at [17, 14] on icon "button" at bounding box center [14, 17] width 13 height 9
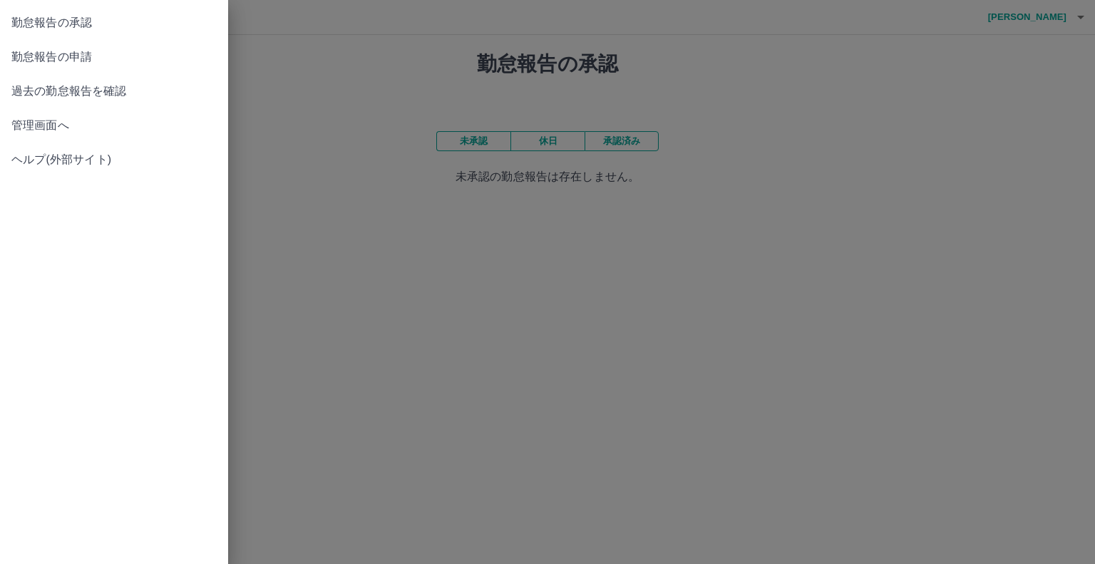
click at [36, 145] on link "ヘルプ(外部サイト)" at bounding box center [114, 160] width 228 height 34
click at [35, 125] on span "管理画面へ" at bounding box center [113, 125] width 205 height 17
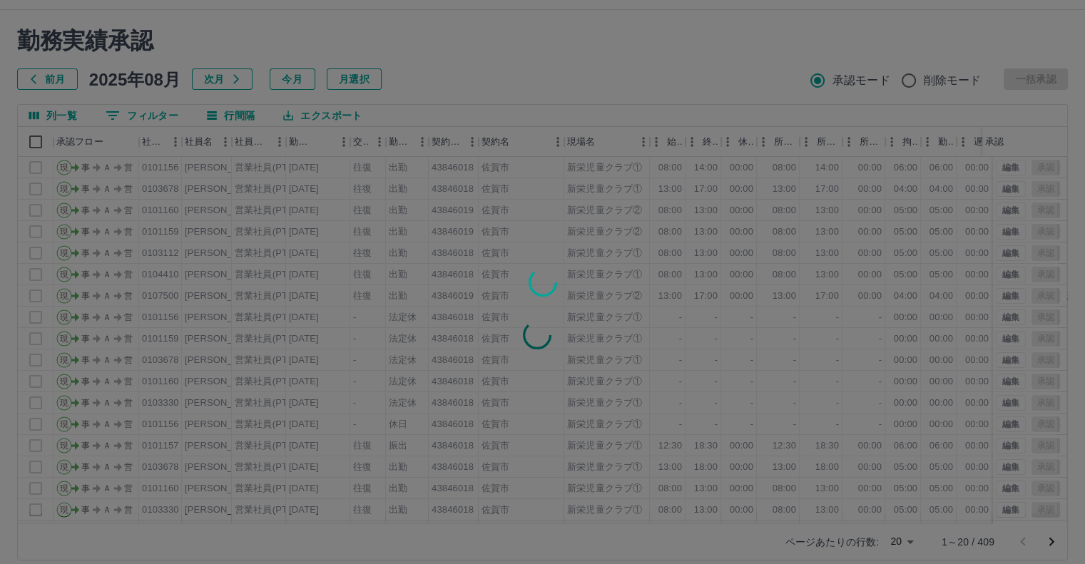
scroll to position [39, 0]
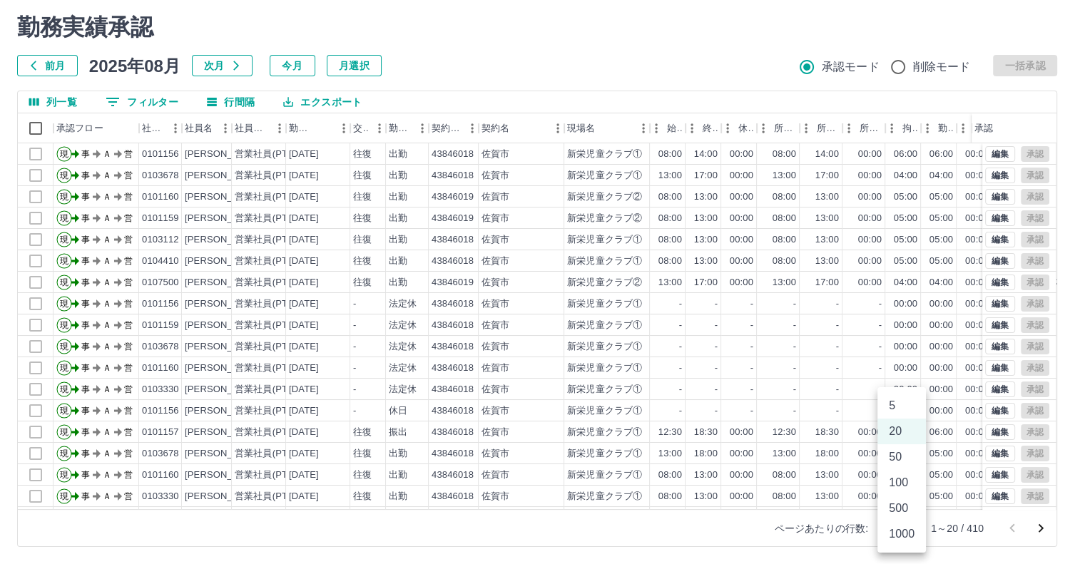
click at [911, 527] on body "SDH勤怠 [PERSON_NAME] 勤務実績承認 前月 [DATE] 次月 今月 月選択 承認モード 削除モード 一括承認 列一覧 0 フィルター 行間隔…" at bounding box center [542, 262] width 1085 height 603
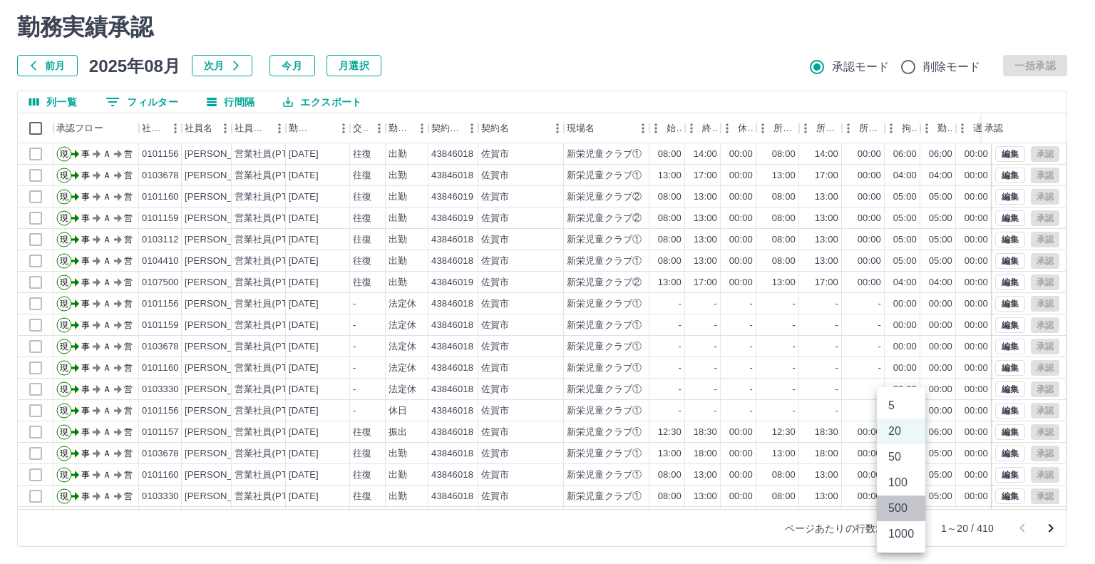
click at [899, 503] on li "500" at bounding box center [901, 509] width 48 height 26
type input "***"
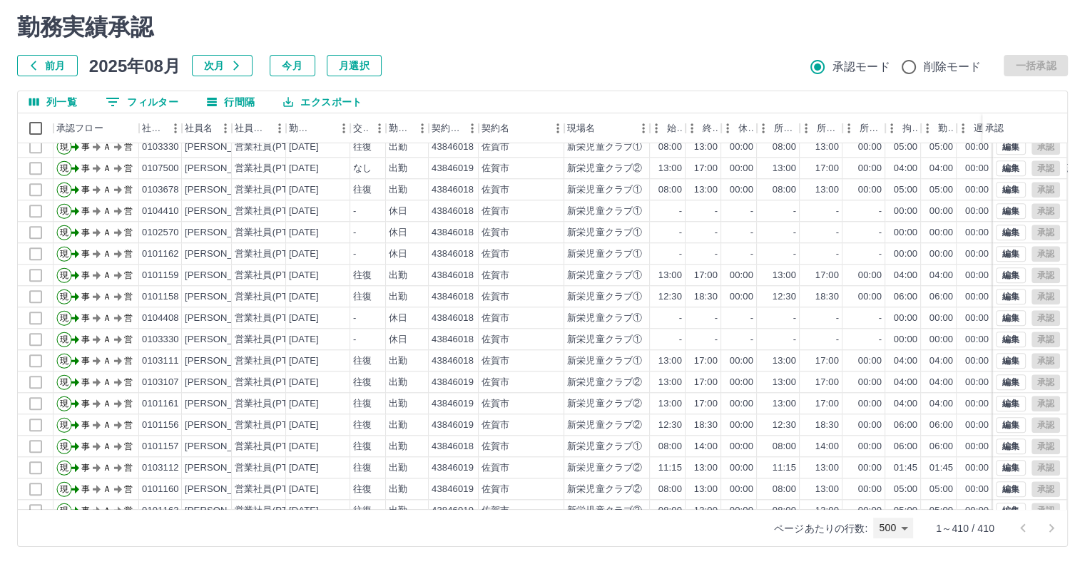
scroll to position [1376, 0]
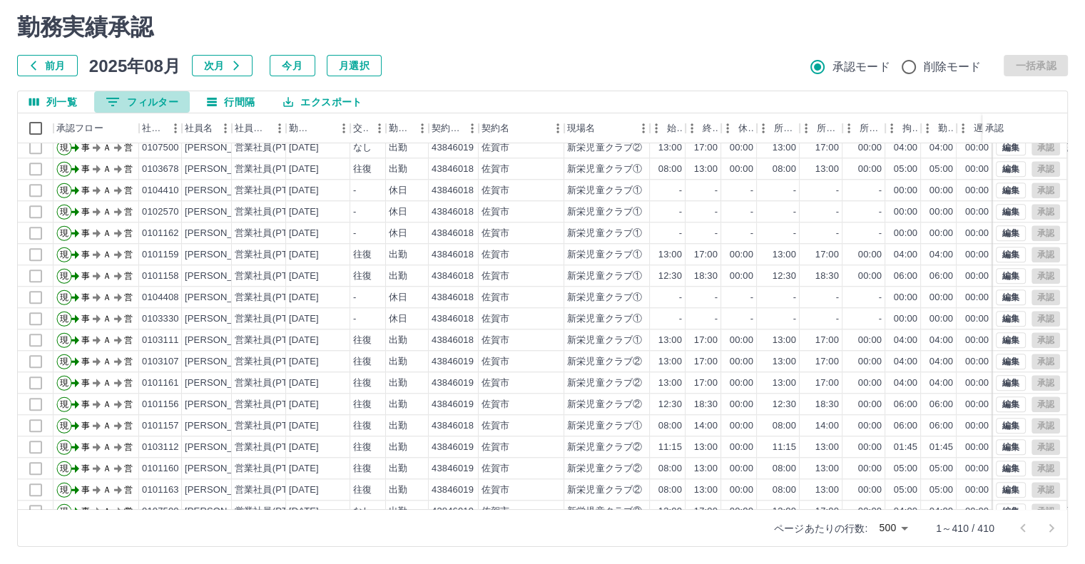
click at [123, 99] on button "0 フィルター" at bounding box center [142, 101] width 96 height 21
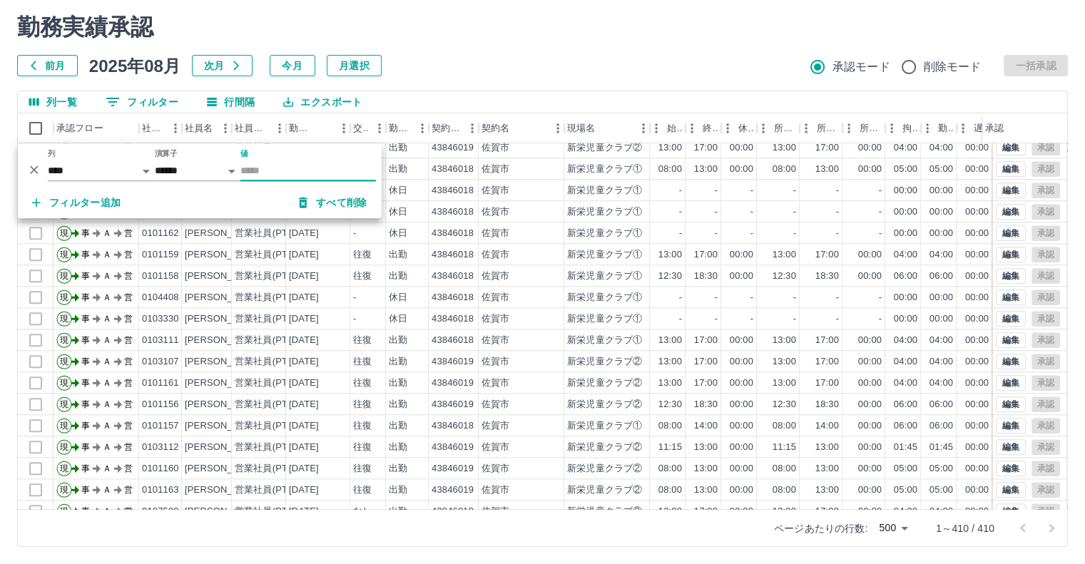
click at [244, 170] on input "値" at bounding box center [308, 170] width 136 height 21
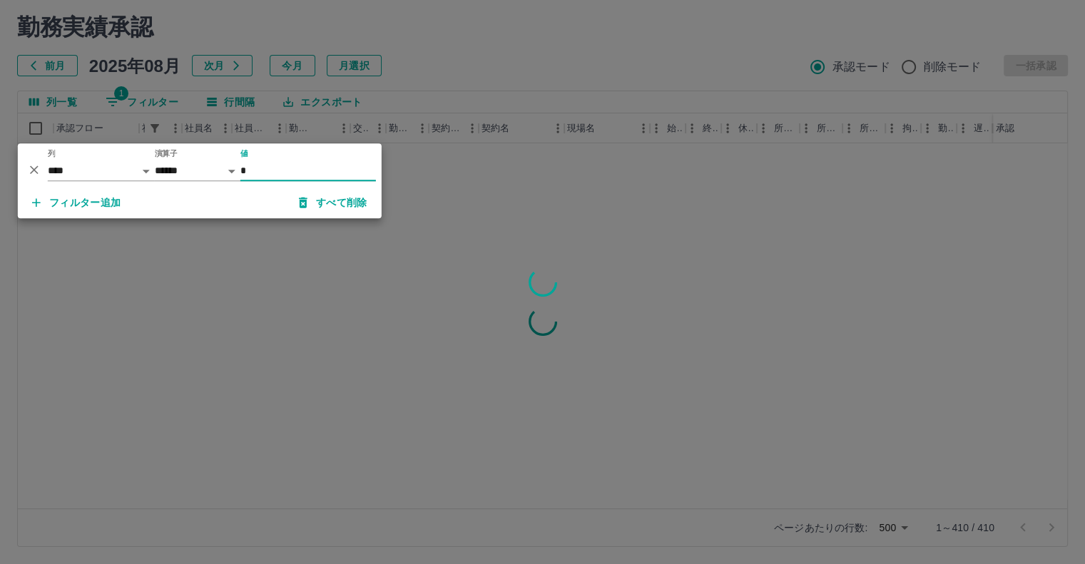
scroll to position [0, 0]
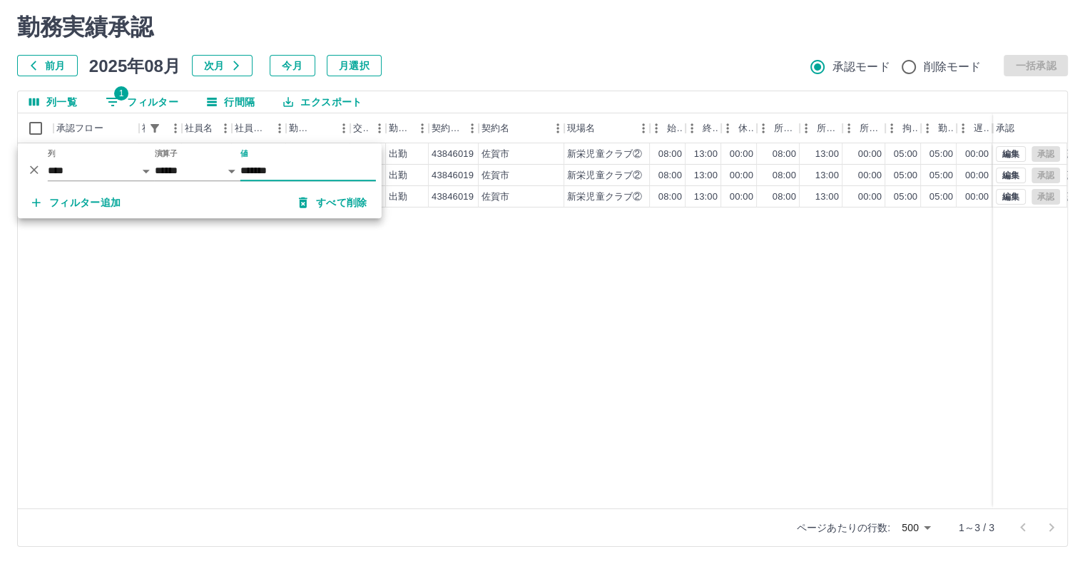
type input "*******"
click at [177, 256] on div "現 事 Ａ 営 0106836 [PERSON_NAME] 営業社員(PT契約) [DATE] なし 出勤 43846019 [GEOGRAPHIC_DATA…" at bounding box center [640, 325] width 1245 height 365
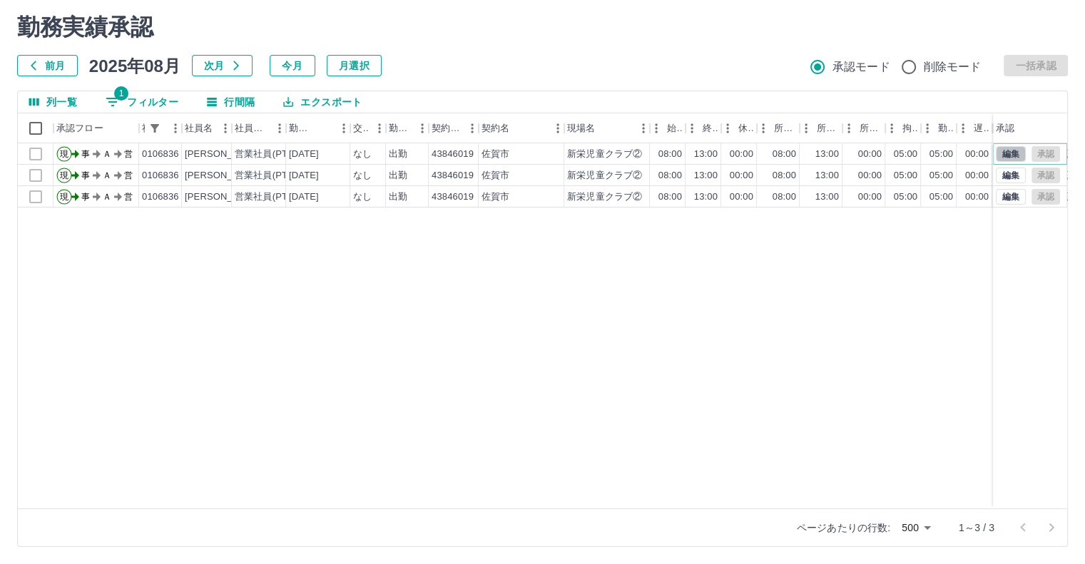
click at [1010, 152] on button "編集" at bounding box center [1011, 154] width 30 height 16
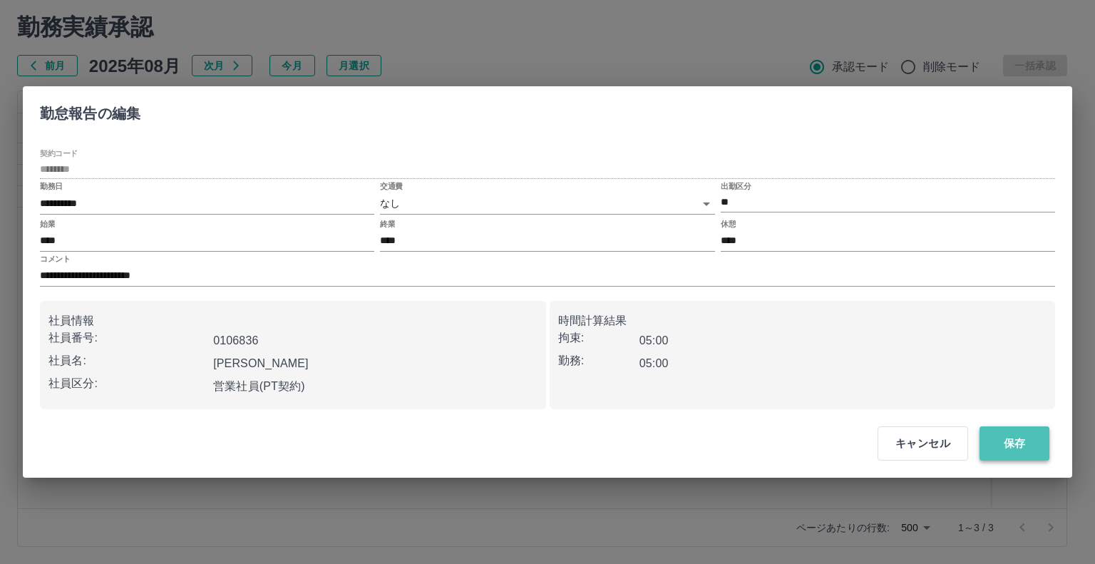
click at [1002, 446] on button "保存" at bounding box center [1015, 443] width 70 height 34
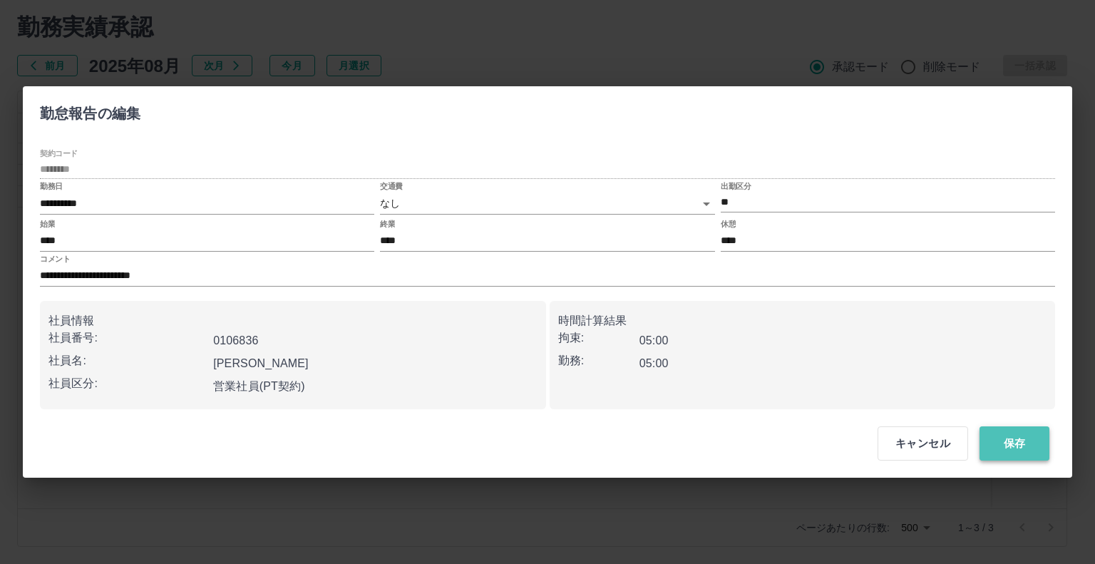
click at [1003, 441] on button "保存" at bounding box center [1015, 443] width 70 height 34
